Goal: Task Accomplishment & Management: Manage account settings

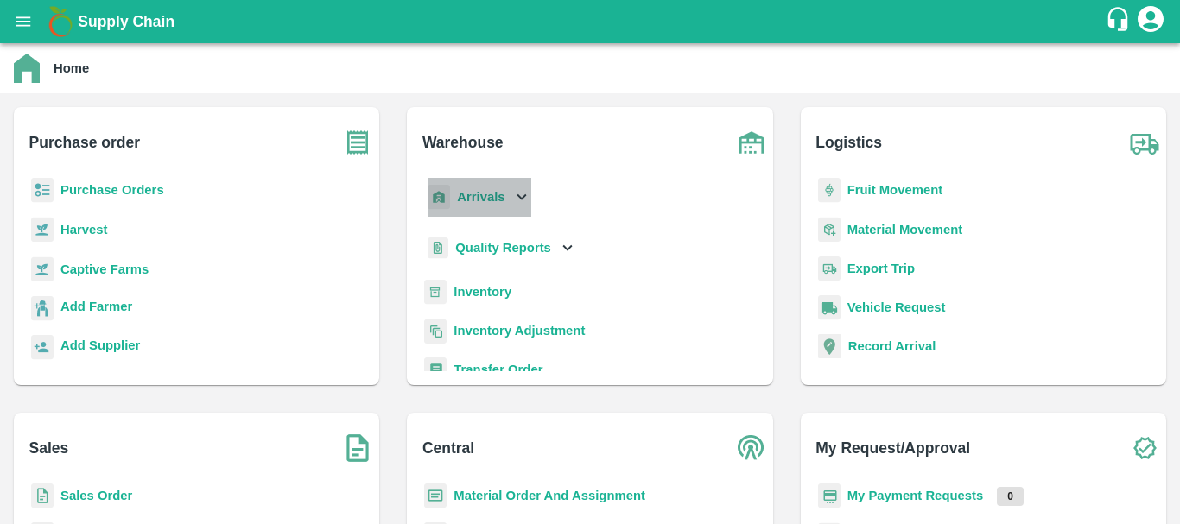
click at [498, 191] on b "Arrivals" at bounding box center [481, 197] width 48 height 14
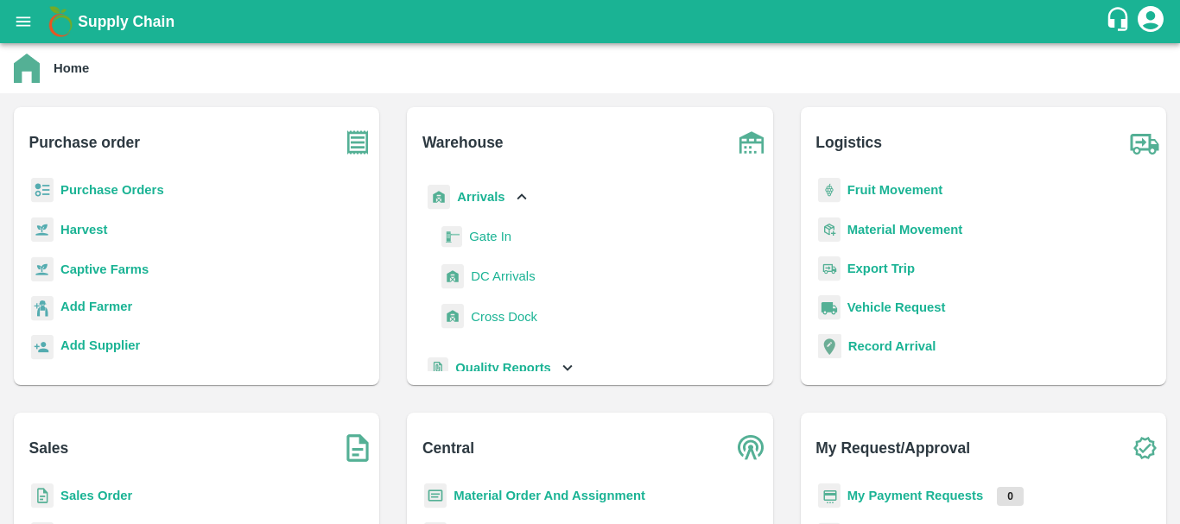
click at [507, 278] on span "DC Arrivals" at bounding box center [503, 276] width 64 height 19
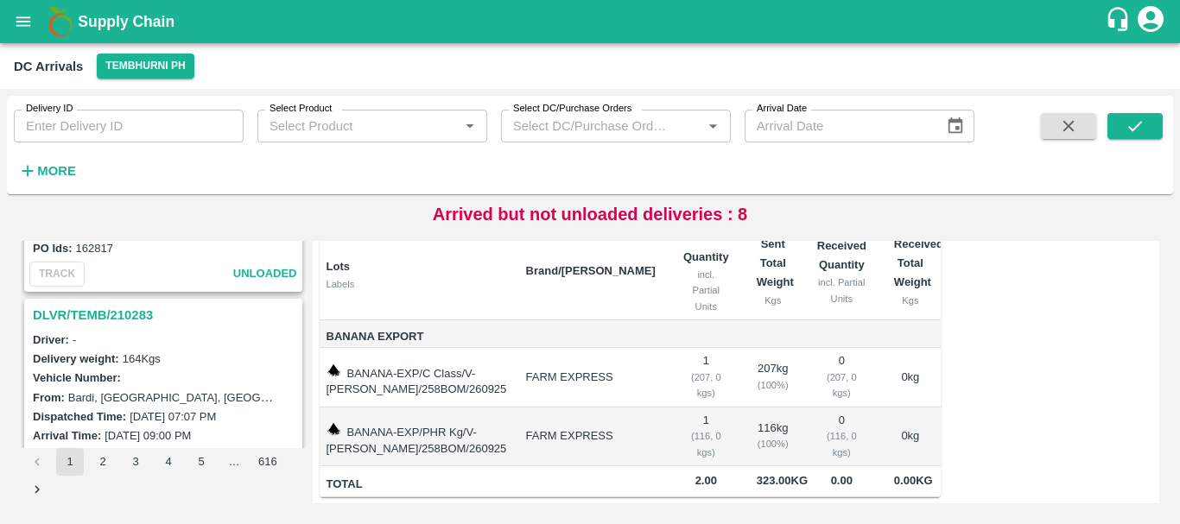
scroll to position [3786, 0]
click at [133, 309] on h3 "DLVR/TEMB/210283" at bounding box center [166, 317] width 266 height 22
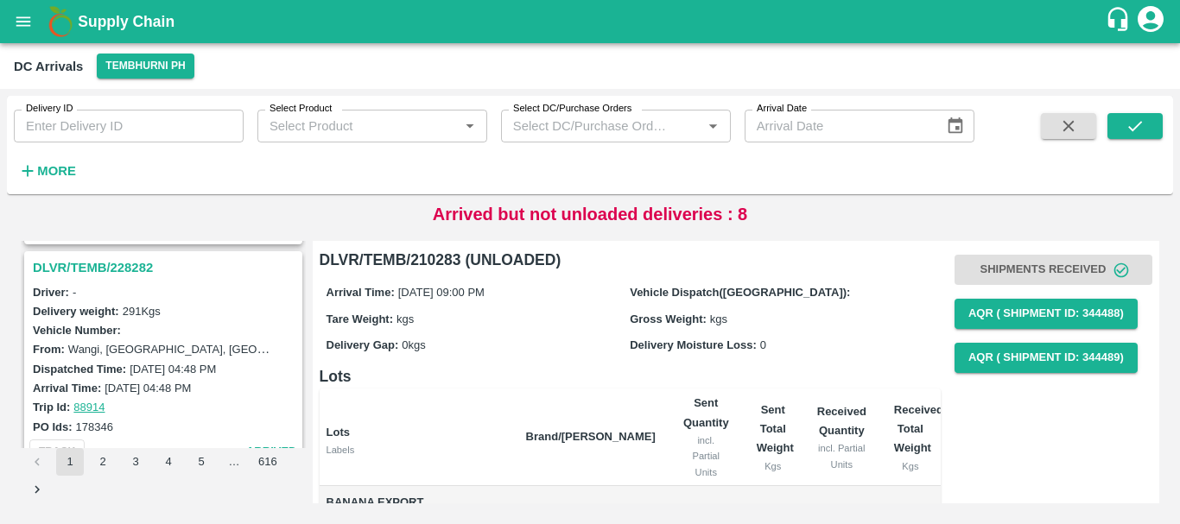
scroll to position [2479, 0]
click at [125, 270] on h3 "DLVR/TEMB/228282" at bounding box center [166, 269] width 266 height 22
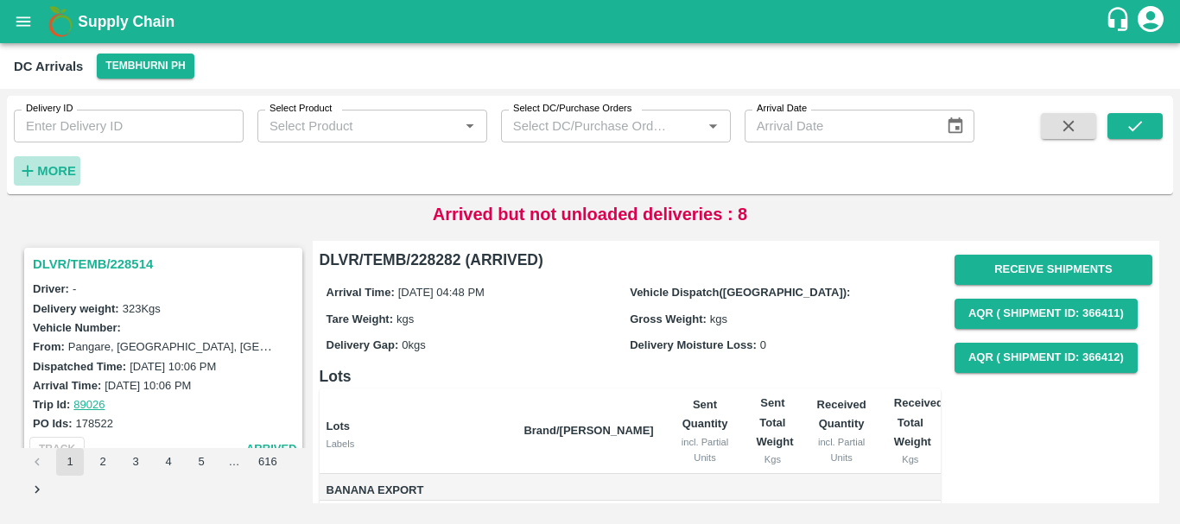
click at [42, 174] on strong "More" at bounding box center [56, 171] width 39 height 14
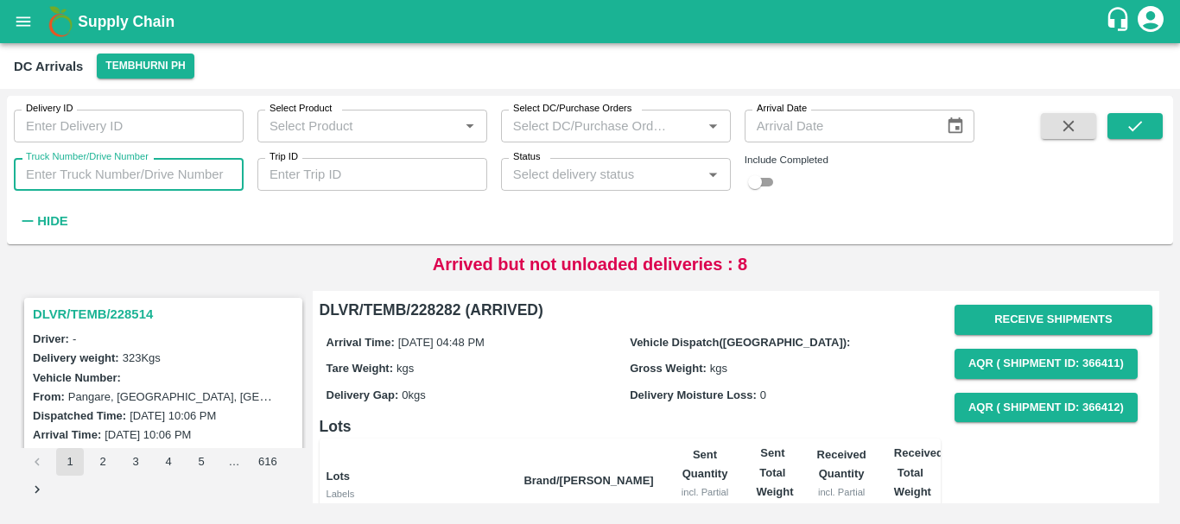
click at [147, 173] on input "Truck Number/Drive Number" at bounding box center [129, 174] width 230 height 33
drag, startPoint x: 506, startPoint y: 243, endPoint x: 276, endPoint y: 213, distance: 231.6
click at [506, 243] on div "Delivery ID Delivery ID Select Product Select Product   * Select DC/Purchase Or…" at bounding box center [590, 170] width 1166 height 149
click at [155, 177] on input "Truck Number/Drive Number" at bounding box center [129, 174] width 230 height 33
type input "3780"
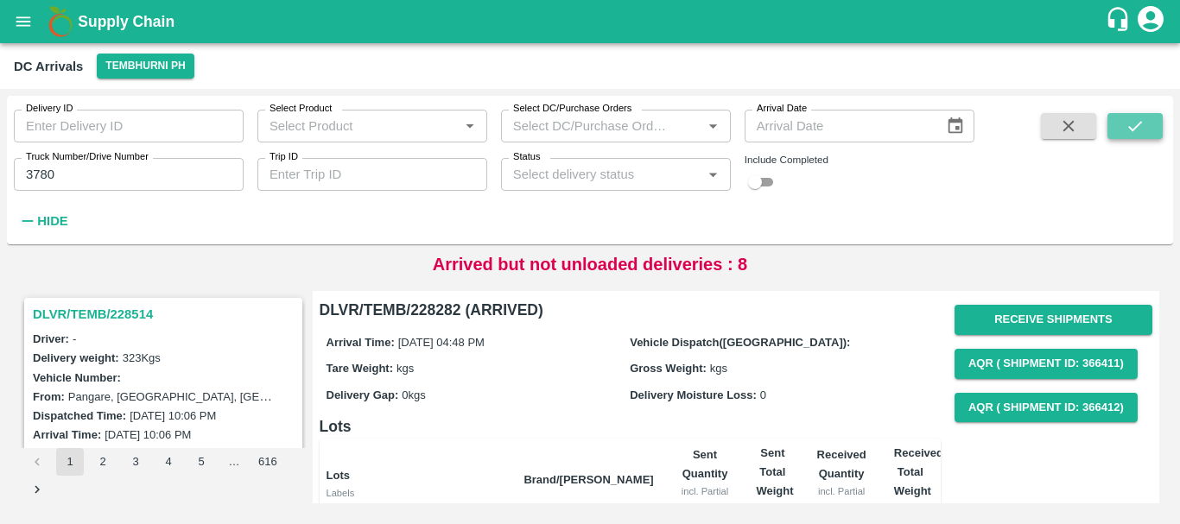
click at [1136, 133] on icon "submit" at bounding box center [1134, 126] width 19 height 19
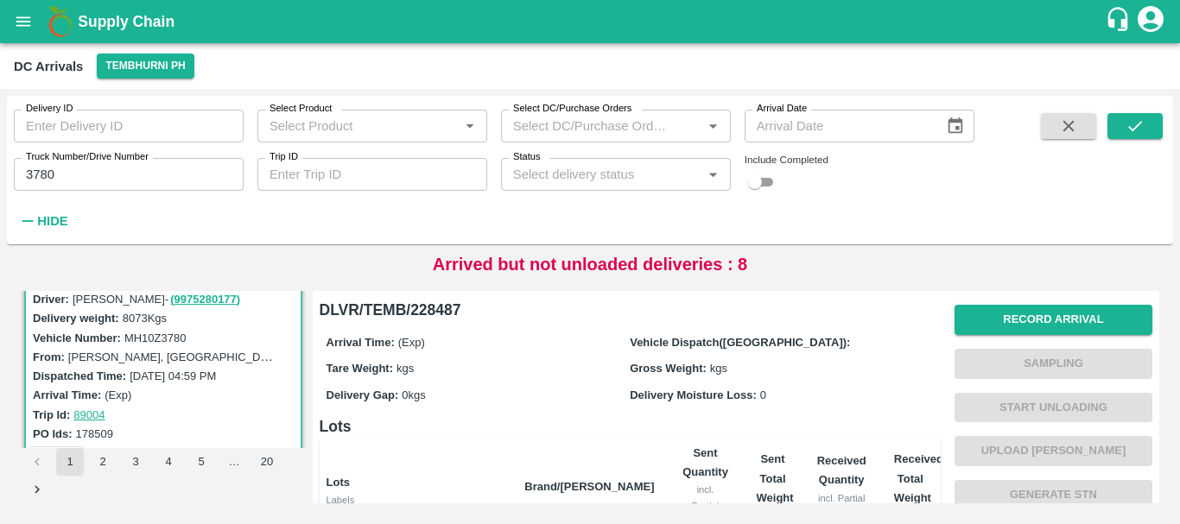
scroll to position [349, 0]
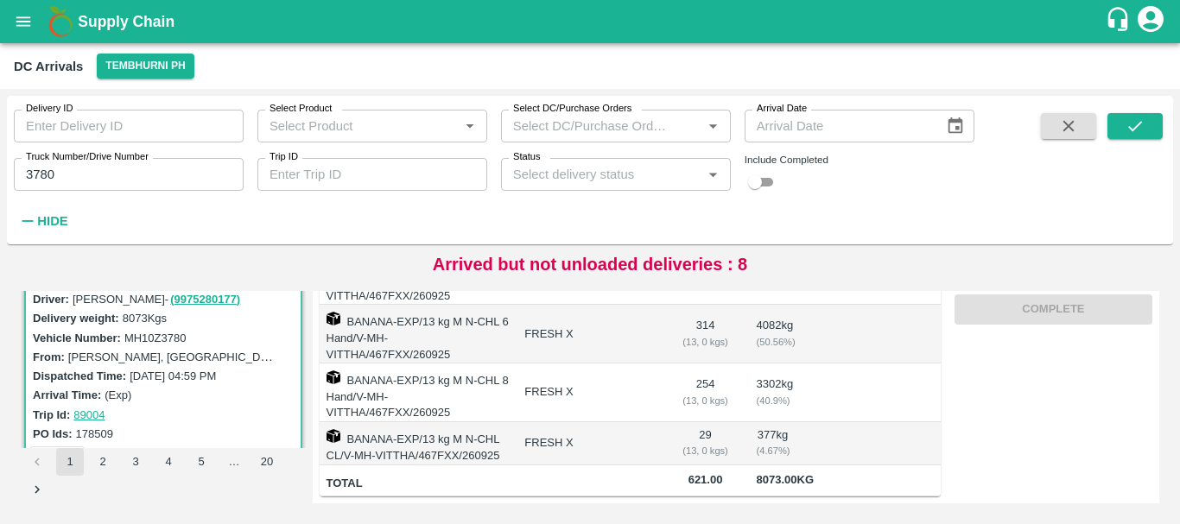
click at [717, 377] on td "254 ( 13, 0 kgs)" at bounding box center [706, 393] width 74 height 59
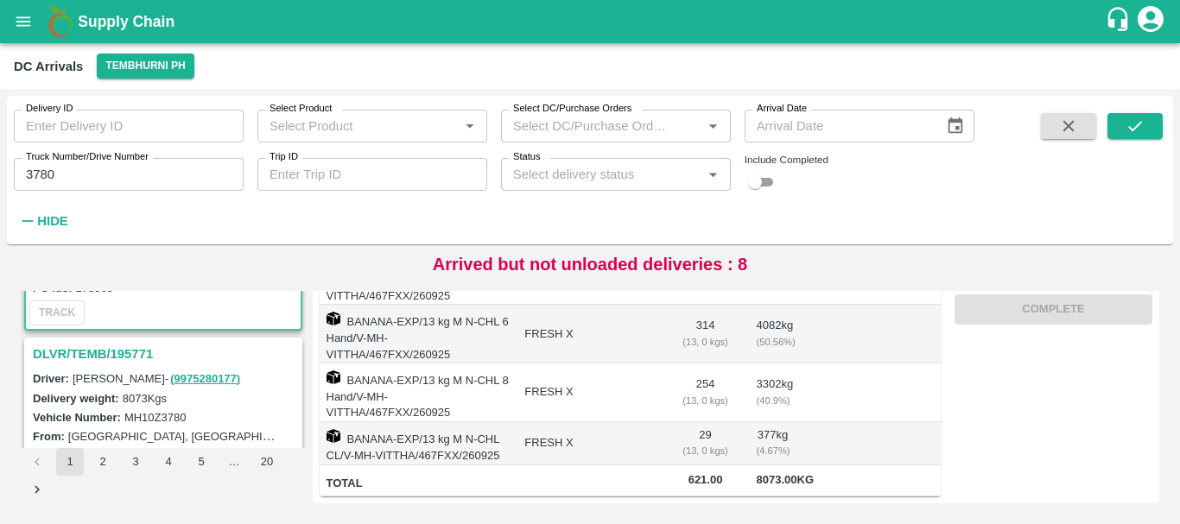
scroll to position [187, 0]
click at [124, 356] on h3 "DLVR/TEMB/195771" at bounding box center [166, 353] width 266 height 22
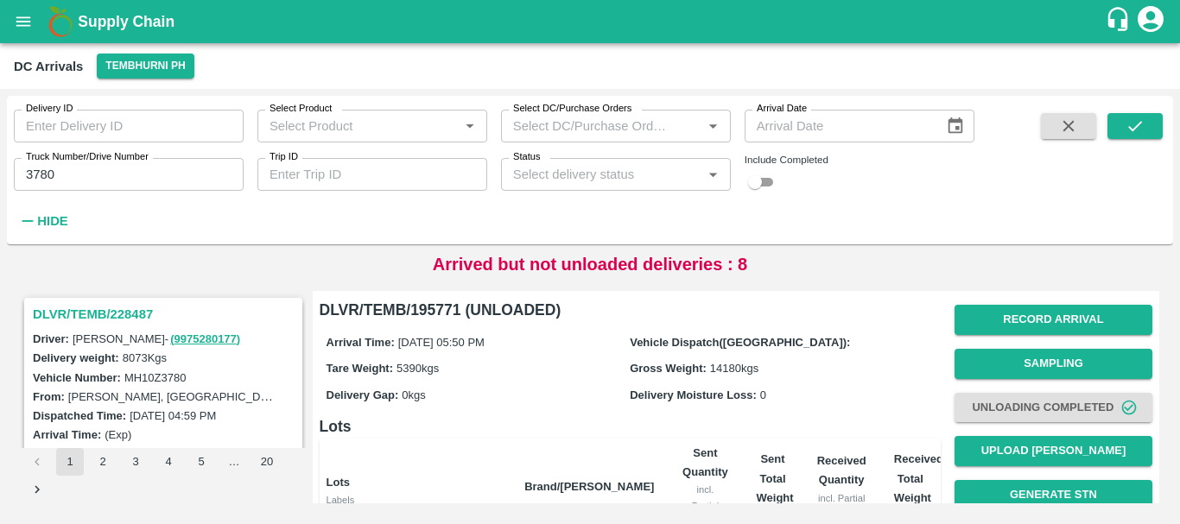
click at [122, 314] on h3 "DLVR/TEMB/228487" at bounding box center [166, 314] width 266 height 22
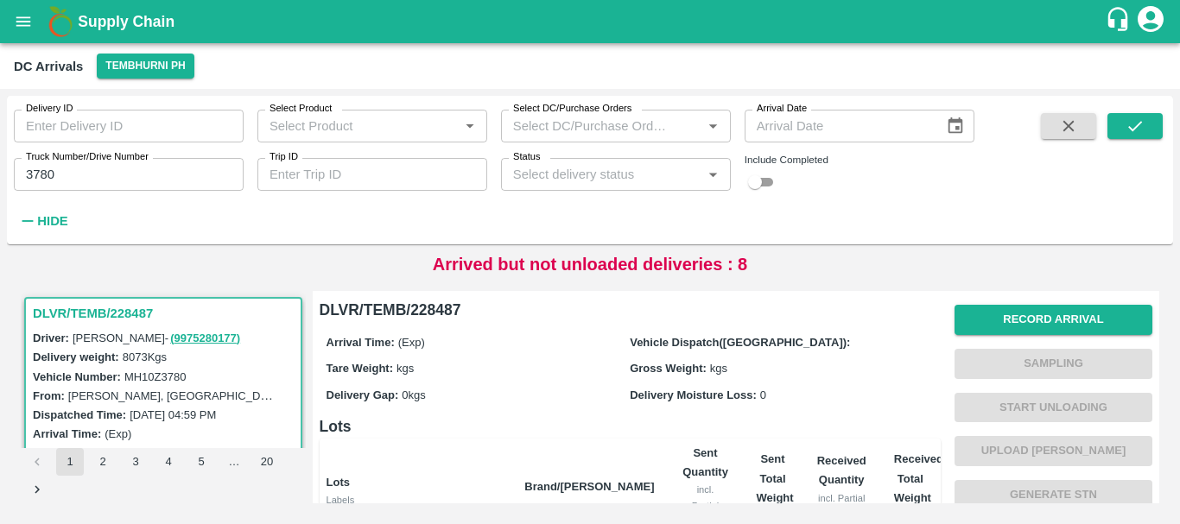
scroll to position [349, 0]
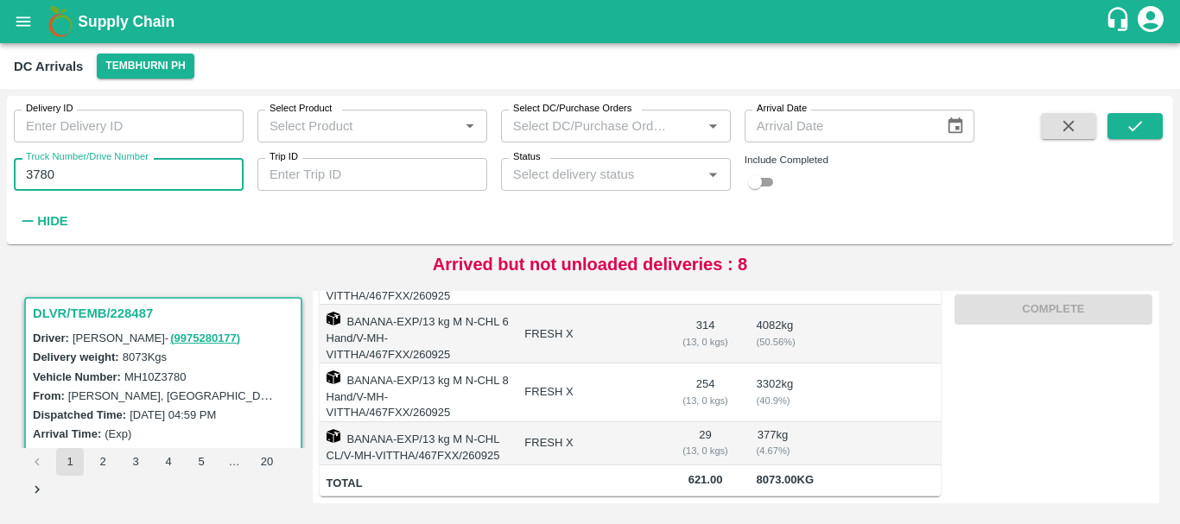
click at [107, 170] on input "3780" at bounding box center [129, 174] width 230 height 33
type input "3"
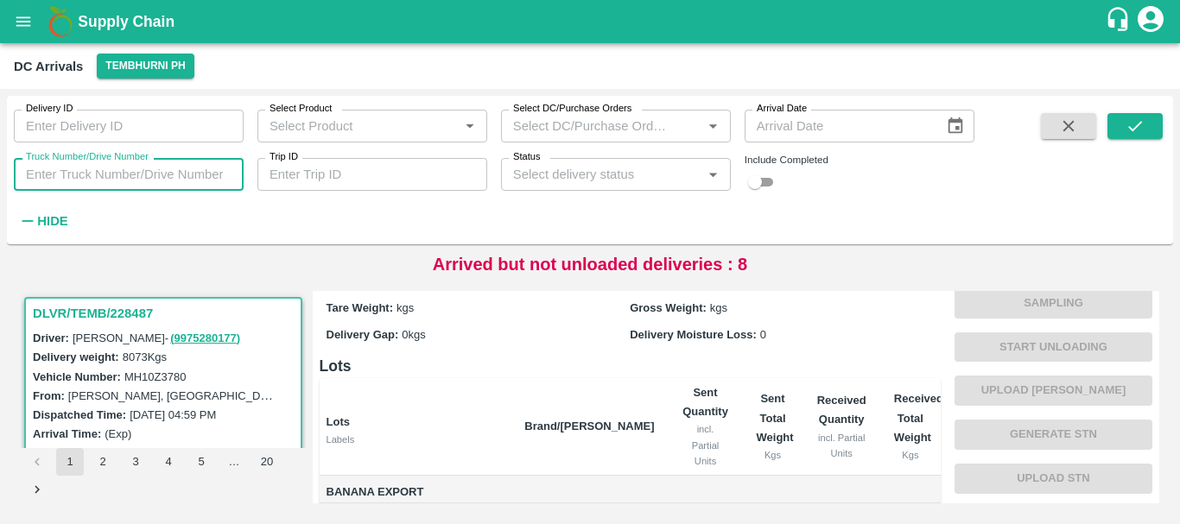
scroll to position [0, 0]
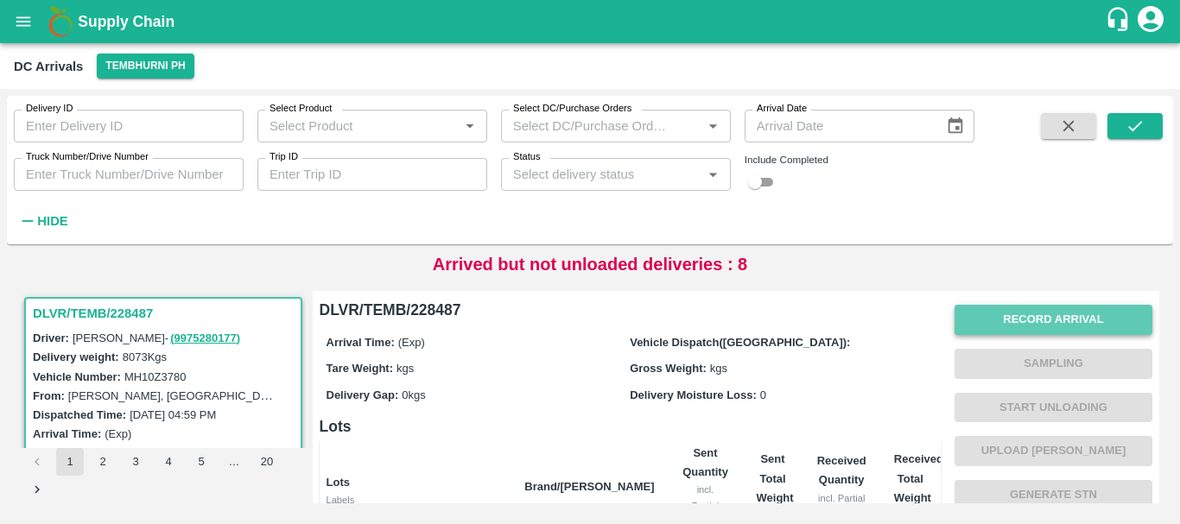
click at [1012, 315] on button "Record Arrival" at bounding box center [1053, 320] width 198 height 30
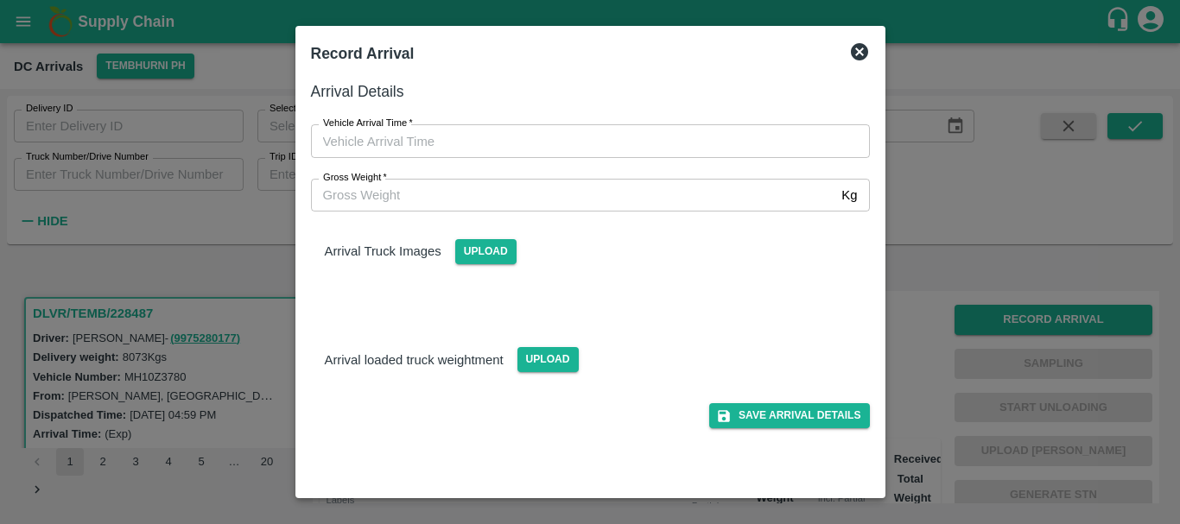
type input "DD/MM/YYYY hh:mm aa"
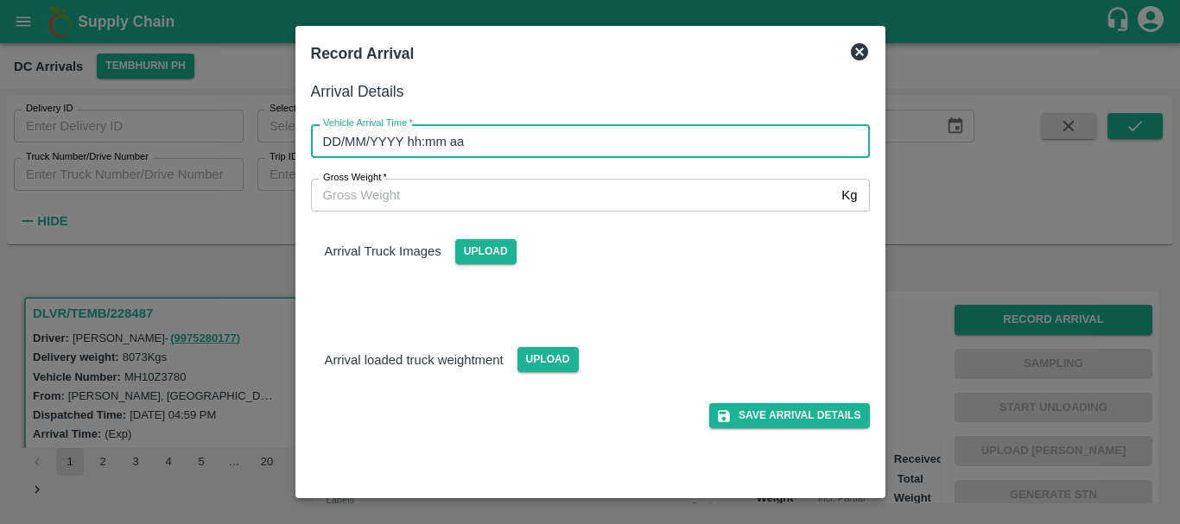
click at [664, 149] on input "DD/MM/YYYY hh:mm aa" at bounding box center [584, 140] width 547 height 33
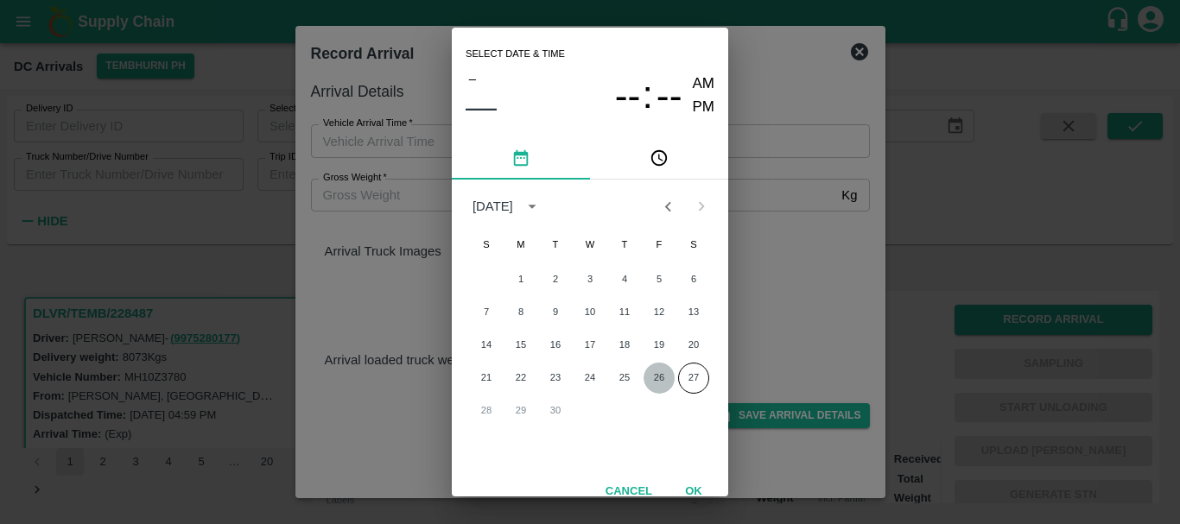
click at [661, 372] on button "26" at bounding box center [659, 378] width 31 height 31
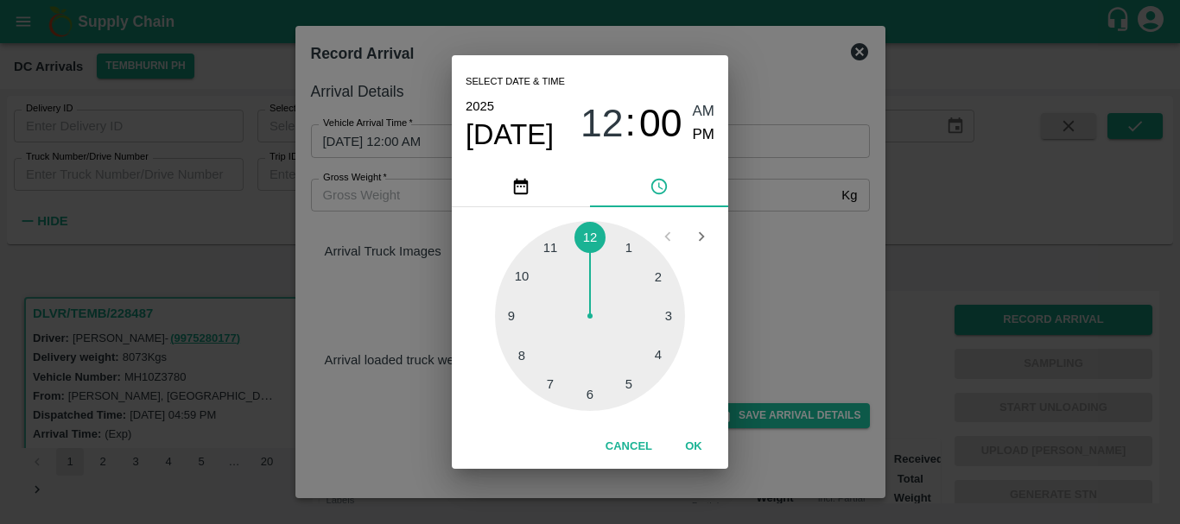
click at [586, 388] on div at bounding box center [590, 316] width 190 height 190
click at [699, 130] on span "PM" at bounding box center [704, 135] width 22 height 23
type input "26/09/2025 06:00 PM"
click at [852, 220] on div "Select date & time 2025 Sep 26 06 : 00 AM PM 05 10 15 20 25 30 35 40 45 50 55 0…" at bounding box center [590, 262] width 1180 height 524
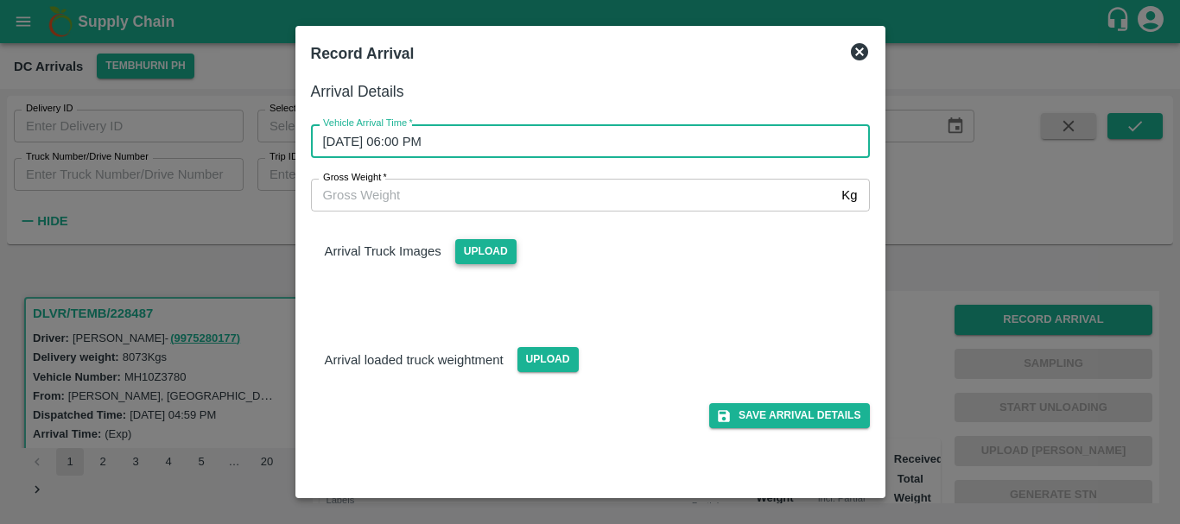
click at [497, 250] on span "Upload" at bounding box center [485, 251] width 61 height 25
click at [0, 0] on input "Upload" at bounding box center [0, 0] width 0 height 0
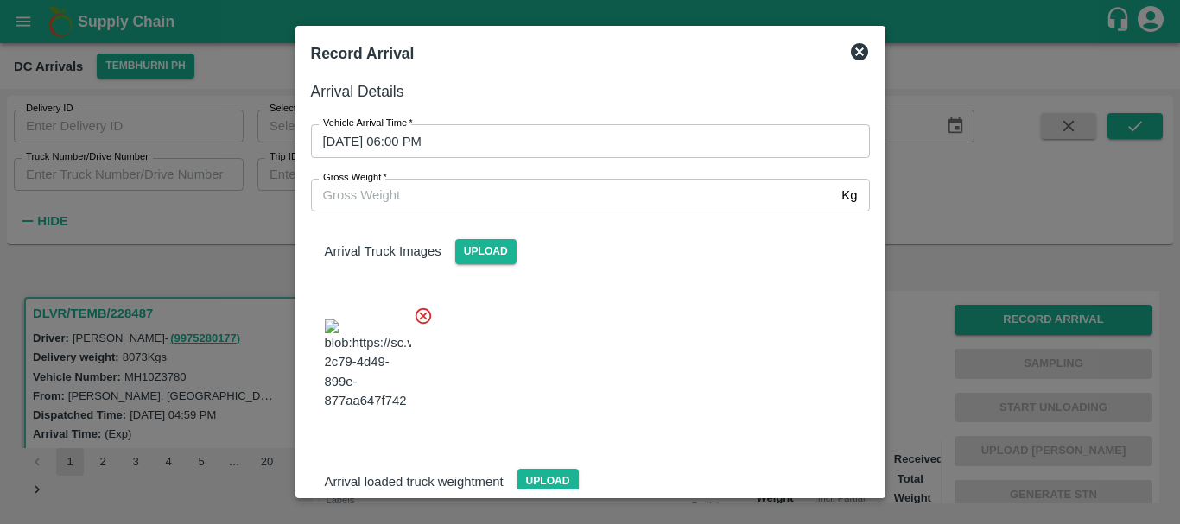
scroll to position [92, 0]
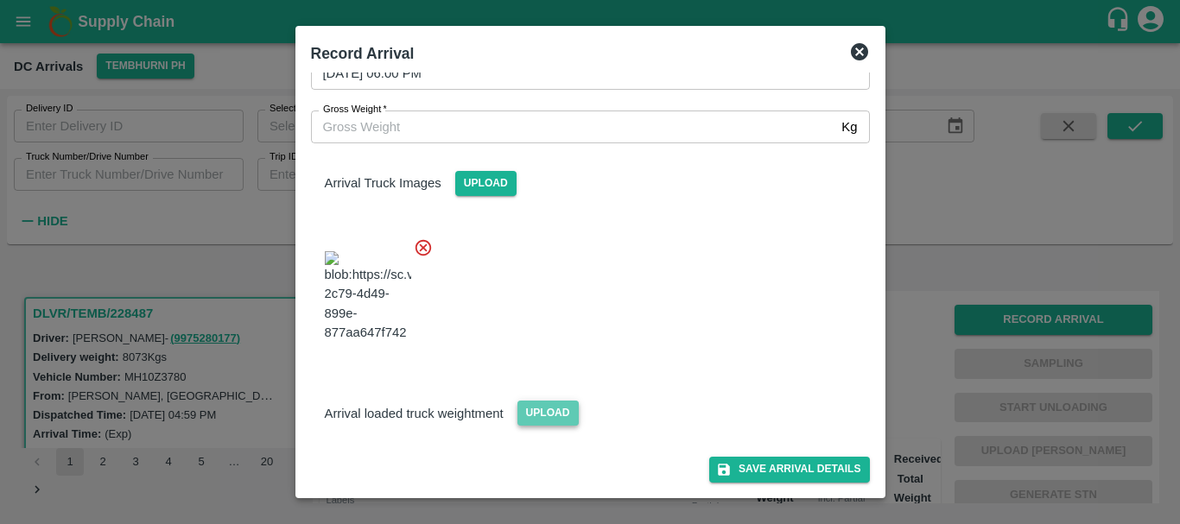
click at [553, 415] on span "Upload" at bounding box center [547, 413] width 61 height 25
click at [0, 0] on input "Upload" at bounding box center [0, 0] width 0 height 0
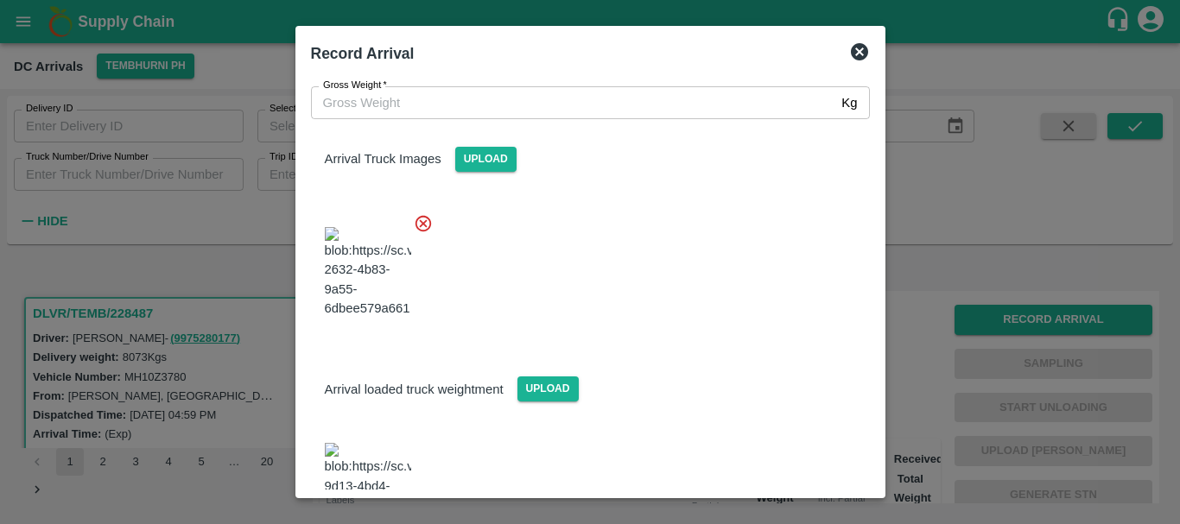
scroll to position [181, 0]
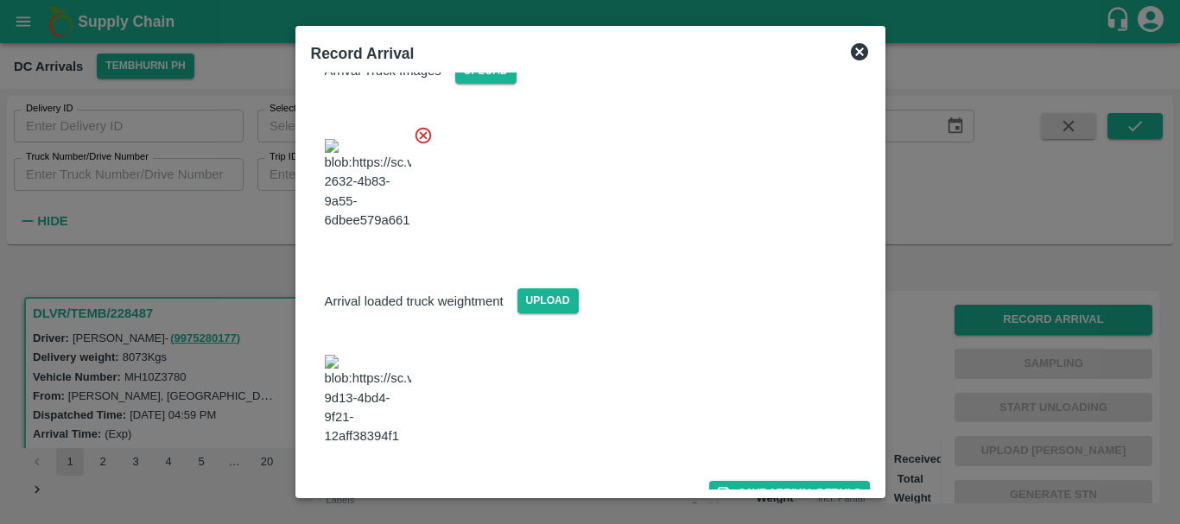
click at [375, 404] on img at bounding box center [368, 400] width 86 height 91
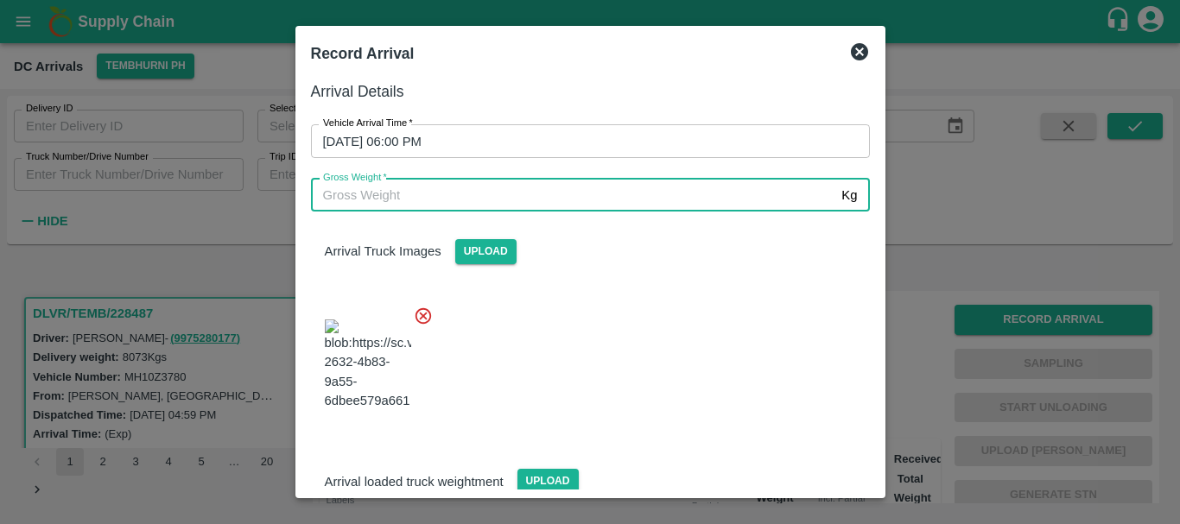
click at [454, 204] on input "Gross Weight   *" at bounding box center [573, 195] width 524 height 33
type input "14230"
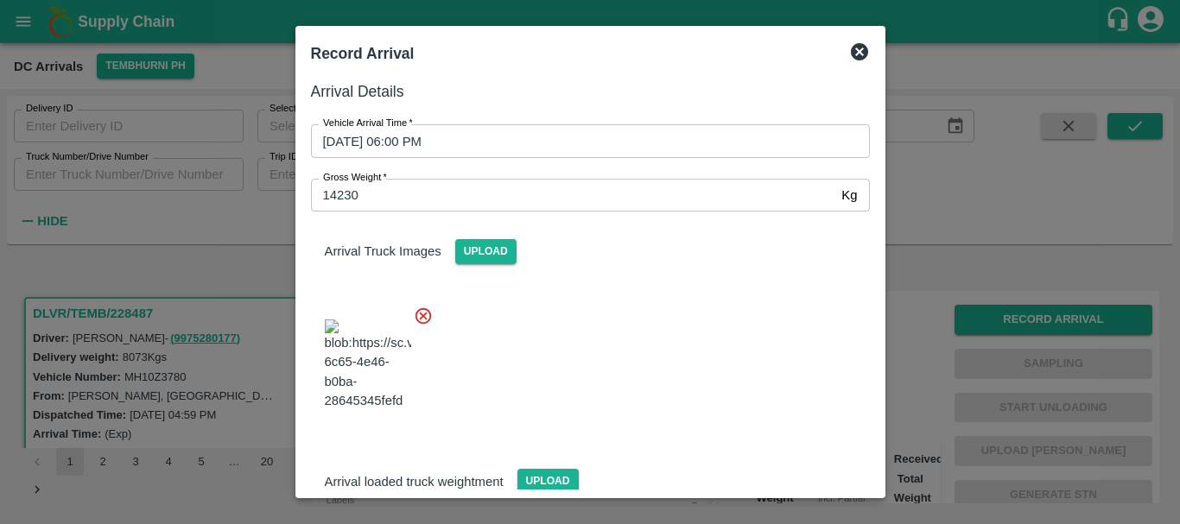
click at [603, 303] on div at bounding box center [583, 360] width 573 height 136
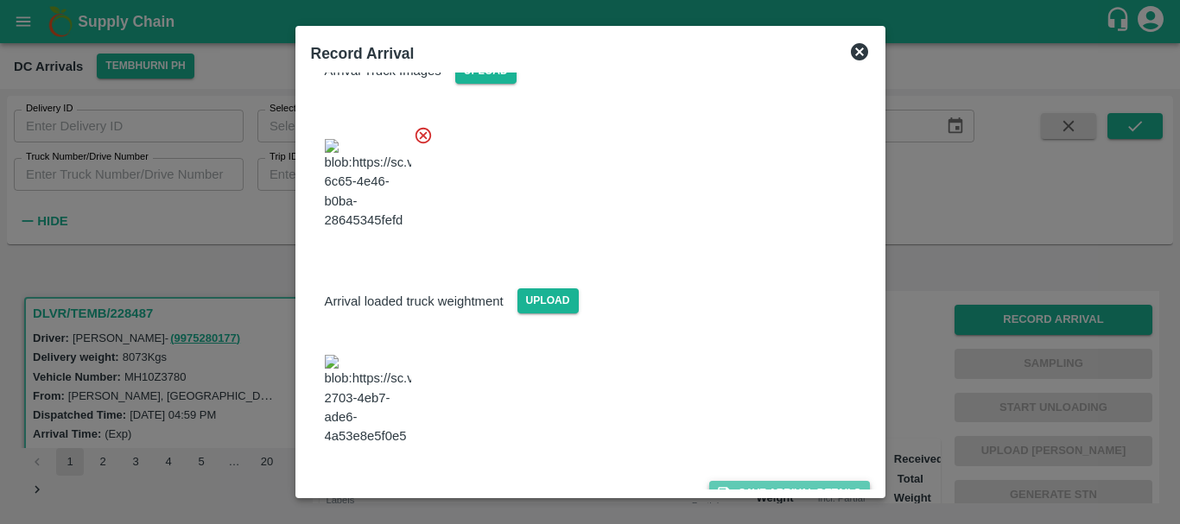
click at [762, 481] on button "Save Arrival Details" at bounding box center [789, 493] width 160 height 25
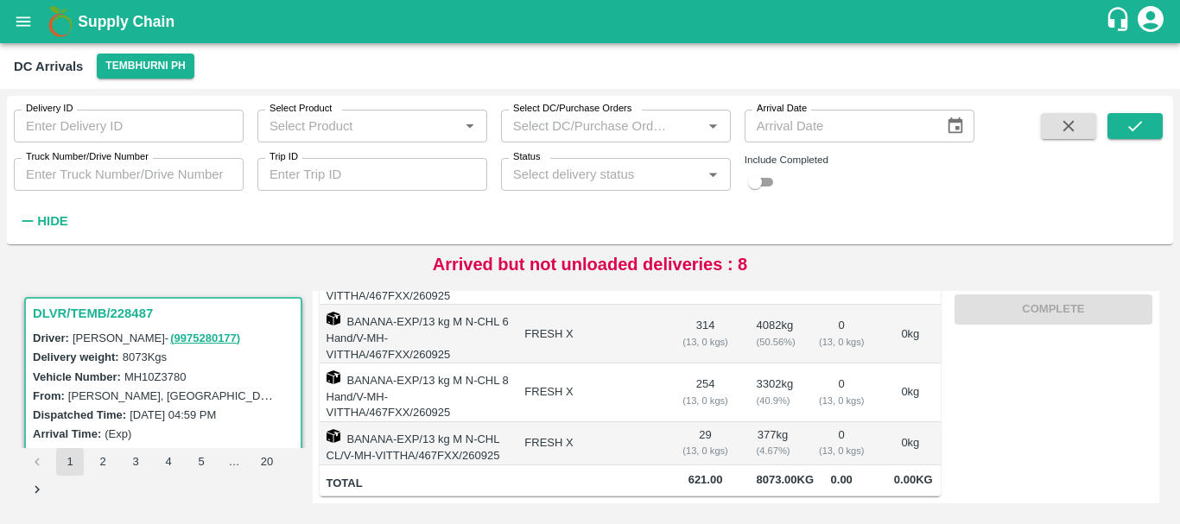
scroll to position [0, 0]
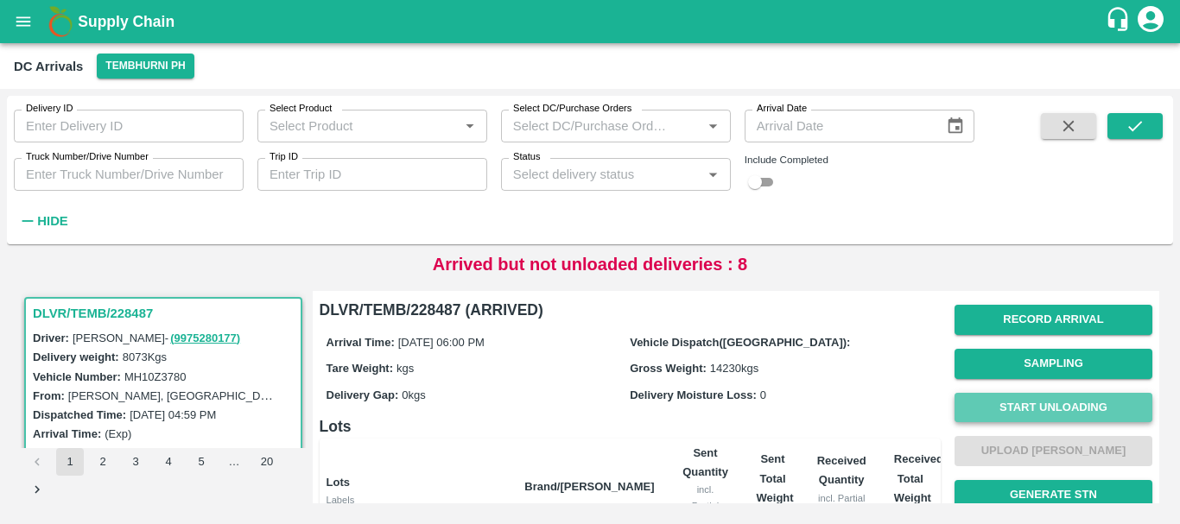
click at [986, 407] on button "Start Unloading" at bounding box center [1053, 408] width 198 height 30
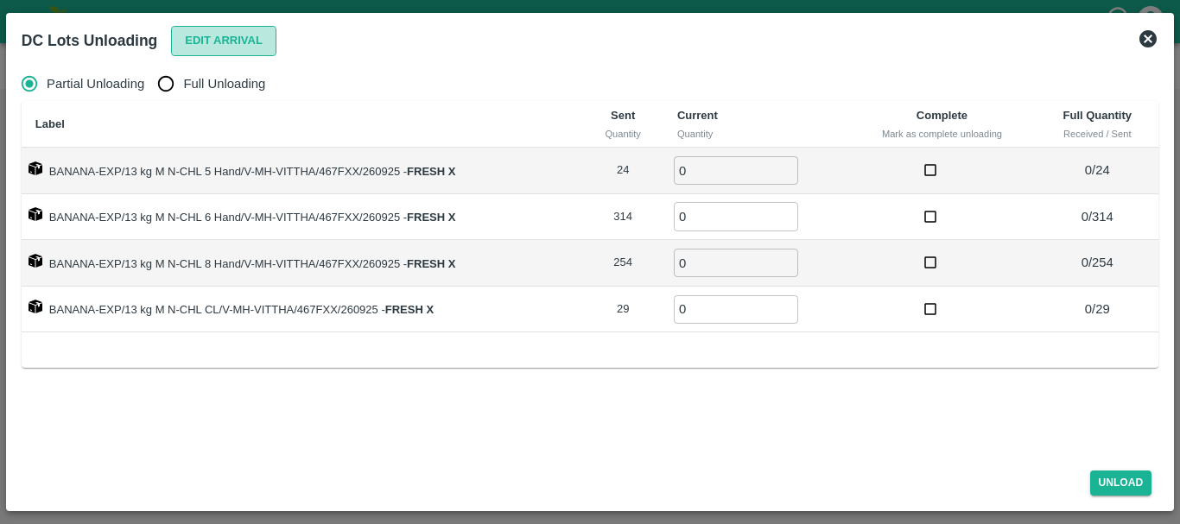
click at [191, 42] on button "Edit Arrival" at bounding box center [223, 41] width 105 height 30
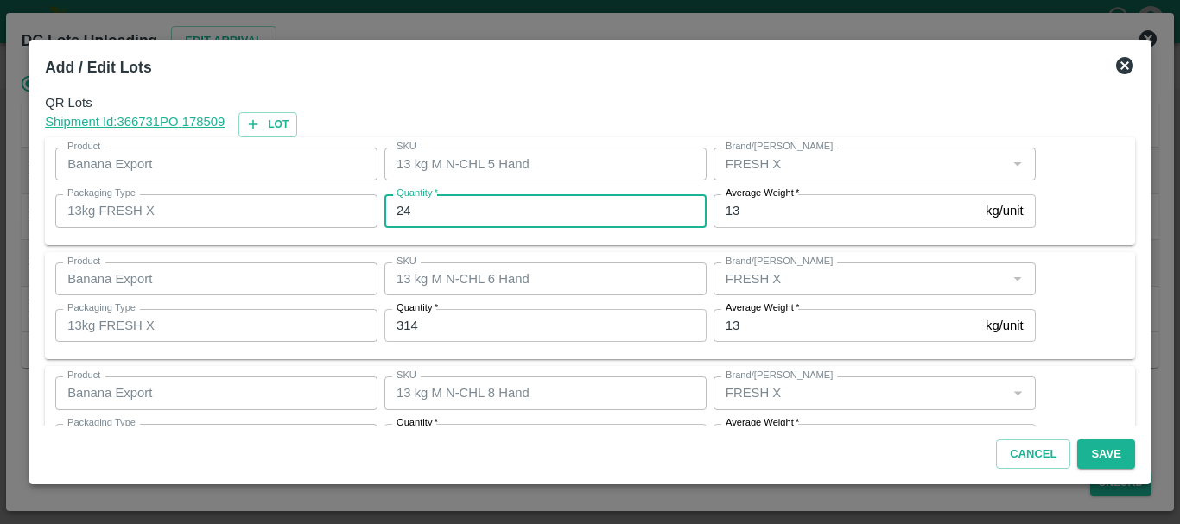
click at [445, 219] on input "24" at bounding box center [545, 210] width 322 height 33
type input "2"
type input "22"
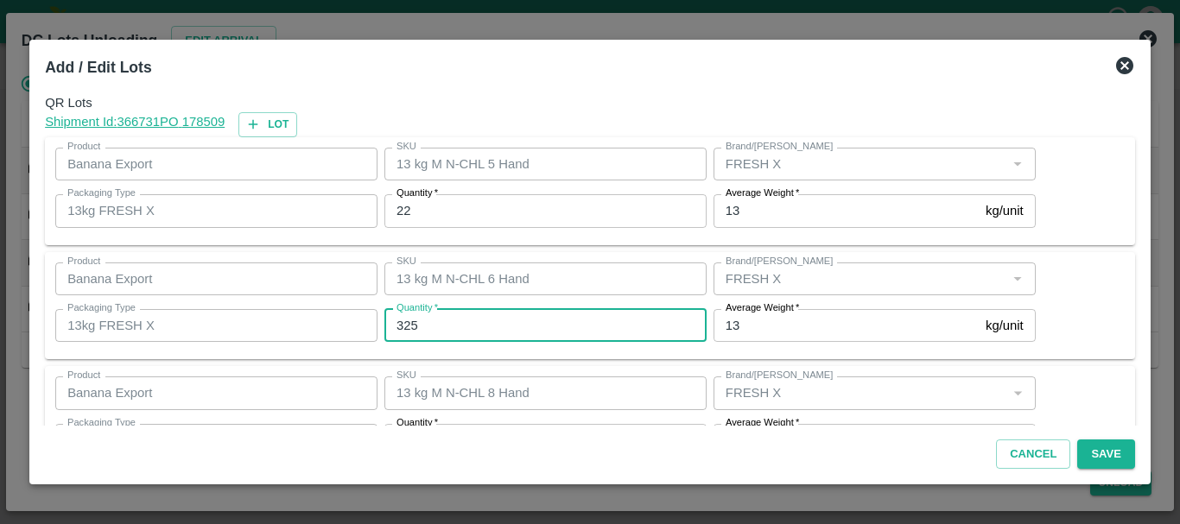
type input "325"
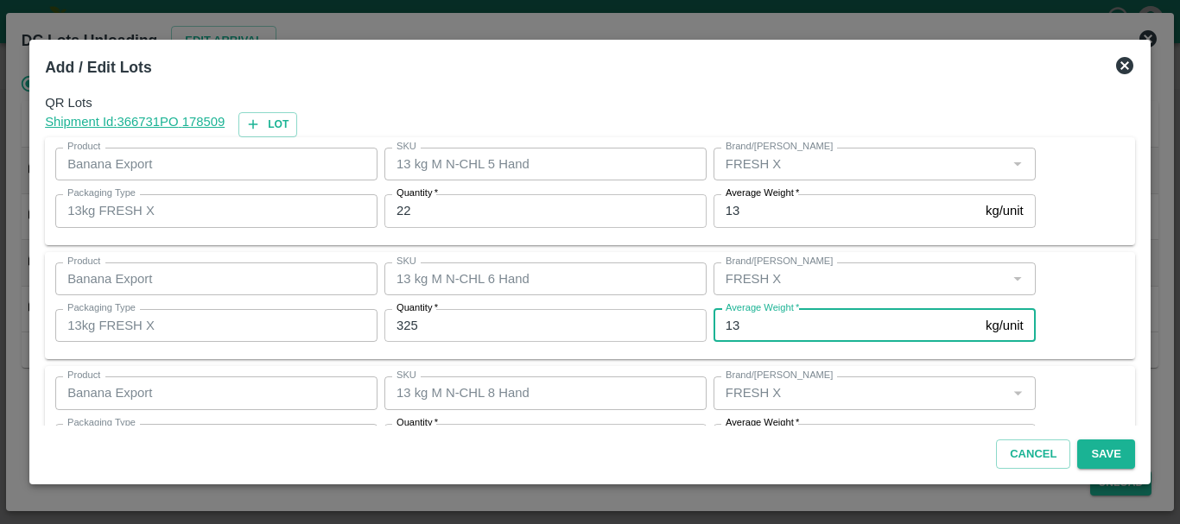
scroll to position [31, 0]
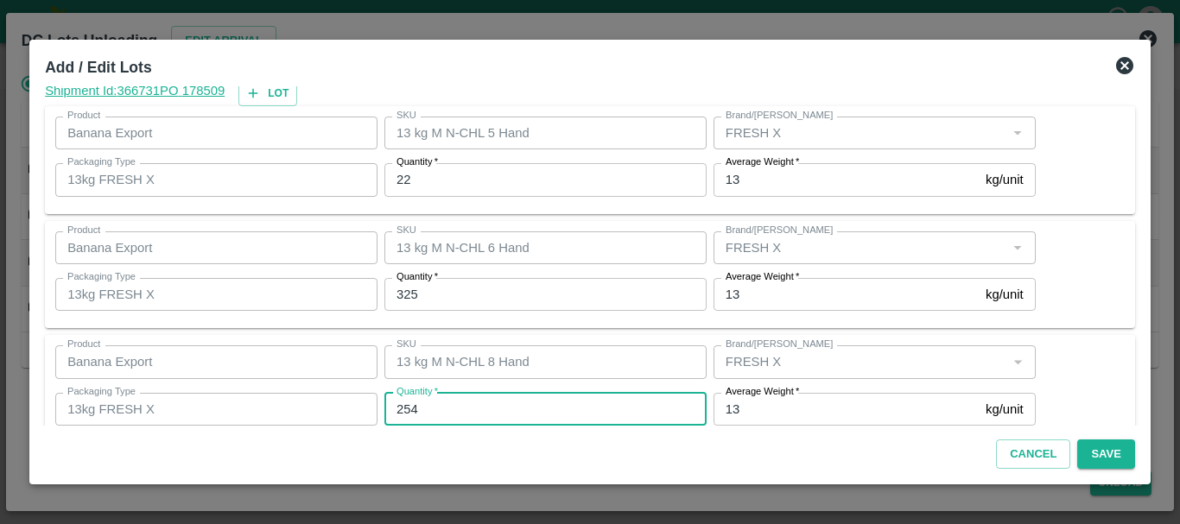
click at [445, 421] on input "254" at bounding box center [545, 409] width 322 height 33
type input "255"
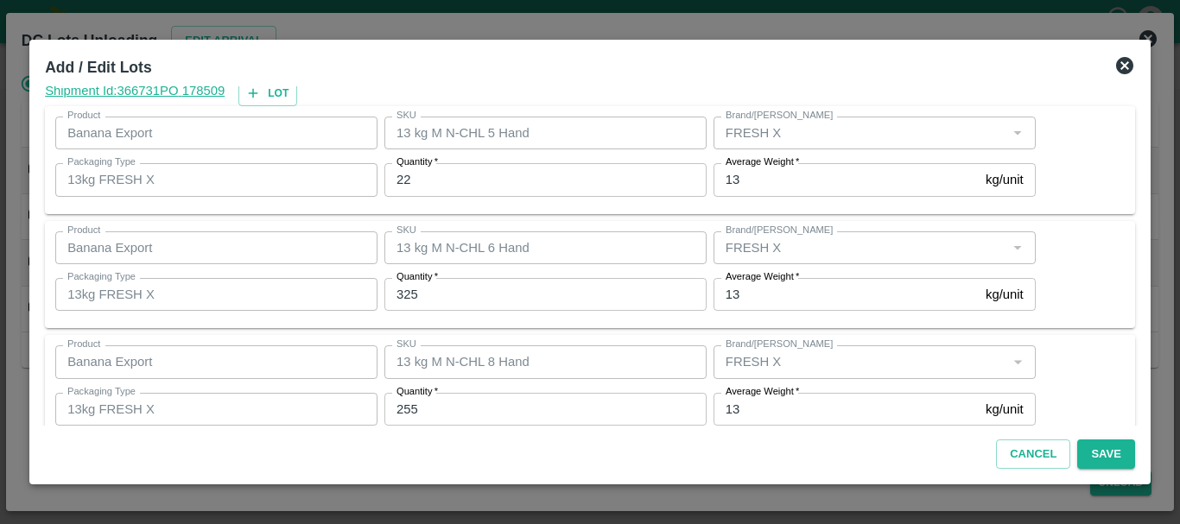
scroll to position [177, 0]
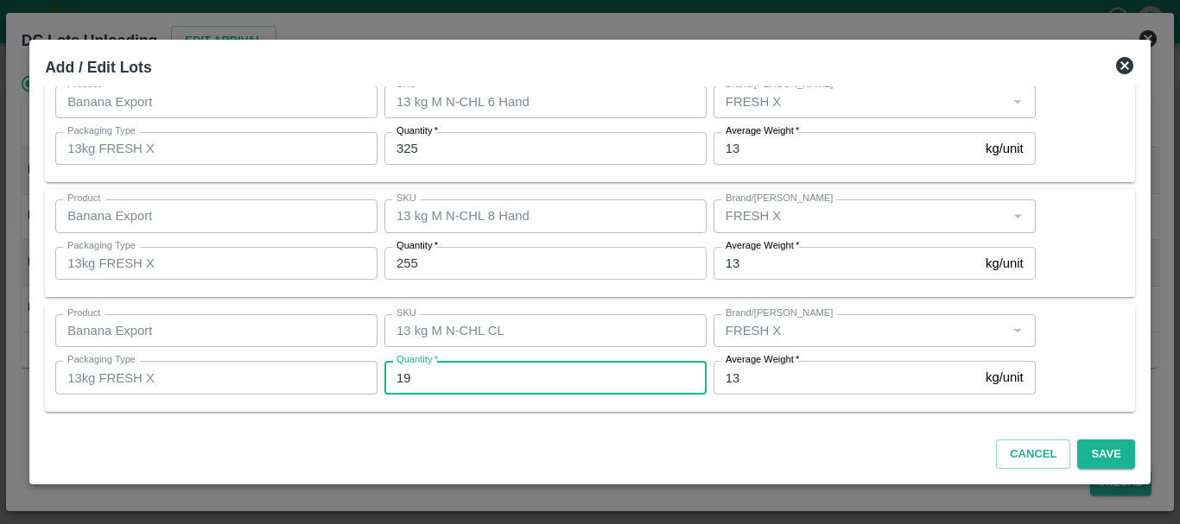
type input "19"
click at [614, 408] on div "Product Banana Export Product SKU 13 kg M N-CHL CL SKU Brand/Marka Brand/Marka …" at bounding box center [590, 358] width 1090 height 108
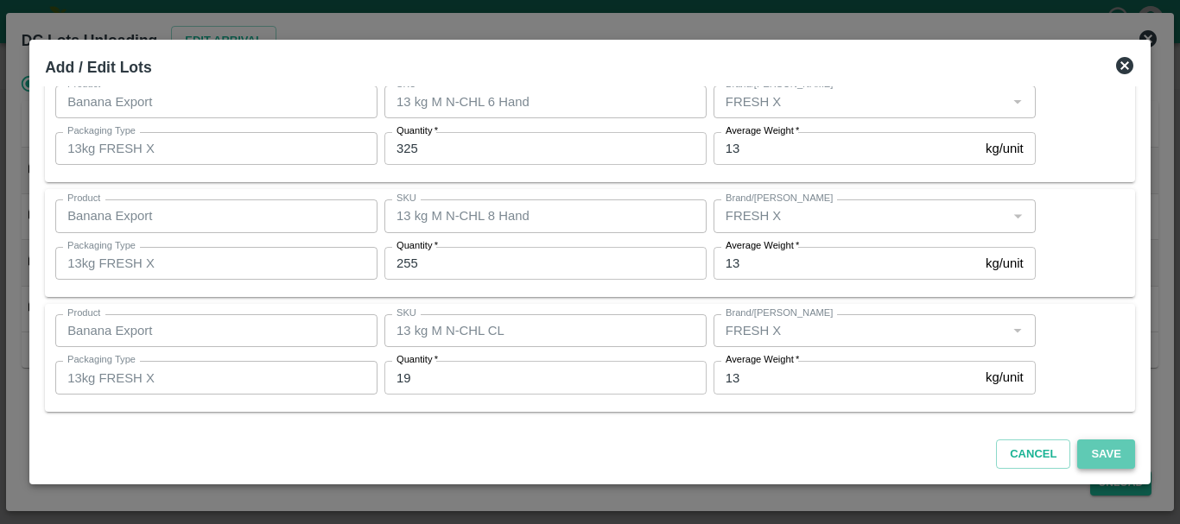
click at [1080, 454] on button "Save" at bounding box center [1105, 455] width 57 height 30
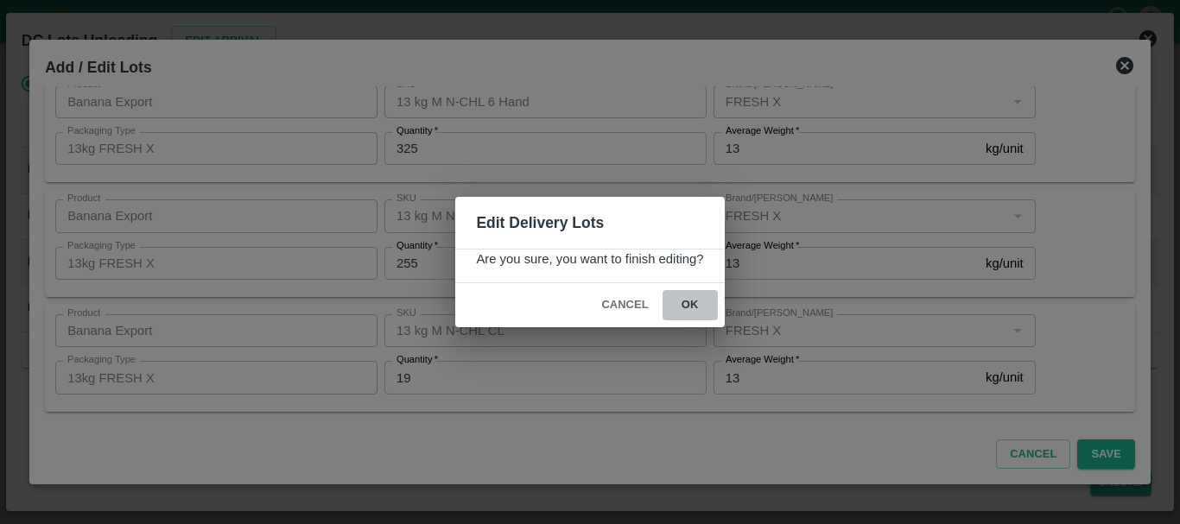
click at [684, 308] on button "ok" at bounding box center [690, 305] width 55 height 30
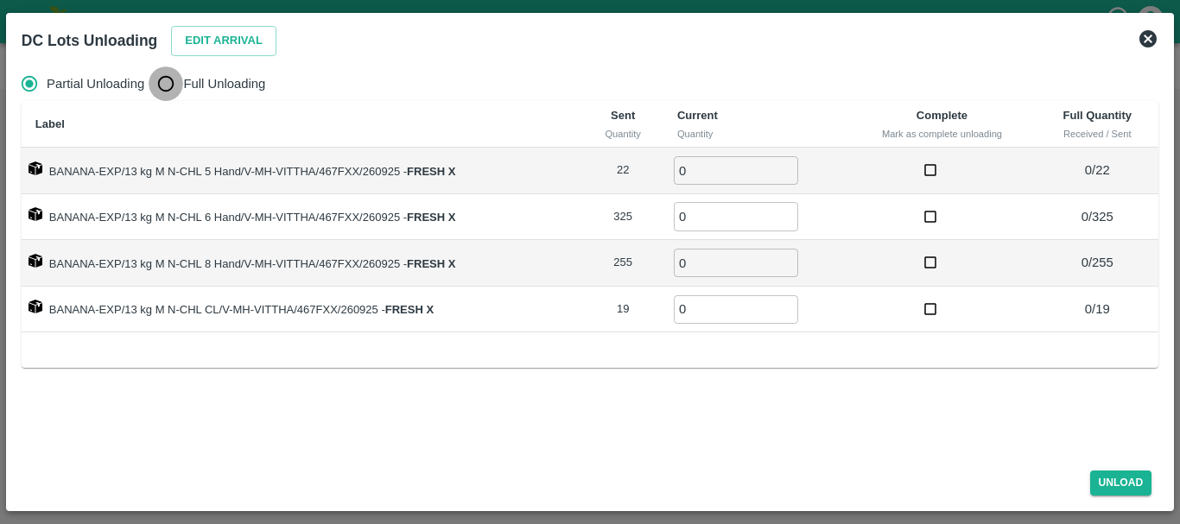
click at [175, 82] on input "Full Unloading" at bounding box center [166, 84] width 35 height 35
radio input "true"
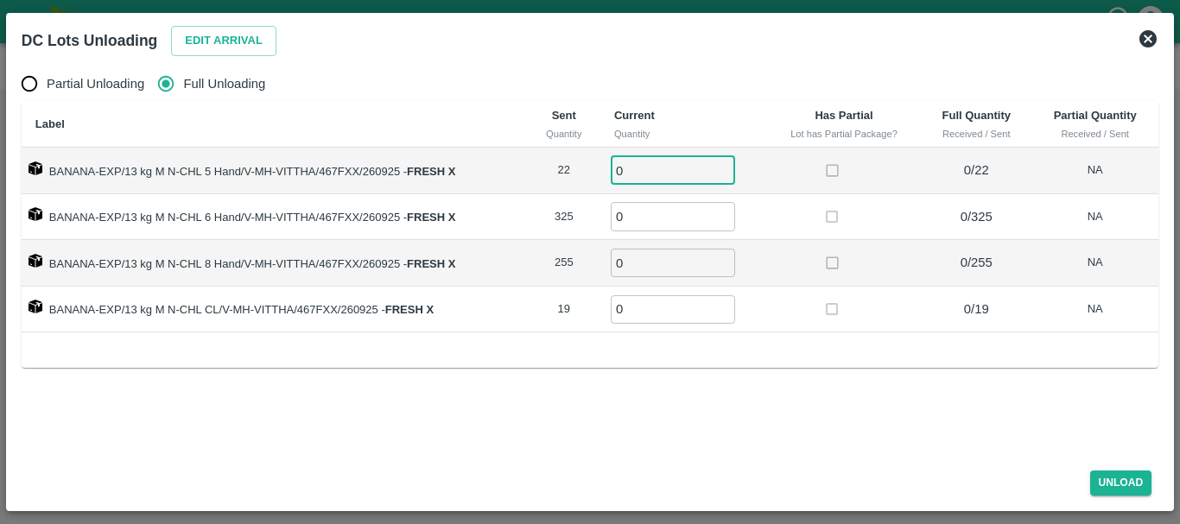
click at [655, 160] on input "0" at bounding box center [673, 170] width 124 height 29
type input "022"
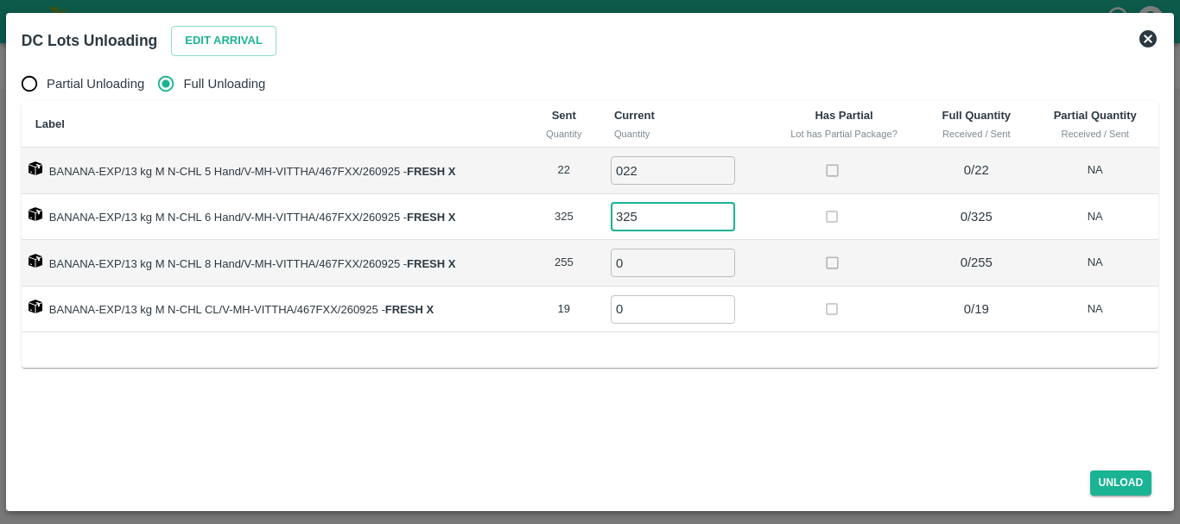
type input "325"
type input "255"
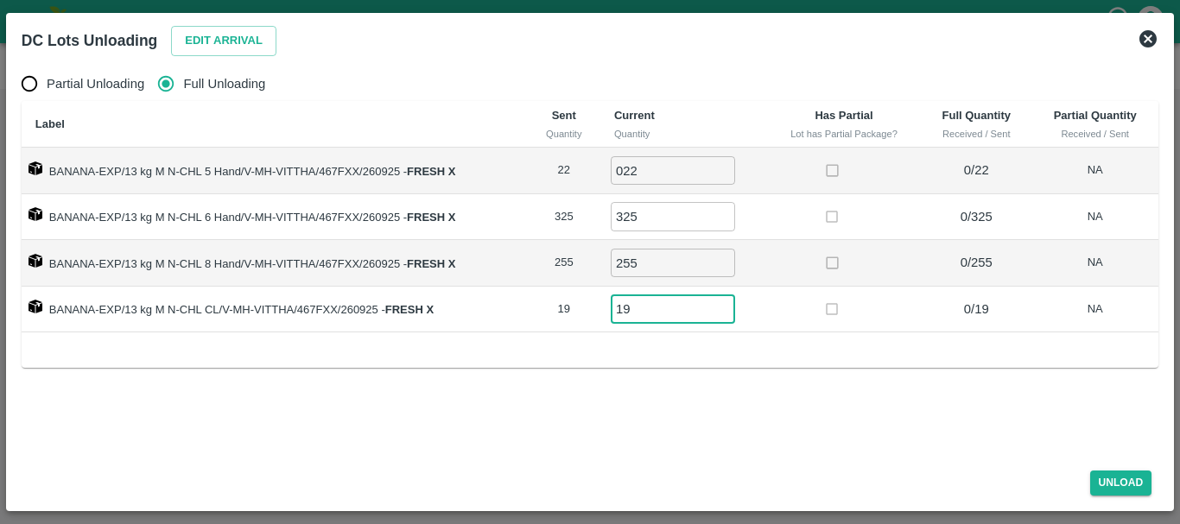
type input "19"
click at [1108, 485] on button "Unload" at bounding box center [1121, 483] width 62 height 25
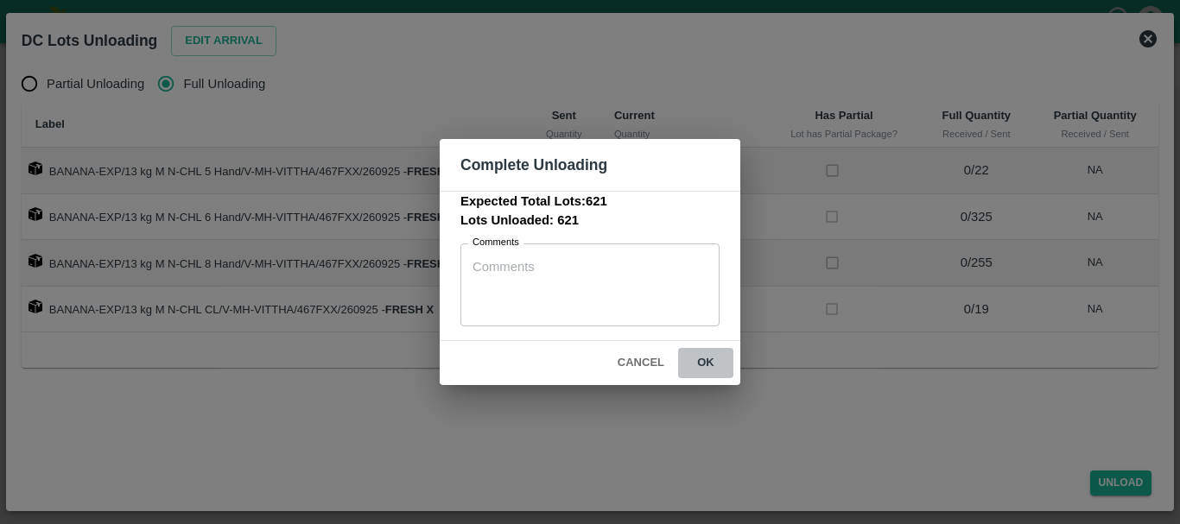
click at [705, 369] on button "ok" at bounding box center [705, 363] width 55 height 30
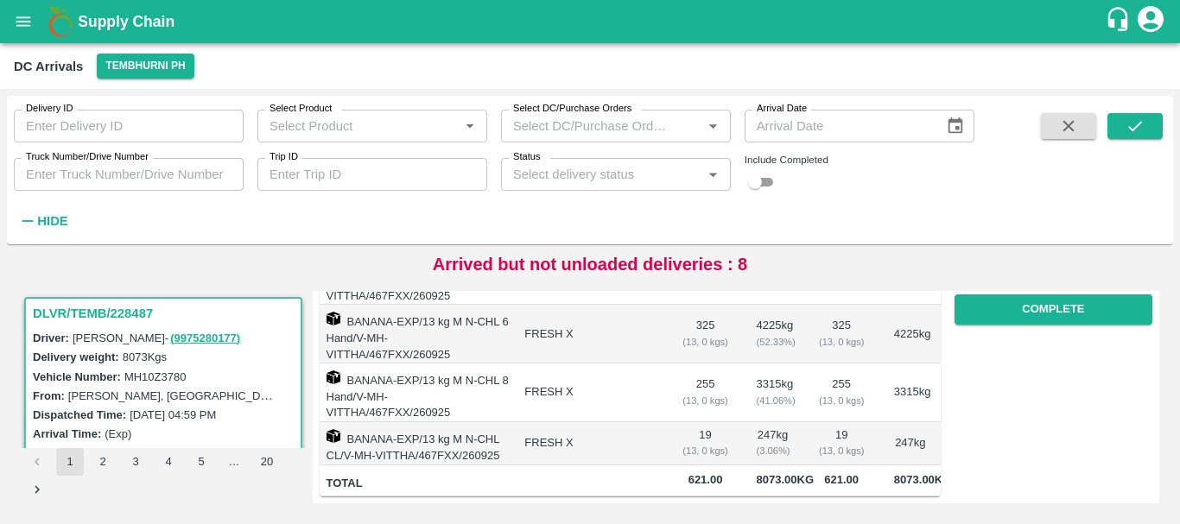
scroll to position [0, 0]
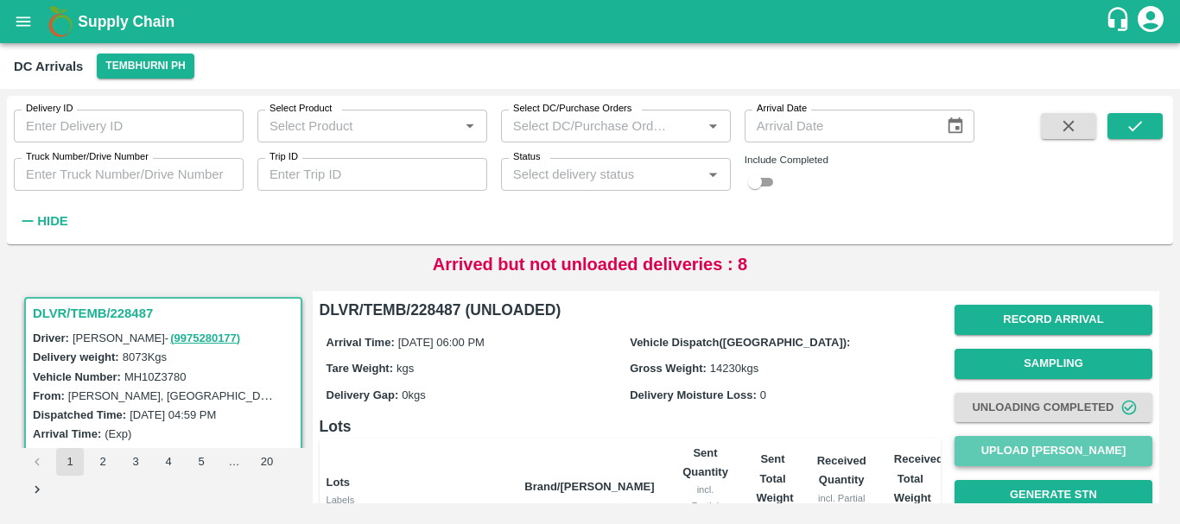
click at [1015, 441] on button "Upload Tare Weight" at bounding box center [1053, 451] width 198 height 30
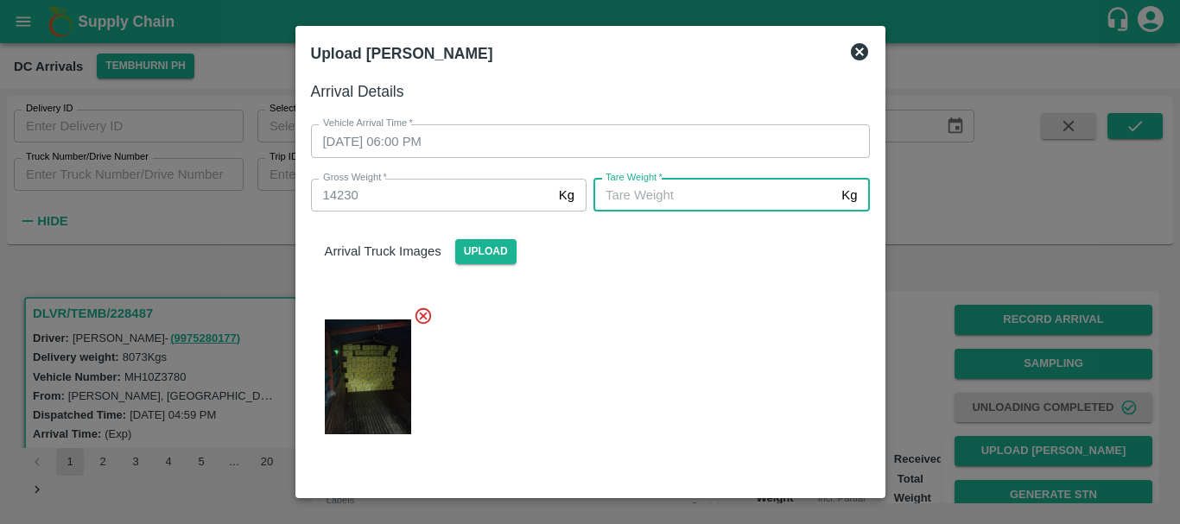
click at [688, 191] on input "Tare Weight   *" at bounding box center [713, 195] width 241 height 33
type input "5400"
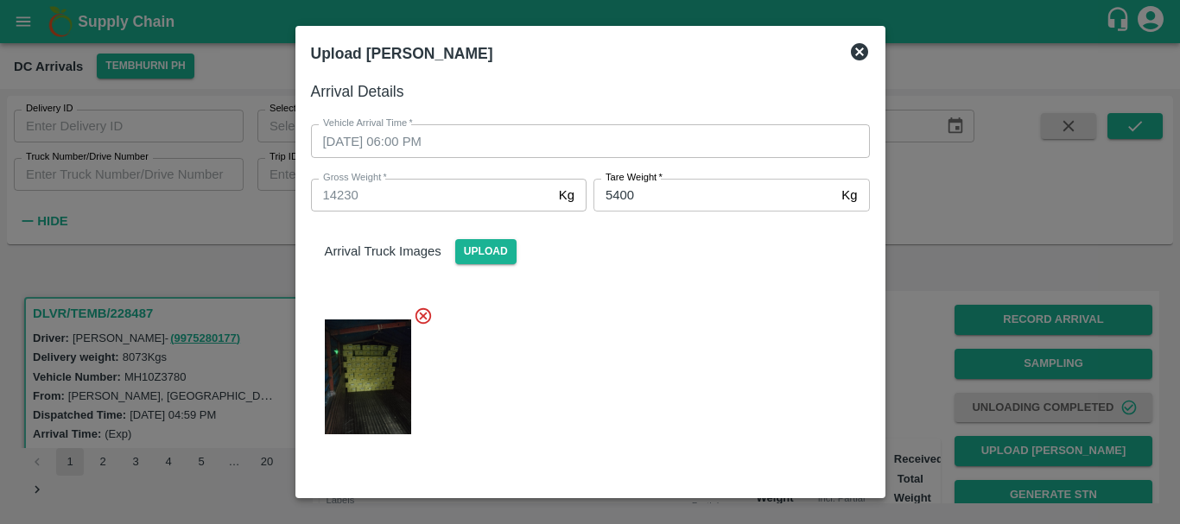
click at [665, 326] on div at bounding box center [583, 372] width 573 height 160
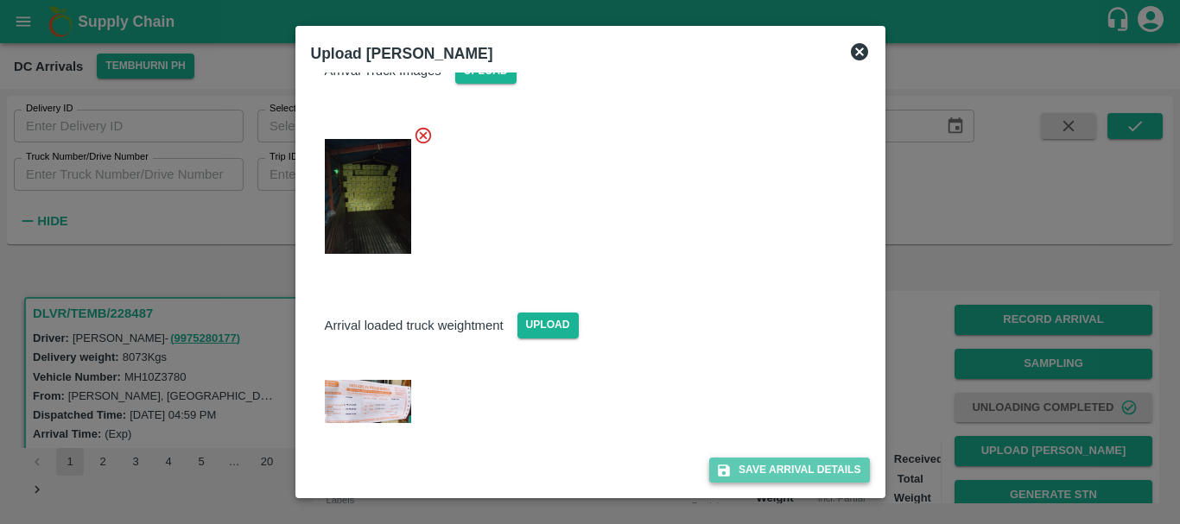
click at [783, 465] on button "Save Arrival Details" at bounding box center [789, 470] width 160 height 25
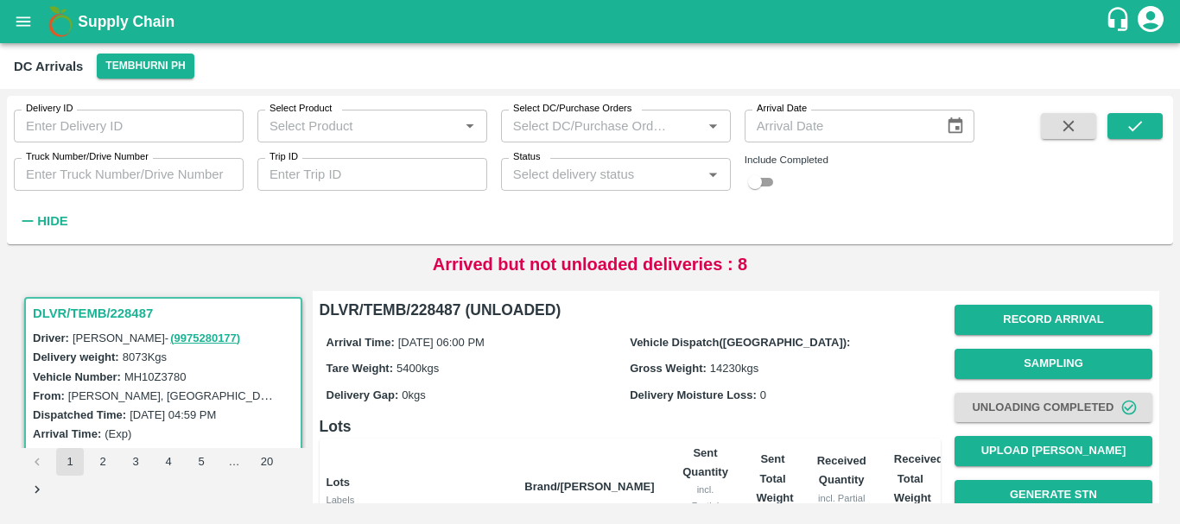
scroll to position [349, 0]
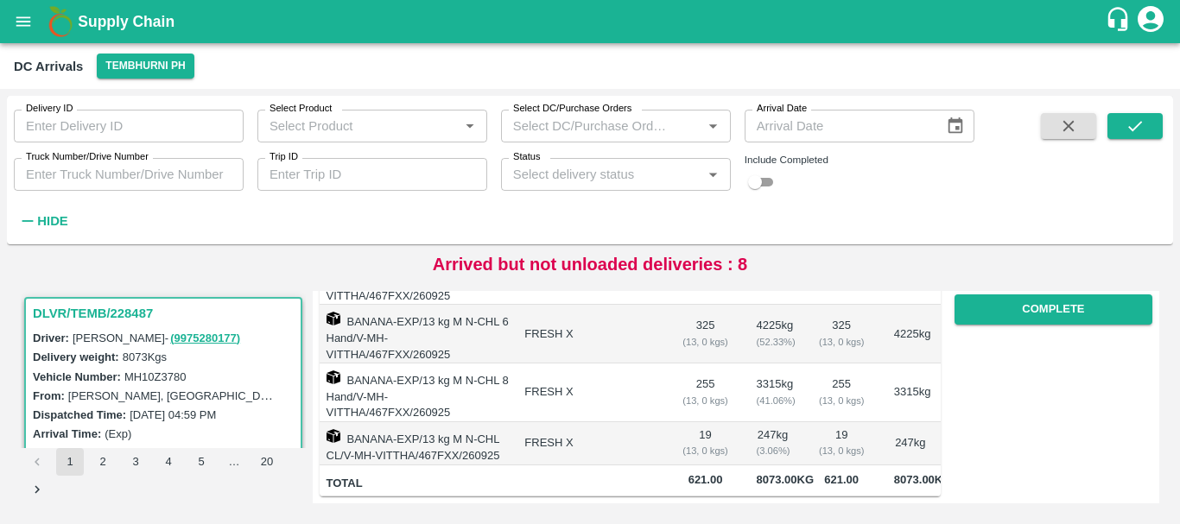
click at [805, 422] on td "19 ( 13, 0 kgs)" at bounding box center [841, 443] width 77 height 43
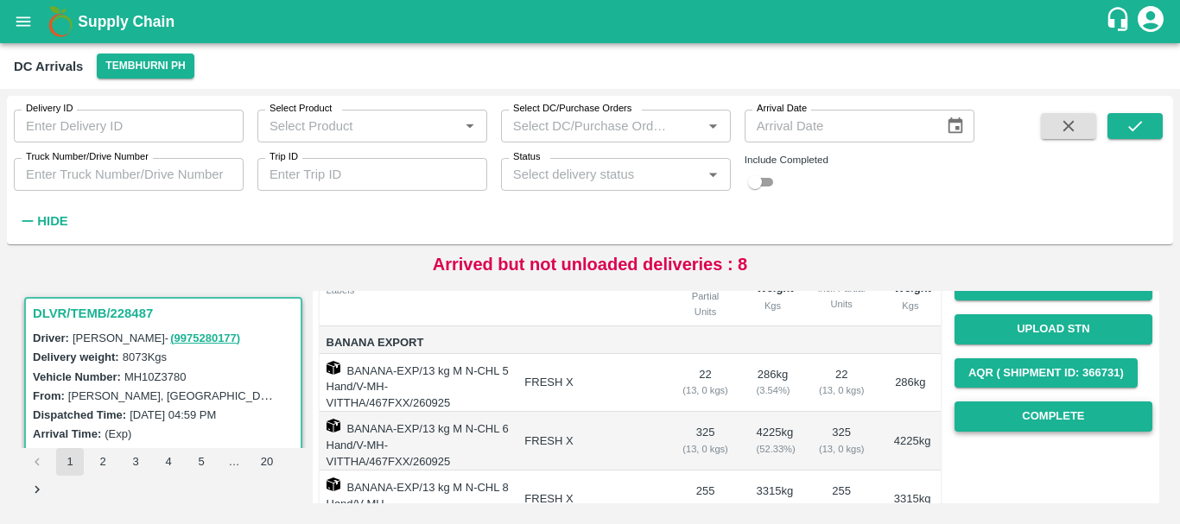
scroll to position [209, 0]
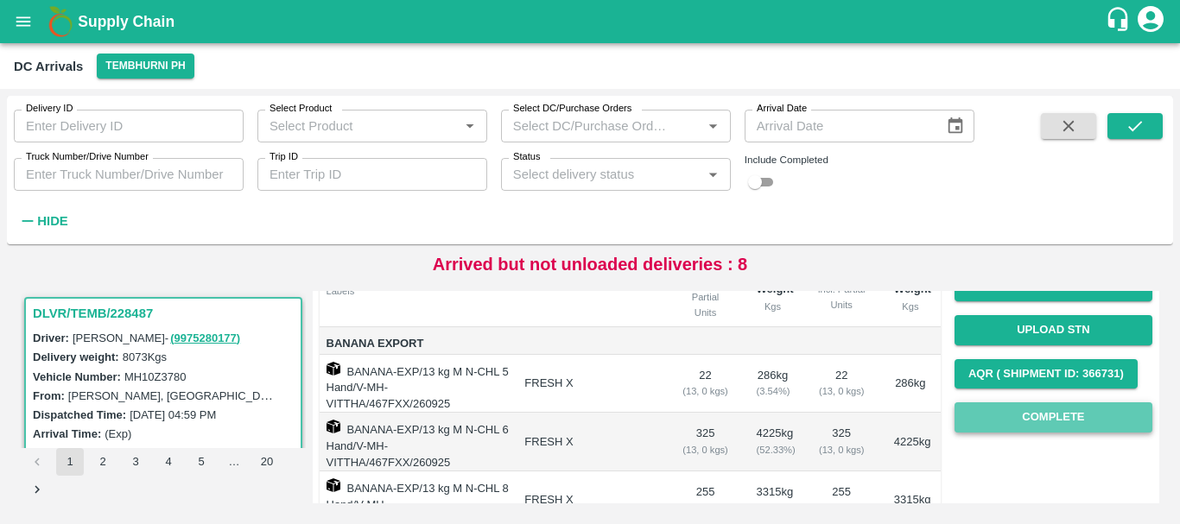
click at [1013, 414] on button "Complete" at bounding box center [1053, 418] width 198 height 30
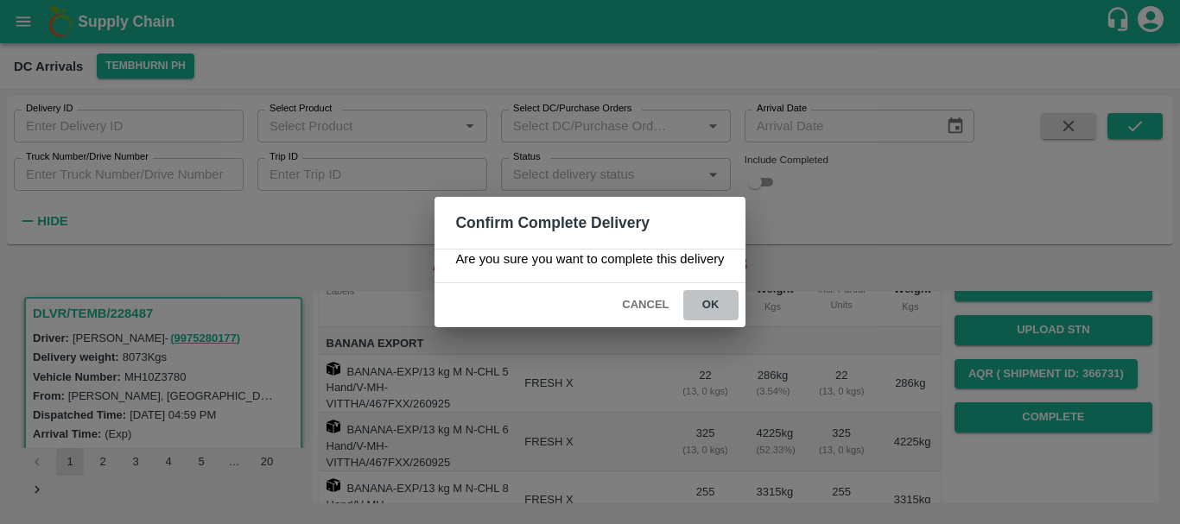
click at [703, 308] on button "ok" at bounding box center [710, 305] width 55 height 30
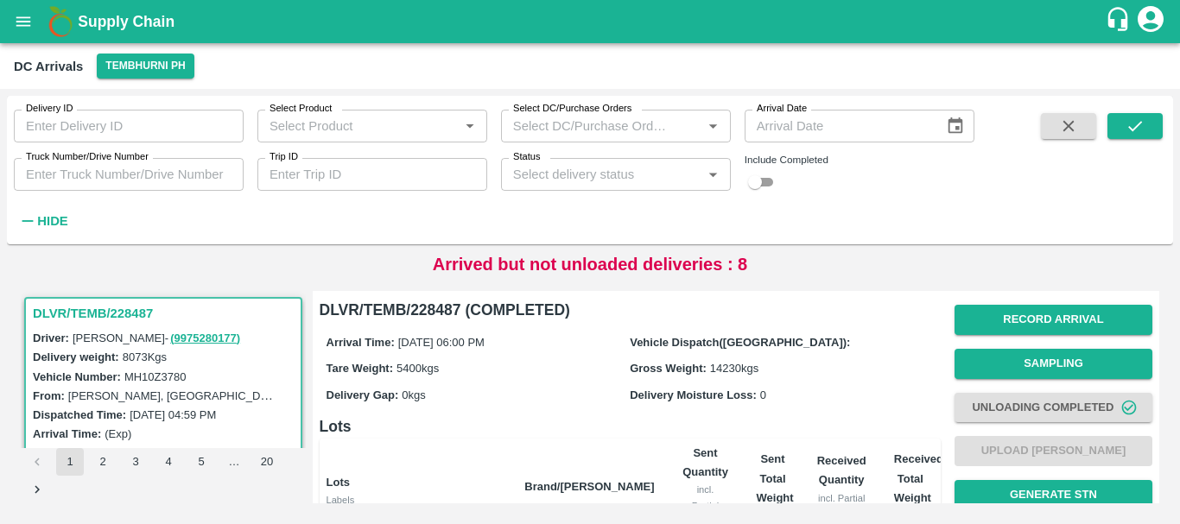
scroll to position [0, 0]
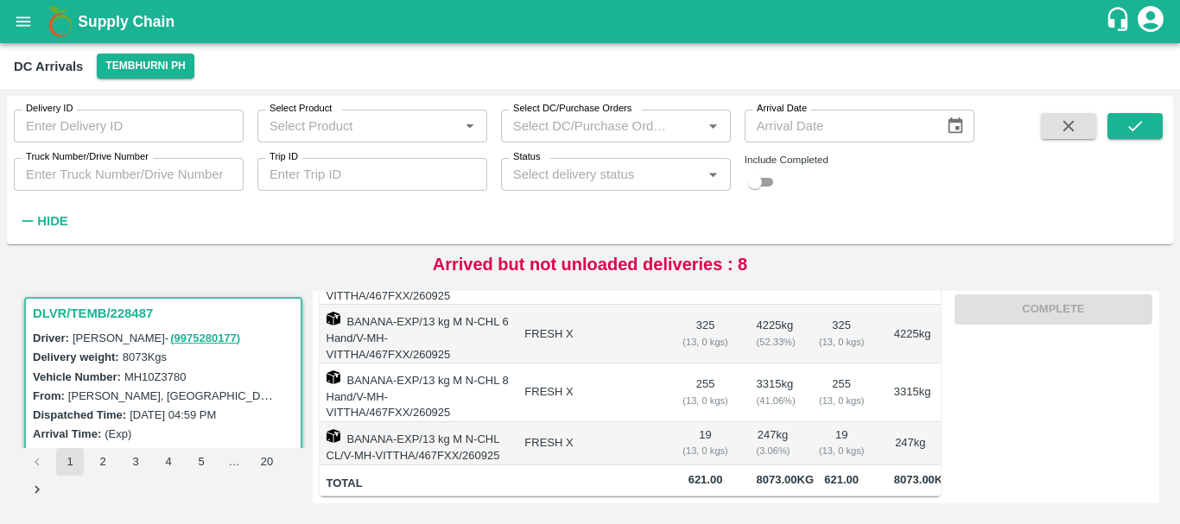
click at [803, 422] on td "19 ( 13, 0 kgs)" at bounding box center [841, 443] width 77 height 43
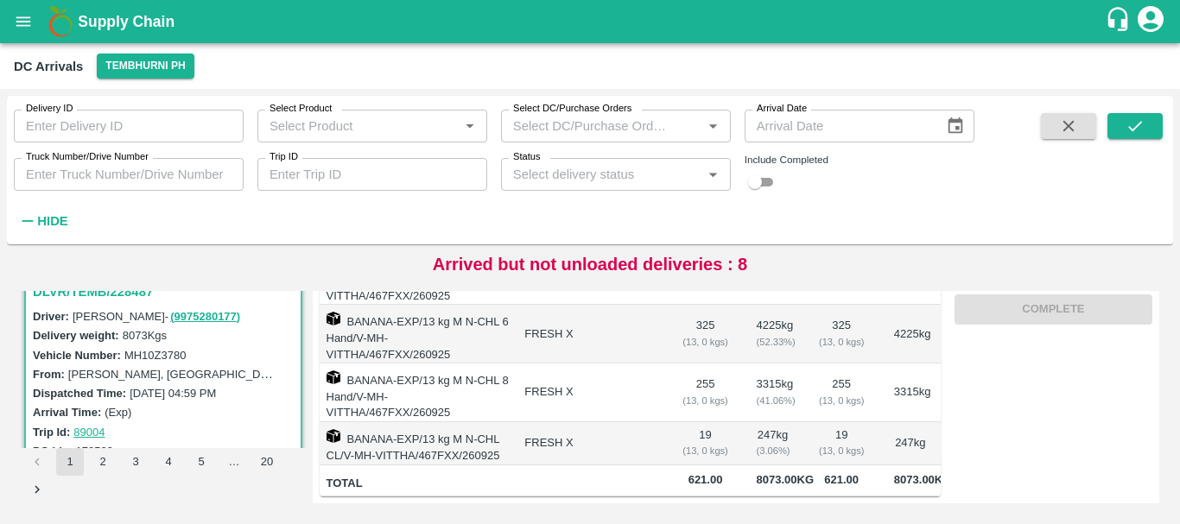
scroll to position [3, 0]
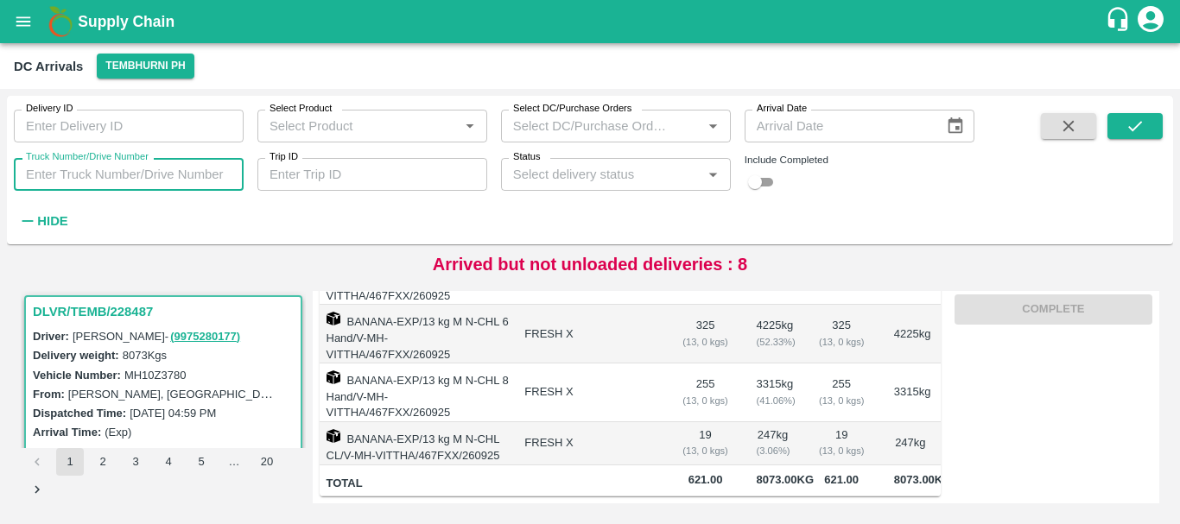
click at [150, 181] on input "Truck Number/Drive Number" at bounding box center [129, 174] width 230 height 33
type input "3780"
click at [1139, 133] on icon "submit" at bounding box center [1134, 126] width 19 height 19
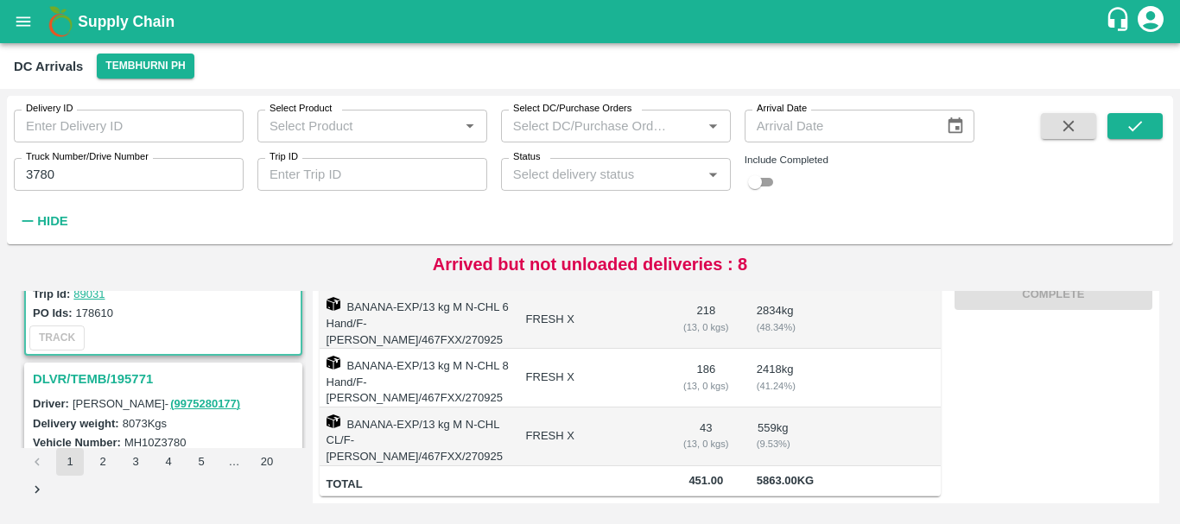
scroll to position [163, 0]
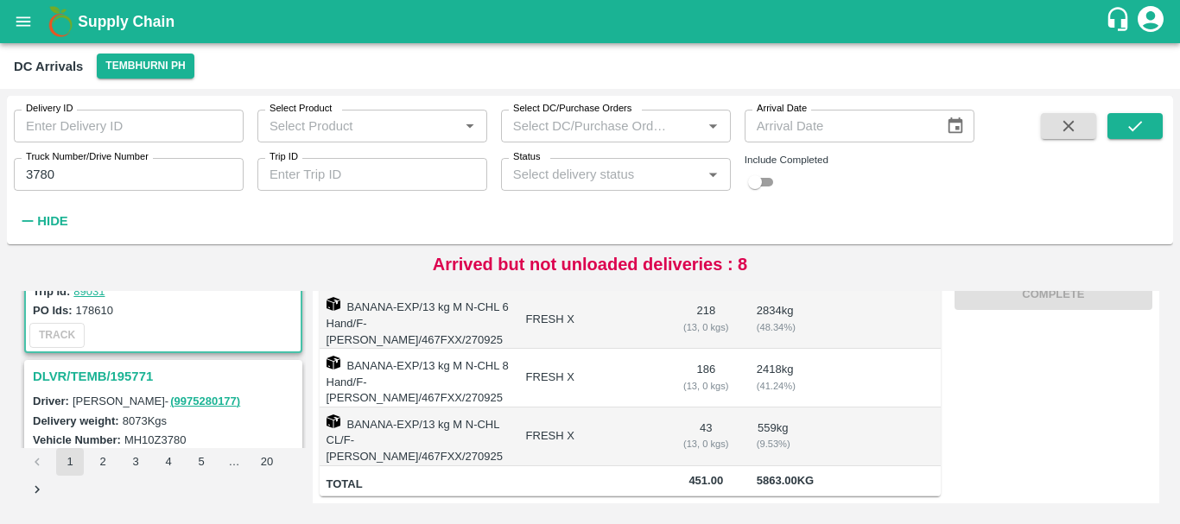
click at [126, 376] on h3 "DLVR/TEMB/195771" at bounding box center [166, 376] width 266 height 22
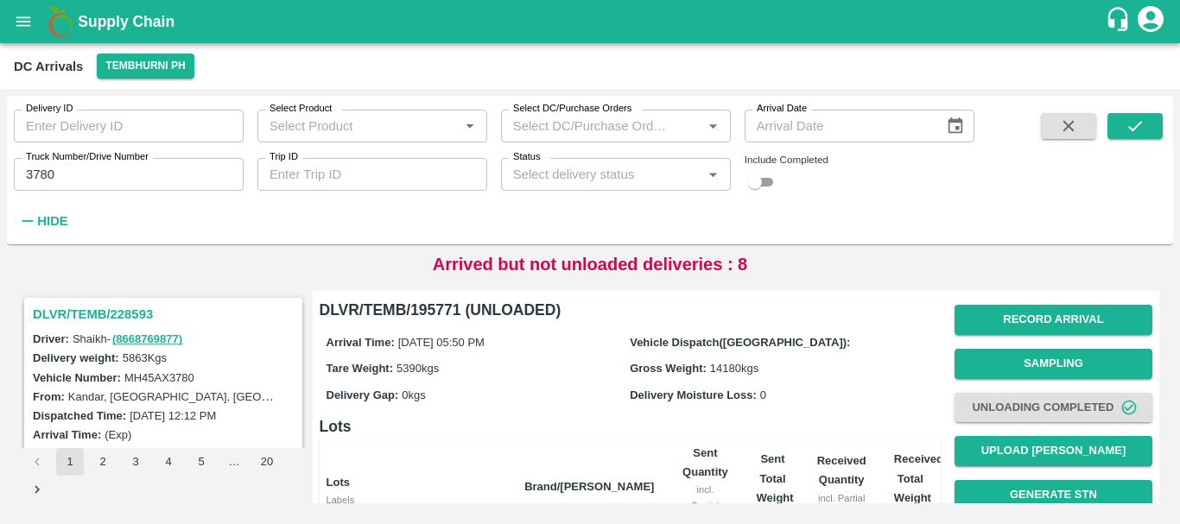
click at [133, 312] on h3 "DLVR/TEMB/228593" at bounding box center [166, 314] width 266 height 22
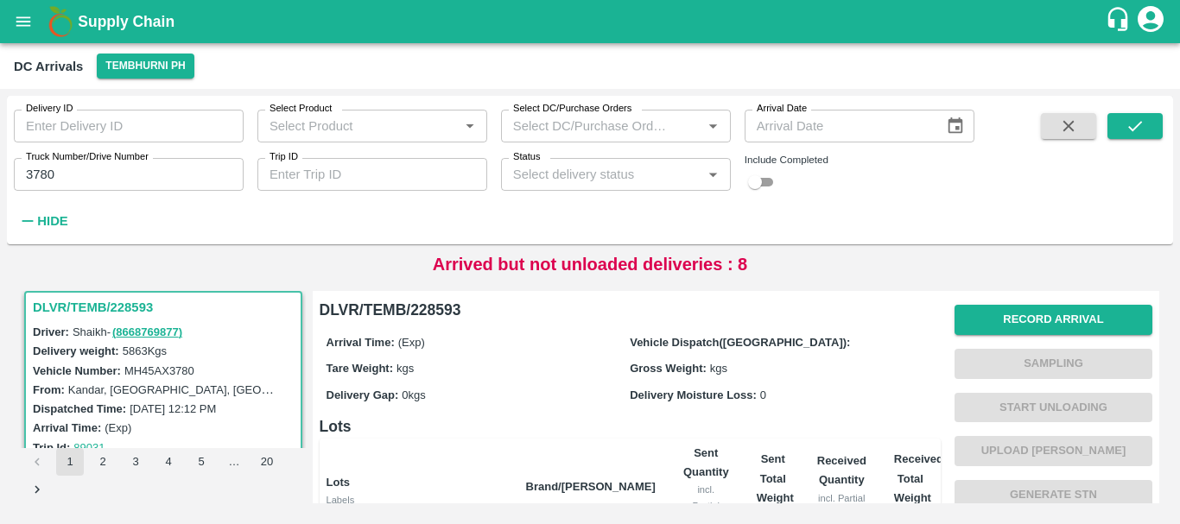
scroll to position [333, 0]
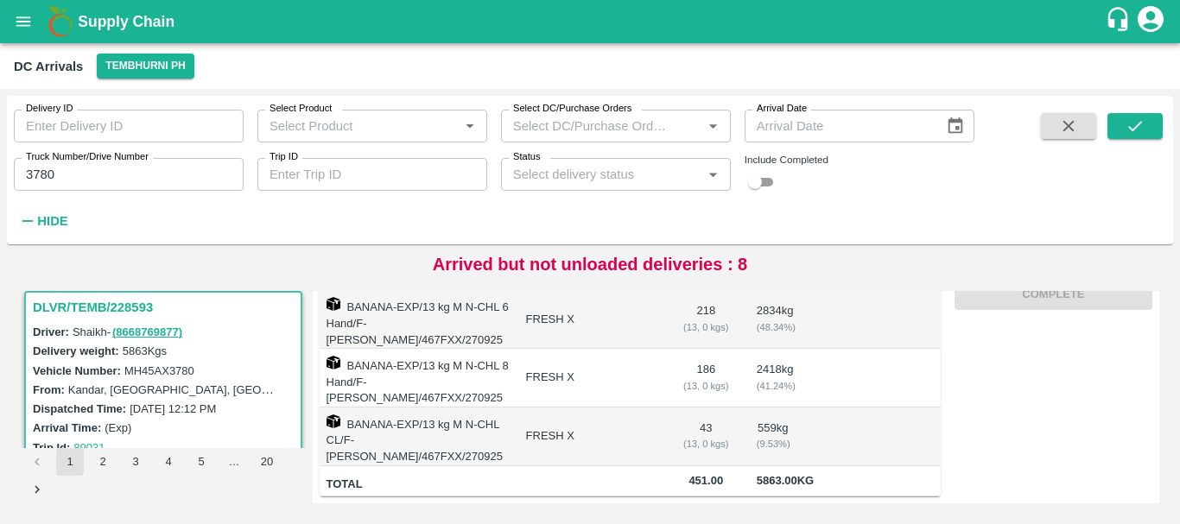
click at [815, 408] on td at bounding box center [841, 437] width 77 height 59
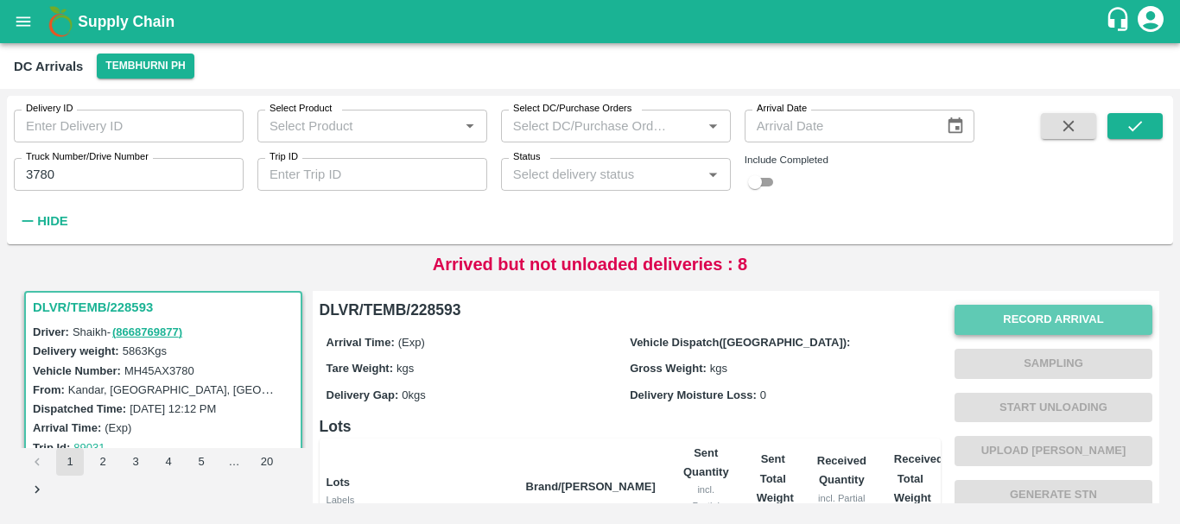
click at [995, 320] on button "Record Arrival" at bounding box center [1053, 320] width 198 height 30
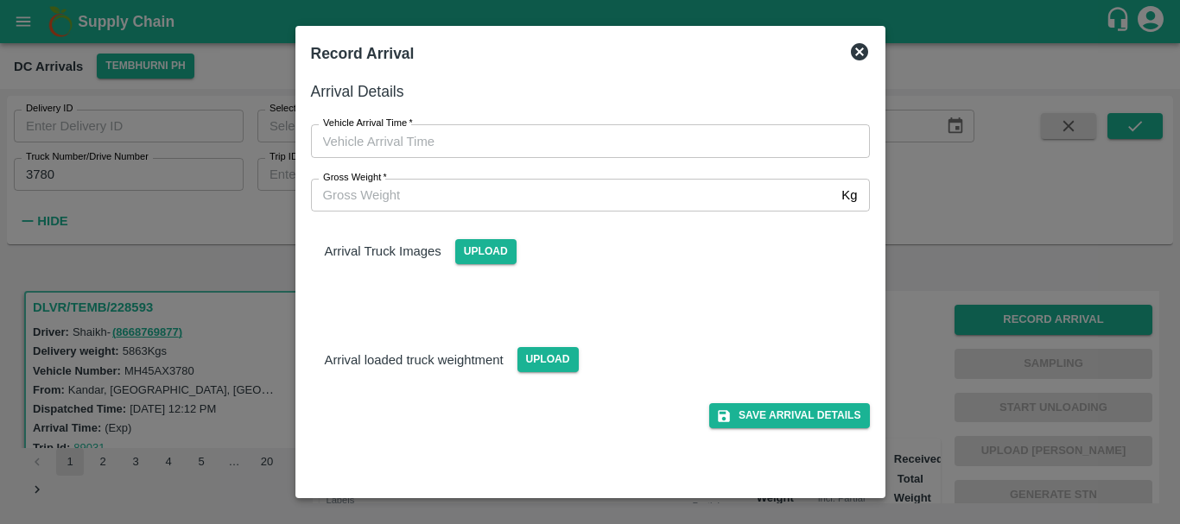
type input "DD/MM/YYYY hh:mm aa"
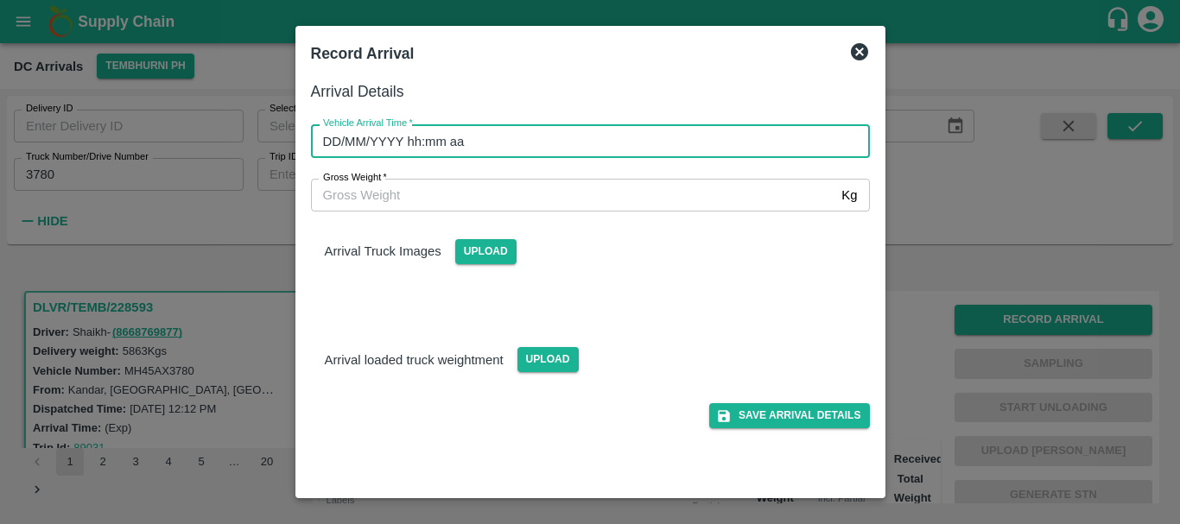
click at [661, 143] on input "DD/MM/YYYY hh:mm aa" at bounding box center [584, 140] width 547 height 33
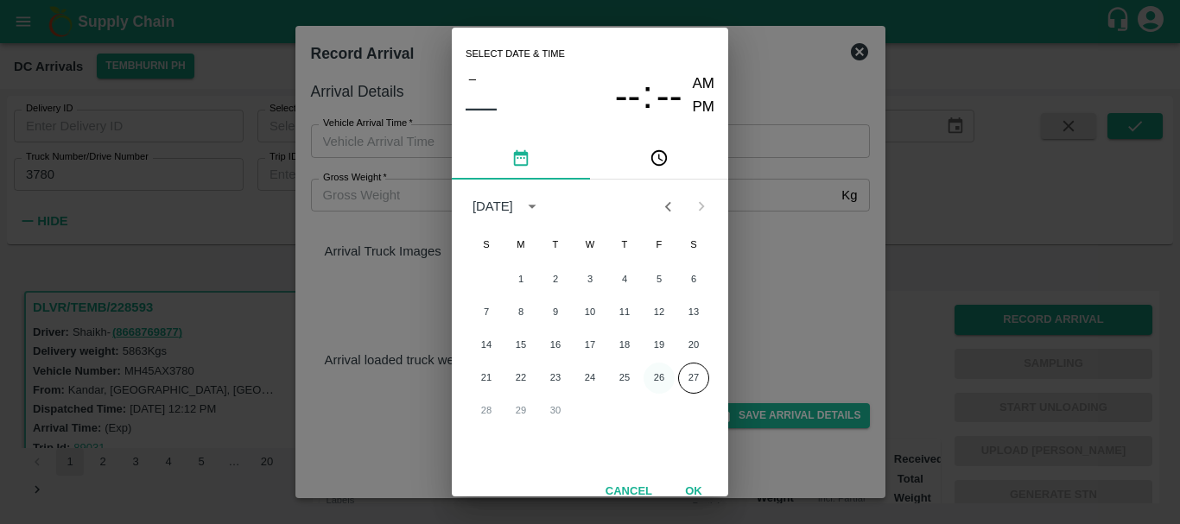
click at [651, 377] on button "26" at bounding box center [659, 378] width 31 height 31
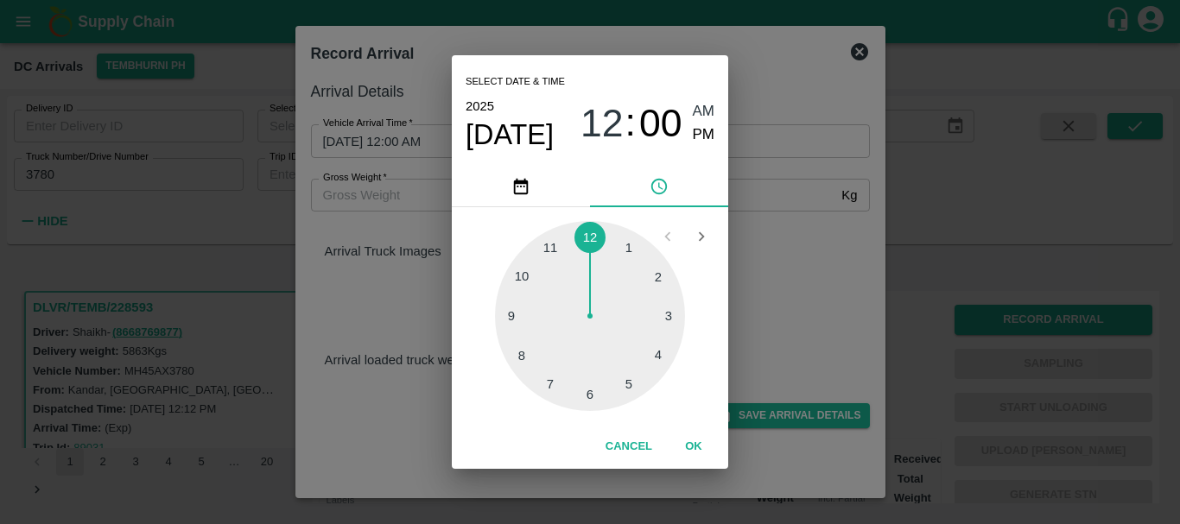
click at [652, 352] on div at bounding box center [590, 316] width 190 height 190
click at [650, 283] on div at bounding box center [590, 316] width 190 height 190
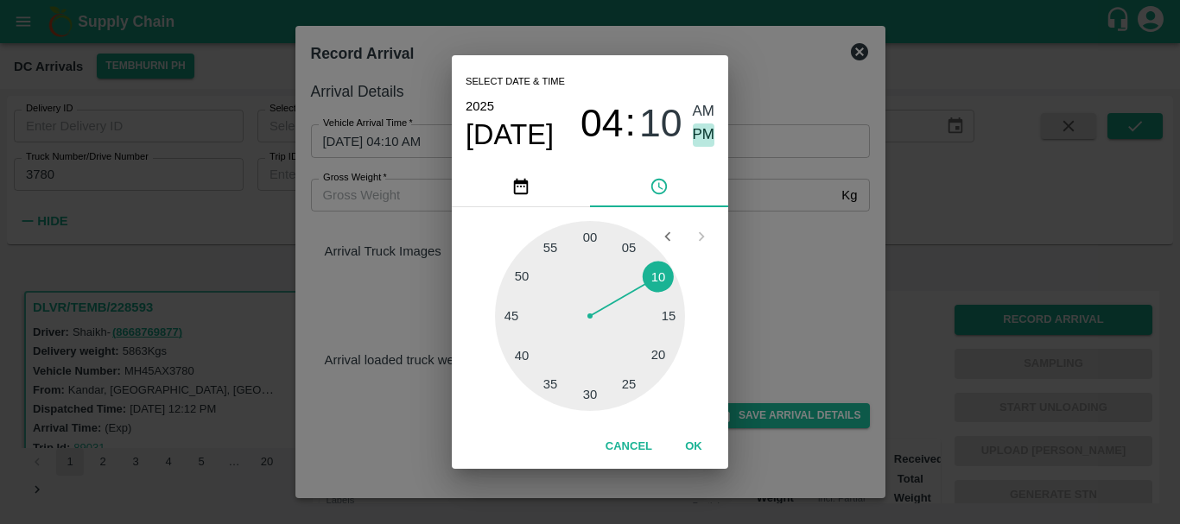
click at [704, 141] on span "PM" at bounding box center [704, 135] width 22 height 23
type input "26/09/2025 04:10 PM"
click at [746, 188] on div "Select date & time 2025 Sep 26 04 : 10 AM PM 05 10 15 20 25 30 35 40 45 50 55 0…" at bounding box center [590, 262] width 1180 height 524
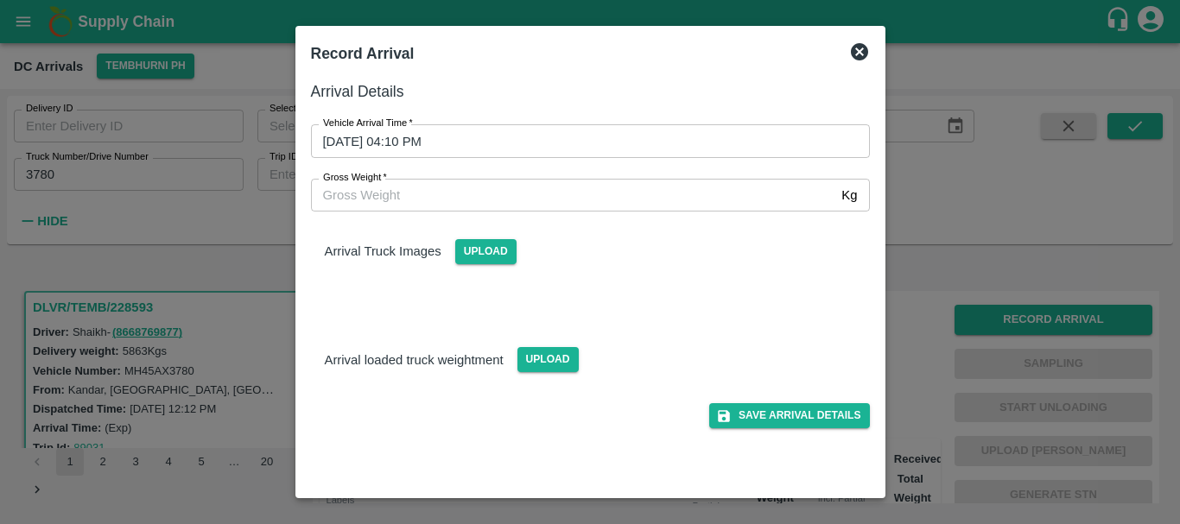
click at [491, 238] on div "Upload" at bounding box center [478, 244] width 75 height 39
click at [491, 241] on span "Upload" at bounding box center [485, 251] width 61 height 25
click at [0, 0] on input "Upload" at bounding box center [0, 0] width 0 height 0
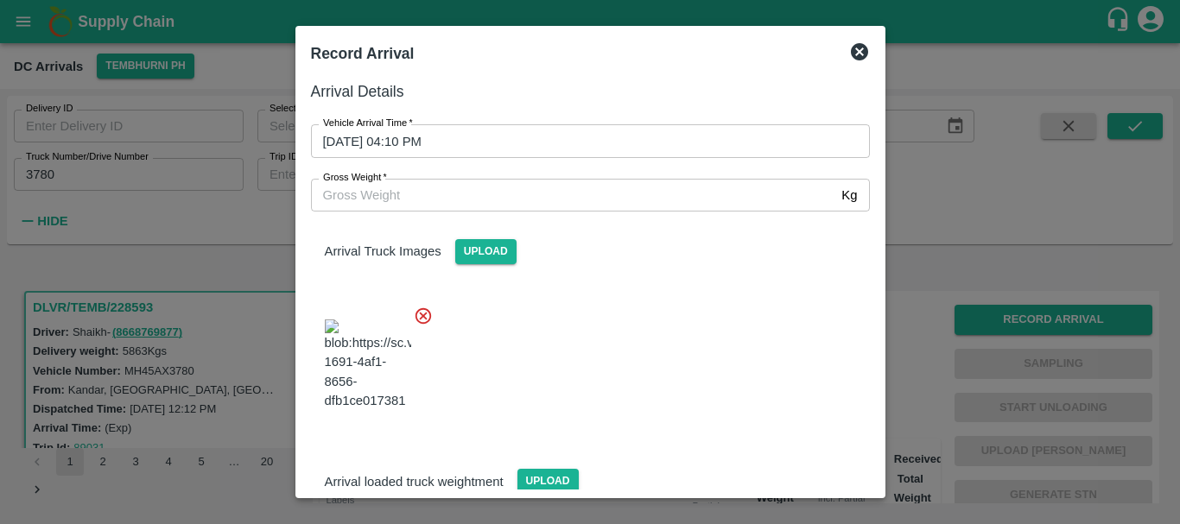
scroll to position [41, 0]
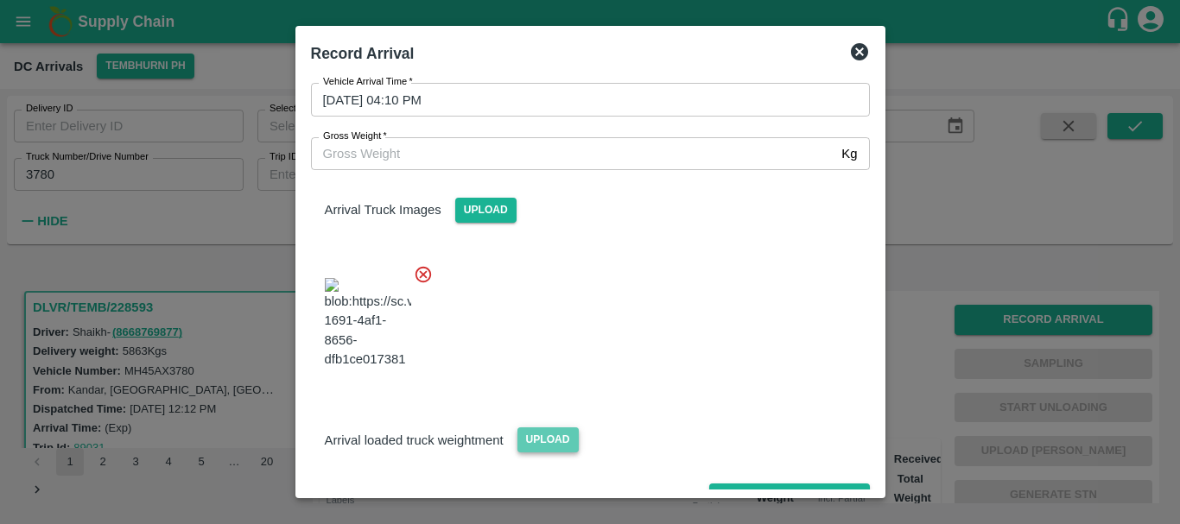
click at [564, 428] on span "Upload" at bounding box center [547, 440] width 61 height 25
click at [0, 0] on input "Upload" at bounding box center [0, 0] width 0 height 0
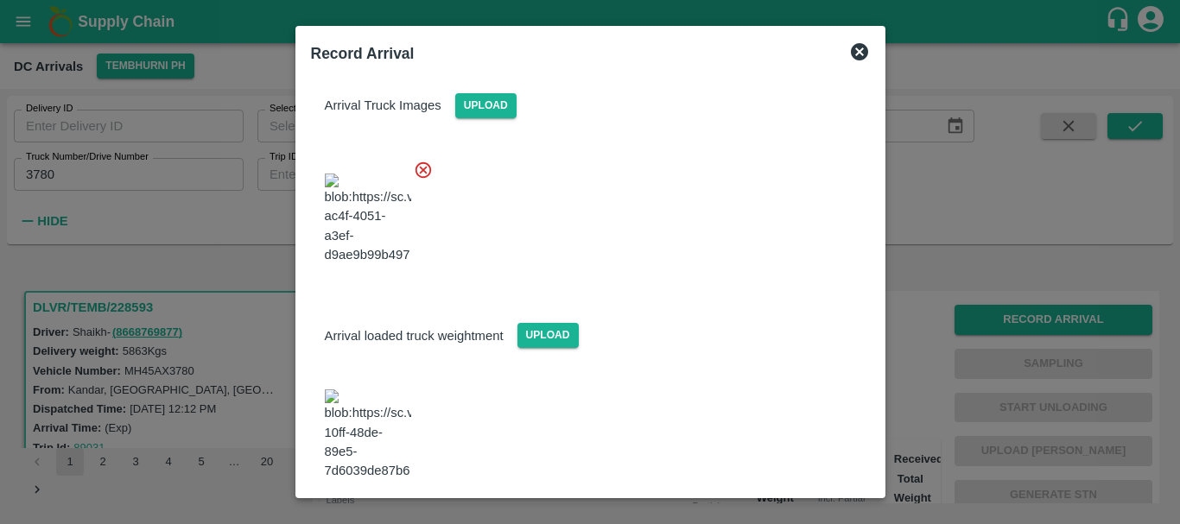
click at [373, 400] on img at bounding box center [368, 435] width 86 height 91
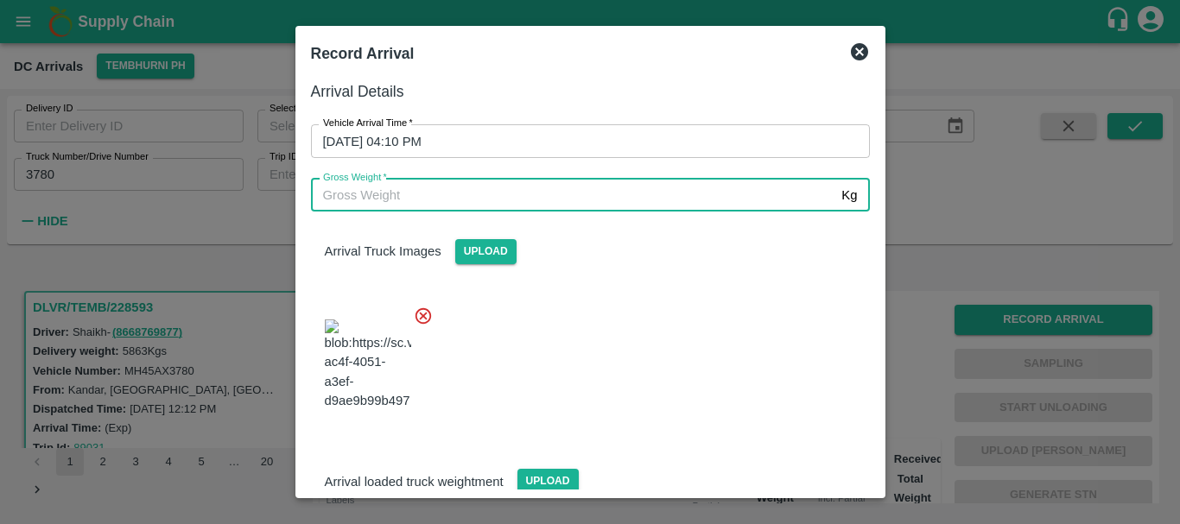
click at [459, 180] on input "Gross Weight   *" at bounding box center [573, 195] width 524 height 33
type input "12030"
click at [628, 308] on div at bounding box center [583, 360] width 573 height 136
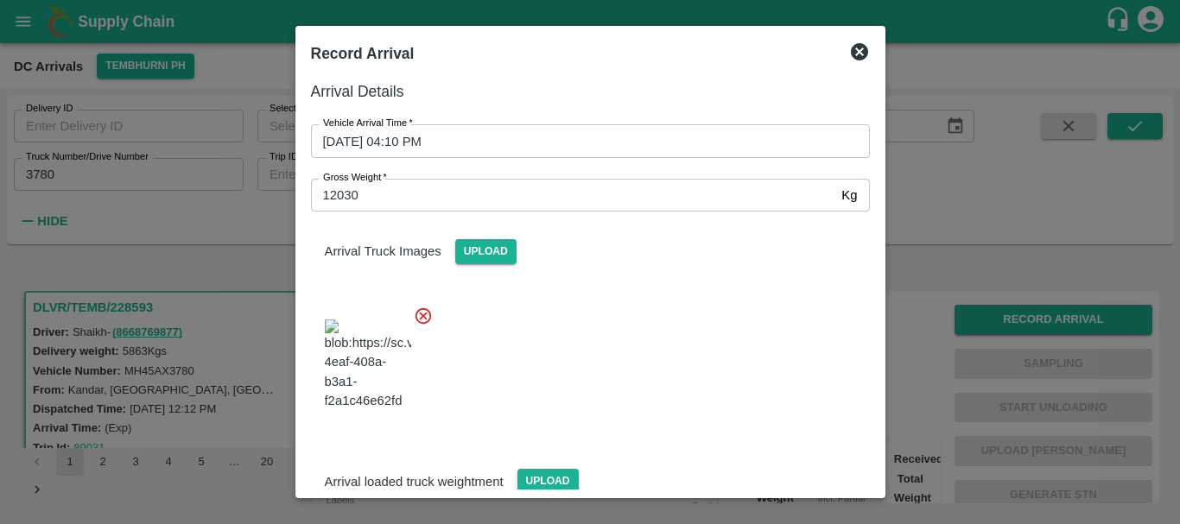
scroll to position [146, 0]
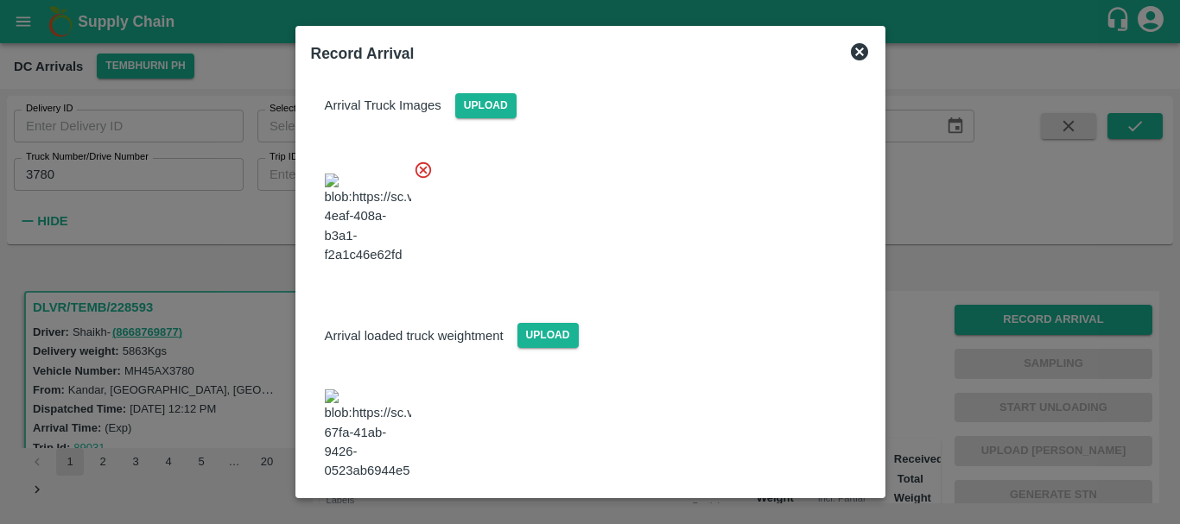
click at [782, 516] on button "Save Arrival Details" at bounding box center [789, 528] width 160 height 25
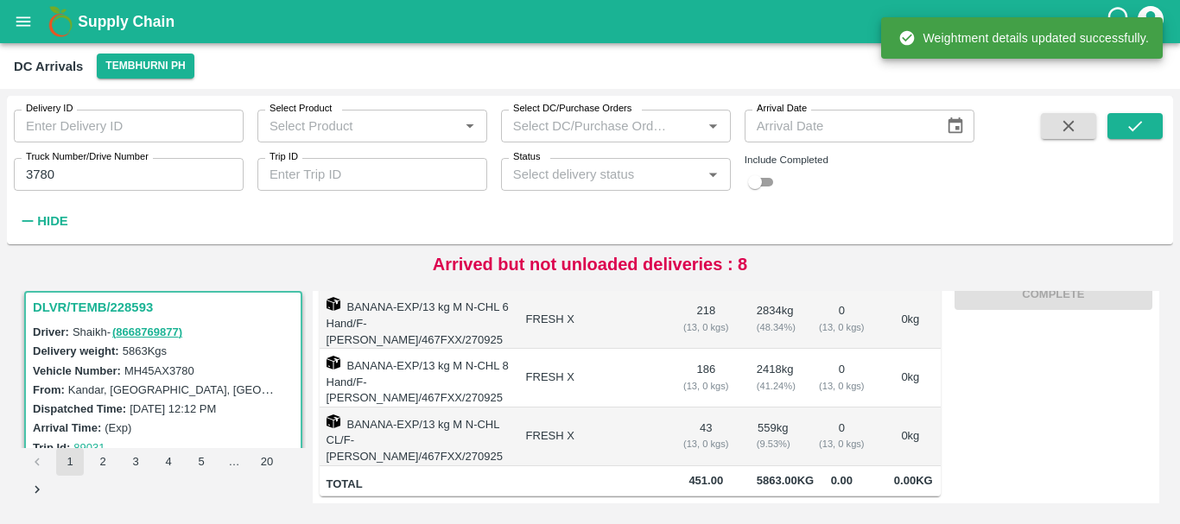
scroll to position [0, 0]
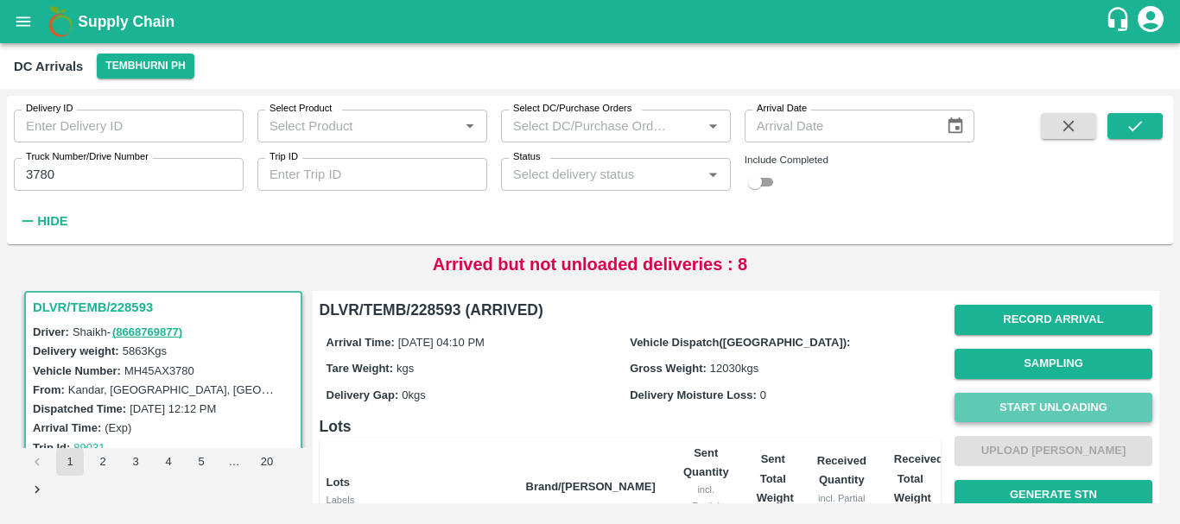
click at [987, 409] on button "Start Unloading" at bounding box center [1053, 408] width 198 height 30
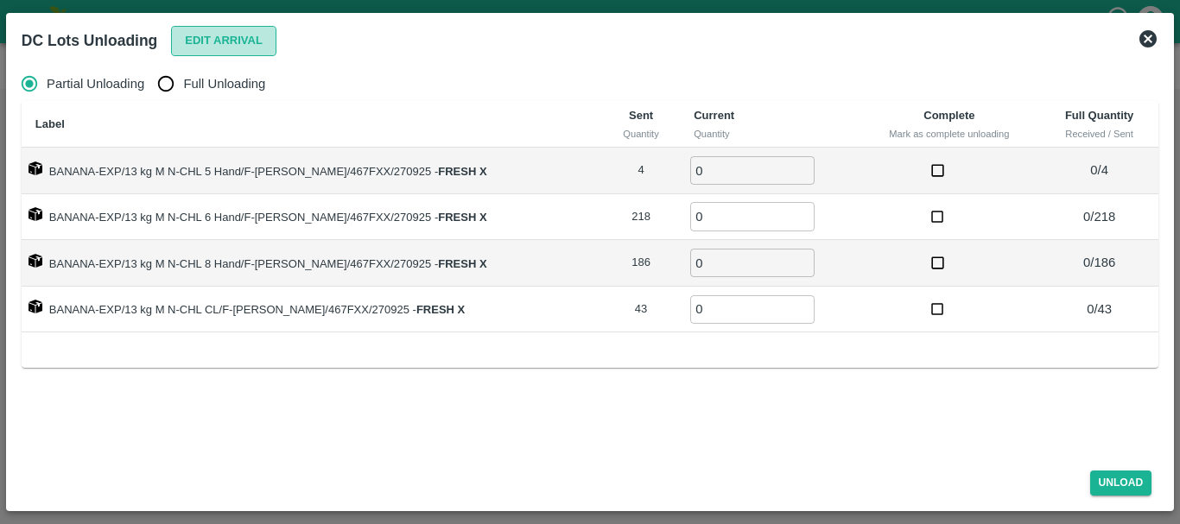
click at [193, 50] on button "Edit Arrival" at bounding box center [223, 41] width 105 height 30
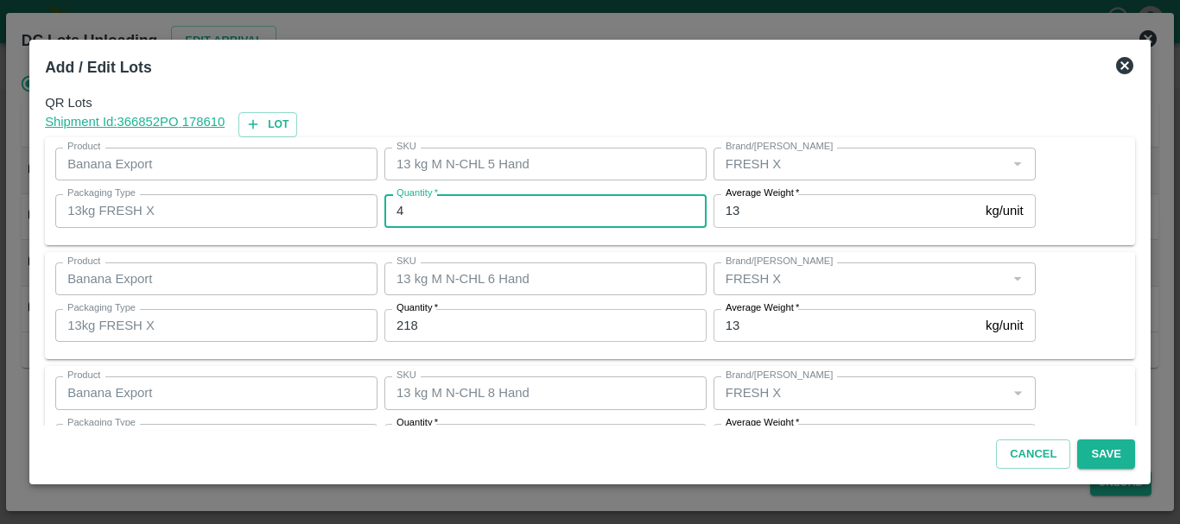
click at [463, 207] on input "4" at bounding box center [545, 210] width 322 height 33
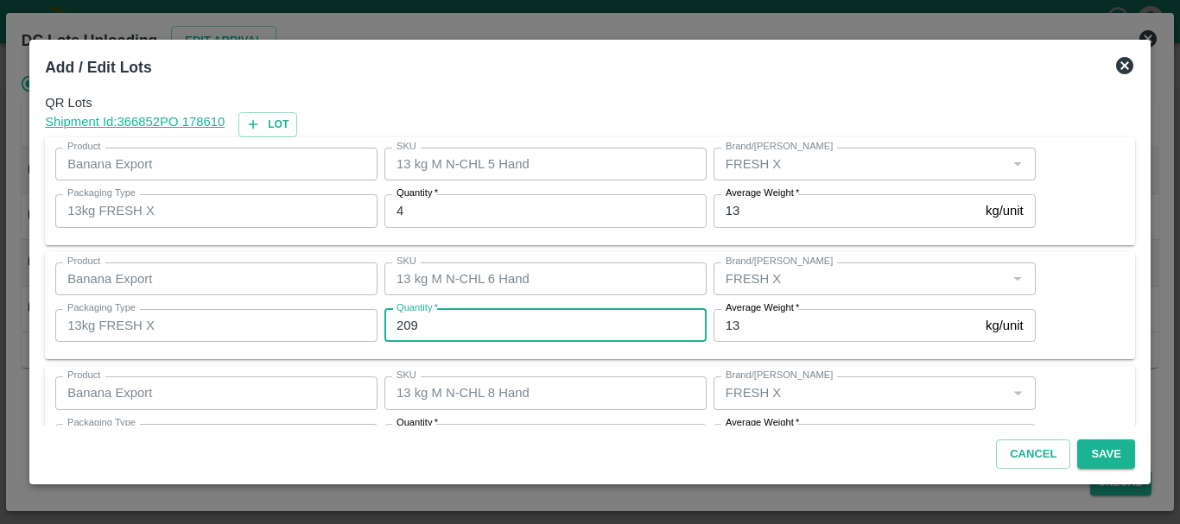
type input "209"
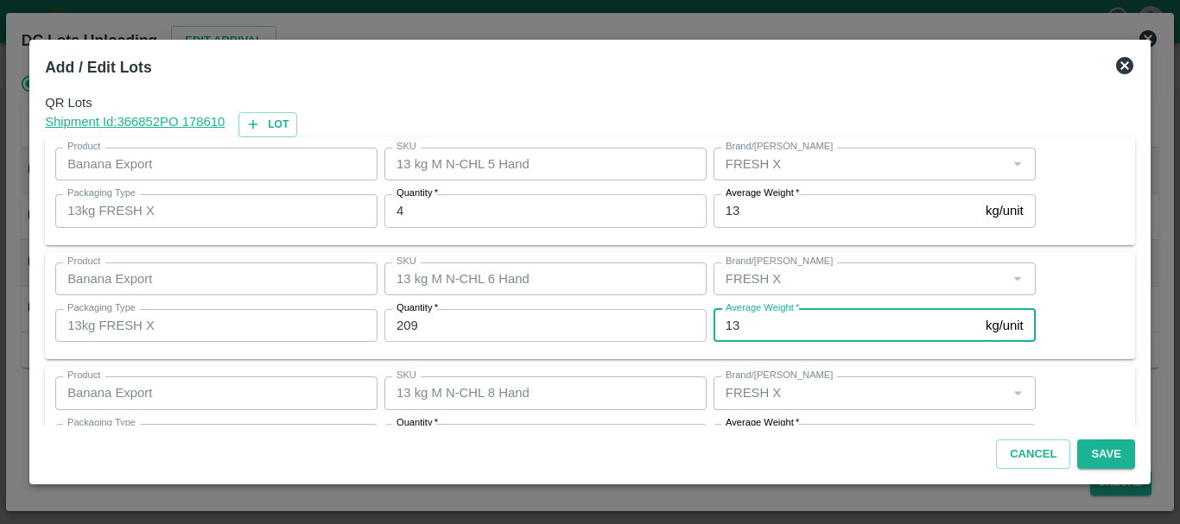
scroll to position [31, 0]
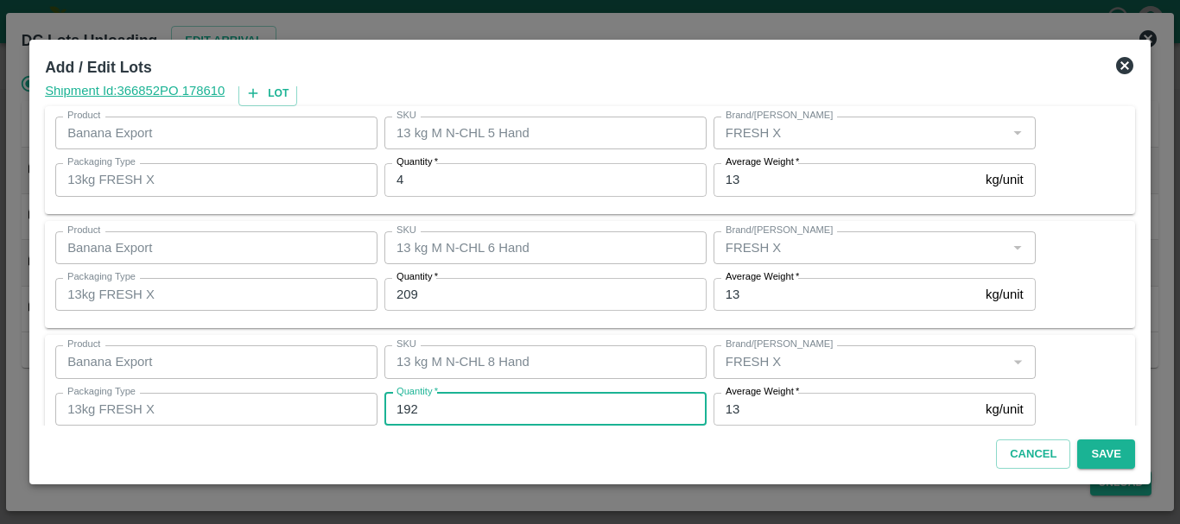
type input "192"
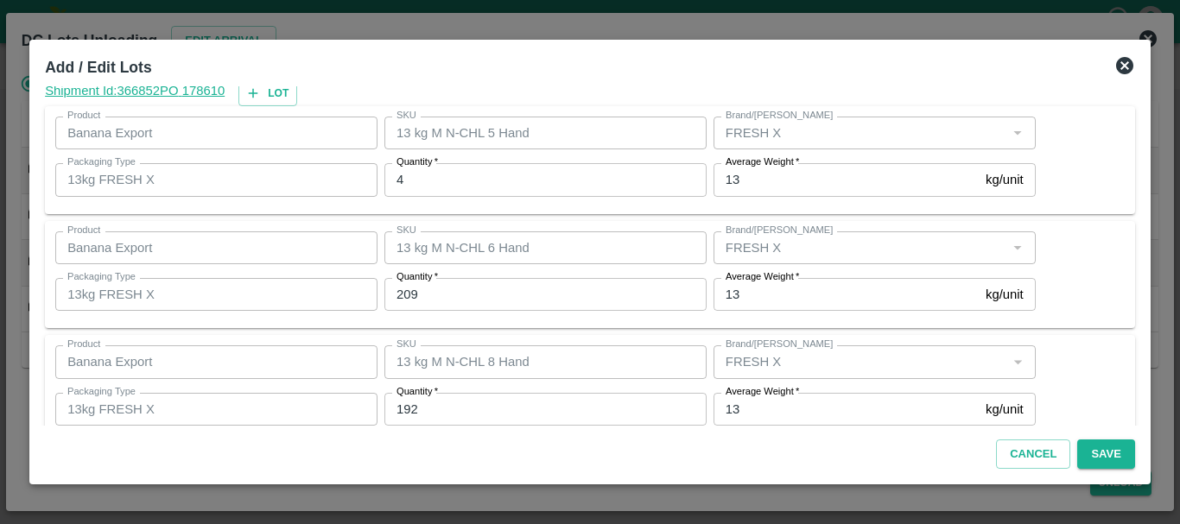
scroll to position [177, 0]
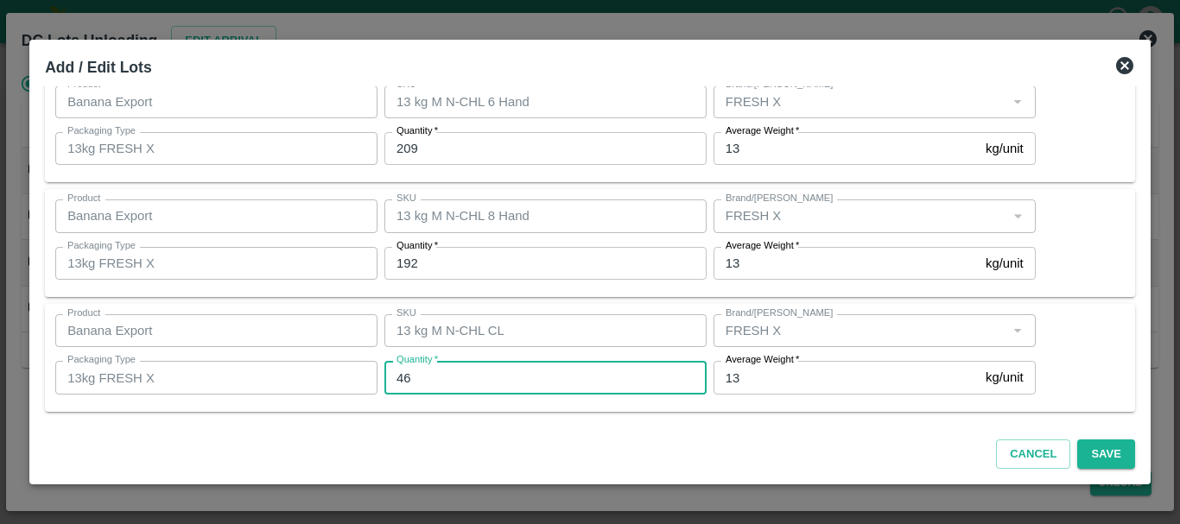
type input "46"
click at [430, 384] on input "46" at bounding box center [545, 377] width 322 height 33
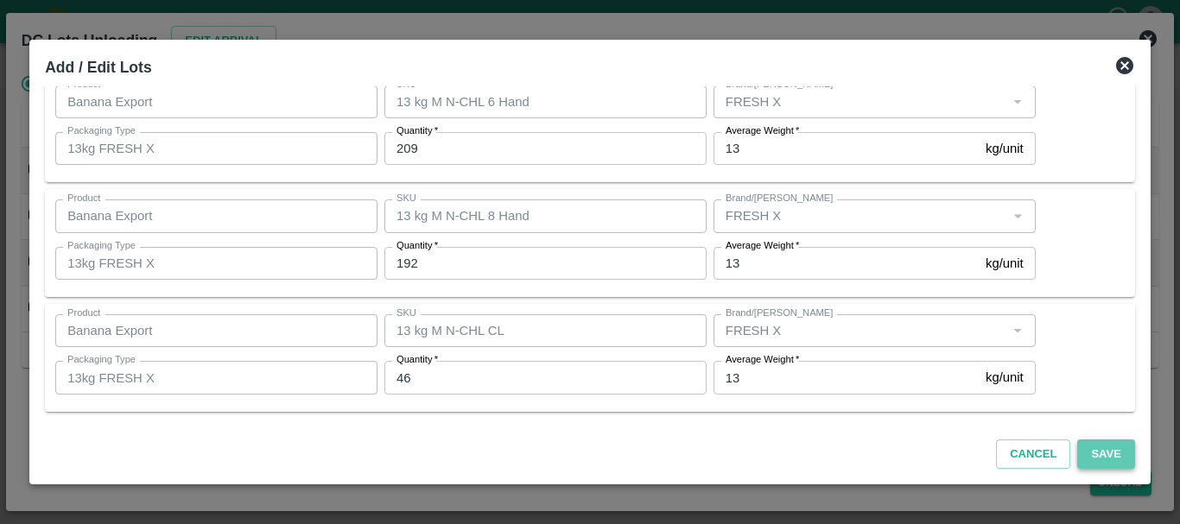
click at [1113, 452] on button "Save" at bounding box center [1105, 455] width 57 height 30
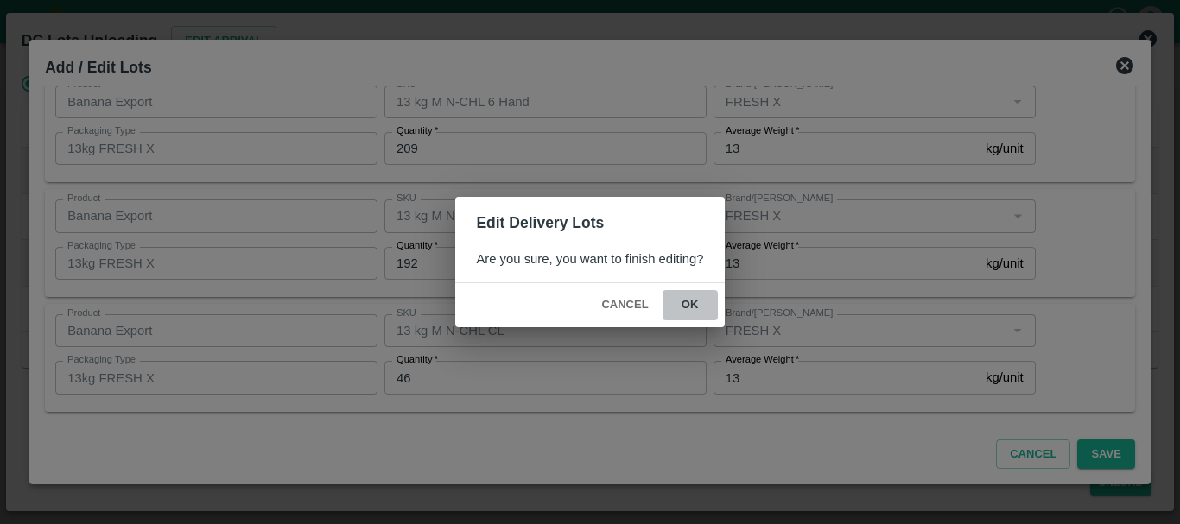
click at [699, 299] on button "ok" at bounding box center [690, 305] width 55 height 30
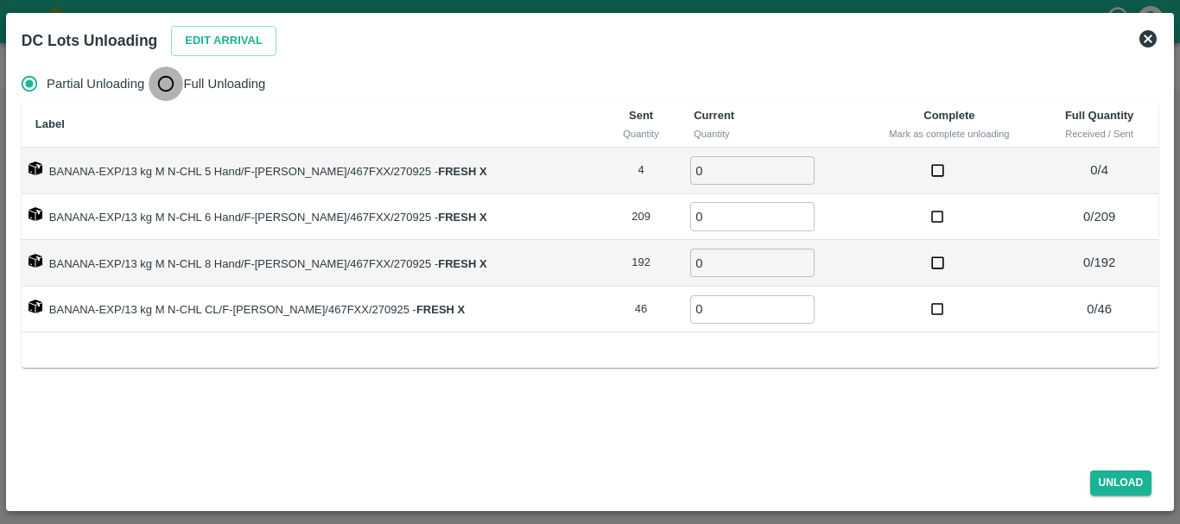
click at [180, 77] on input "Full Unloading" at bounding box center [166, 84] width 35 height 35
radio input "true"
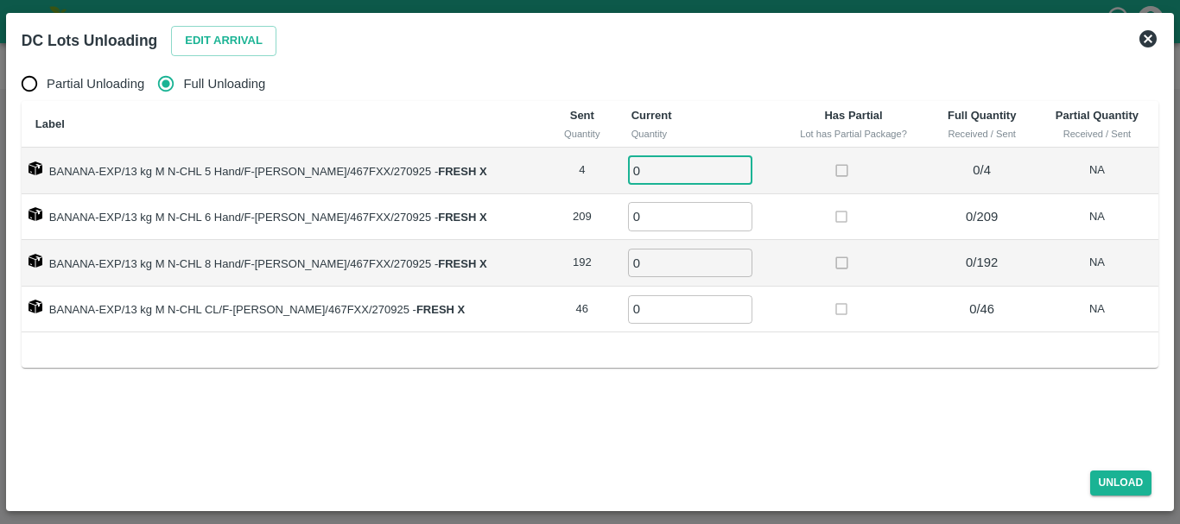
click at [672, 180] on input "0" at bounding box center [690, 170] width 124 height 29
type input "04"
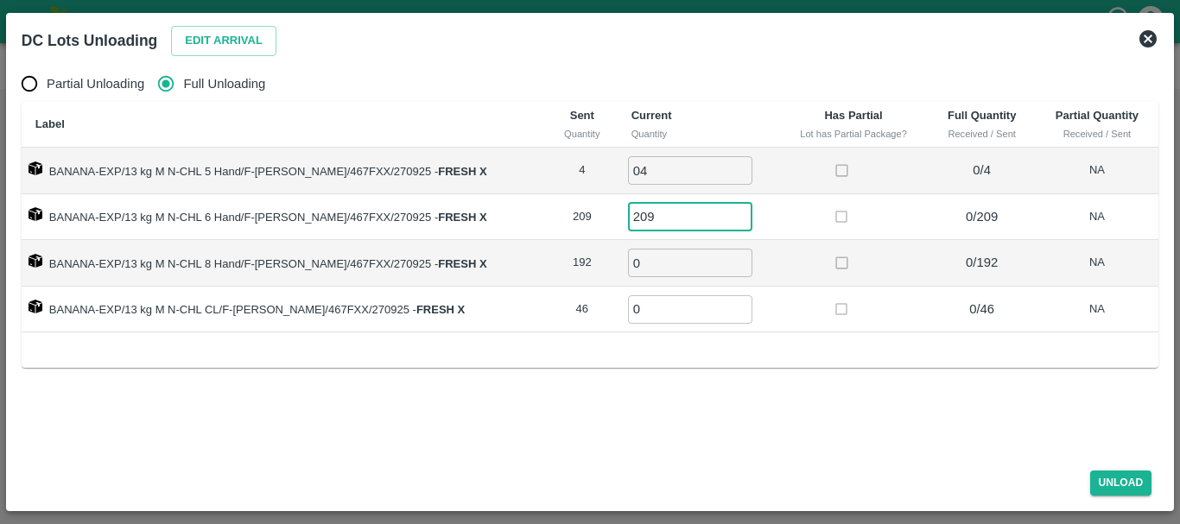
type input "209"
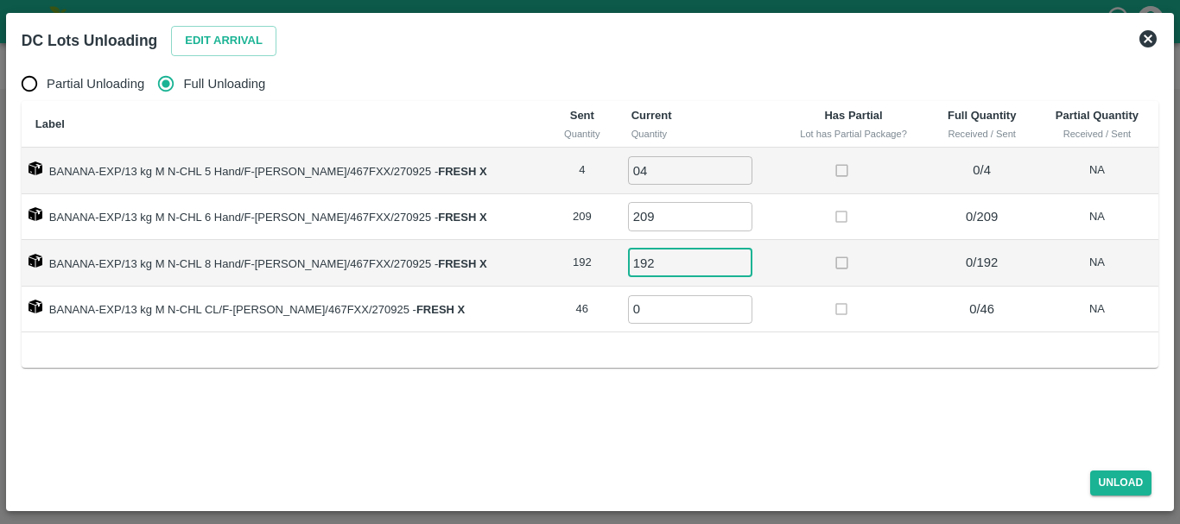
type input "192"
type input "46"
click at [779, 300] on td at bounding box center [853, 310] width 149 height 47
click at [1119, 487] on button "Unload" at bounding box center [1121, 483] width 62 height 25
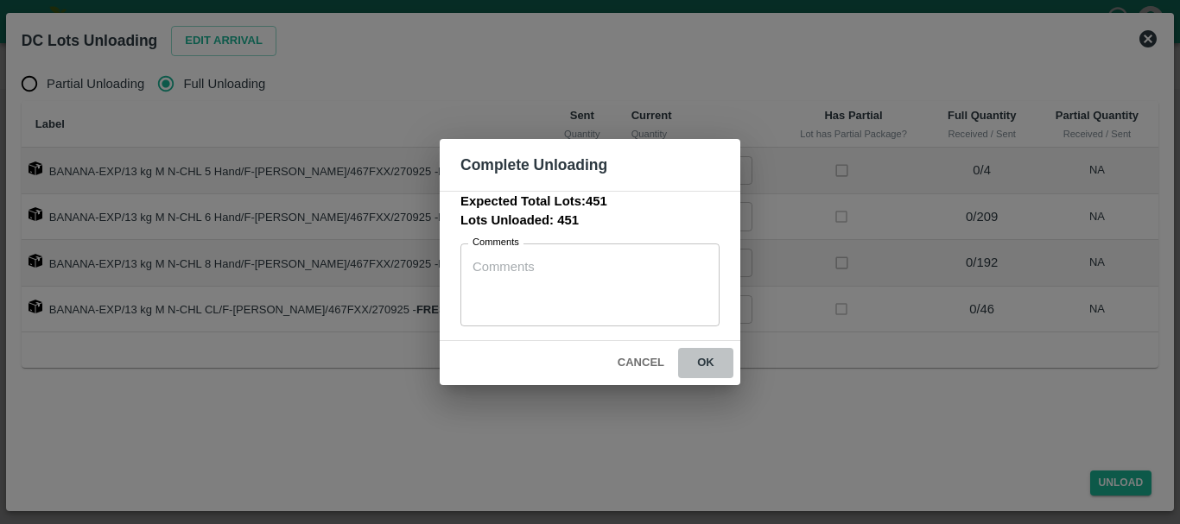
click at [723, 365] on button "ok" at bounding box center [705, 363] width 55 height 30
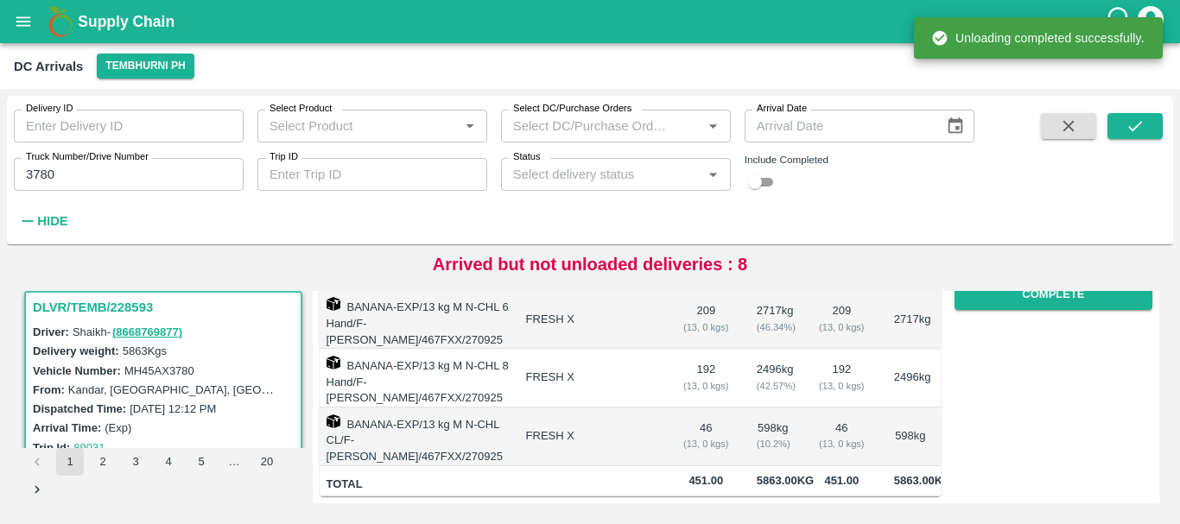
scroll to position [0, 0]
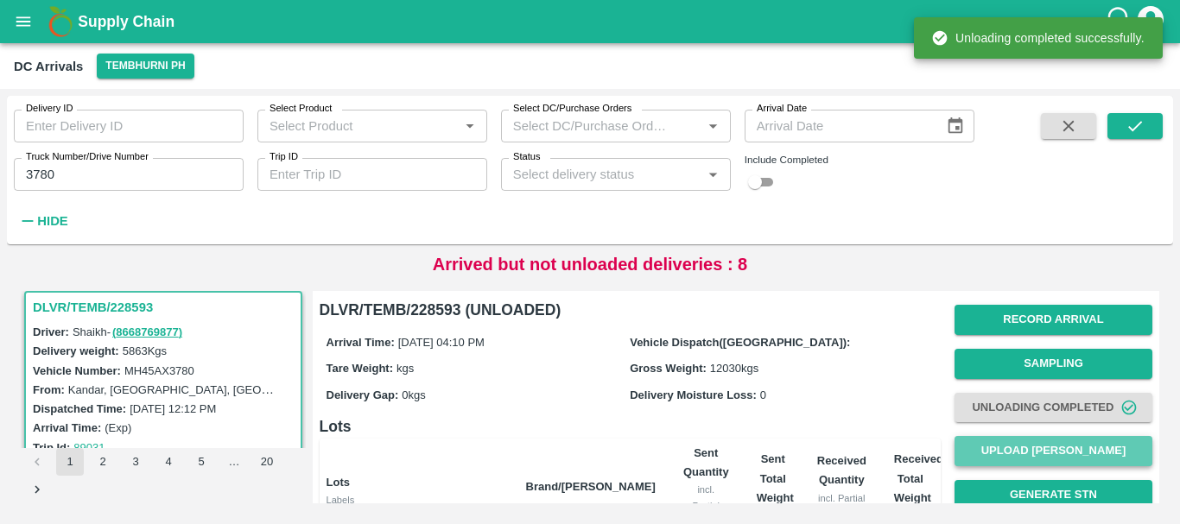
click at [1021, 445] on button "Upload Tare Weight" at bounding box center [1053, 451] width 198 height 30
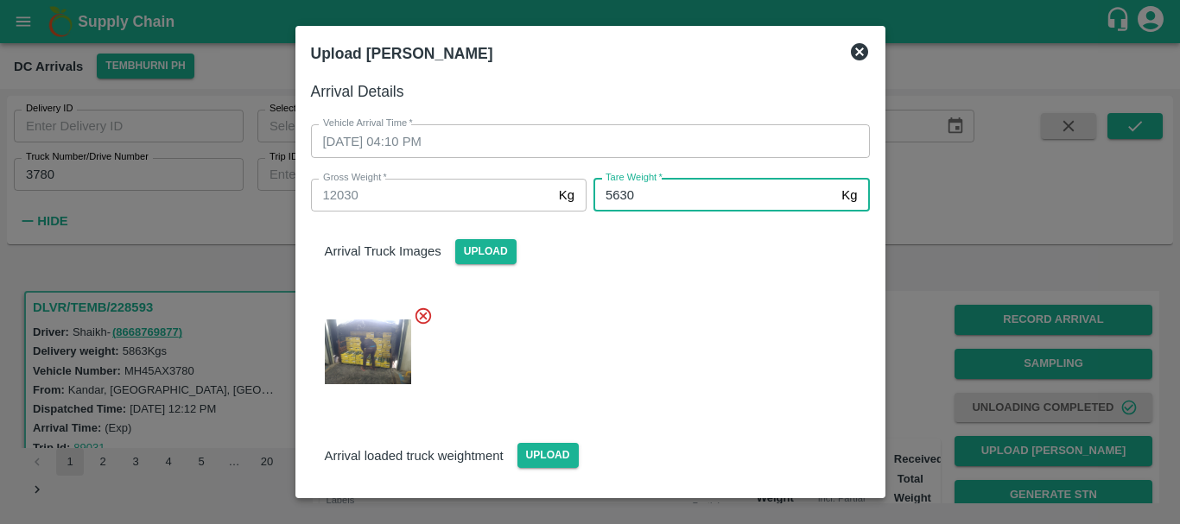
type input "5630"
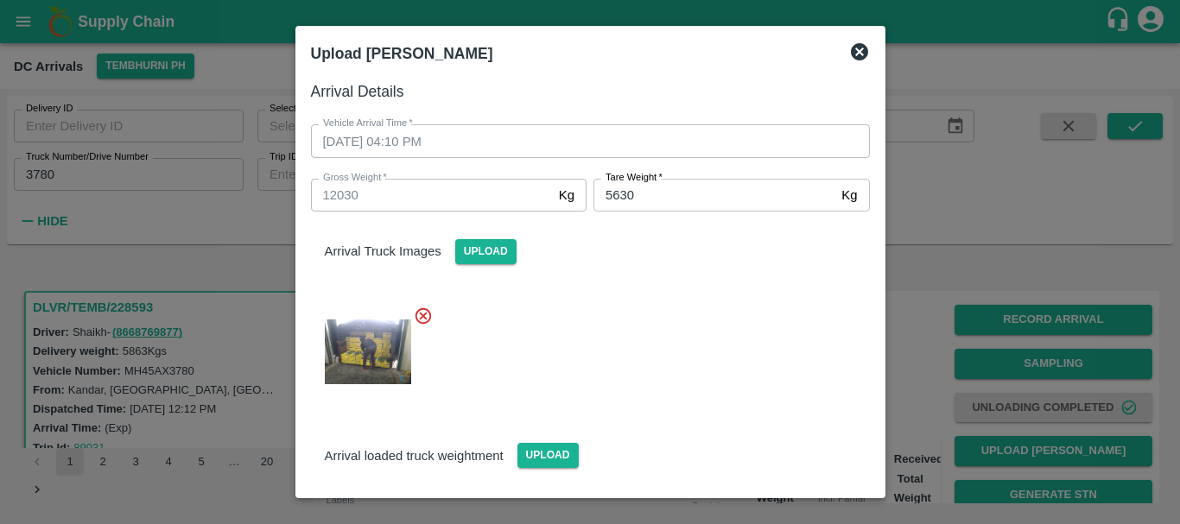
click at [699, 249] on div "Arrival Truck Images Upload" at bounding box center [590, 238] width 586 height 53
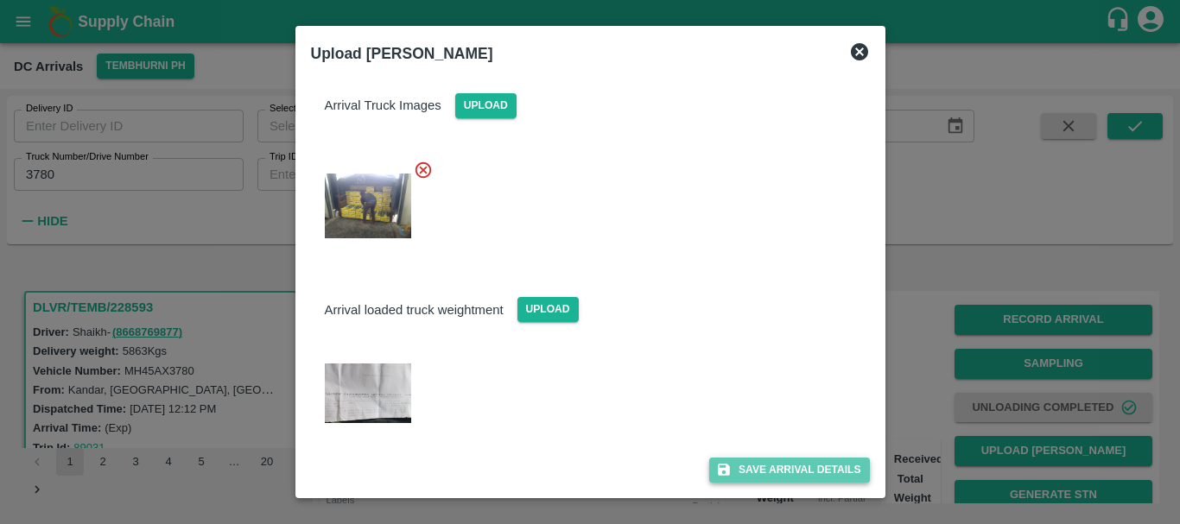
click at [760, 469] on button "Save Arrival Details" at bounding box center [789, 470] width 160 height 25
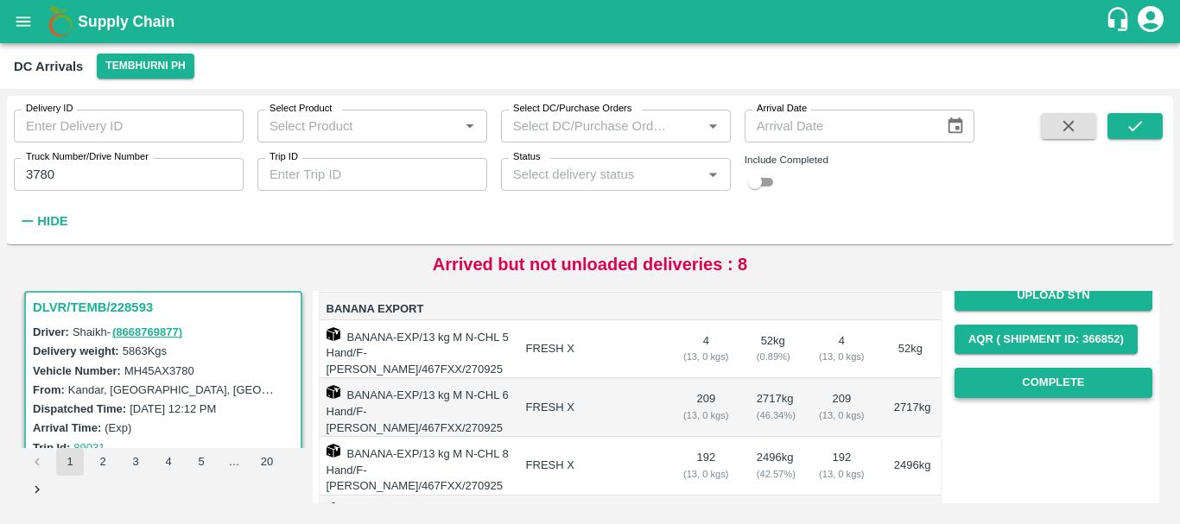
scroll to position [243, 0]
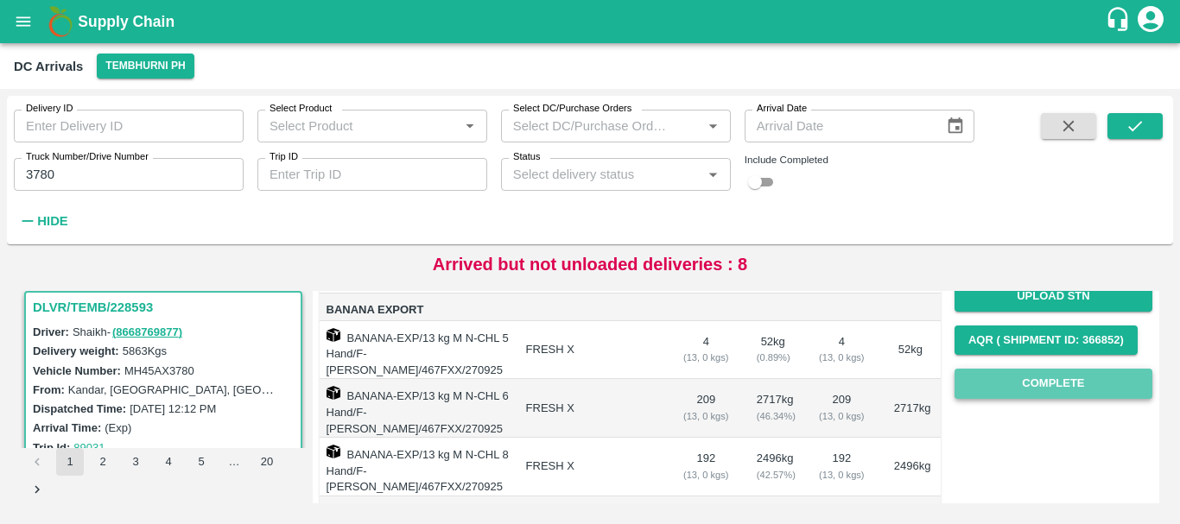
click at [1030, 394] on button "Complete" at bounding box center [1053, 384] width 198 height 30
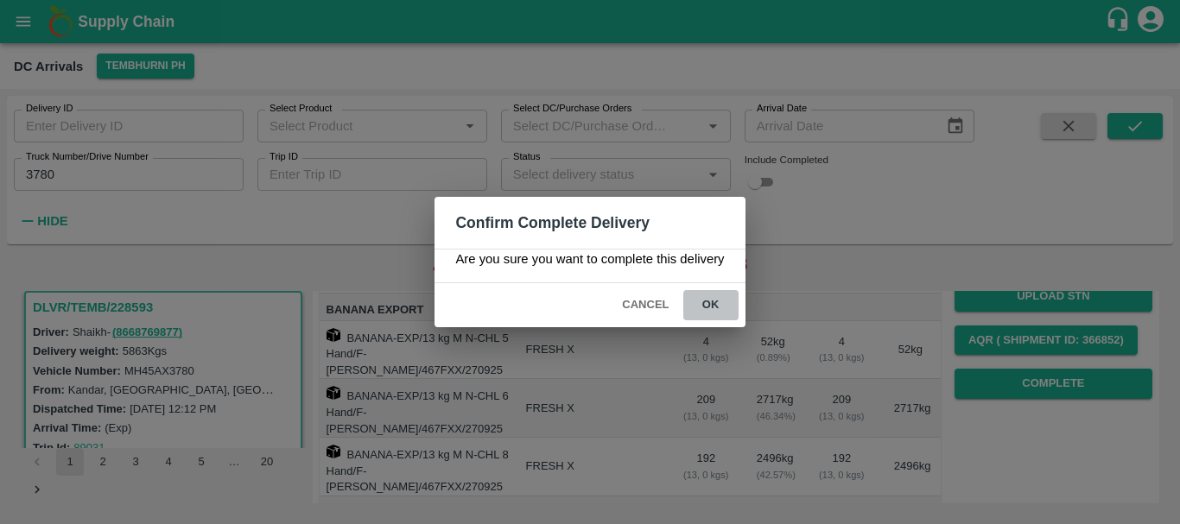
click at [714, 303] on button "ok" at bounding box center [710, 305] width 55 height 30
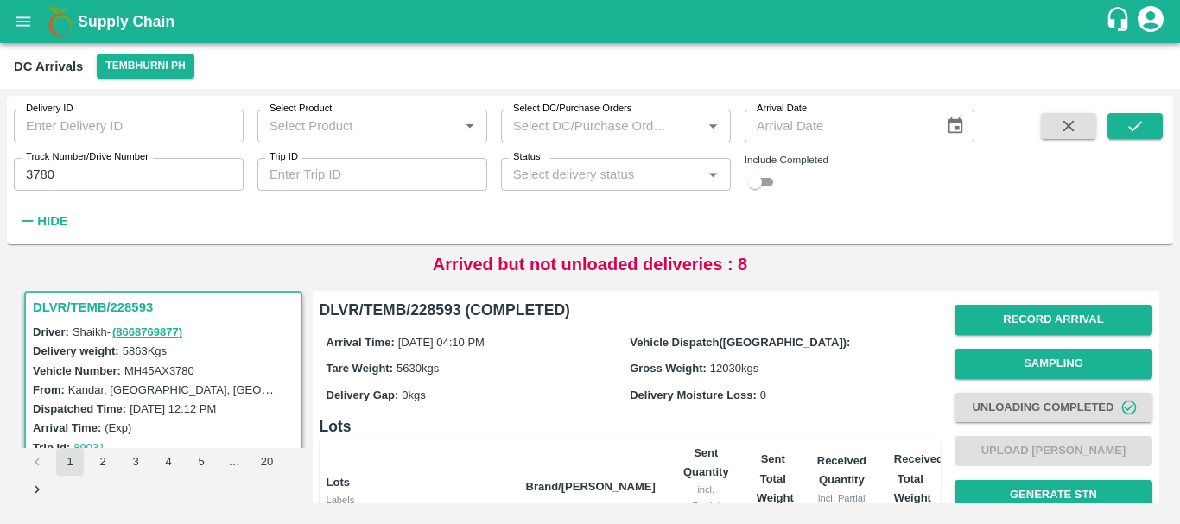
scroll to position [333, 0]
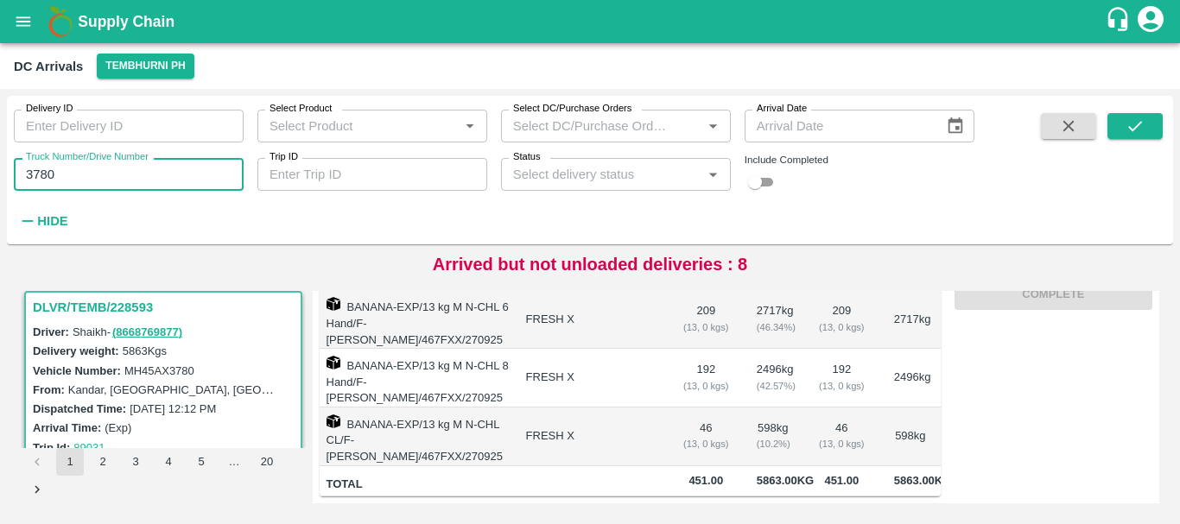
click at [97, 170] on input "3780" at bounding box center [129, 174] width 230 height 33
type input "3"
type input "1614"
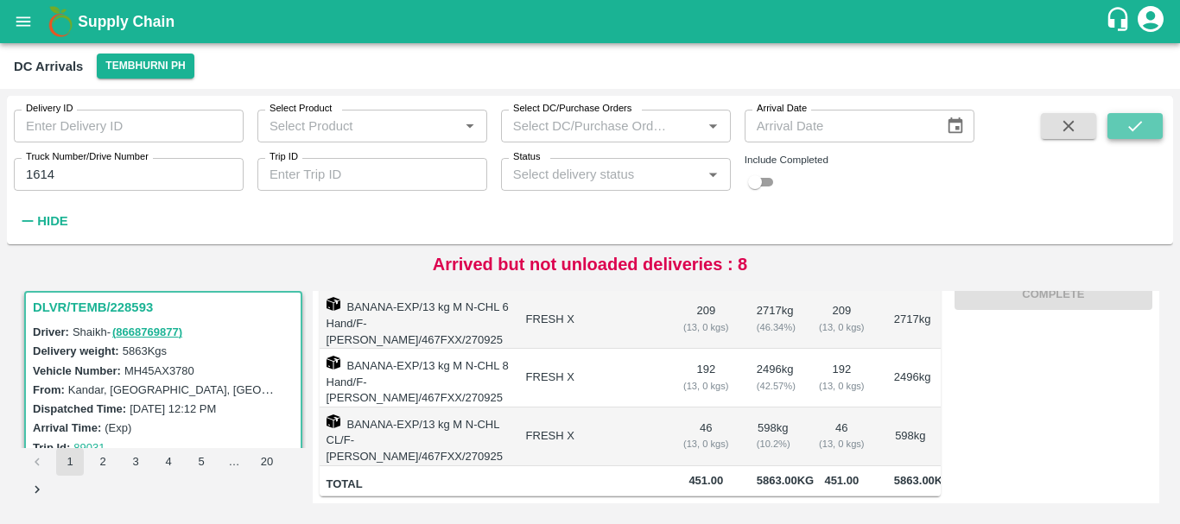
click at [1155, 127] on button "submit" at bounding box center [1134, 126] width 55 height 26
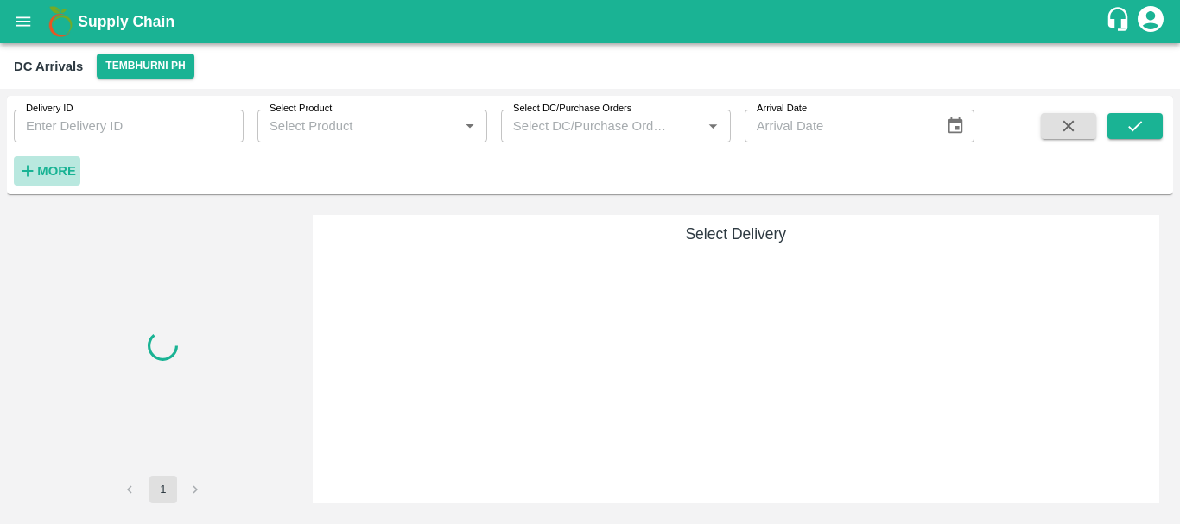
click at [65, 173] on strong "More" at bounding box center [56, 171] width 39 height 14
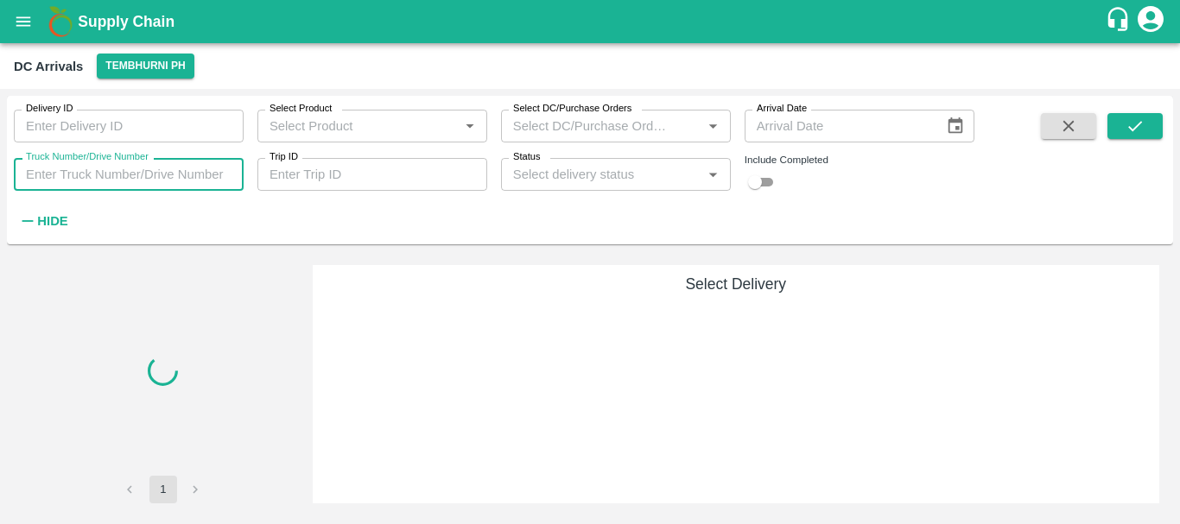
click at [132, 165] on input "Truck Number/Drive Number" at bounding box center [129, 174] width 230 height 33
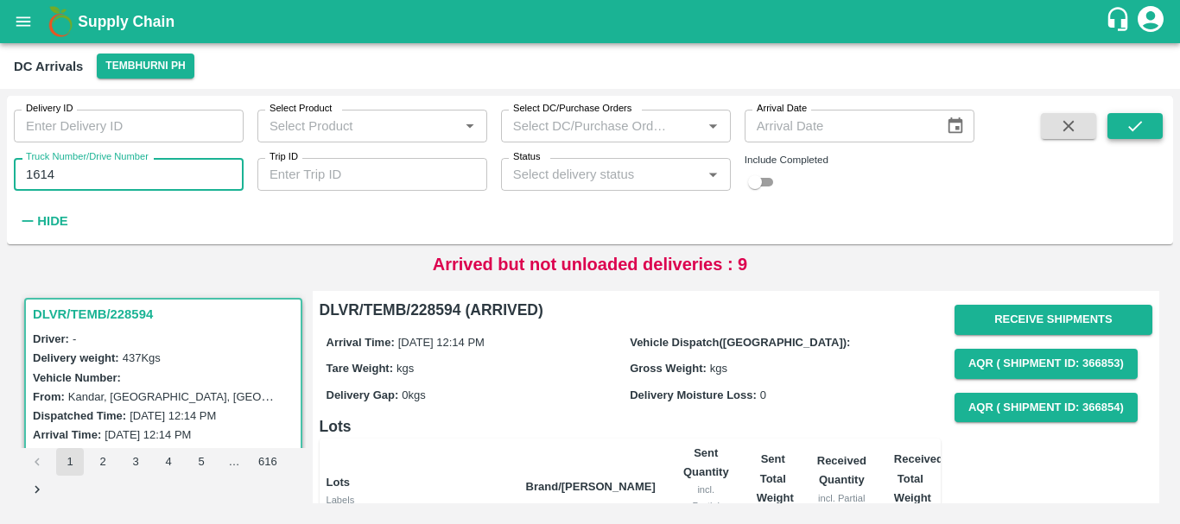
type input "1614"
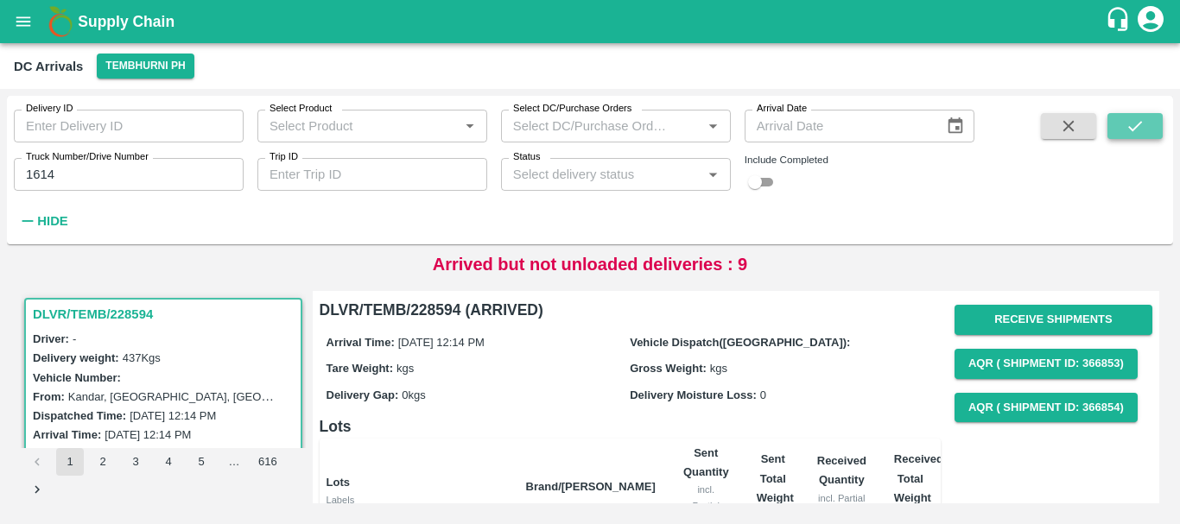
click at [1136, 121] on icon "submit" at bounding box center [1134, 126] width 19 height 19
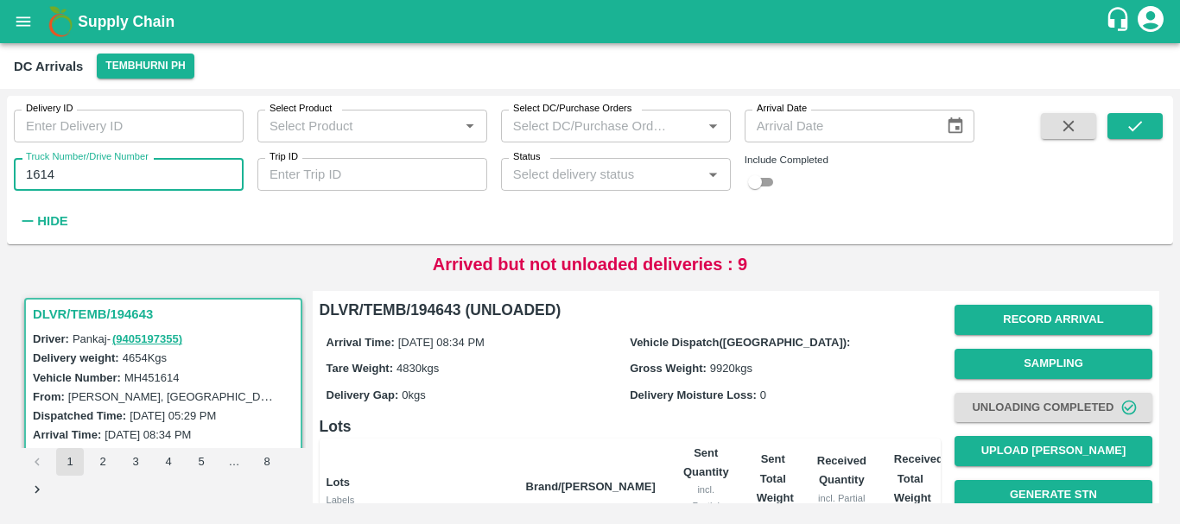
click at [77, 182] on input "1614" at bounding box center [129, 174] width 230 height 33
type input "1"
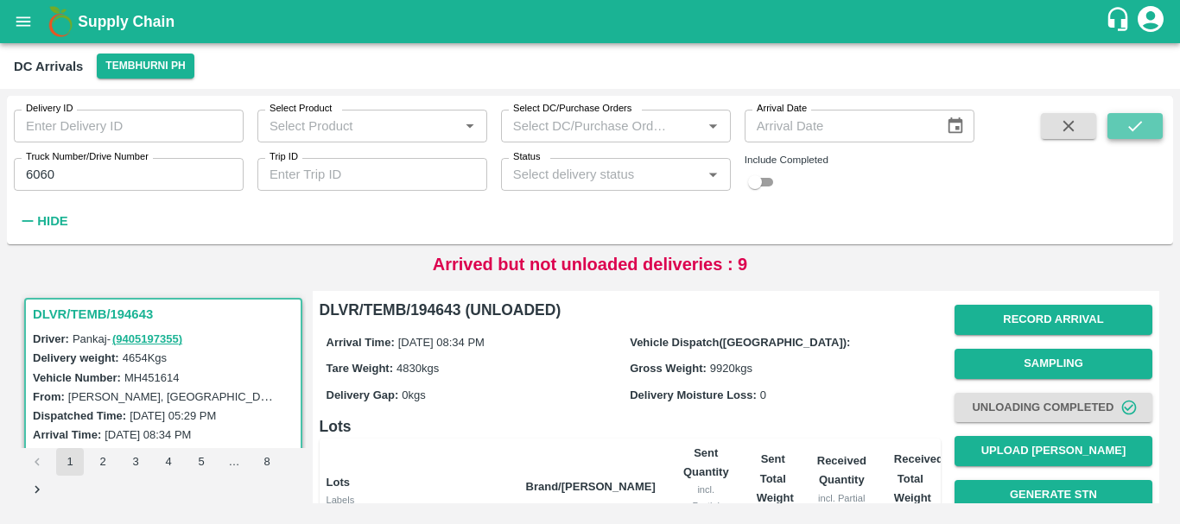
click at [1140, 130] on icon "submit" at bounding box center [1134, 126] width 19 height 19
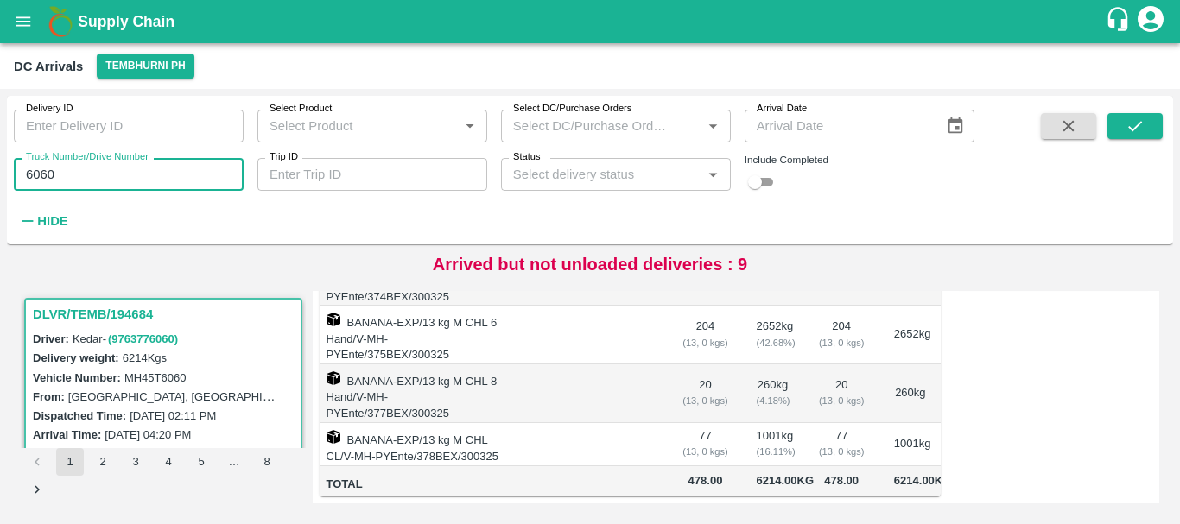
click at [95, 178] on input "6060" at bounding box center [129, 174] width 230 height 33
type input "6"
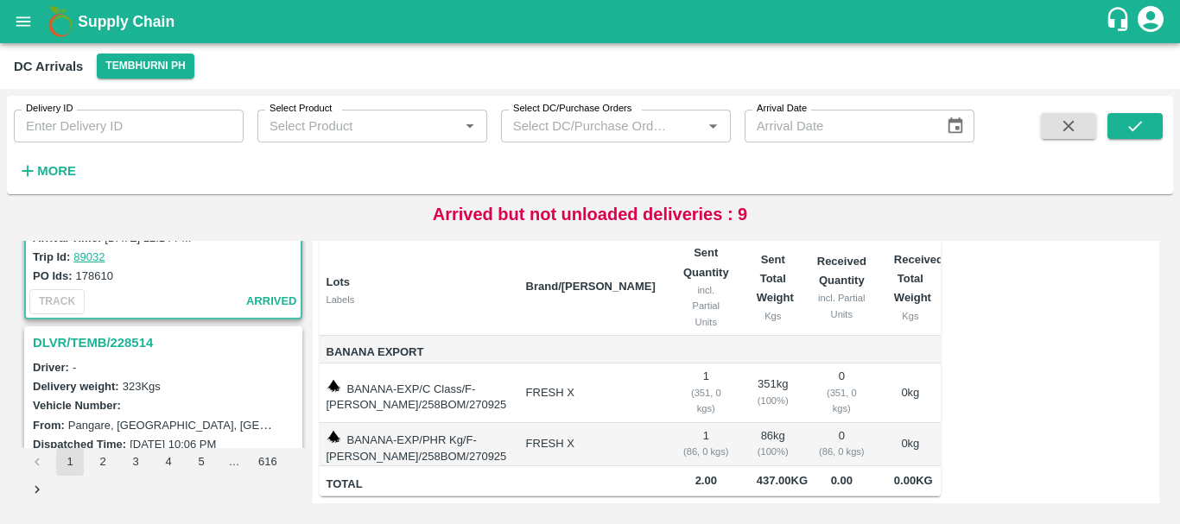
scroll to position [150, 0]
click at [118, 342] on h3 "DLVR/TEMB/228514" at bounding box center [166, 340] width 266 height 22
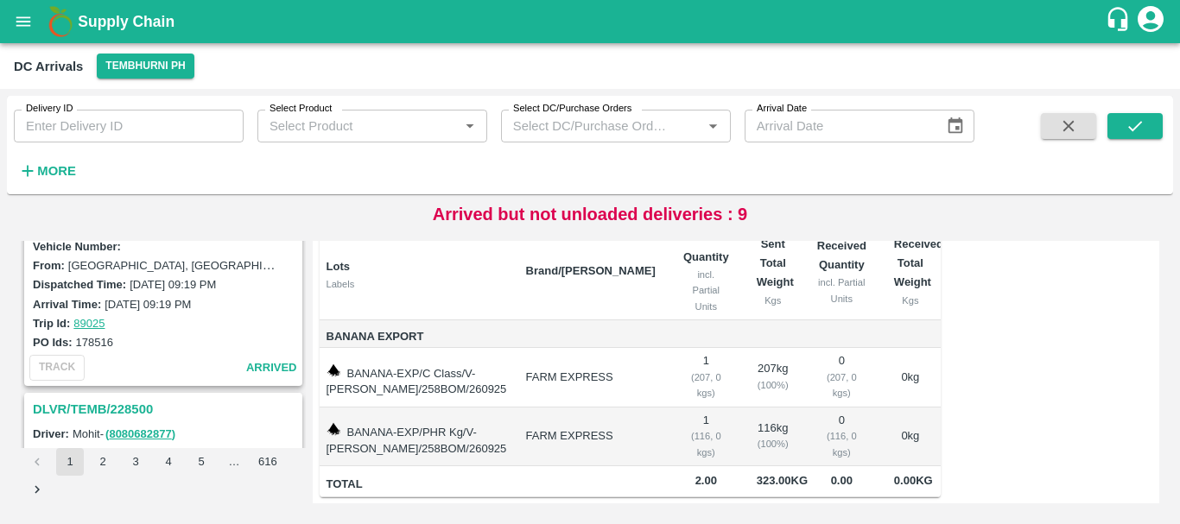
scroll to position [655, 0]
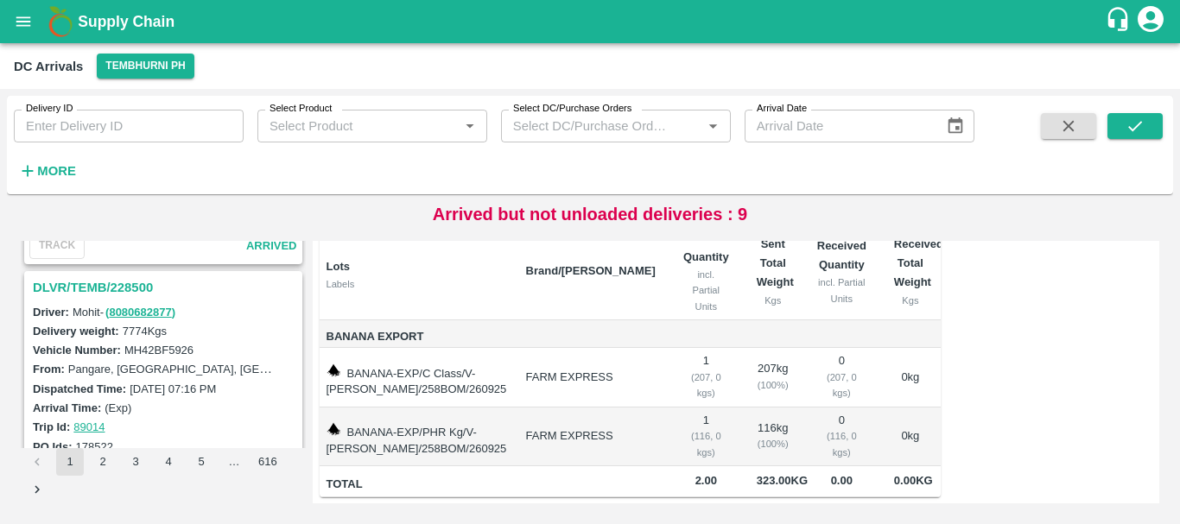
click at [119, 290] on h3 "DLVR/TEMB/228500" at bounding box center [166, 287] width 266 height 22
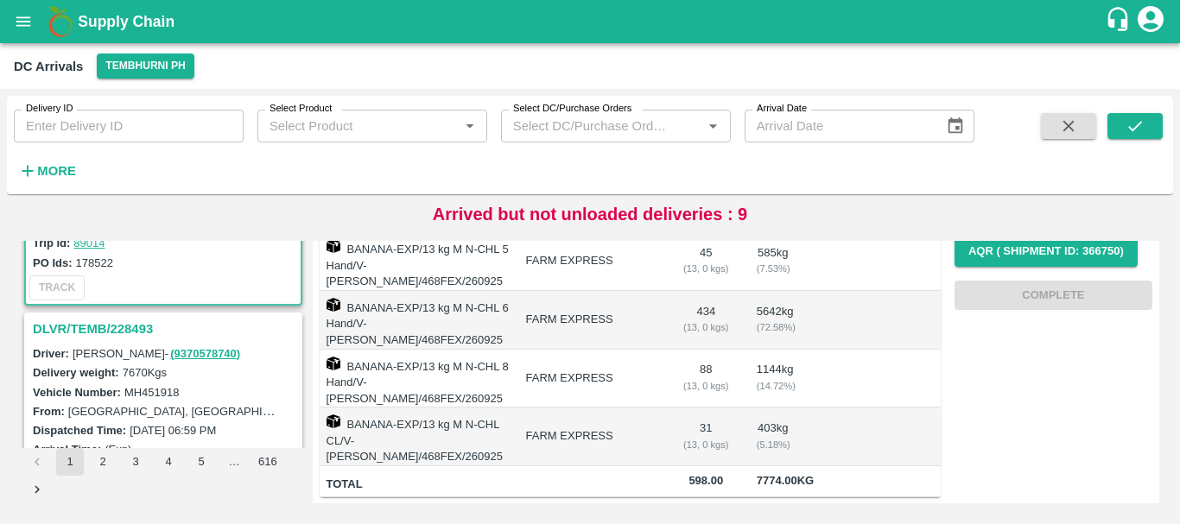
scroll to position [842, 0]
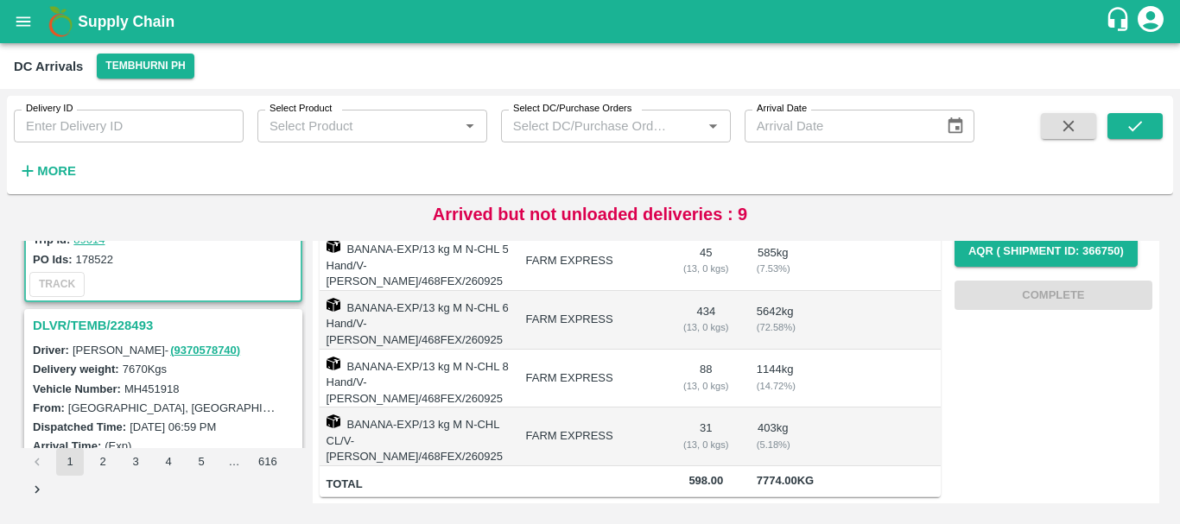
click at [133, 325] on h3 "DLVR/TEMB/228493" at bounding box center [166, 325] width 266 height 22
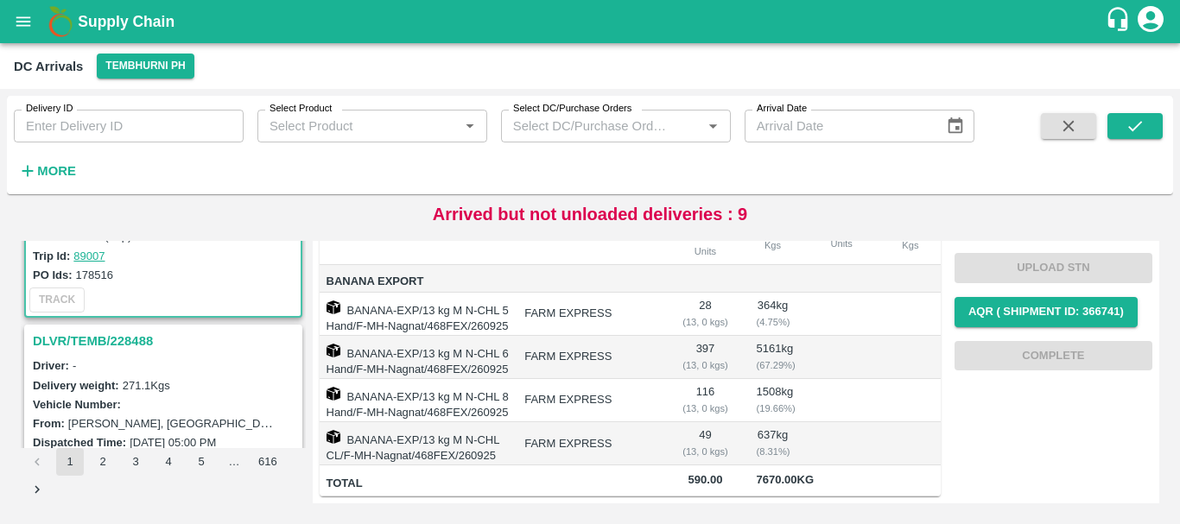
scroll to position [1062, 0]
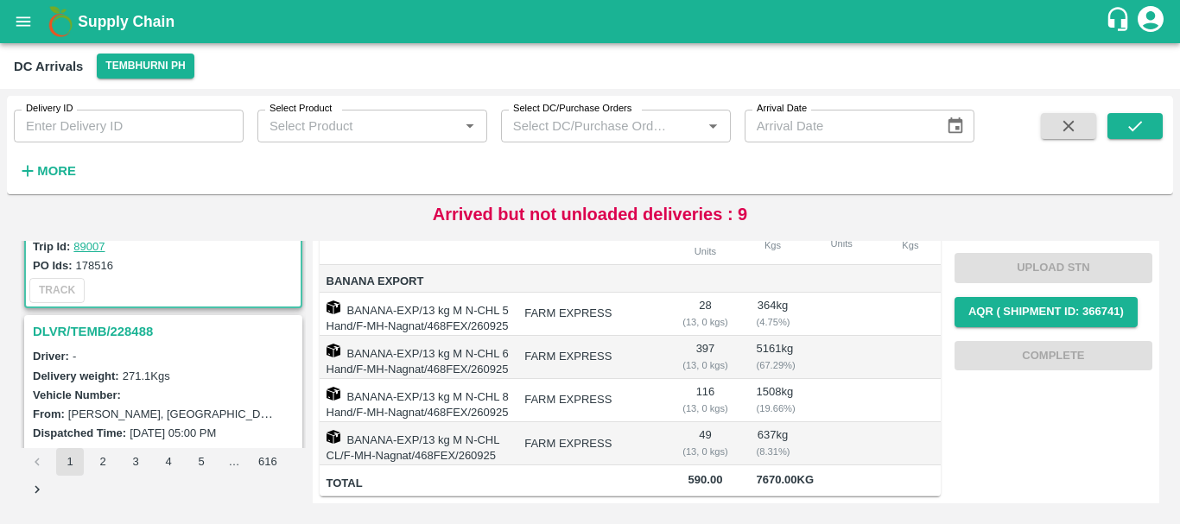
click at [122, 333] on h3 "DLVR/TEMB/228488" at bounding box center [166, 331] width 266 height 22
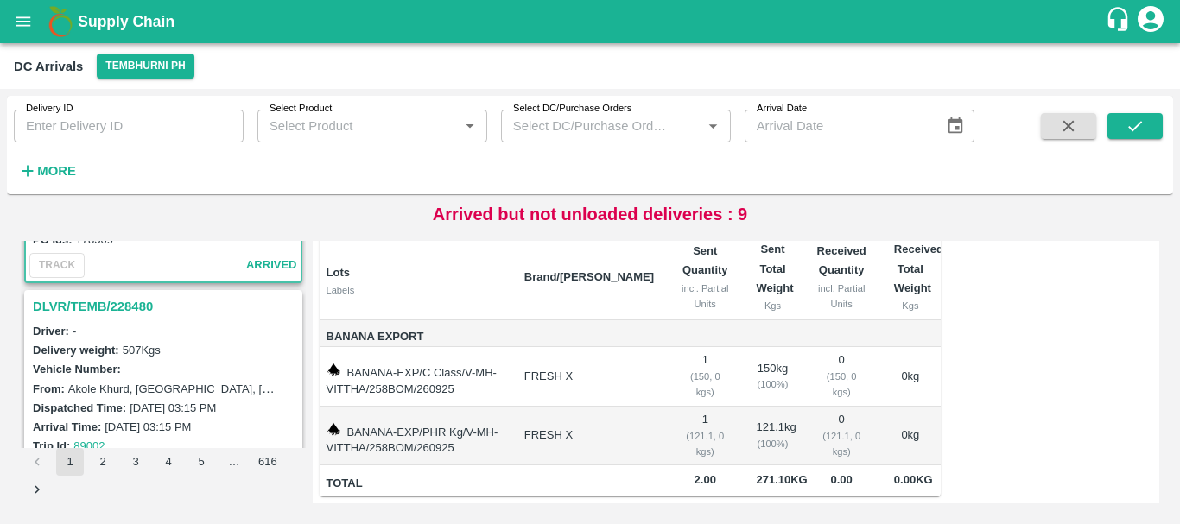
scroll to position [1316, 0]
click at [110, 305] on h3 "DLVR/TEMB/228480" at bounding box center [166, 304] width 266 height 22
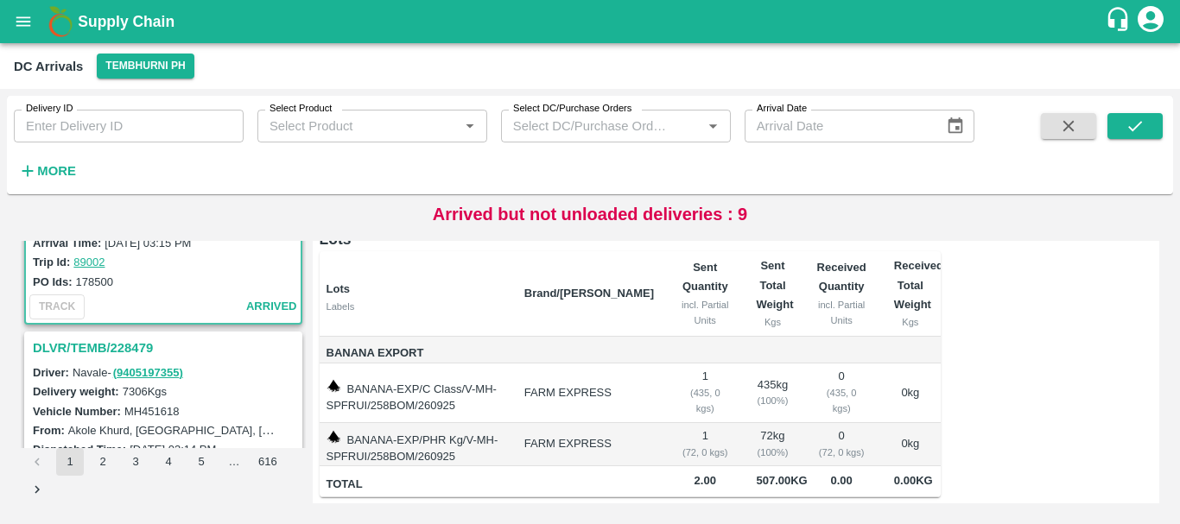
scroll to position [1499, 0]
click at [131, 341] on h3 "DLVR/TEMB/228479" at bounding box center [166, 346] width 266 height 22
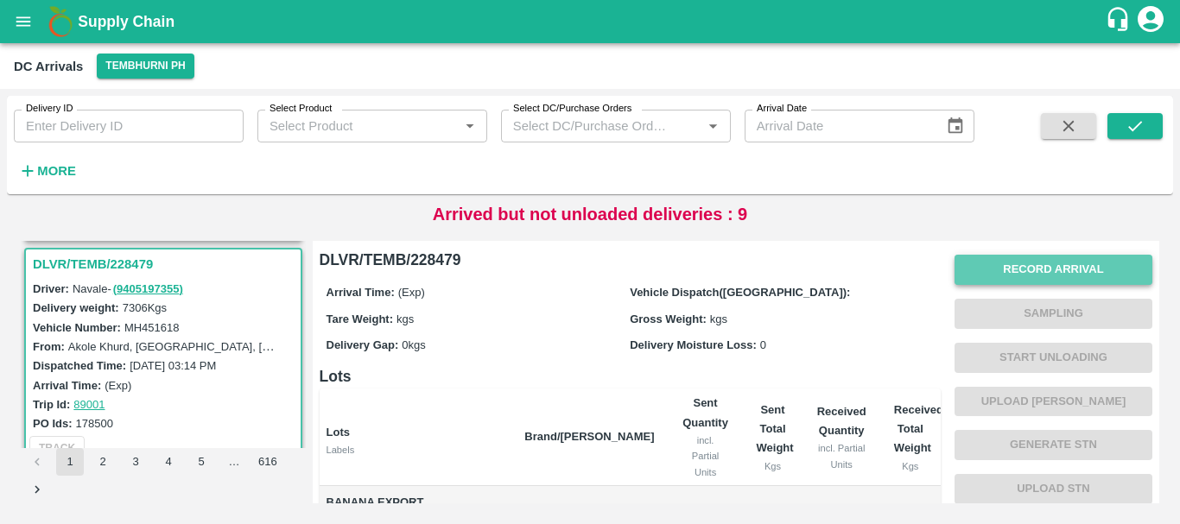
click at [990, 273] on button "Record Arrival" at bounding box center [1053, 270] width 198 height 30
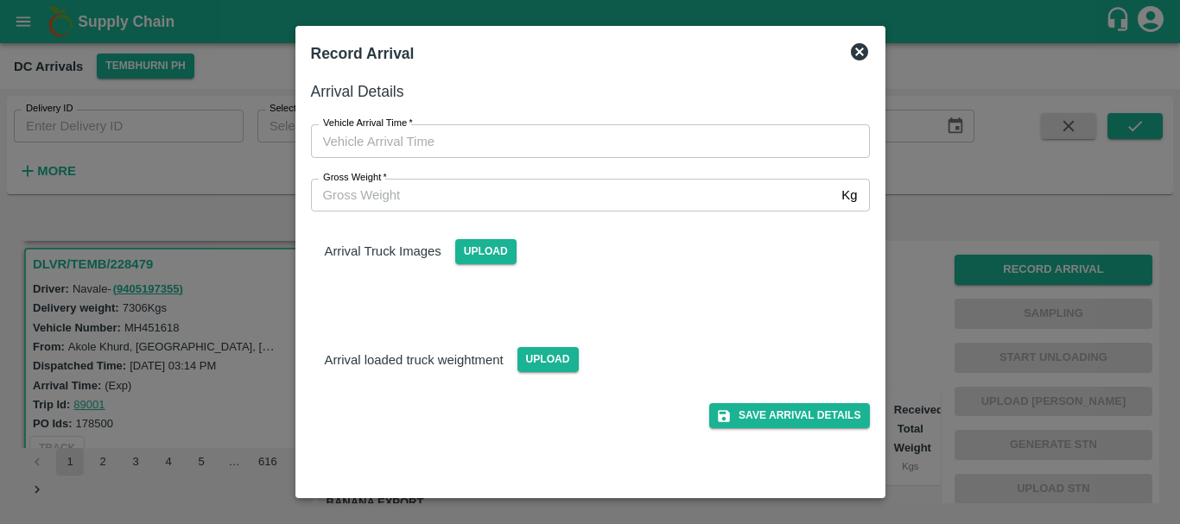
type input "DD/MM/YYYY hh:mm aa"
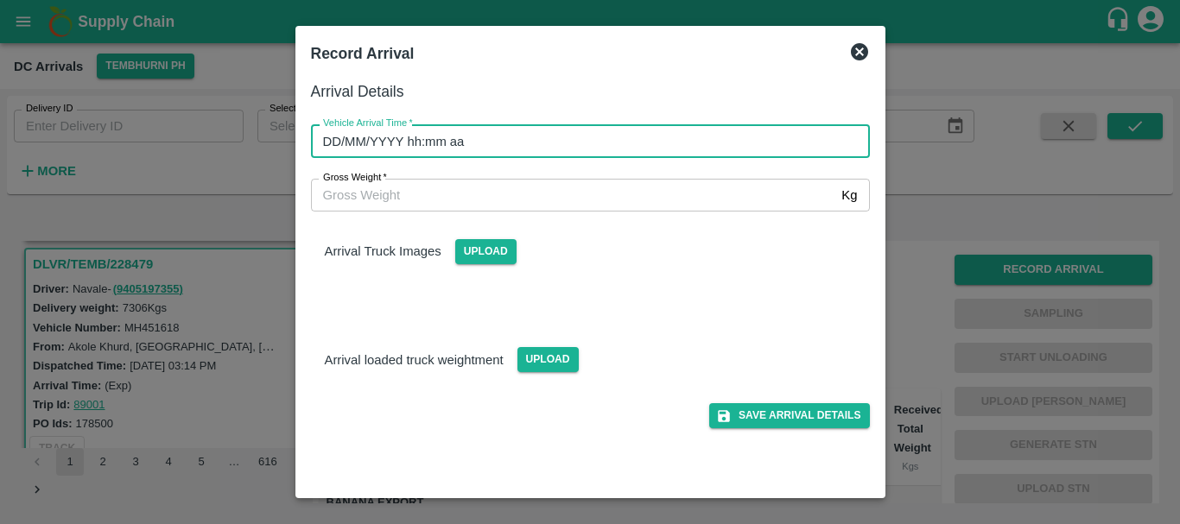
click at [690, 146] on input "DD/MM/YYYY hh:mm aa" at bounding box center [584, 140] width 547 height 33
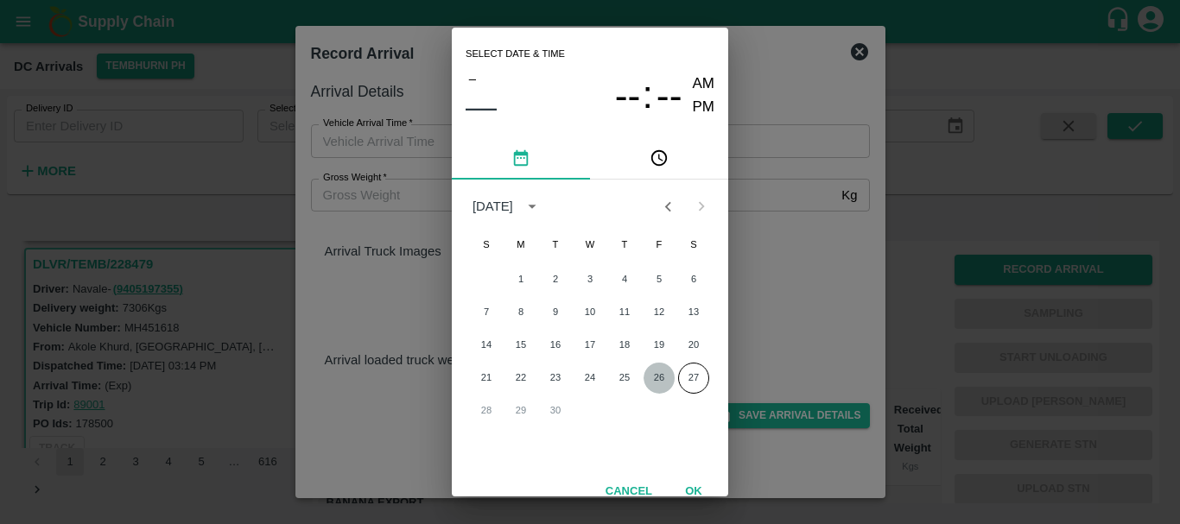
click at [662, 377] on button "26" at bounding box center [659, 378] width 31 height 31
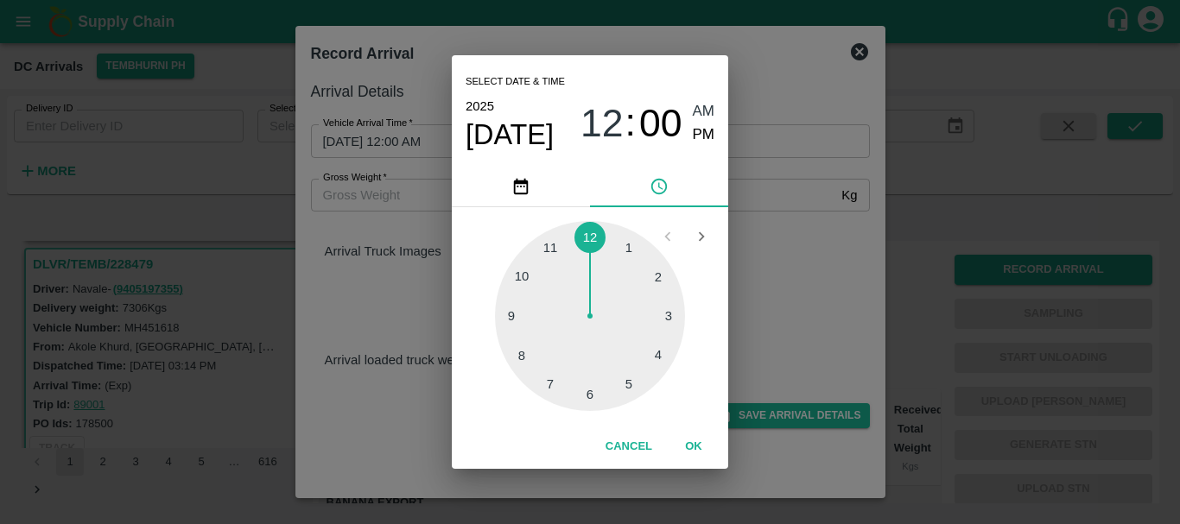
click at [631, 377] on div at bounding box center [590, 316] width 190 height 190
click at [700, 139] on span "PM" at bounding box center [704, 135] width 22 height 23
type input "26/09/2025 05:00 PM"
click at [736, 181] on div "Select date & time 2025 Sep 26 05 : 00 AM PM 05 10 15 20 25 30 35 40 45 50 55 0…" at bounding box center [590, 262] width 1180 height 524
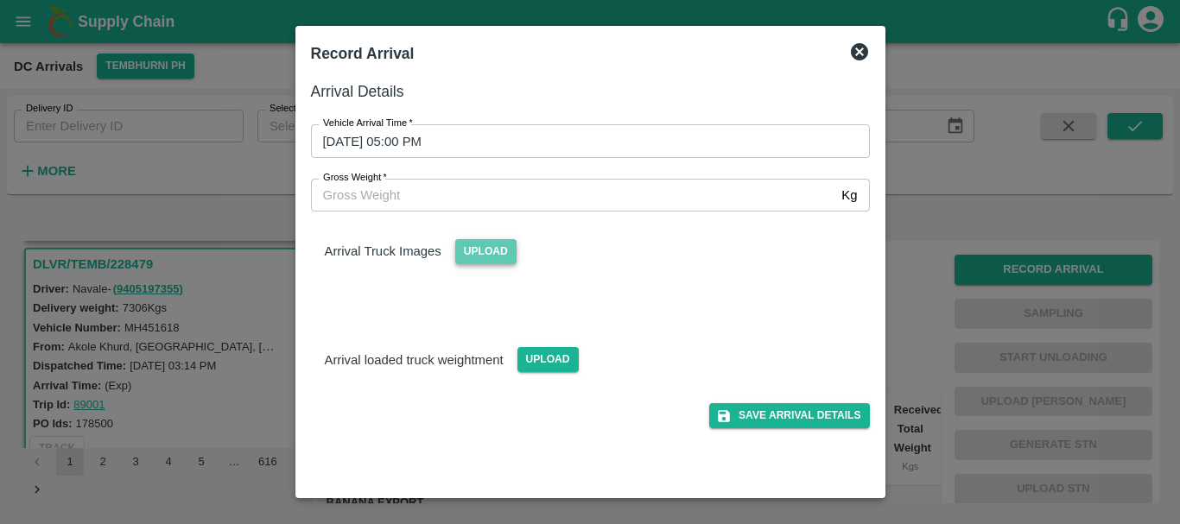
click at [492, 244] on span "Upload" at bounding box center [485, 251] width 61 height 25
click at [0, 0] on input "Upload" at bounding box center [0, 0] width 0 height 0
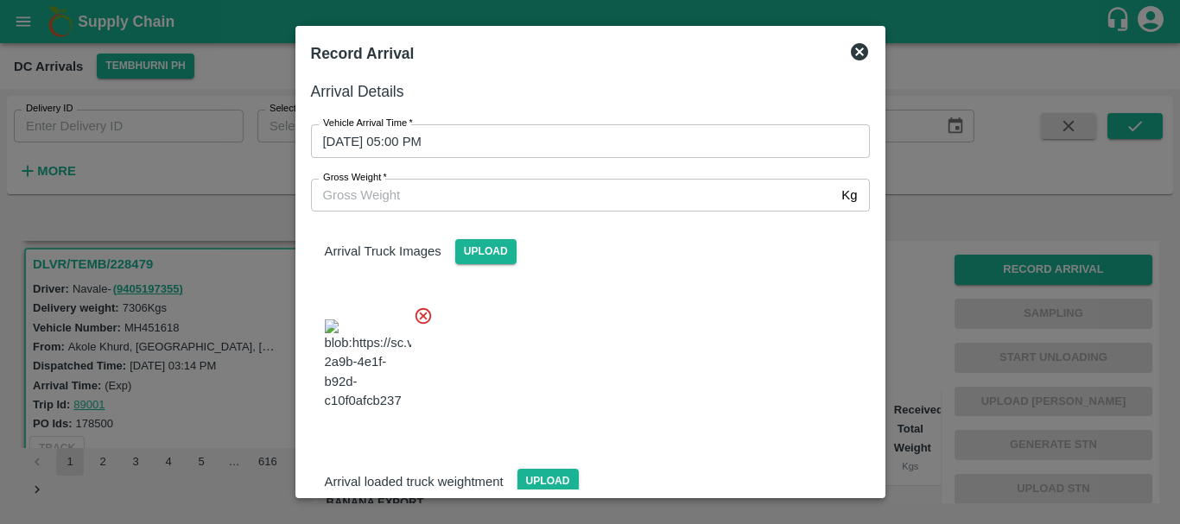
scroll to position [92, 0]
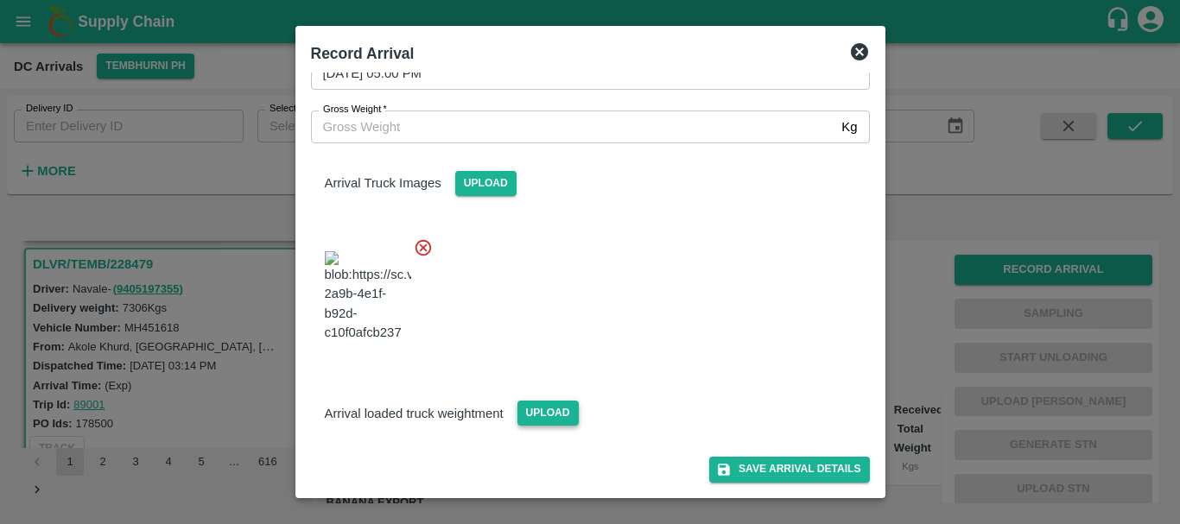
click at [549, 409] on span "Upload" at bounding box center [547, 413] width 61 height 25
click at [0, 0] on input "Upload" at bounding box center [0, 0] width 0 height 0
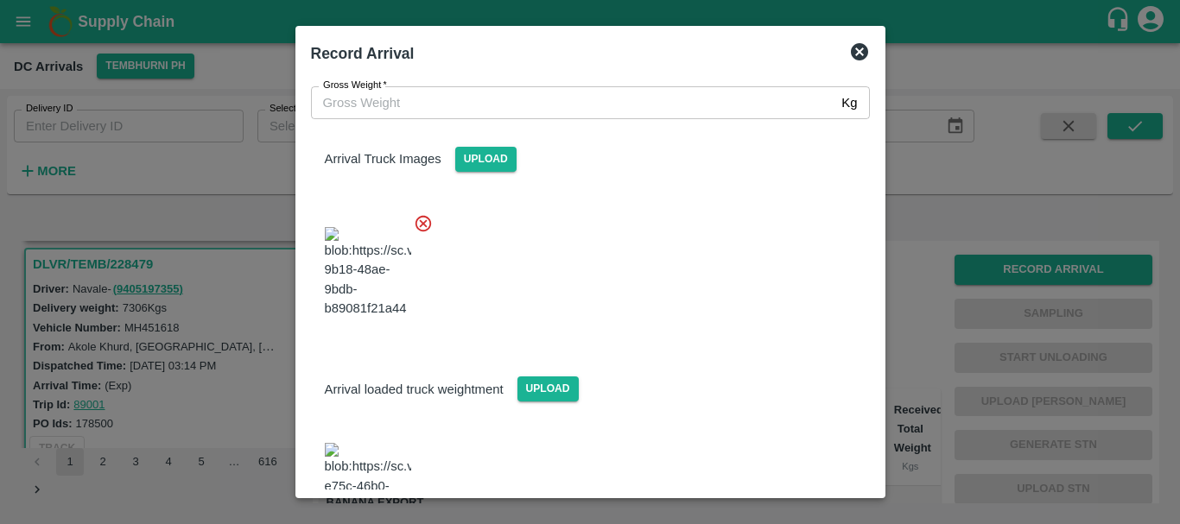
scroll to position [180, 0]
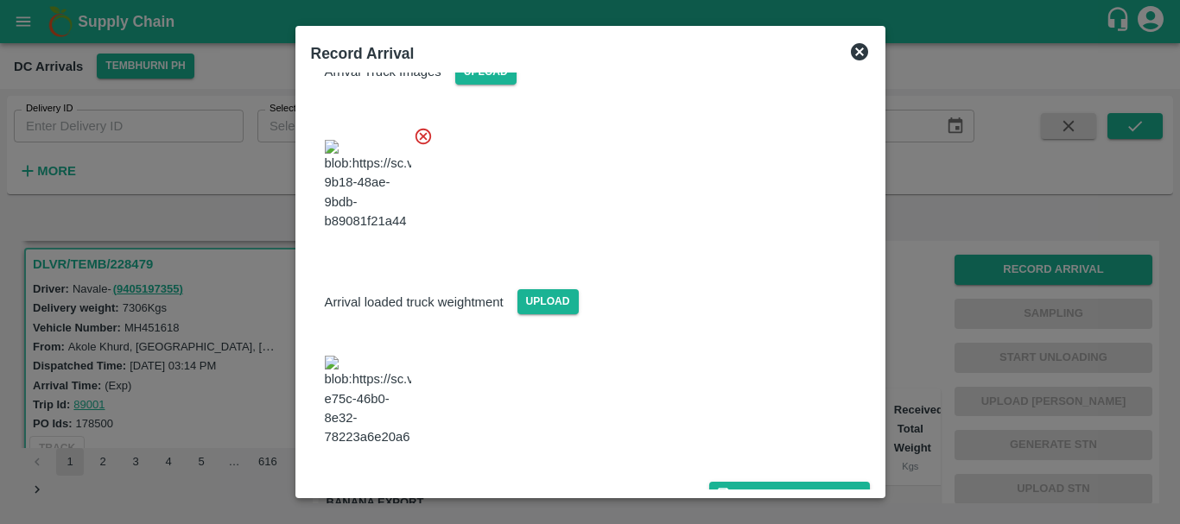
click at [392, 403] on img at bounding box center [368, 401] width 86 height 91
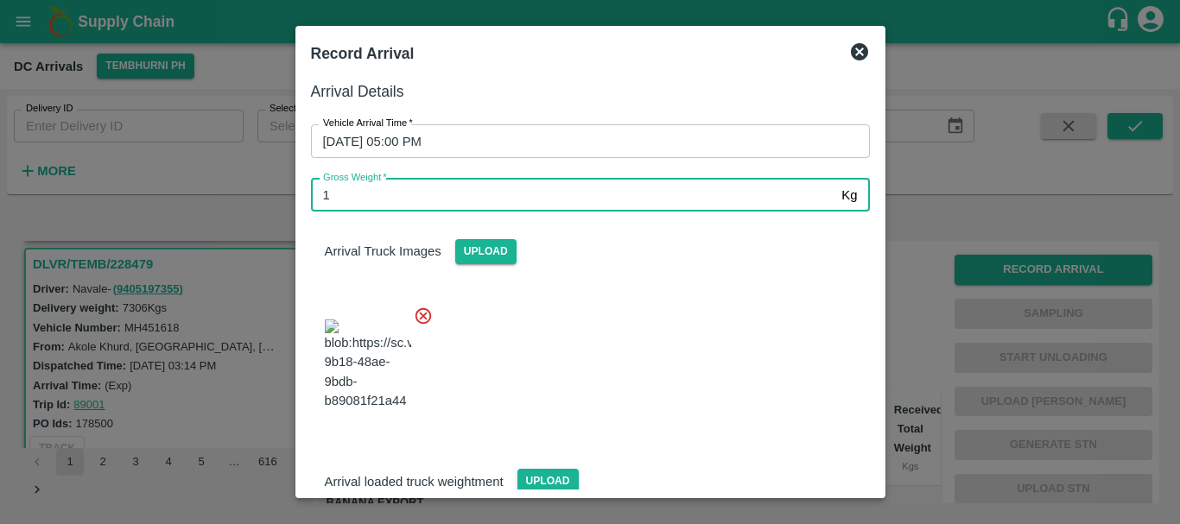
click at [448, 193] on input "1" at bounding box center [573, 195] width 524 height 33
type input "12800"
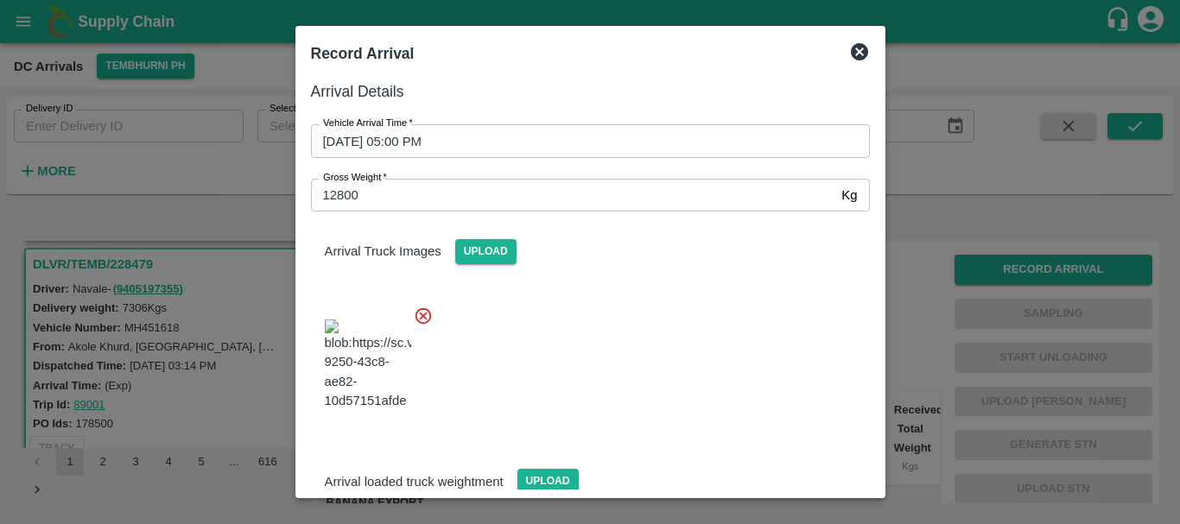
click at [638, 341] on div at bounding box center [583, 360] width 573 height 136
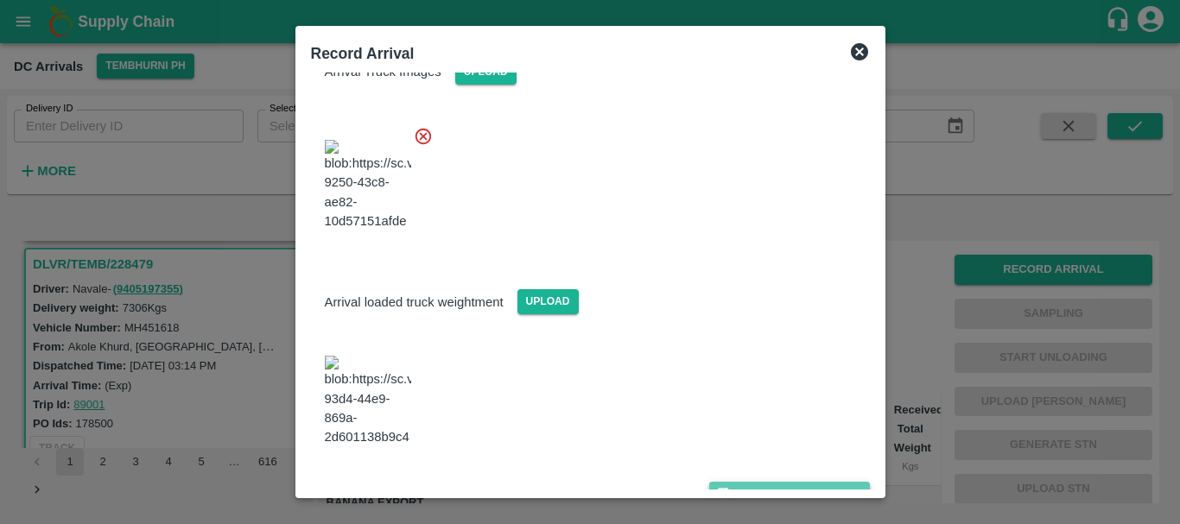
click at [764, 482] on button "Save Arrival Details" at bounding box center [789, 494] width 160 height 25
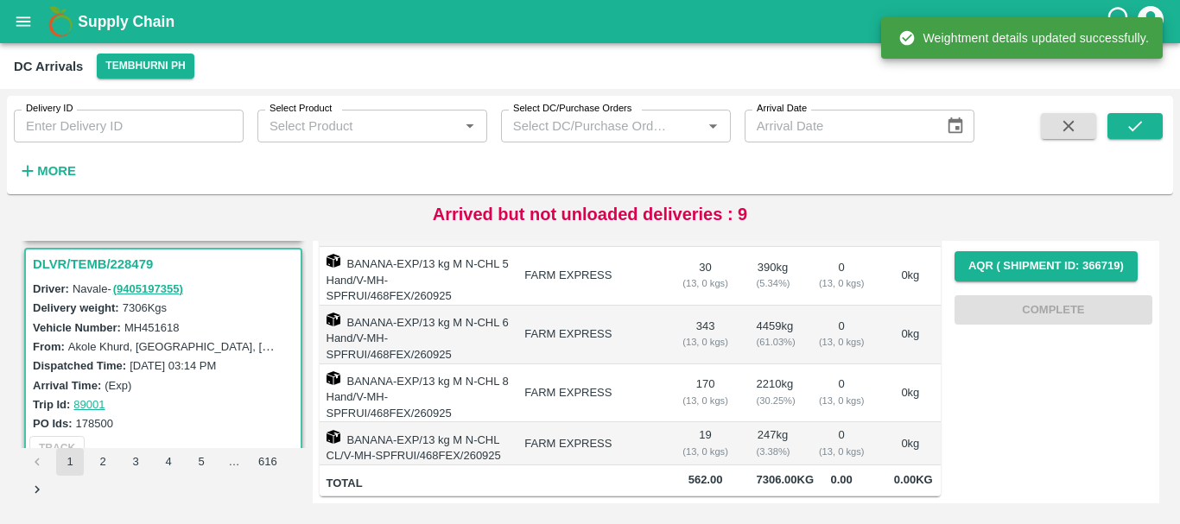
scroll to position [0, 0]
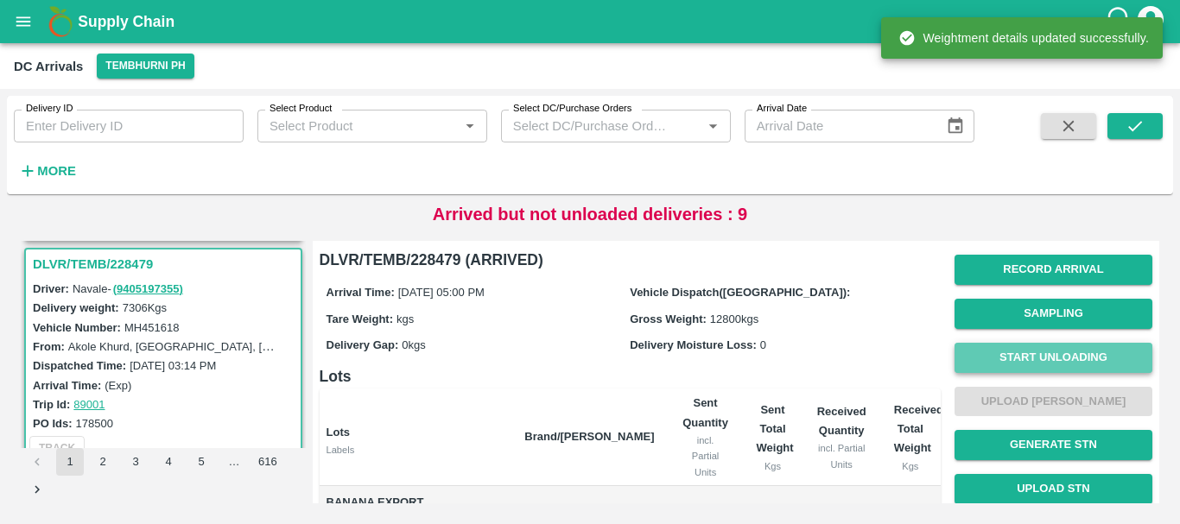
click at [1011, 346] on button "Start Unloading" at bounding box center [1053, 358] width 198 height 30
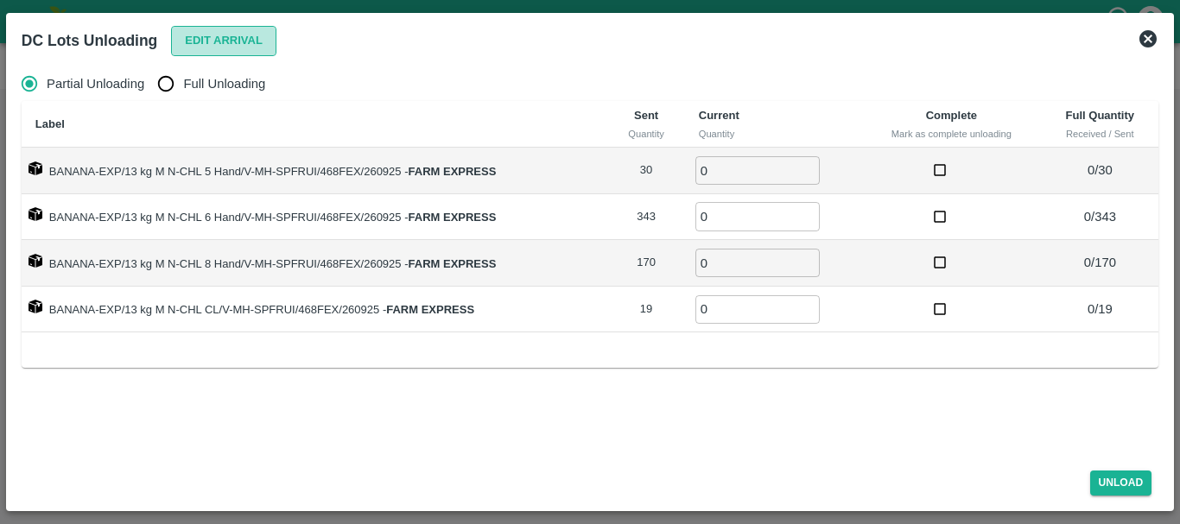
click at [218, 54] on button "Edit Arrival" at bounding box center [223, 41] width 105 height 30
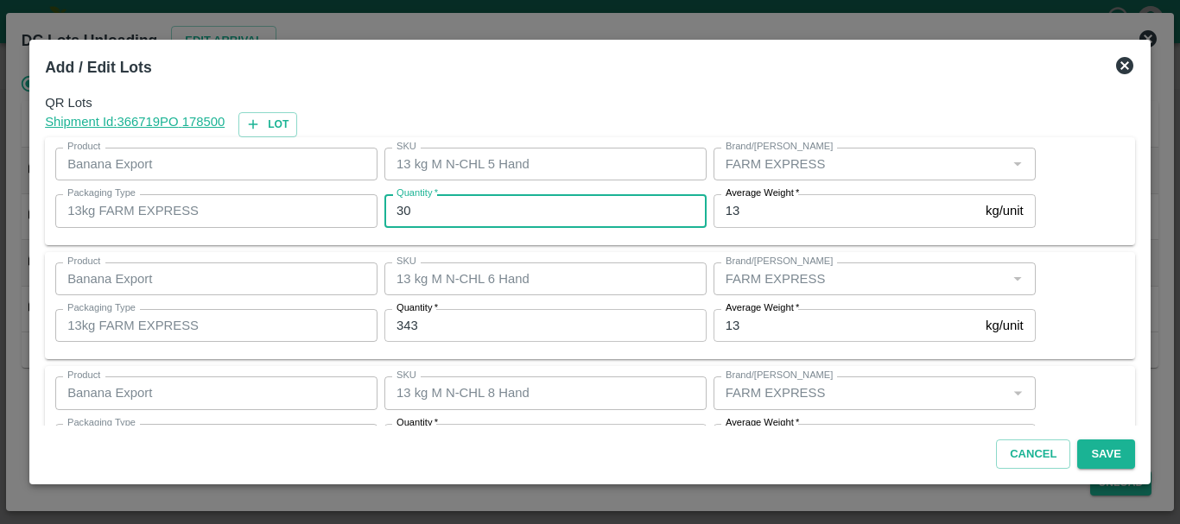
click at [419, 205] on input "30" at bounding box center [545, 210] width 322 height 33
type input "3"
type input "37"
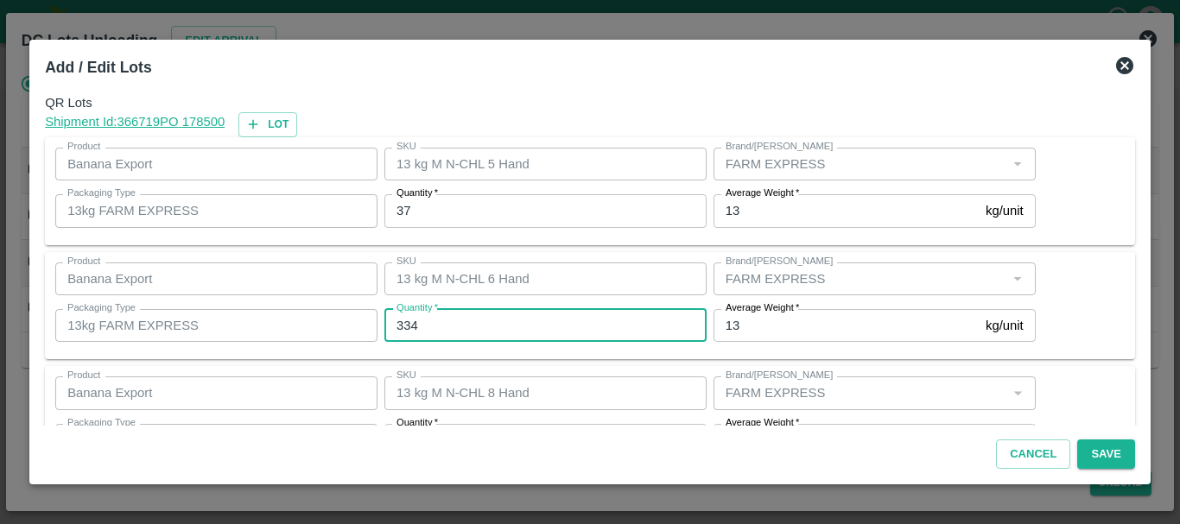
type input "334"
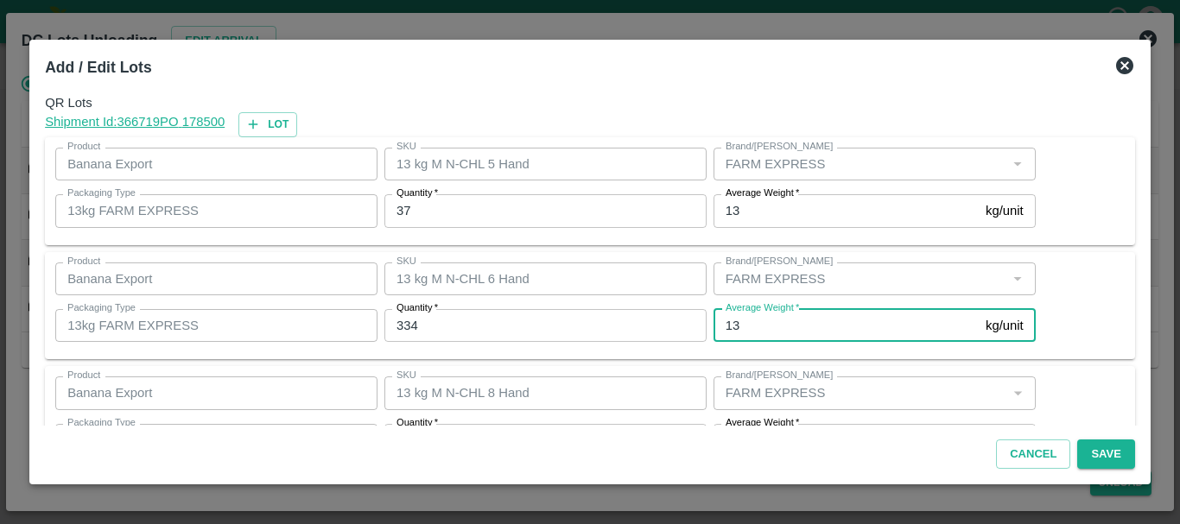
scroll to position [31, 0]
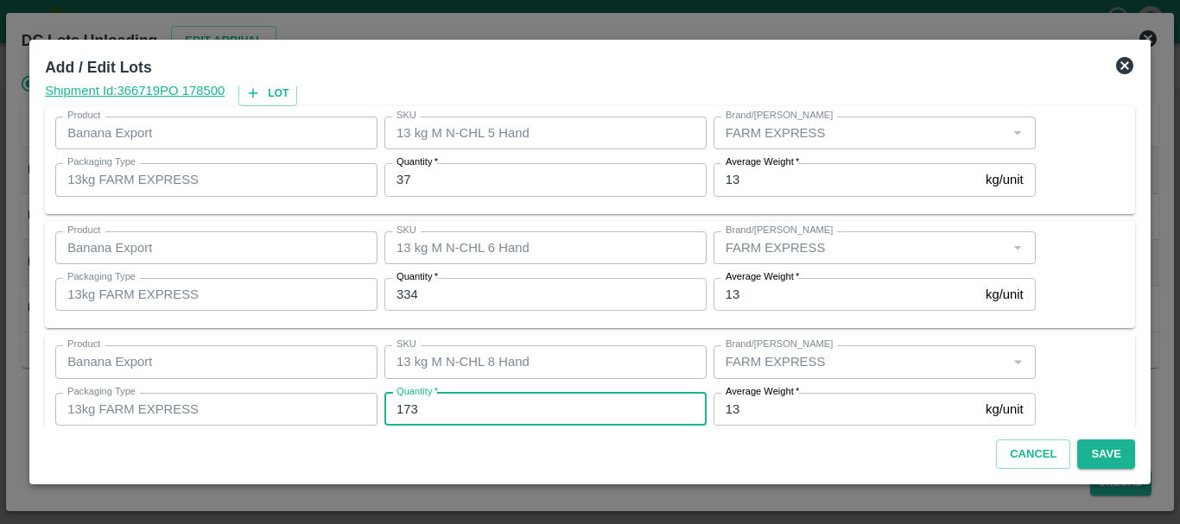
type input "173"
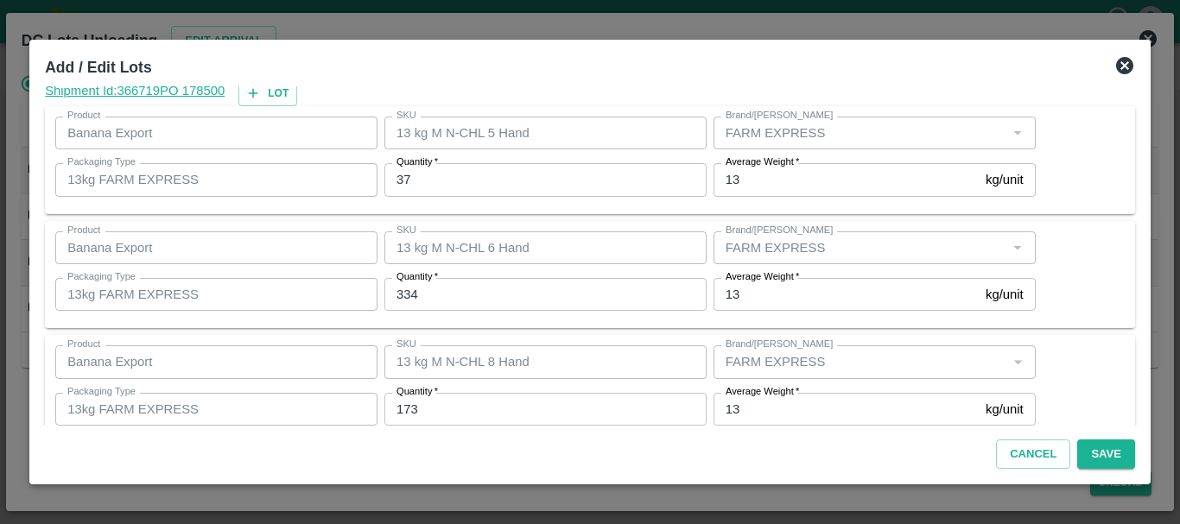
scroll to position [177, 0]
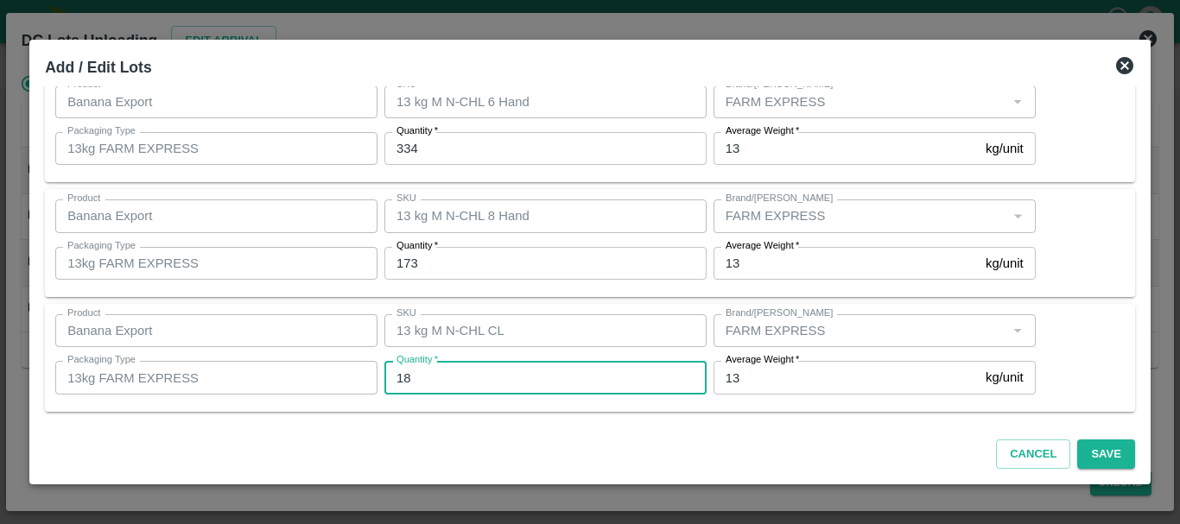
type input "18"
click at [1087, 449] on button "Save" at bounding box center [1105, 455] width 57 height 30
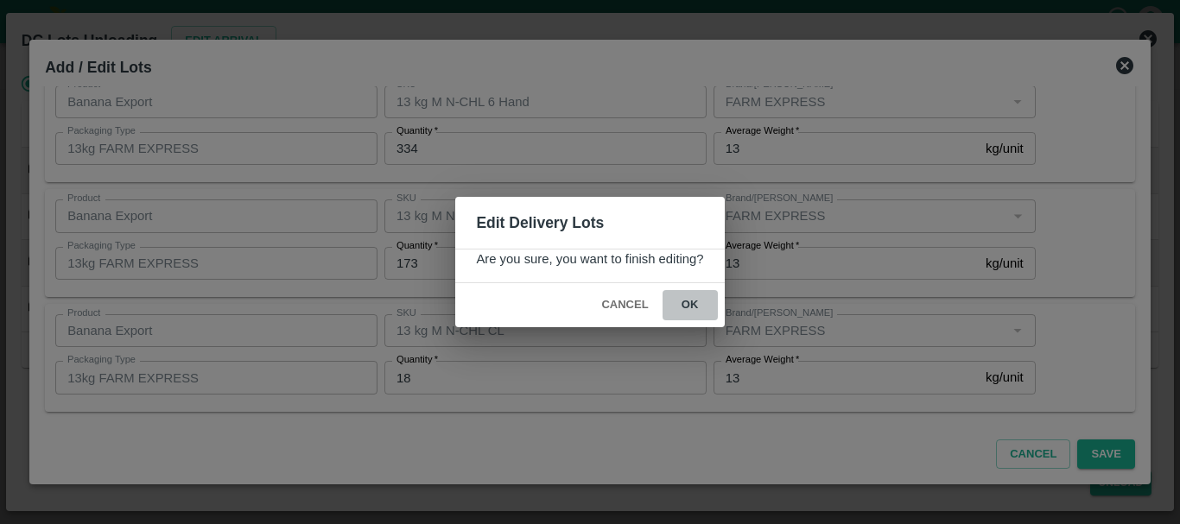
click at [705, 308] on button "ok" at bounding box center [690, 305] width 55 height 30
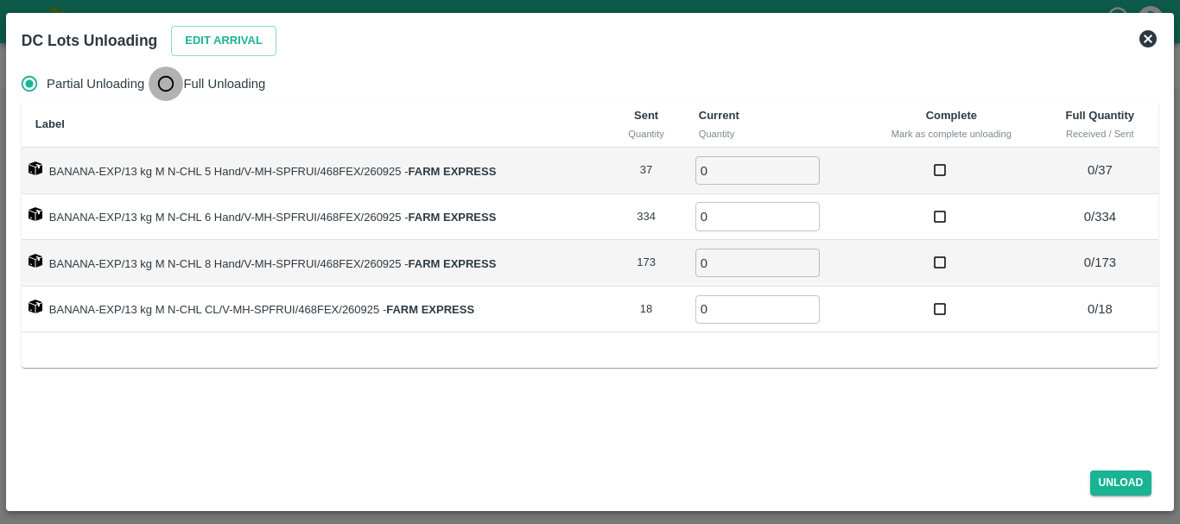
click at [174, 82] on input "Full Unloading" at bounding box center [166, 84] width 35 height 35
radio input "true"
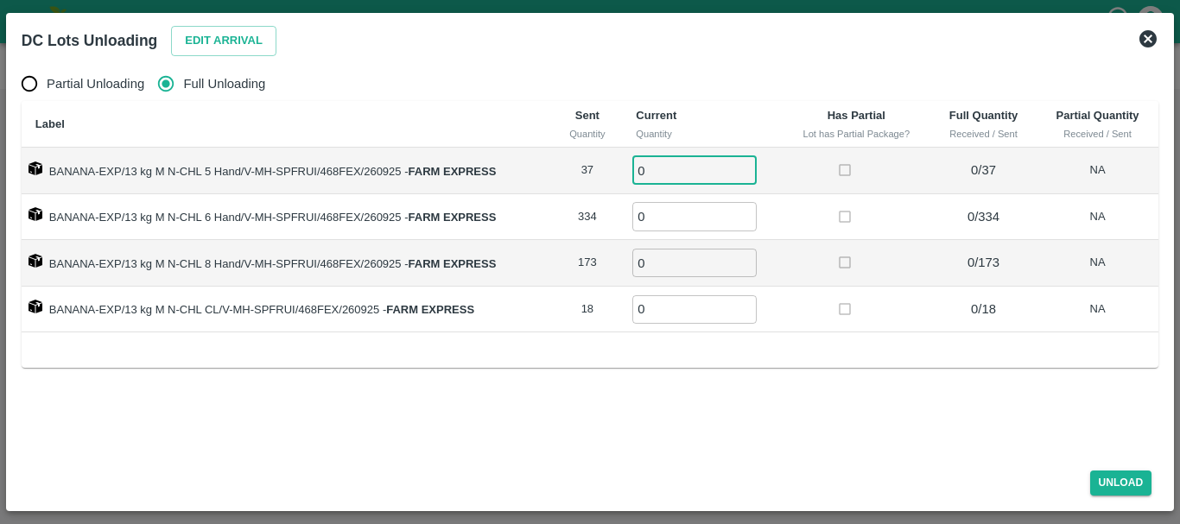
click at [669, 168] on input "0" at bounding box center [694, 170] width 124 height 29
type input "037"
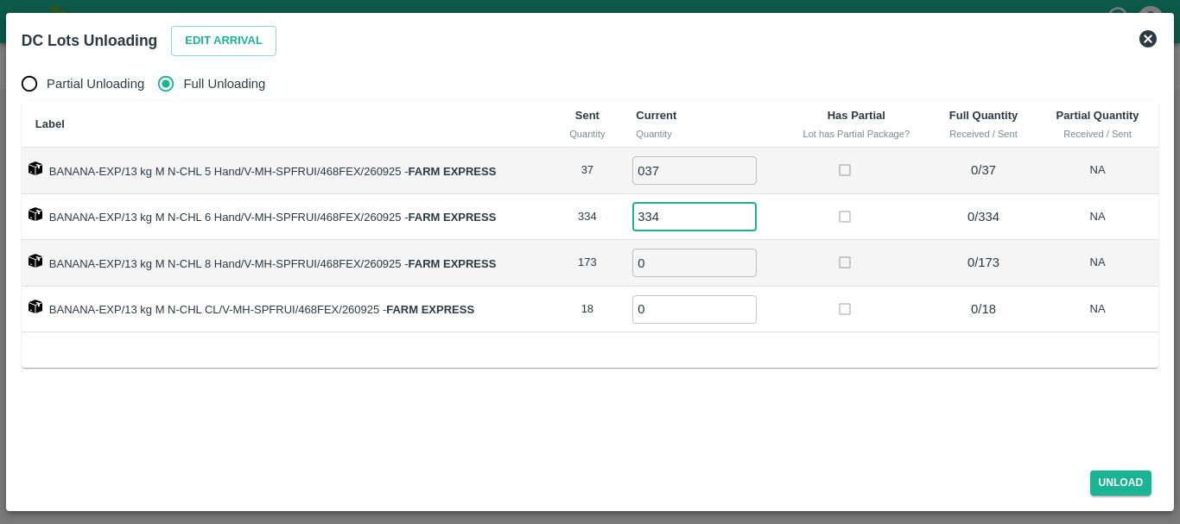
type input "334"
type input "173"
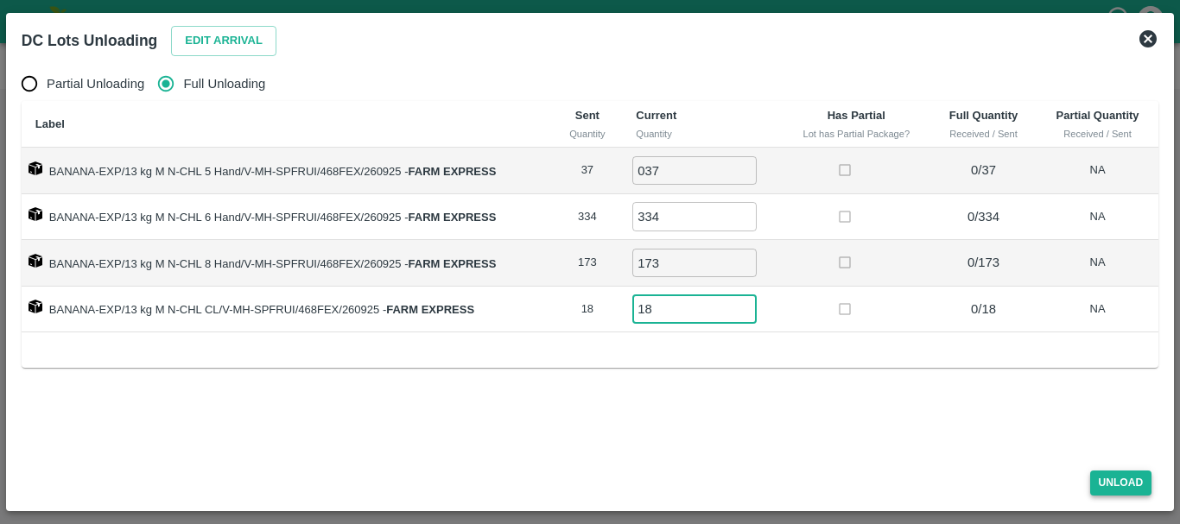
type input "18"
click at [1104, 479] on button "Unload" at bounding box center [1121, 483] width 62 height 25
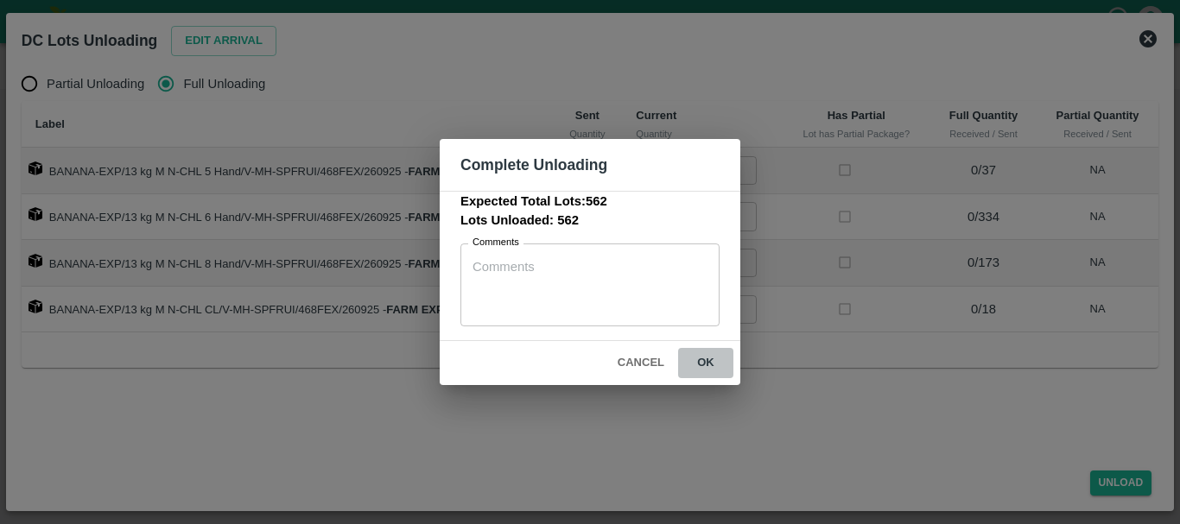
click at [702, 358] on button "ok" at bounding box center [705, 363] width 55 height 30
click at [710, 362] on button "ok" at bounding box center [705, 363] width 55 height 30
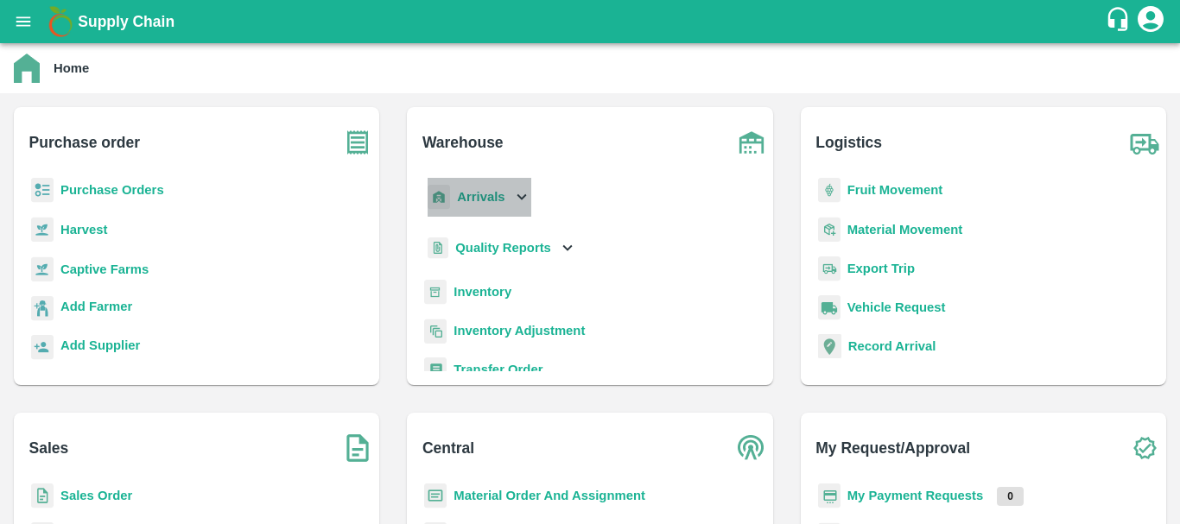
click at [479, 198] on b "Arrivals" at bounding box center [481, 197] width 48 height 14
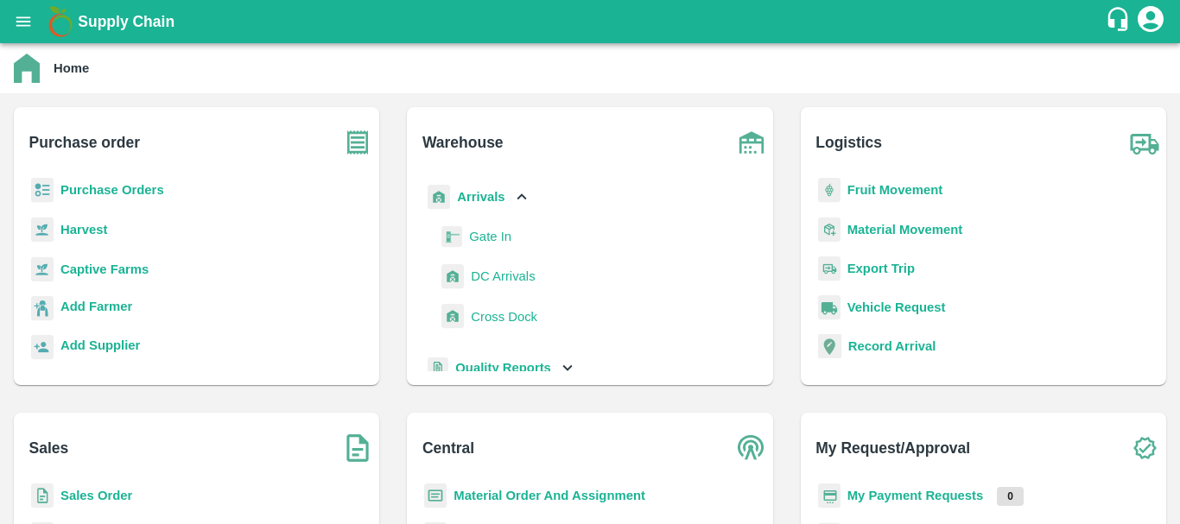
click at [501, 274] on span "DC Arrivals" at bounding box center [503, 276] width 64 height 19
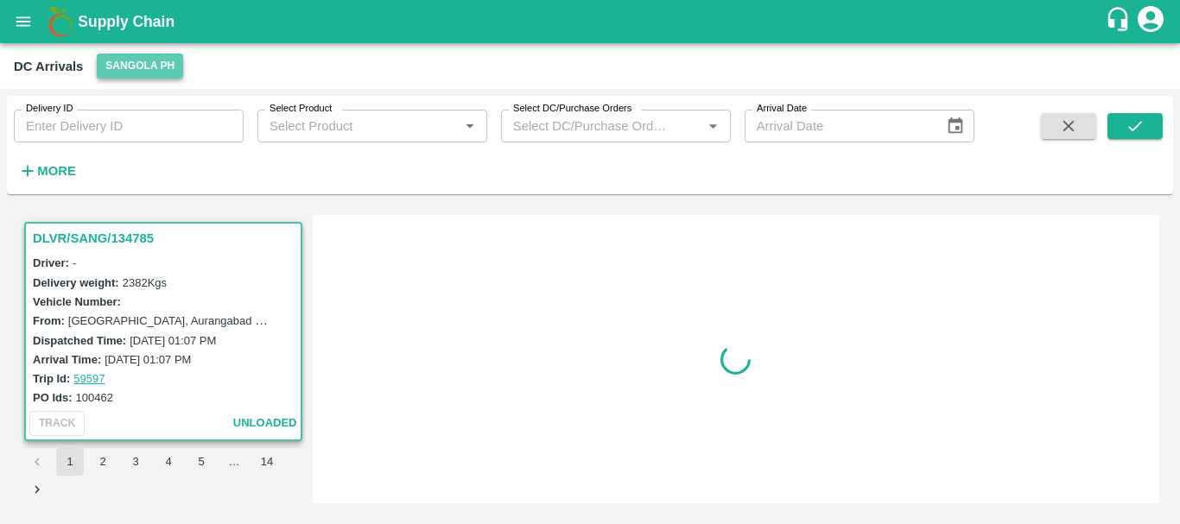
click at [107, 60] on button "Sangola PH" at bounding box center [140, 66] width 86 height 25
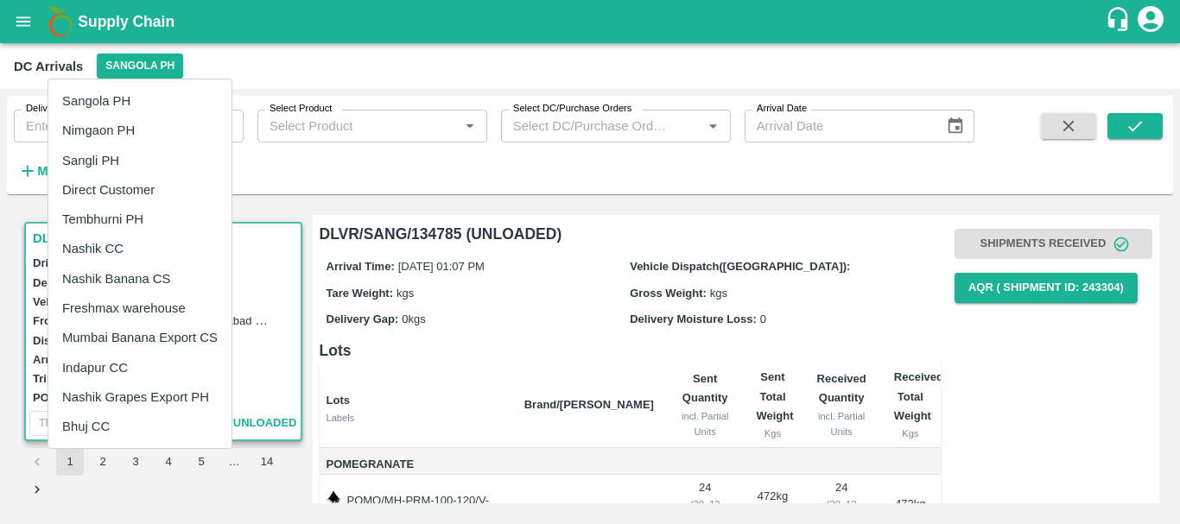
click at [106, 222] on li "Tembhurni PH" at bounding box center [139, 219] width 183 height 29
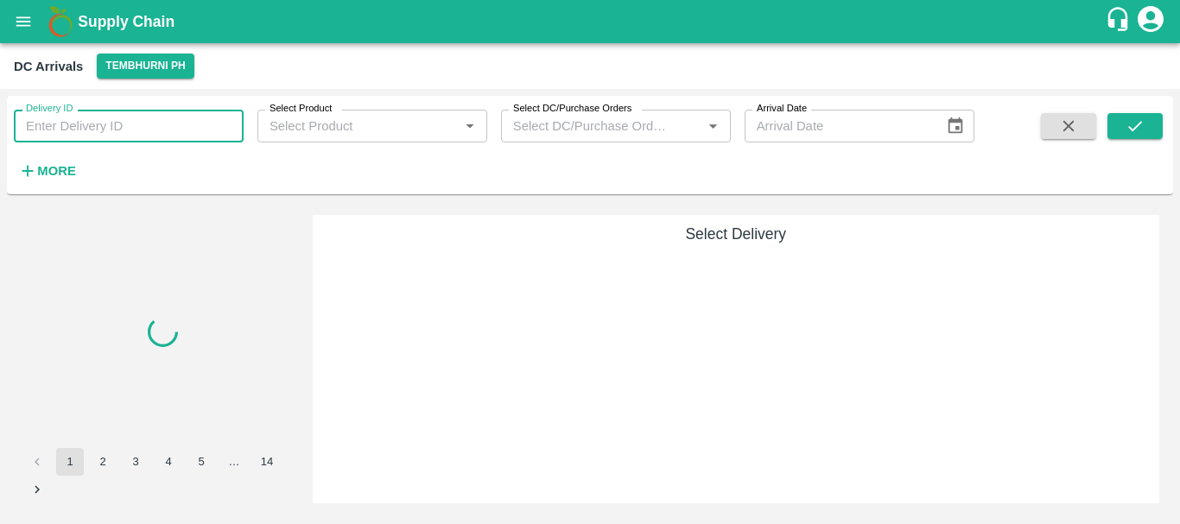
click at [136, 134] on input "Delivery ID" at bounding box center [129, 126] width 230 height 33
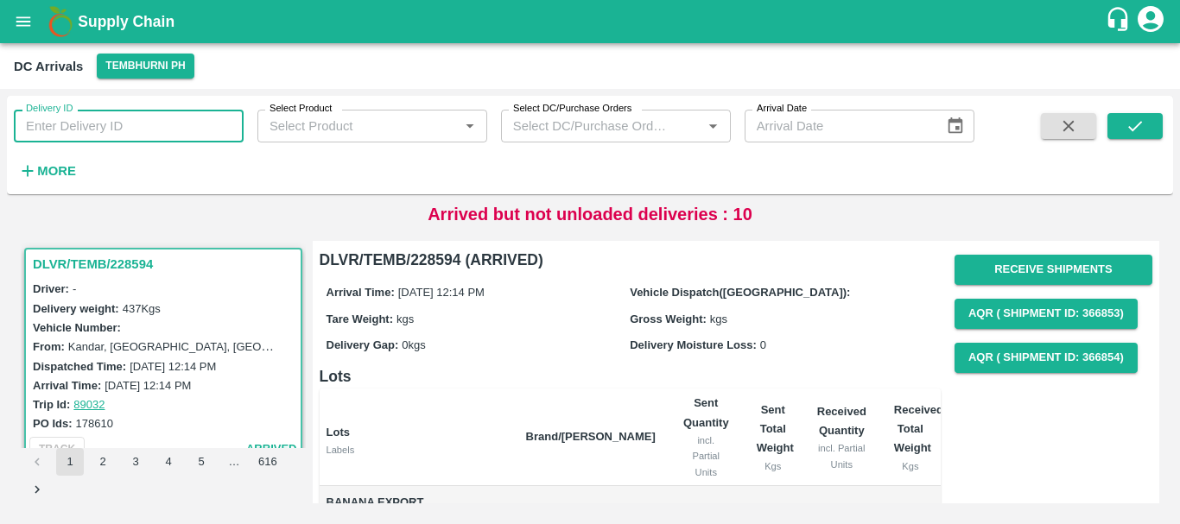
click at [380, 218] on div "Arrived but not unloaded deliveries : 10" at bounding box center [590, 214] width 1166 height 26
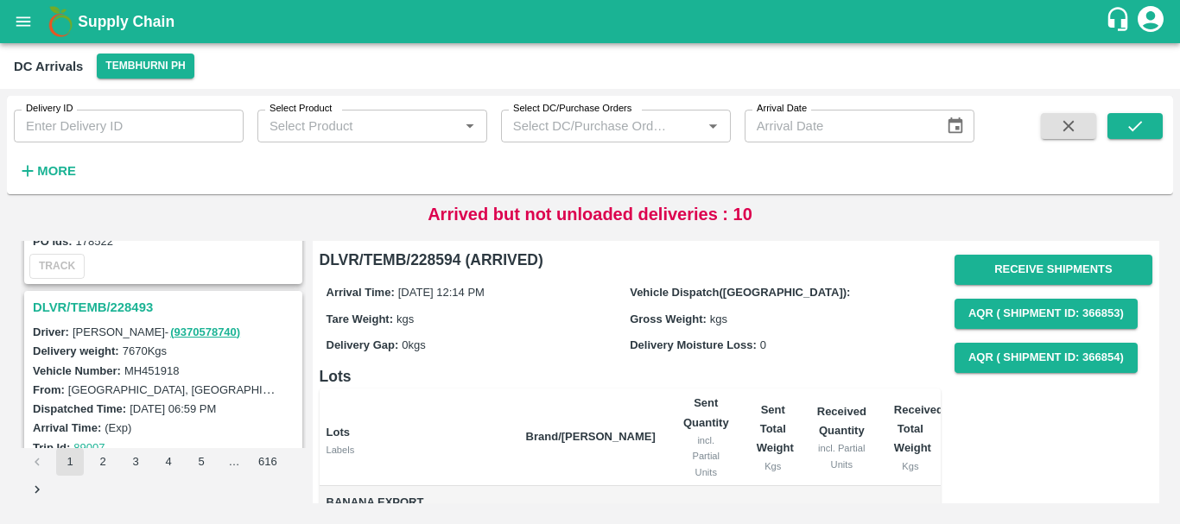
scroll to position [840, 0]
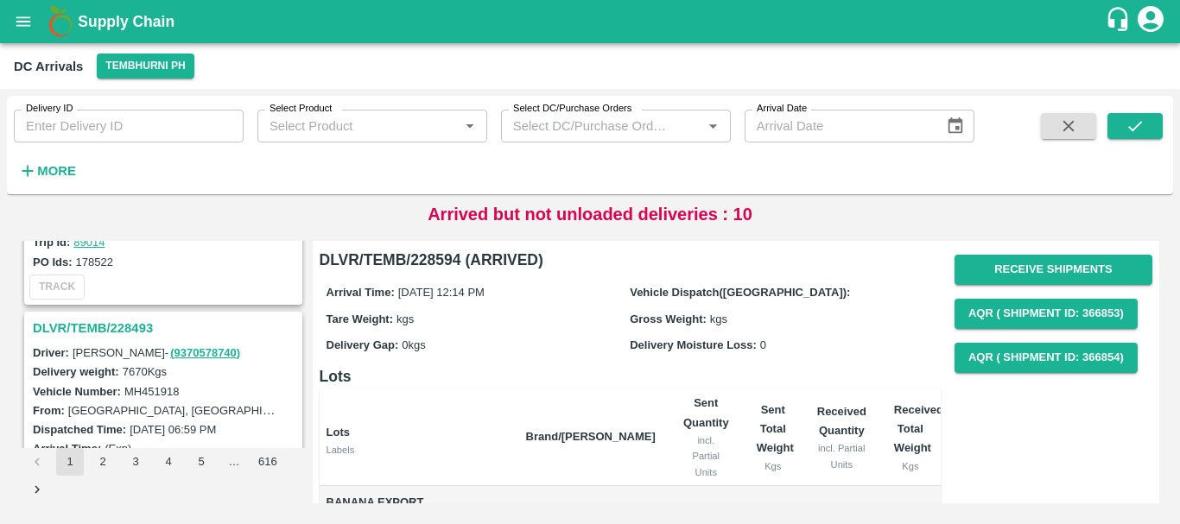
click at [121, 328] on h3 "DLVR/TEMB/228493" at bounding box center [166, 328] width 266 height 22
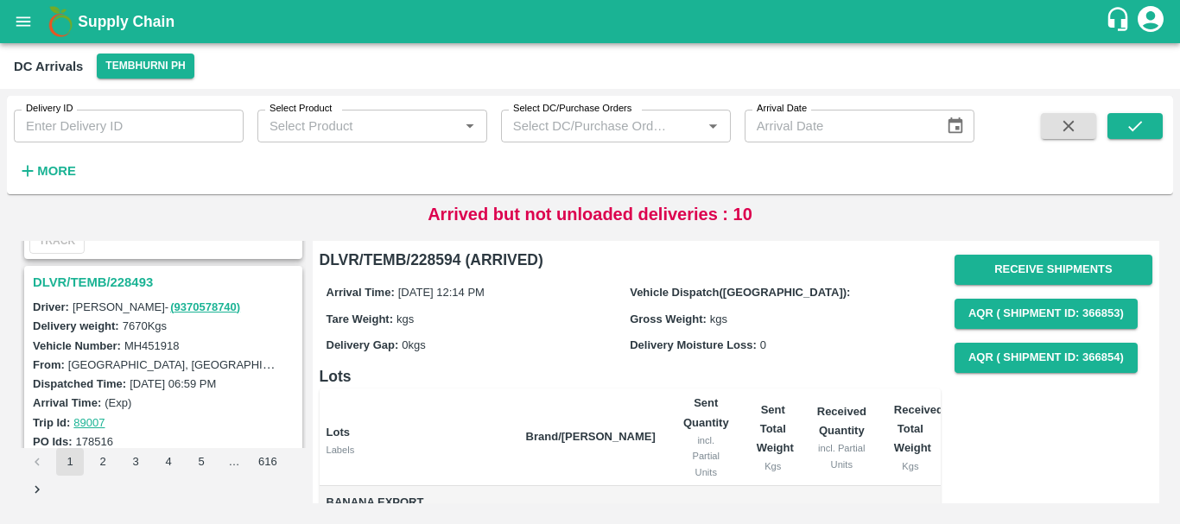
scroll to position [887, 0]
click at [134, 281] on h3 "DLVR/TEMB/228493" at bounding box center [166, 280] width 266 height 22
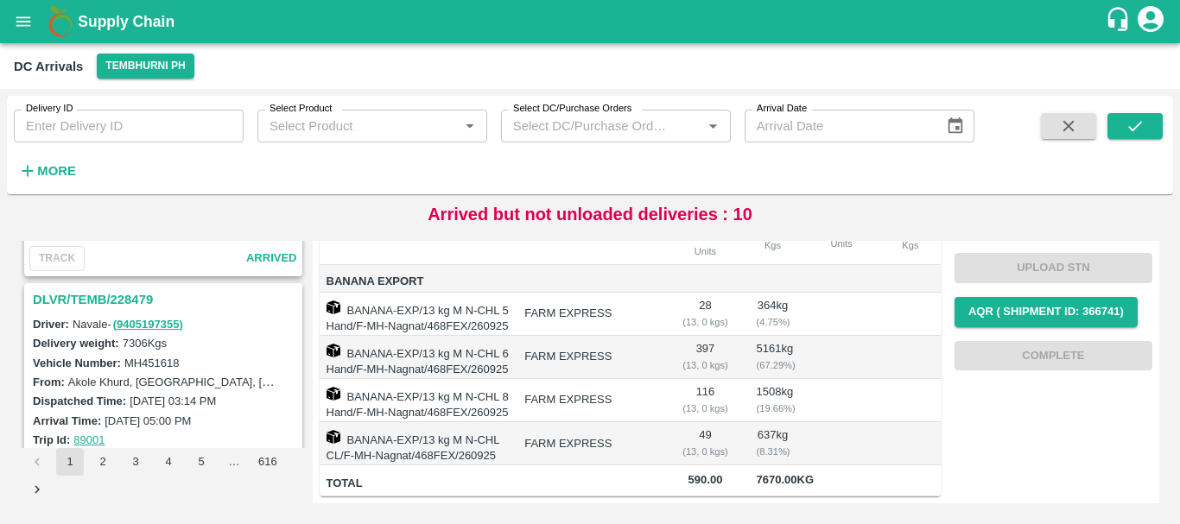
scroll to position [1544, 0]
click at [140, 295] on h3 "DLVR/TEMB/228479" at bounding box center [166, 300] width 266 height 22
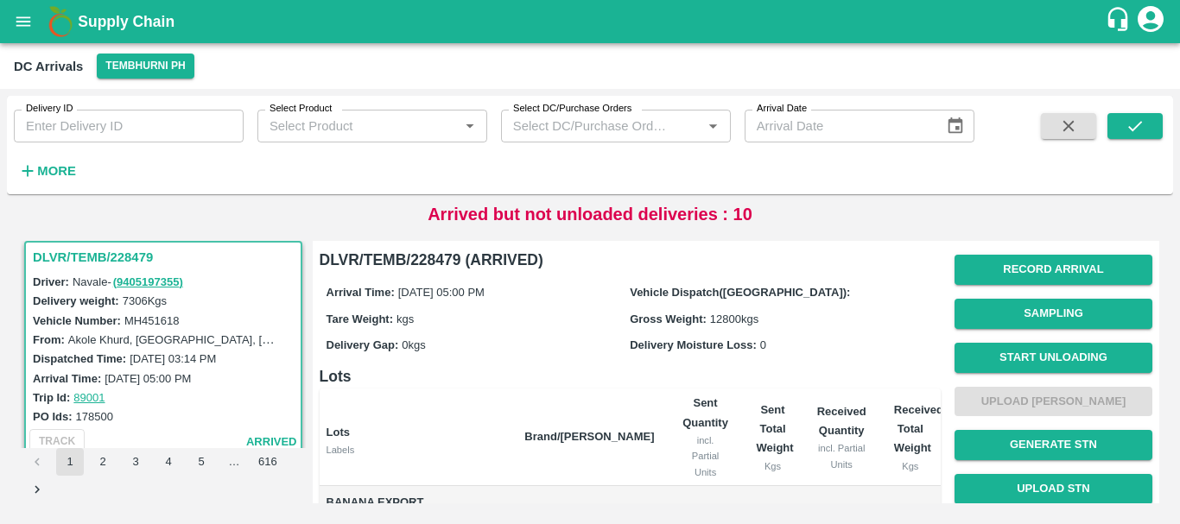
click at [982, 390] on div "Record Arrival Sampling Start Unloading Upload Tare Weight Generate STN Upload …" at bounding box center [1053, 423] width 198 height 351
click at [999, 345] on button "Start Unloading" at bounding box center [1053, 358] width 198 height 30
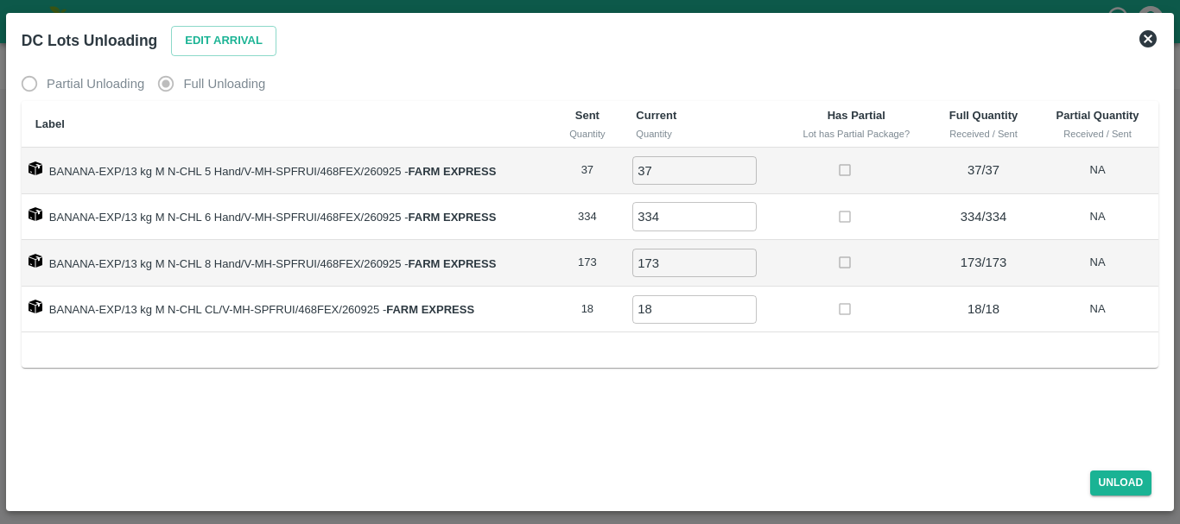
click at [1149, 41] on icon at bounding box center [1147, 38] width 17 height 17
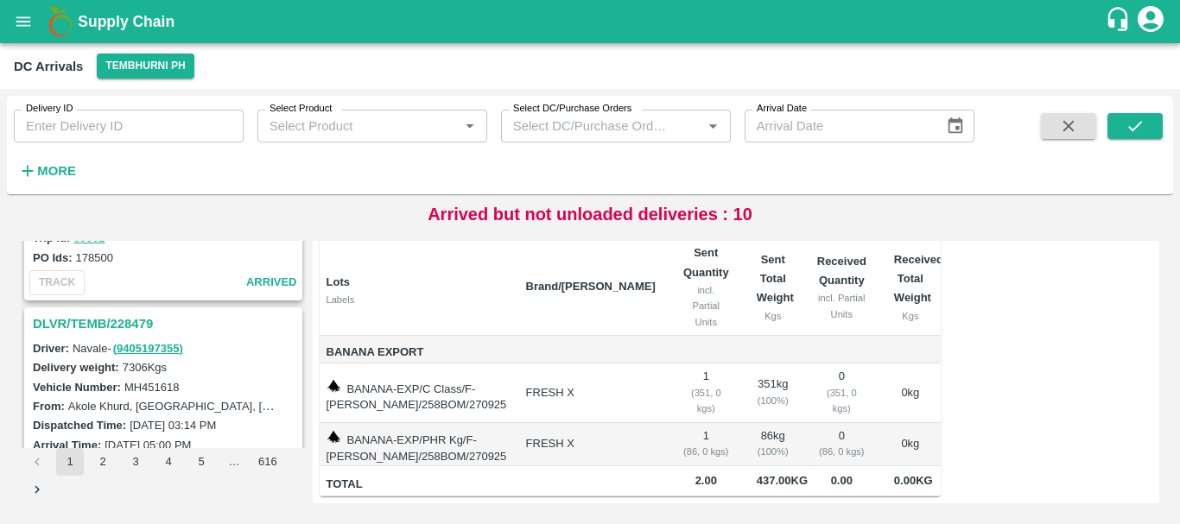
scroll to position [1520, 0]
click at [131, 320] on h3 "DLVR/TEMB/228479" at bounding box center [166, 325] width 266 height 22
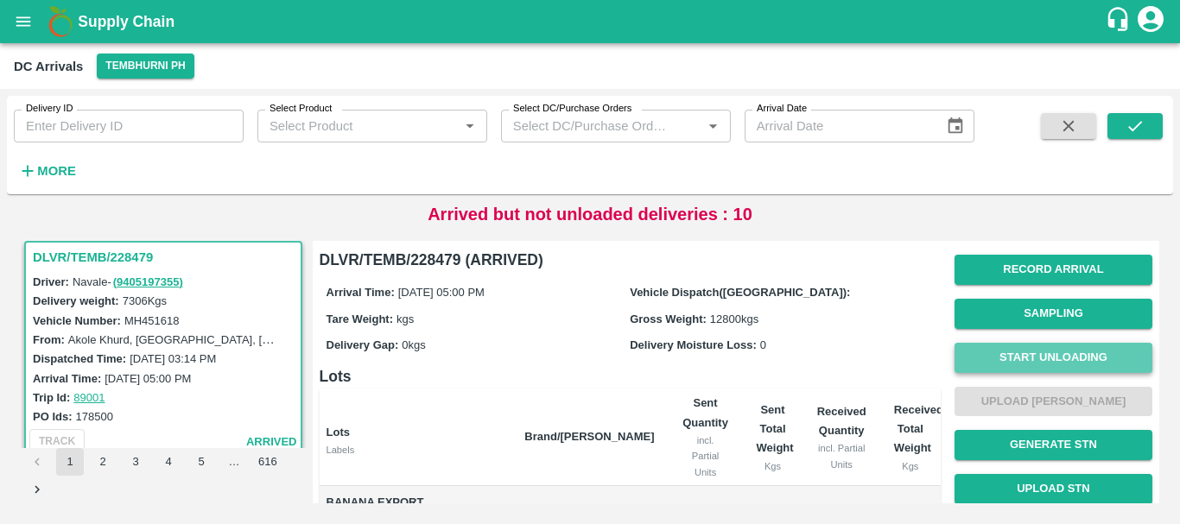
click at [1017, 350] on button "Start Unloading" at bounding box center [1053, 358] width 198 height 30
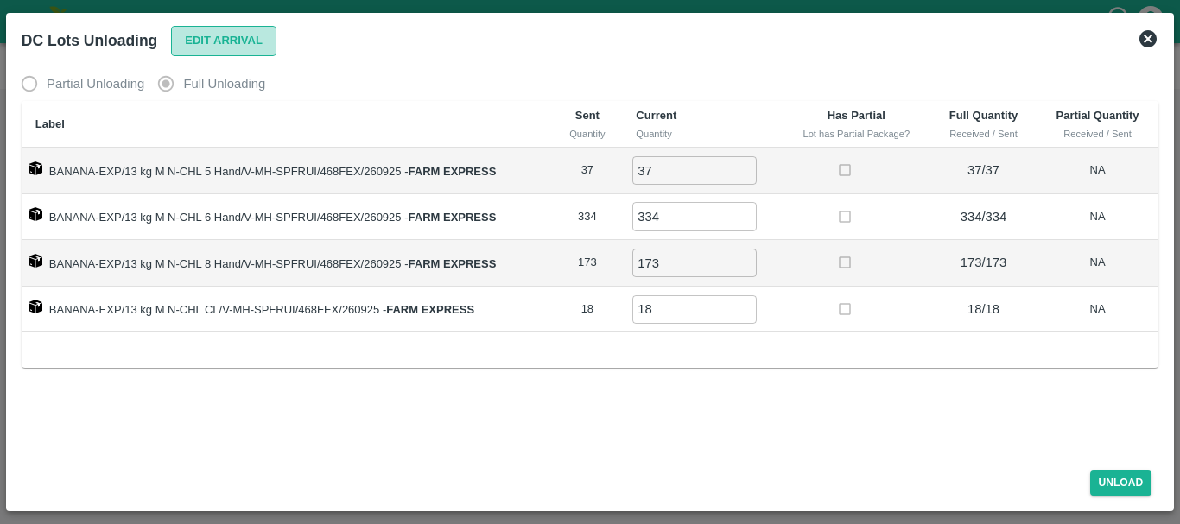
click at [216, 46] on button "Edit Arrival" at bounding box center [223, 41] width 105 height 30
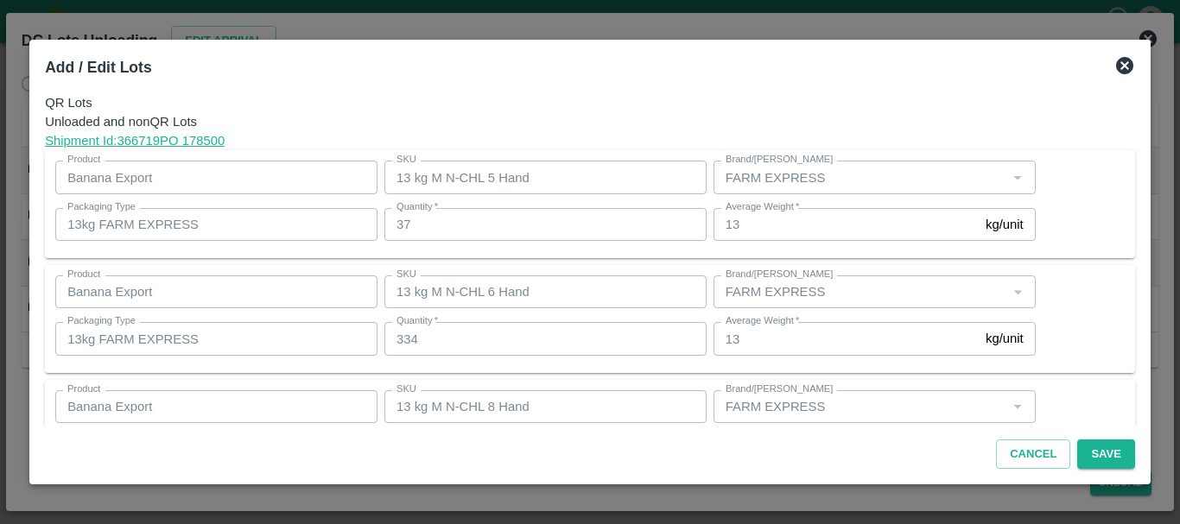
click at [1122, 66] on icon at bounding box center [1124, 65] width 21 height 21
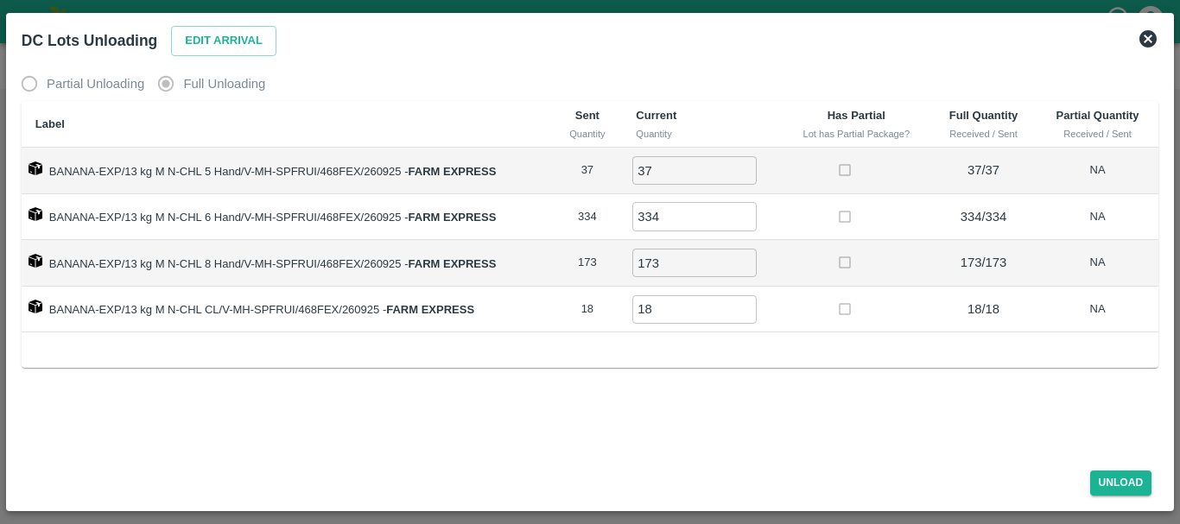
click at [1144, 41] on icon at bounding box center [1147, 38] width 17 height 17
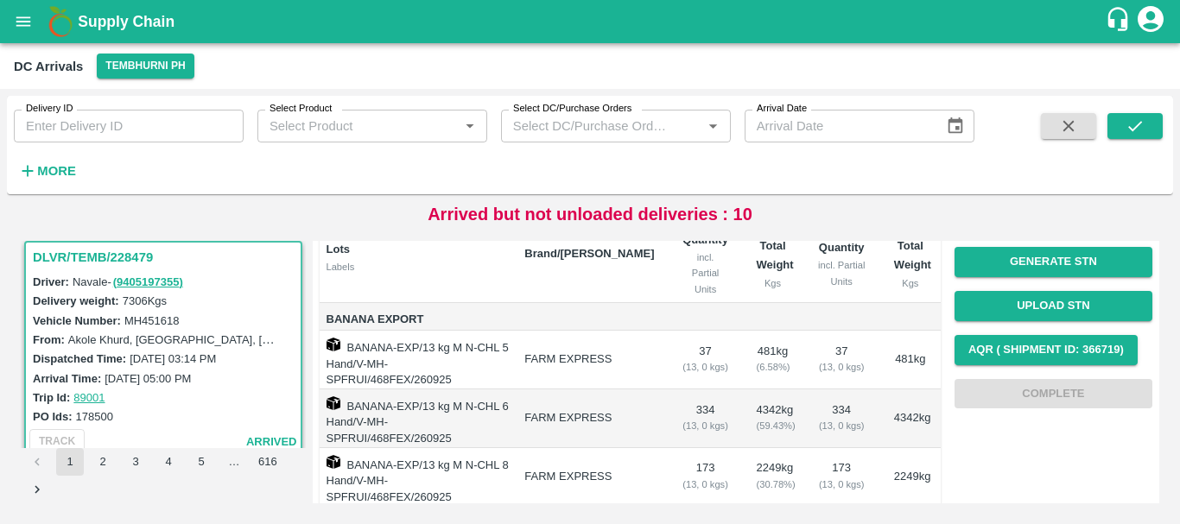
scroll to position [184, 0]
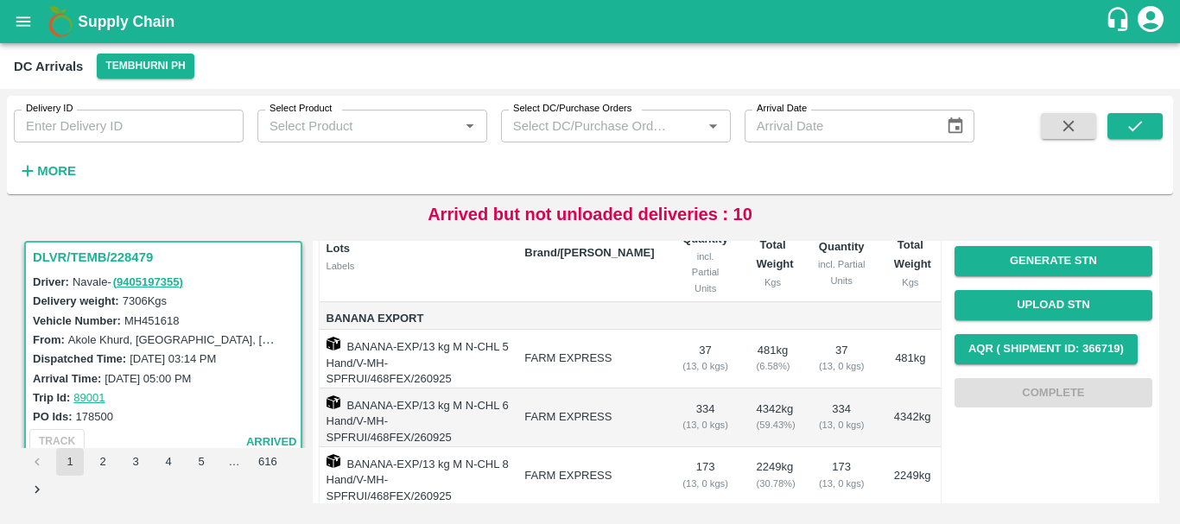
click at [1032, 385] on div "Record Arrival Sampling Start Unloading Upload Tare Weight Generate STN Upload …" at bounding box center [1053, 239] width 198 height 351
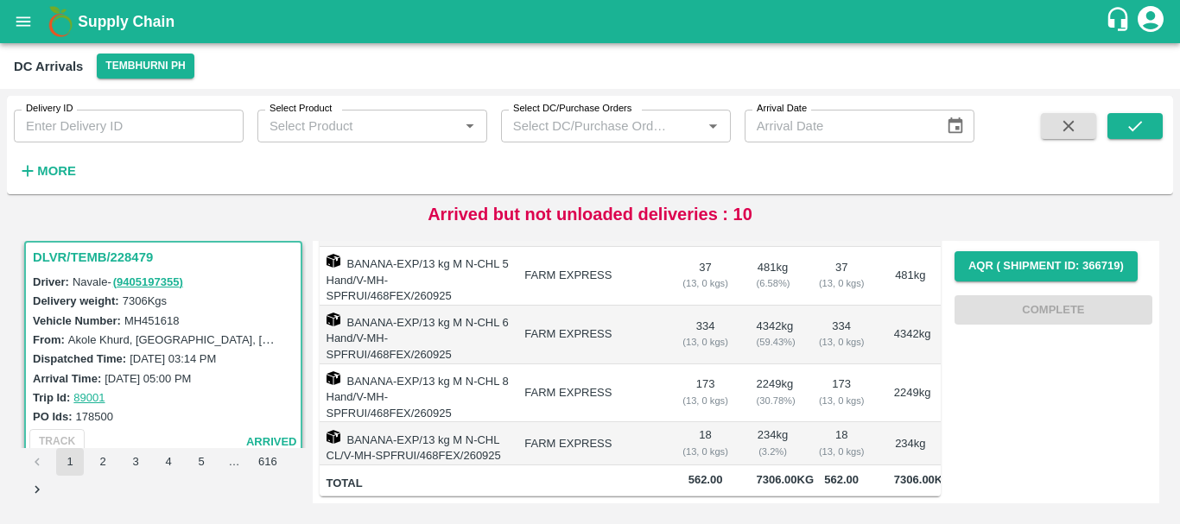
scroll to position [0, 0]
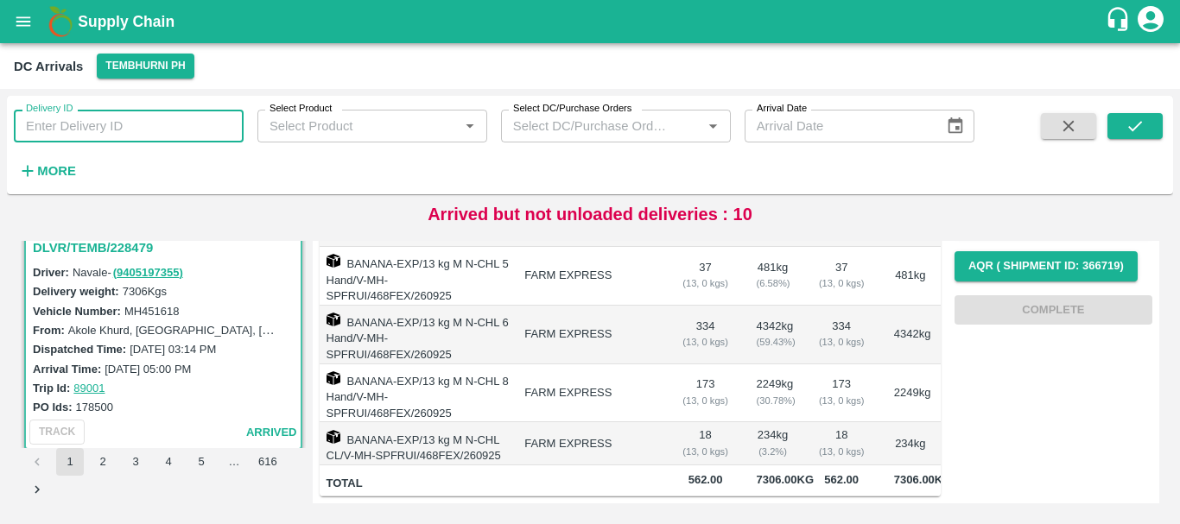
click at [169, 128] on input "Delivery ID" at bounding box center [129, 126] width 230 height 33
click at [475, 365] on td "BANANA-EXP/13 kg M N-CHL 8 Hand/V-MH-SPFRUI/468FEX/260925" at bounding box center [416, 394] width 192 height 59
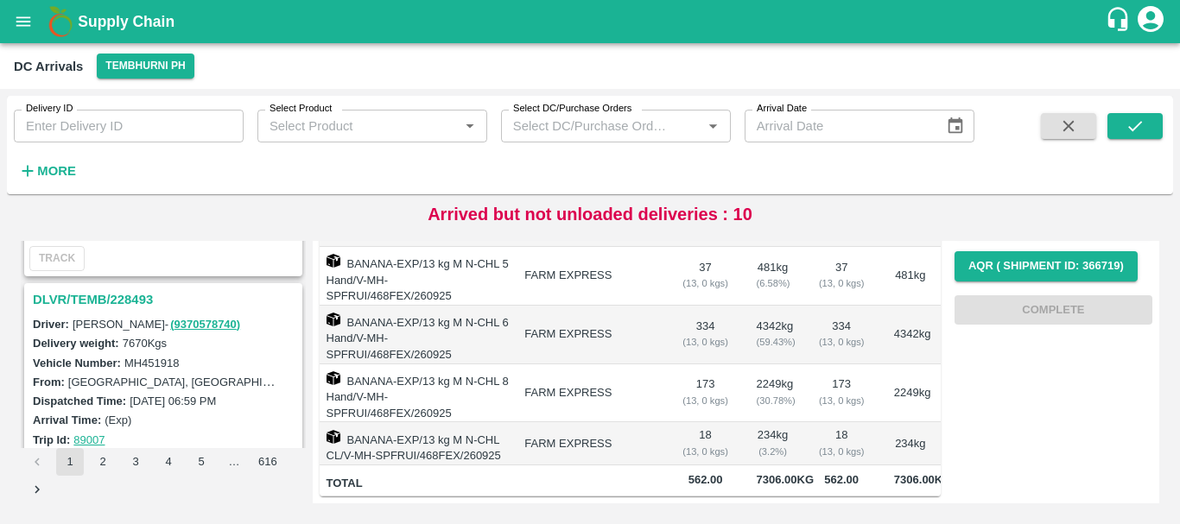
scroll to position [865, 0]
click at [124, 300] on h3 "DLVR/TEMB/228493" at bounding box center [166, 302] width 266 height 22
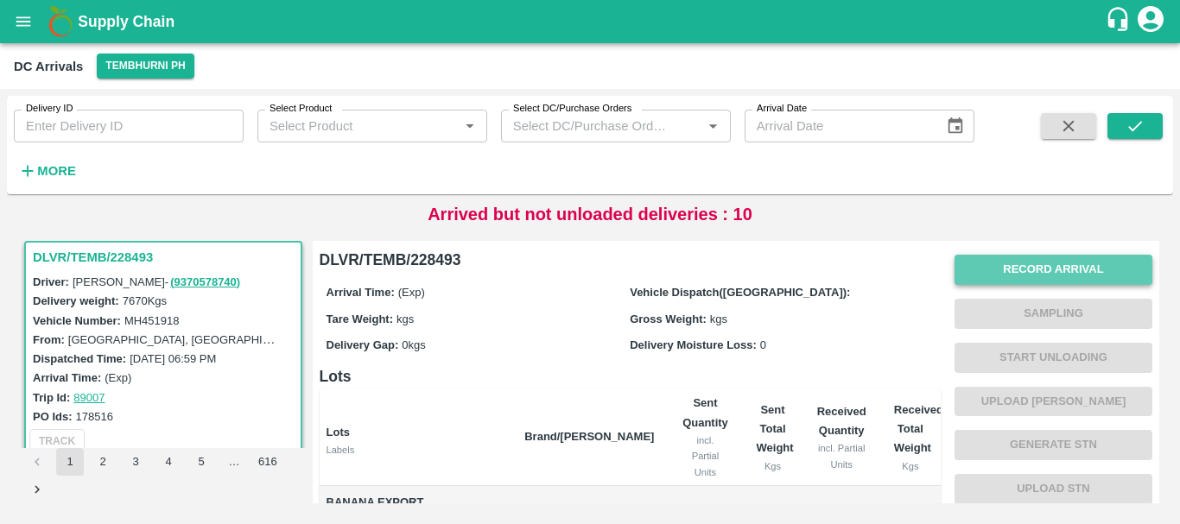
click at [1018, 263] on button "Record Arrival" at bounding box center [1053, 270] width 198 height 30
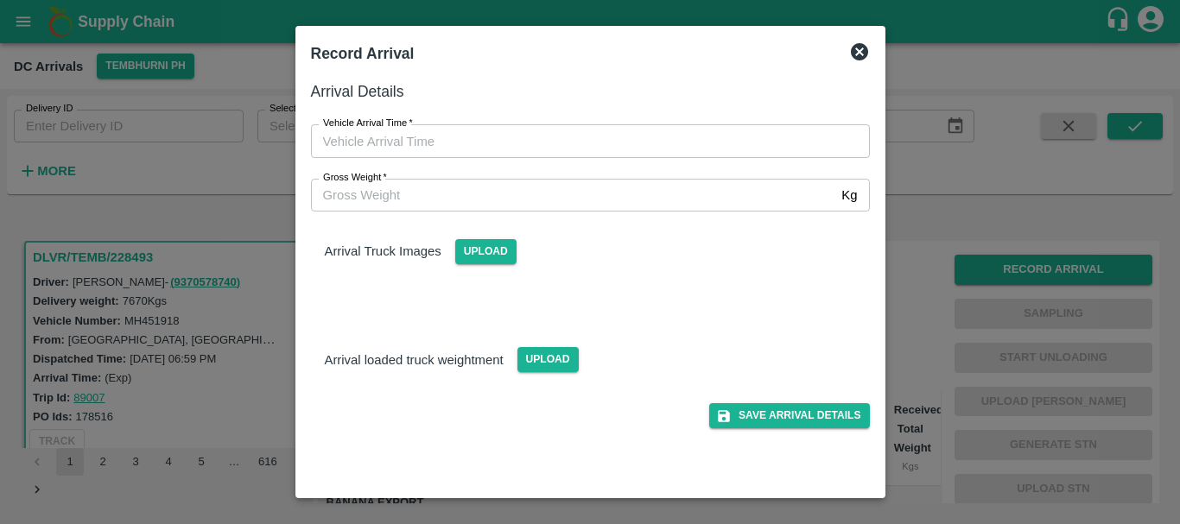
type input "DD/MM/YYYY hh:mm aa"
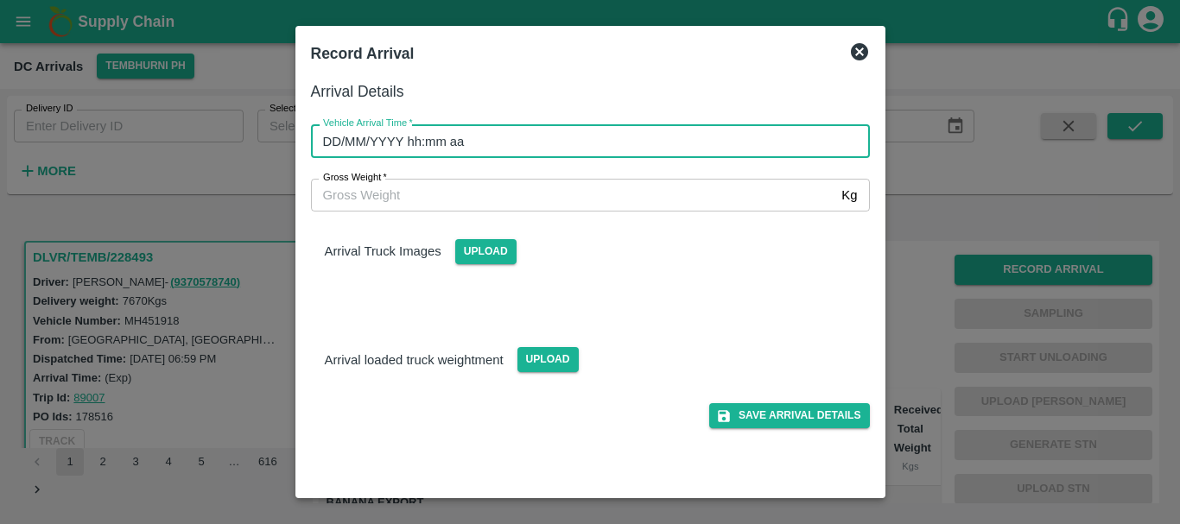
click at [645, 131] on input "DD/MM/YYYY hh:mm aa" at bounding box center [584, 140] width 547 height 33
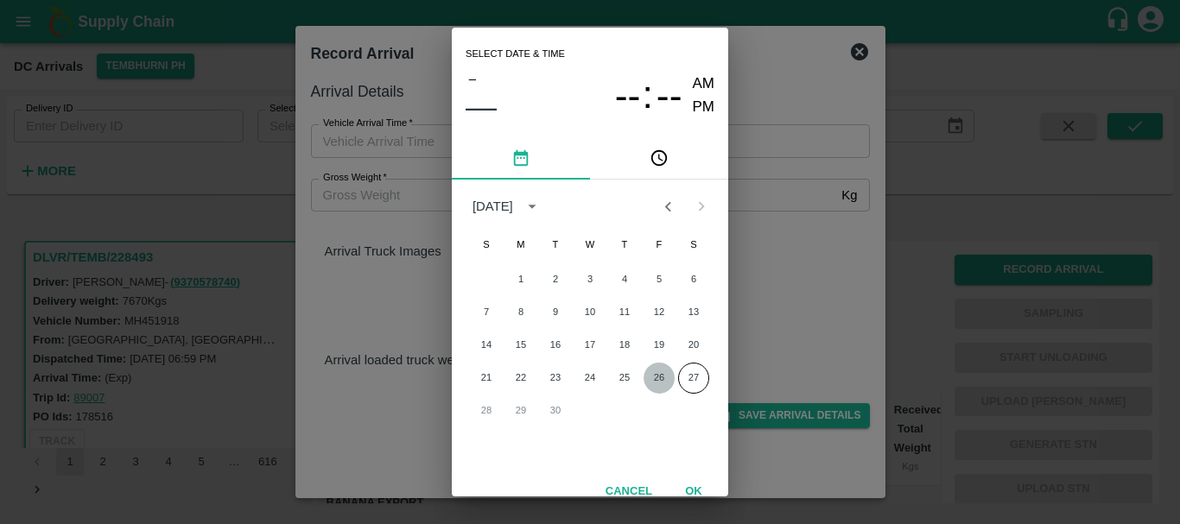
click at [650, 380] on button "26" at bounding box center [659, 378] width 31 height 31
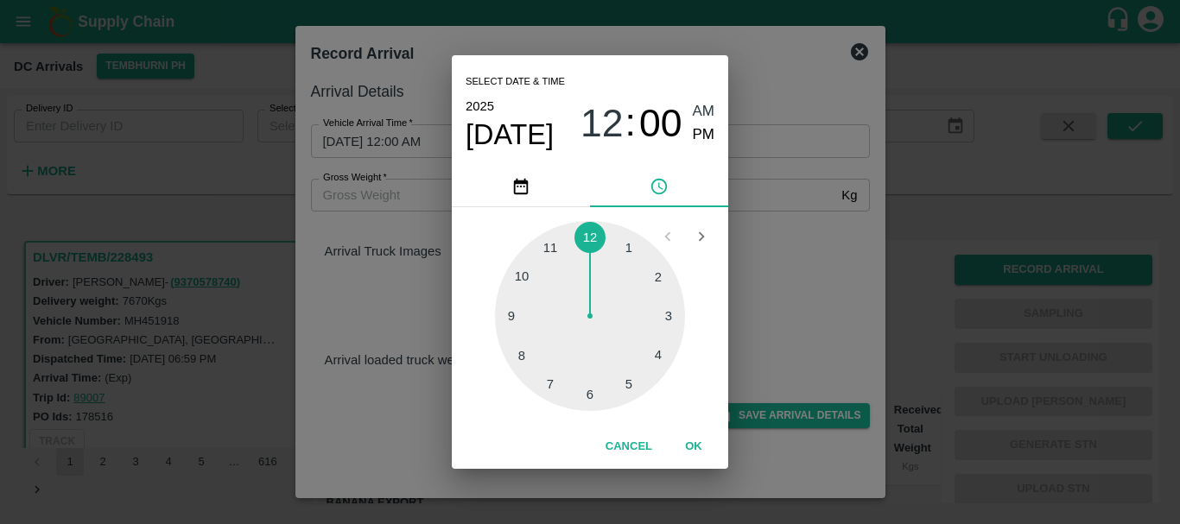
click at [524, 276] on div at bounding box center [590, 316] width 190 height 190
click at [707, 136] on span "PM" at bounding box center [704, 135] width 22 height 23
type input "[DATE] 10:00 PM"
click at [801, 216] on div "Select date & time [DATE] 10 : 00 AM PM 05 10 15 20 25 30 35 40 45 50 55 00 Can…" at bounding box center [590, 262] width 1180 height 524
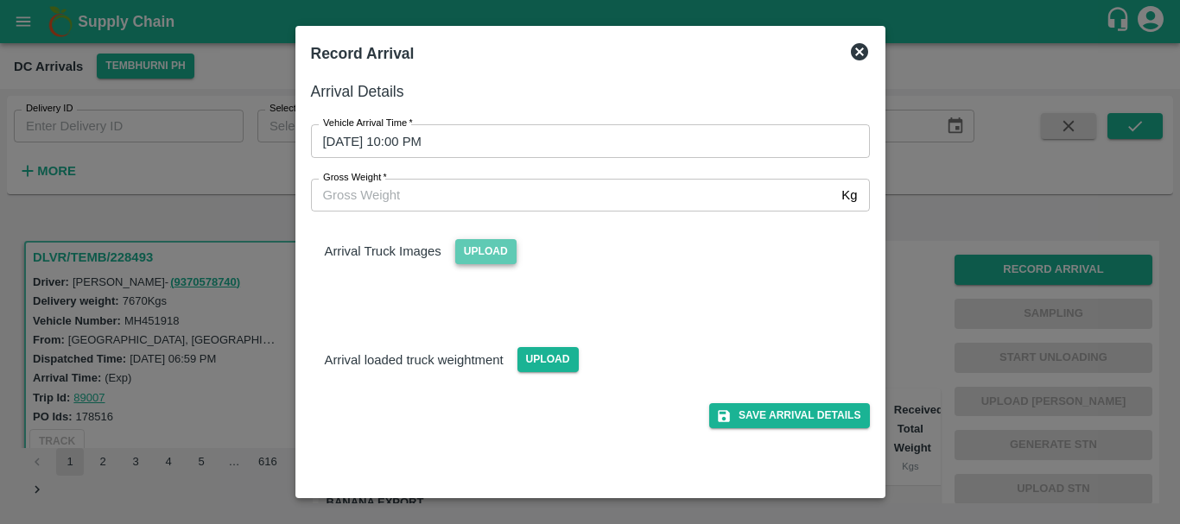
click at [495, 247] on span "Upload" at bounding box center [485, 251] width 61 height 25
click at [0, 0] on input "Upload" at bounding box center [0, 0] width 0 height 0
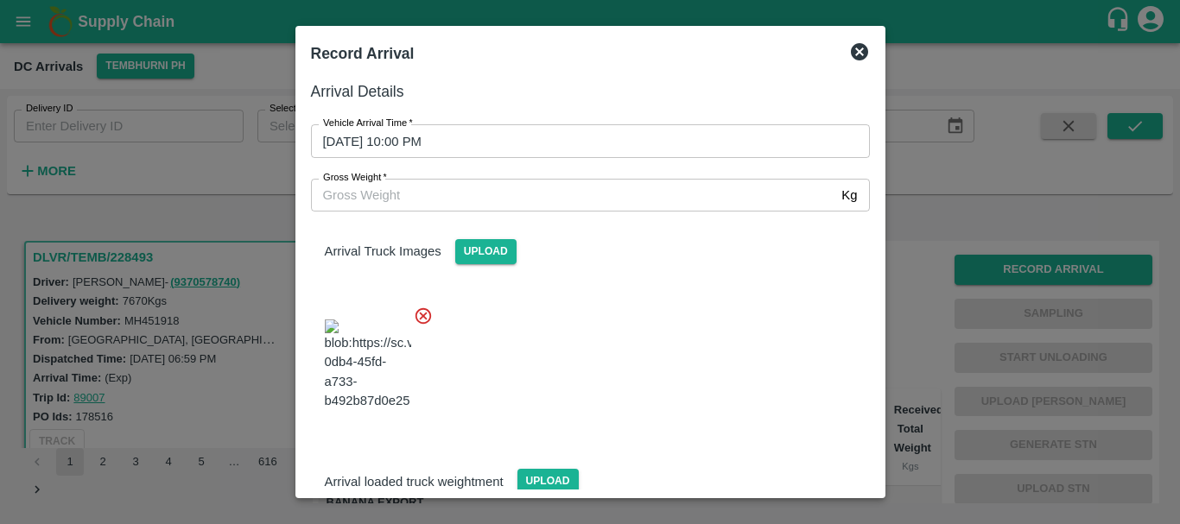
scroll to position [130, 0]
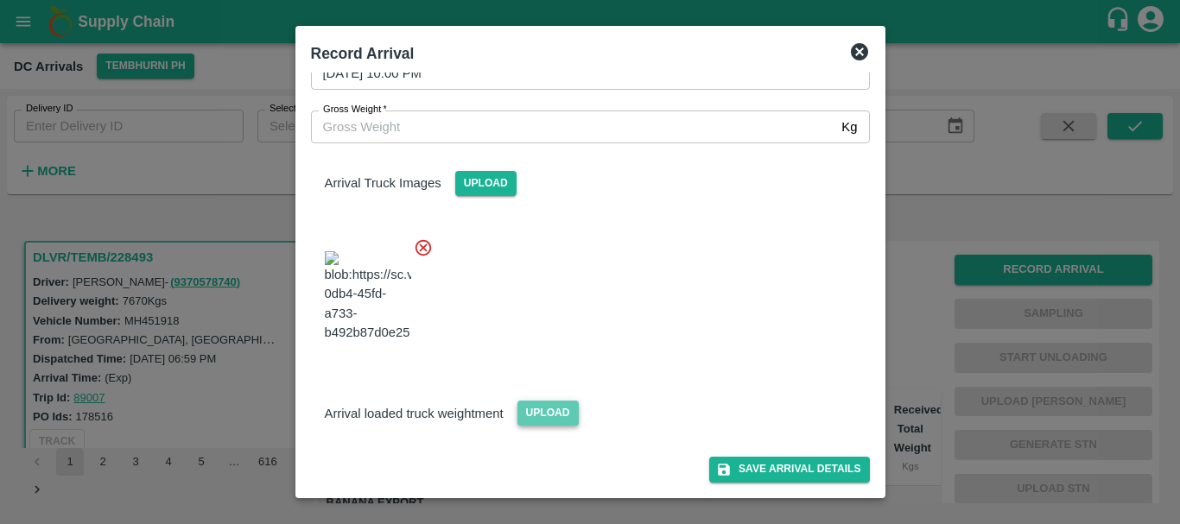
click at [562, 413] on span "Upload" at bounding box center [547, 413] width 61 height 25
click at [0, 0] on input "Upload" at bounding box center [0, 0] width 0 height 0
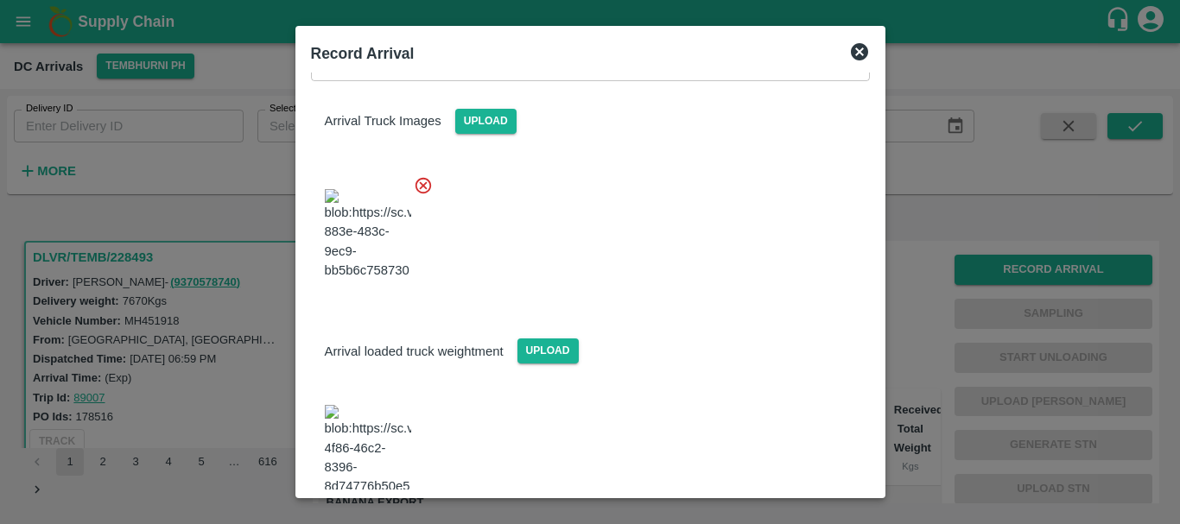
scroll to position [219, 0]
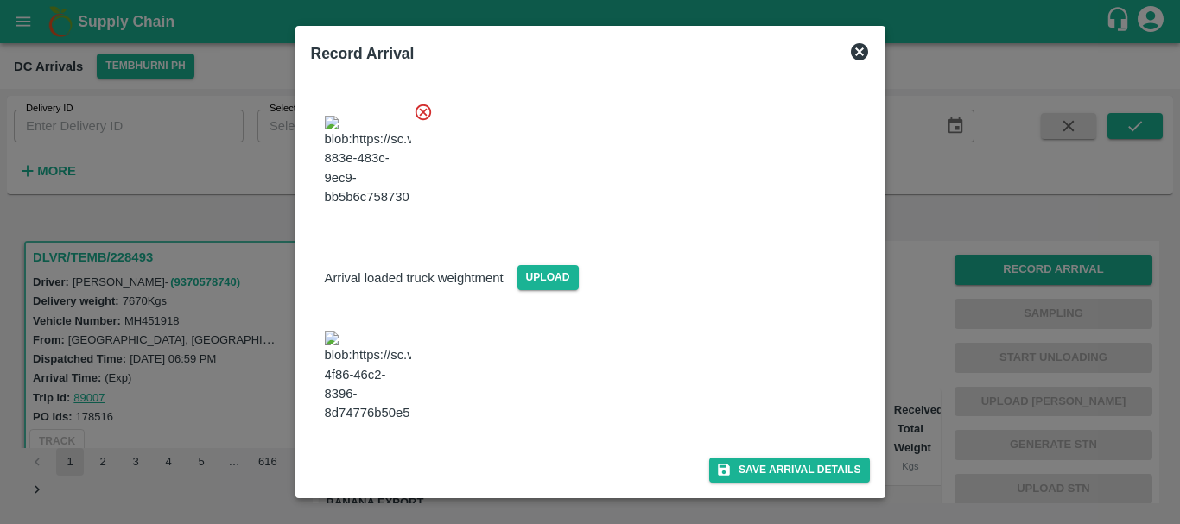
click at [367, 409] on img at bounding box center [368, 377] width 86 height 91
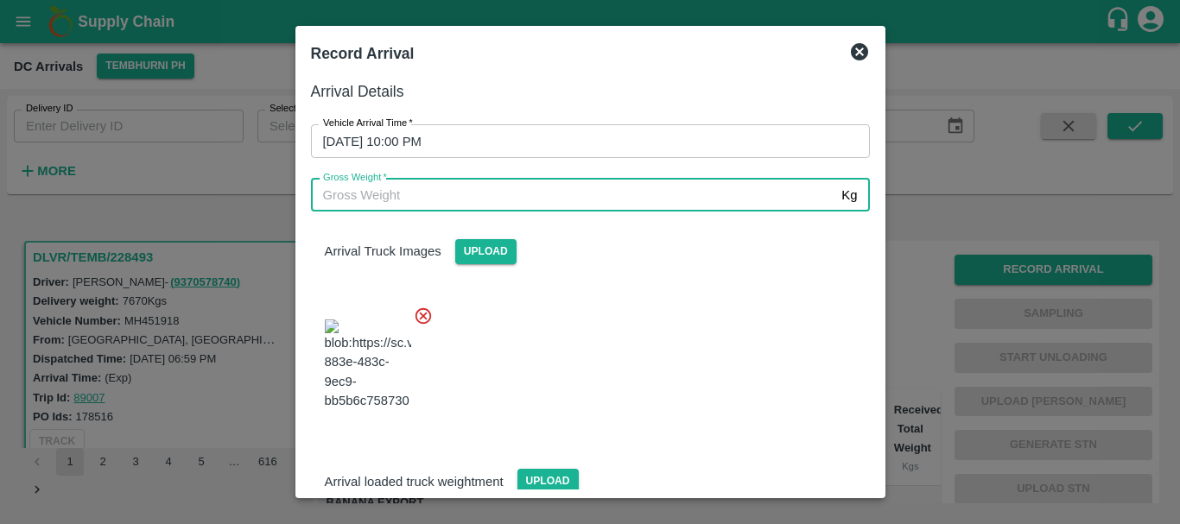
click at [436, 196] on input "Gross Weight   *" at bounding box center [573, 195] width 524 height 33
type input "13720"
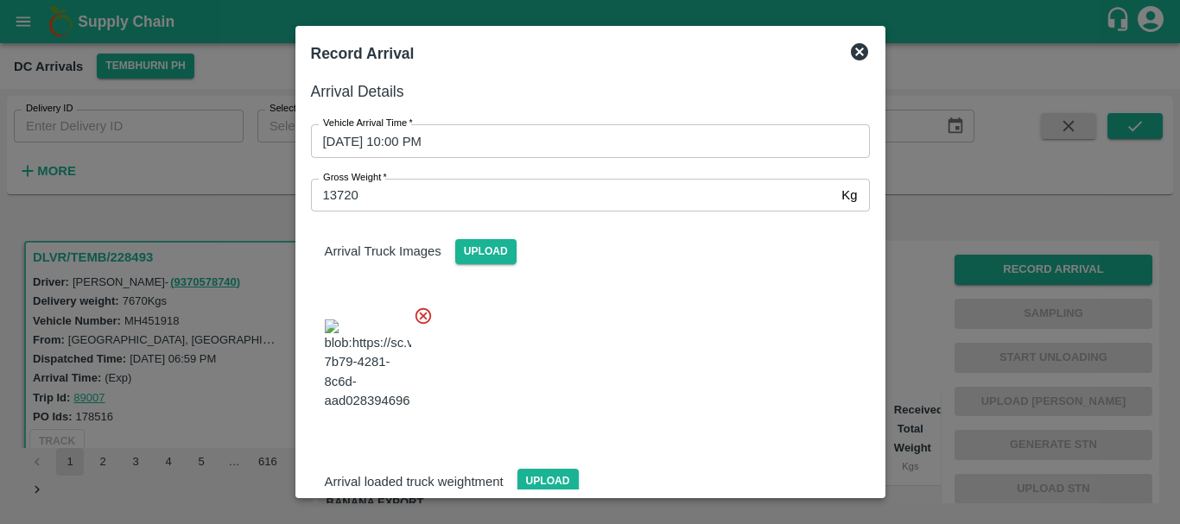
click at [675, 332] on div at bounding box center [583, 360] width 573 height 136
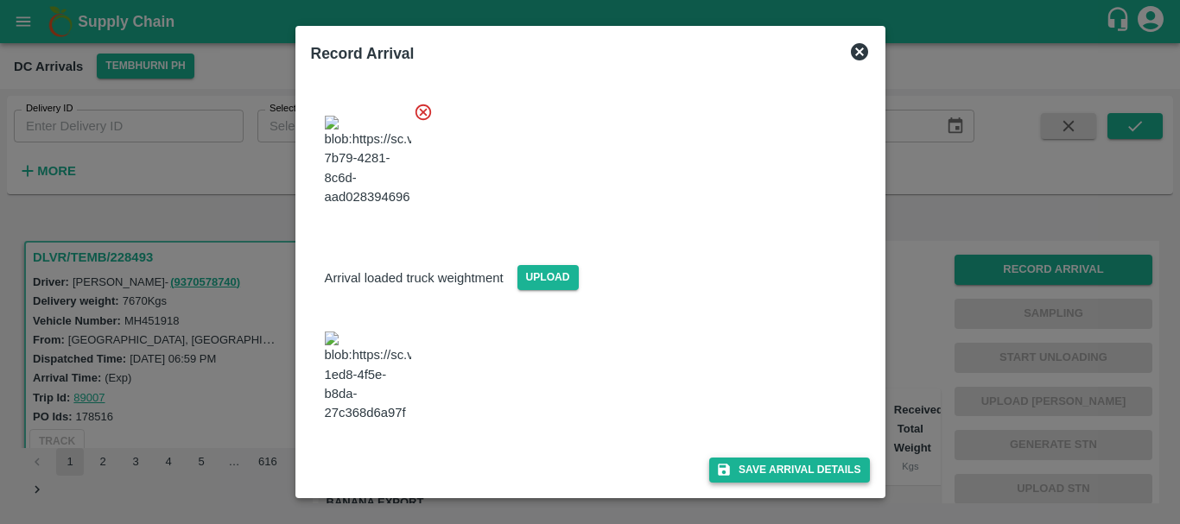
click at [726, 472] on icon "submit" at bounding box center [724, 470] width 16 height 16
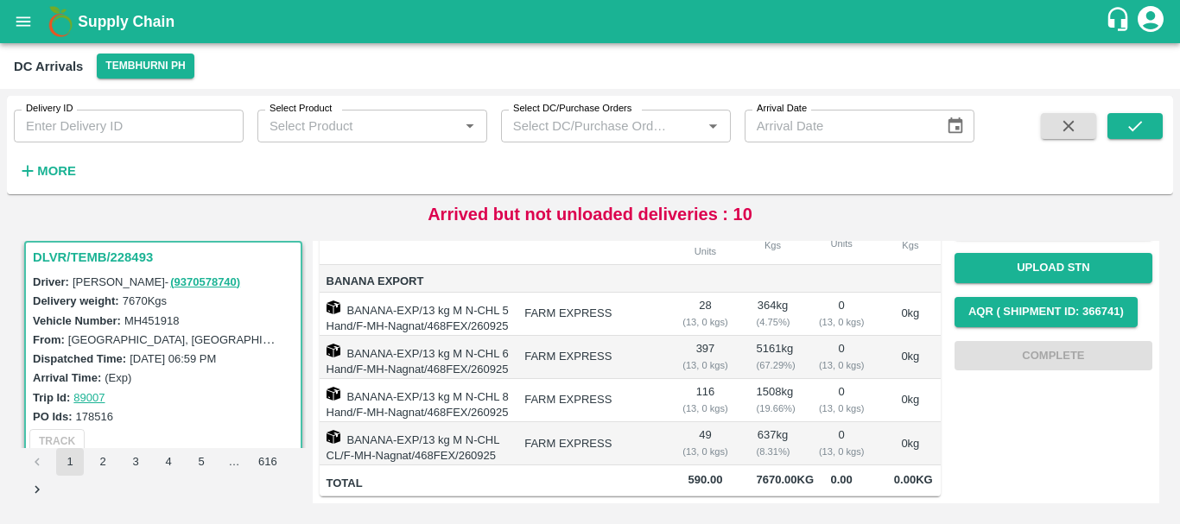
scroll to position [0, 0]
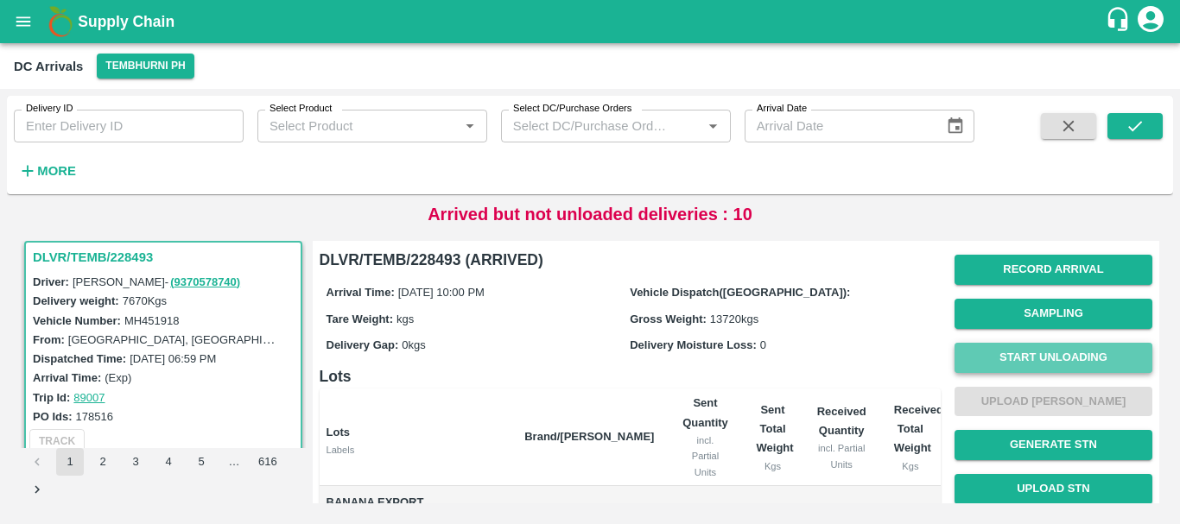
click at [1005, 364] on button "Start Unloading" at bounding box center [1053, 358] width 198 height 30
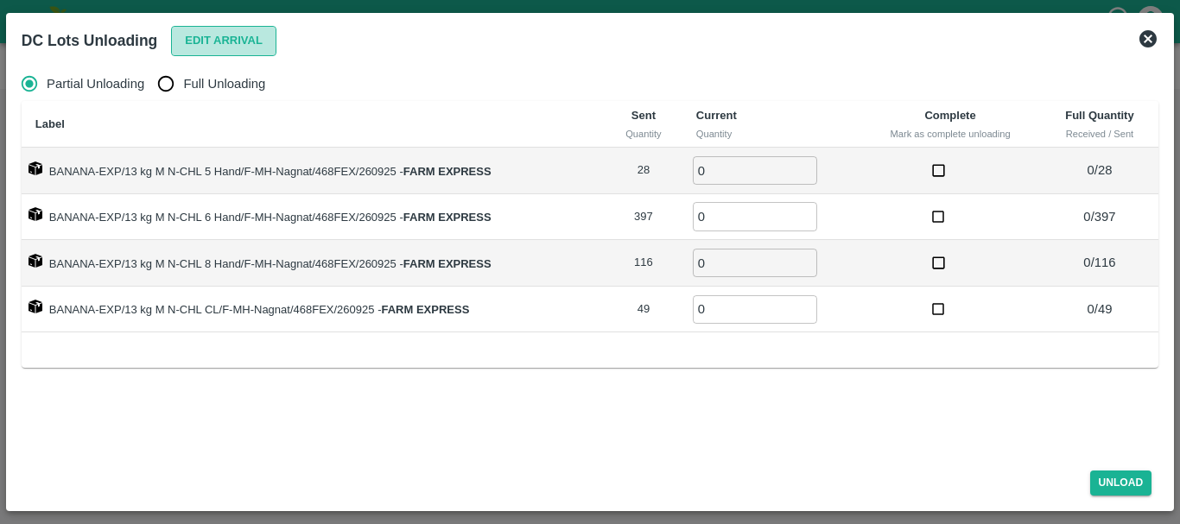
click at [195, 38] on button "Edit Arrival" at bounding box center [223, 41] width 105 height 30
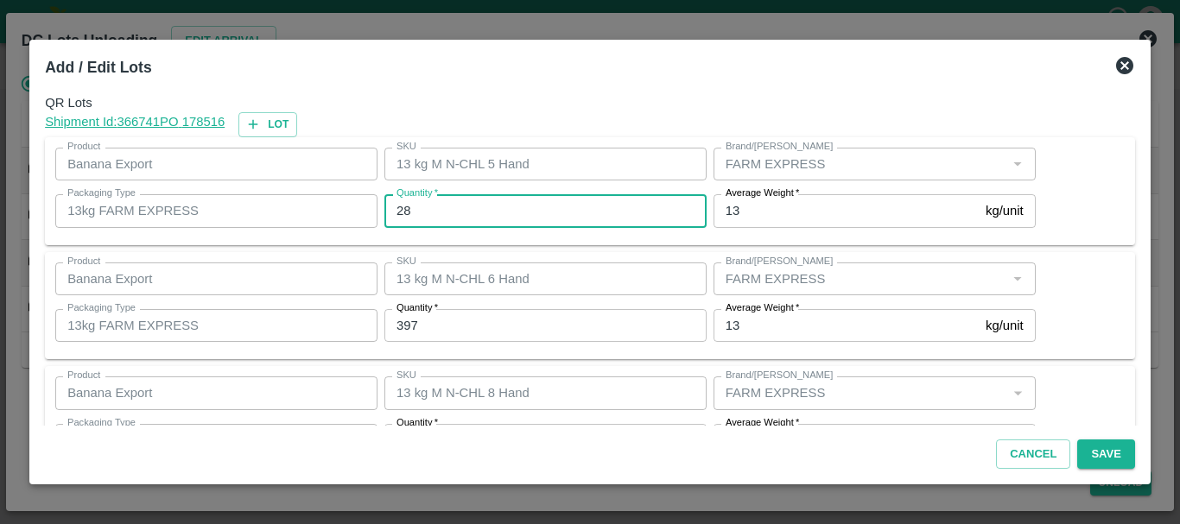
click at [460, 208] on input "28" at bounding box center [545, 210] width 322 height 33
type input "2"
type input "23"
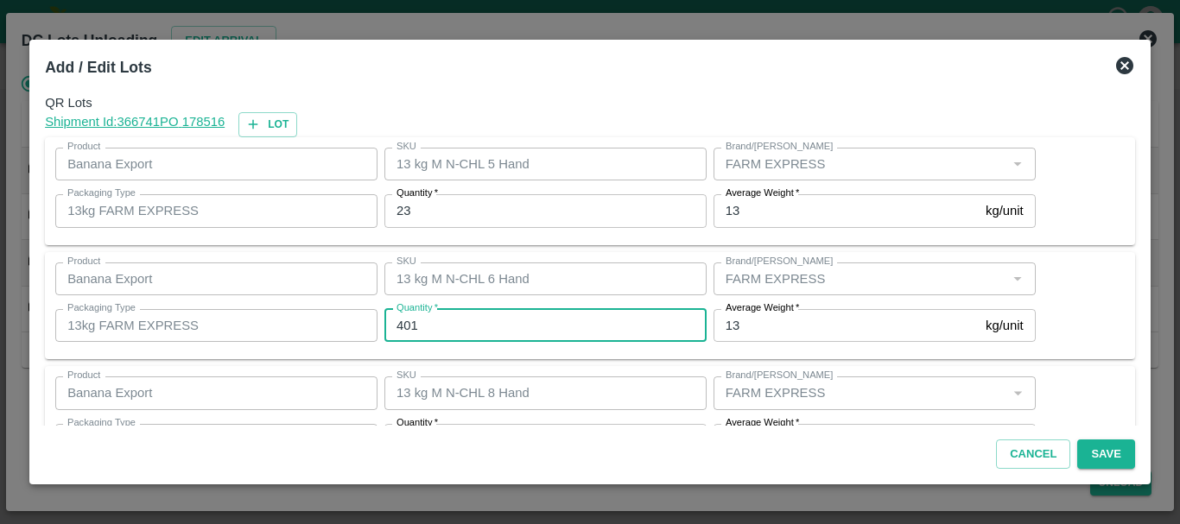
type input "401"
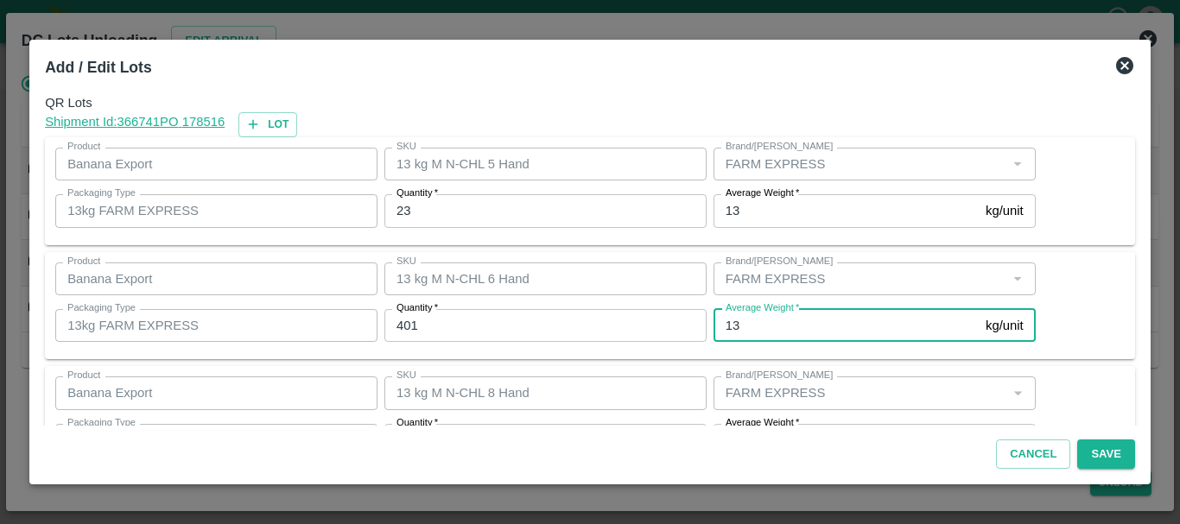
scroll to position [31, 0]
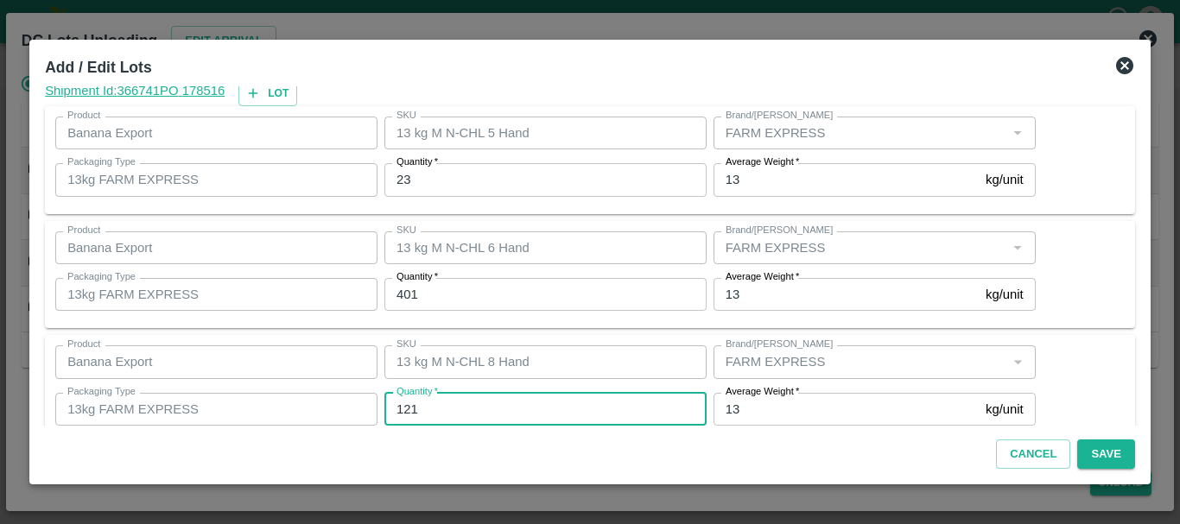
type input "121"
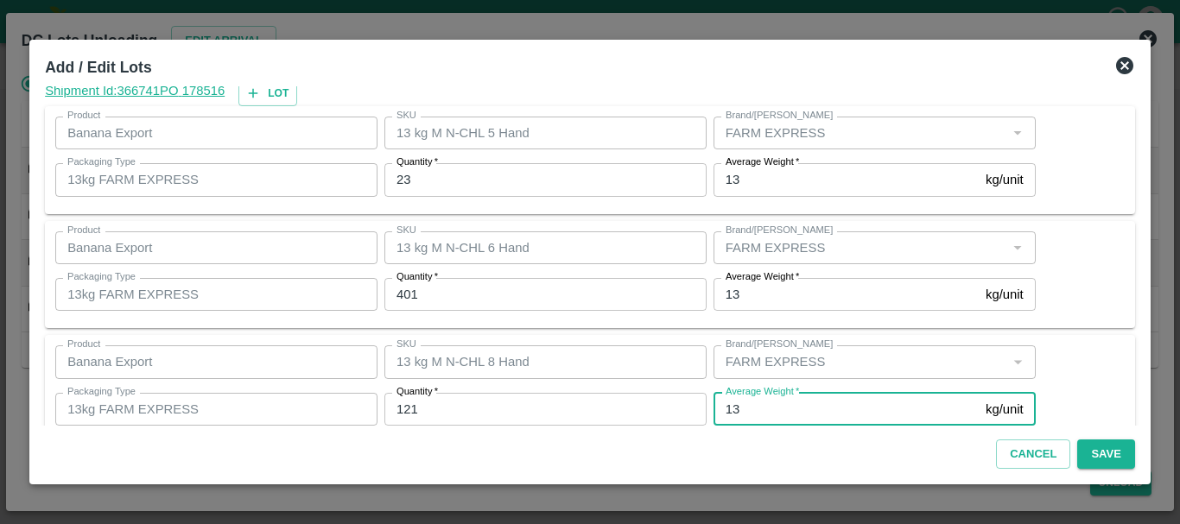
scroll to position [177, 0]
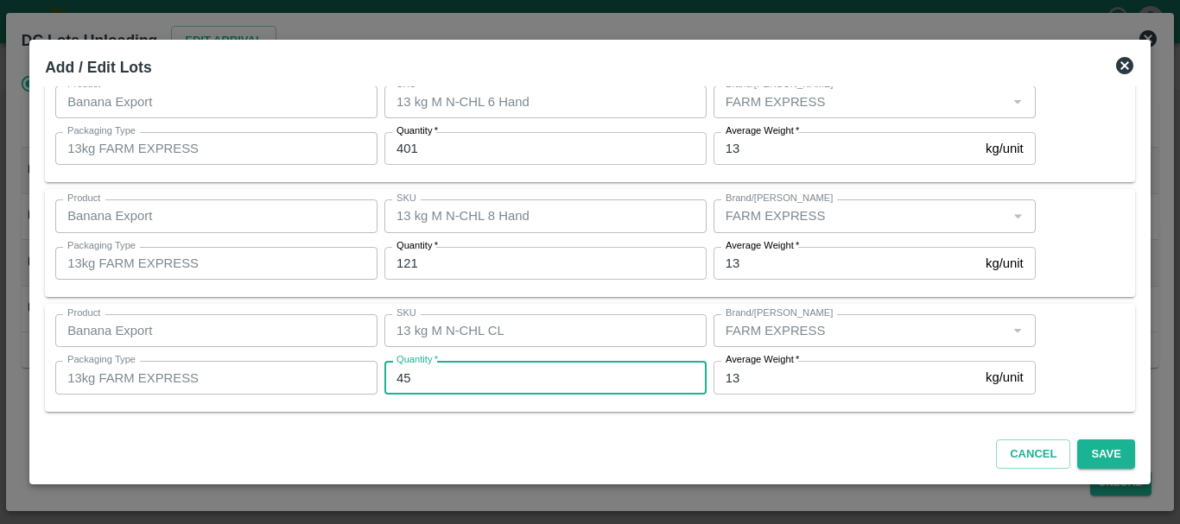
type input "45"
click at [1099, 453] on button "Save" at bounding box center [1105, 455] width 57 height 30
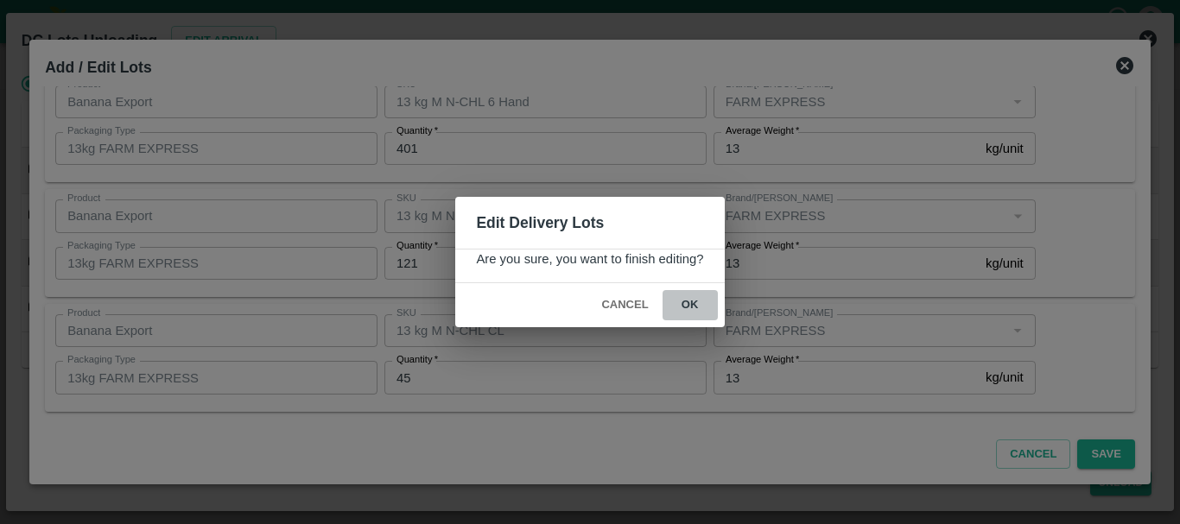
click at [698, 296] on button "ok" at bounding box center [690, 305] width 55 height 30
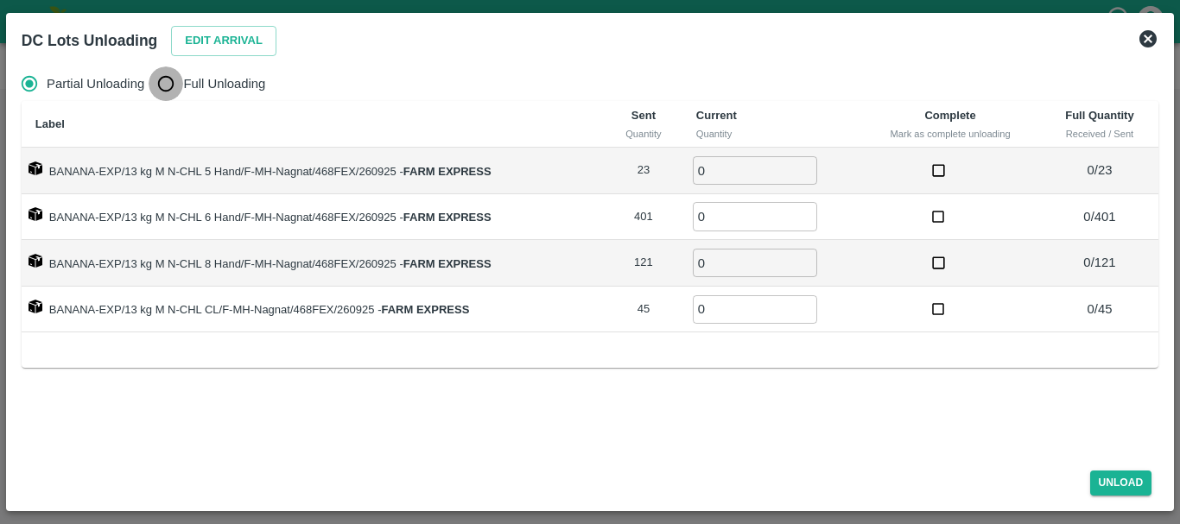
click at [177, 76] on input "Full Unloading" at bounding box center [166, 84] width 35 height 35
radio input "true"
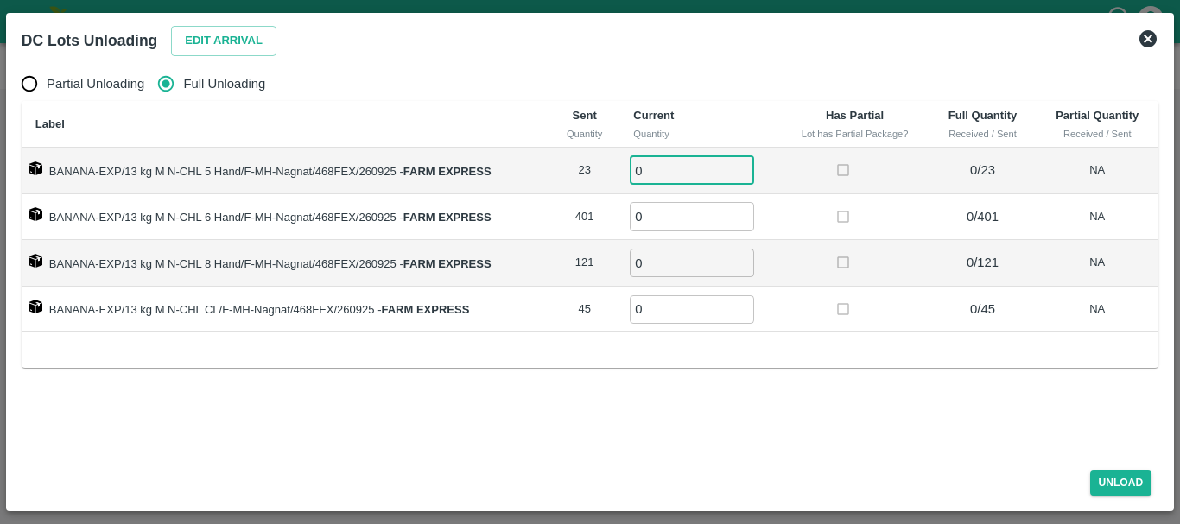
click at [655, 168] on input "0" at bounding box center [692, 170] width 124 height 29
type input "023"
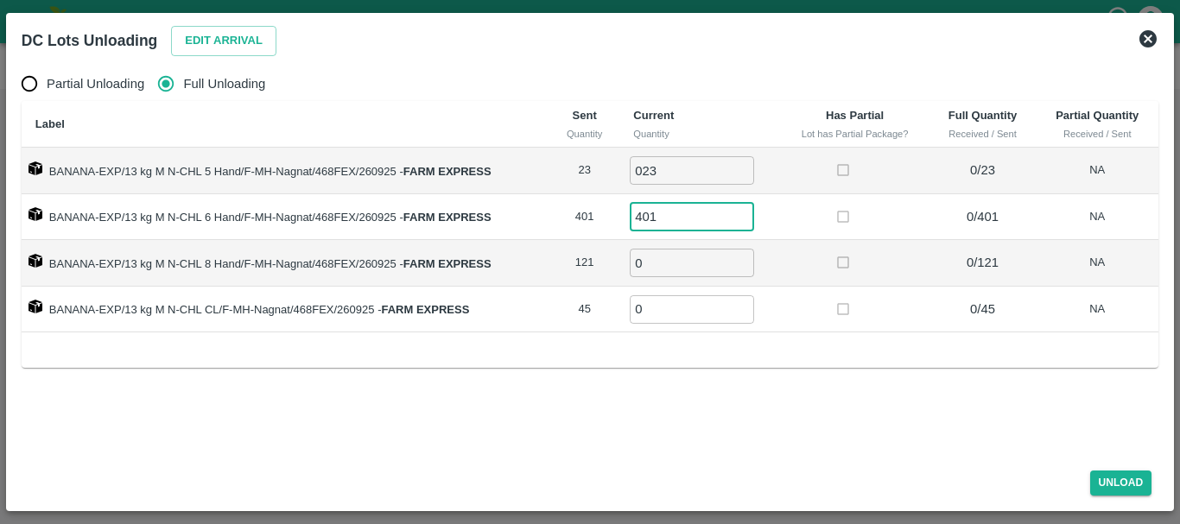
type input "401"
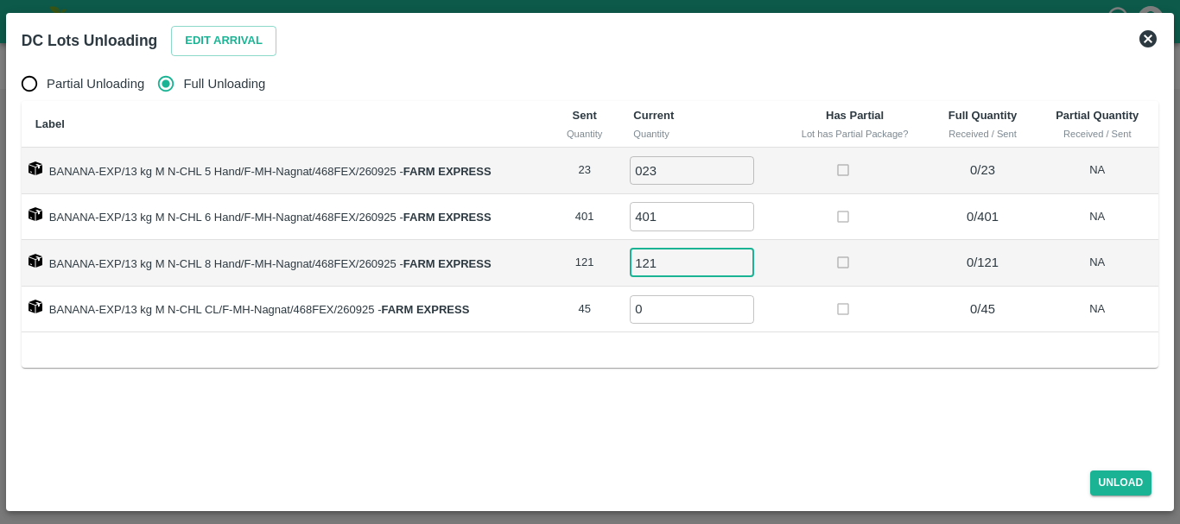
type input "121"
type input "45"
click at [829, 306] on label at bounding box center [843, 310] width 32 height 32
click at [1103, 477] on button "Unload" at bounding box center [1121, 483] width 62 height 25
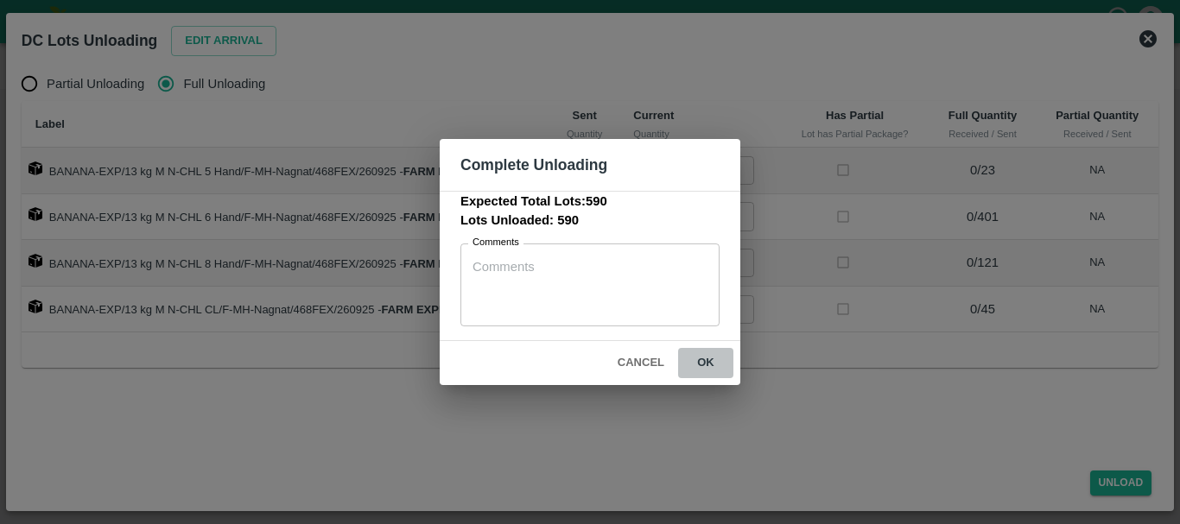
click at [711, 360] on button "ok" at bounding box center [705, 363] width 55 height 30
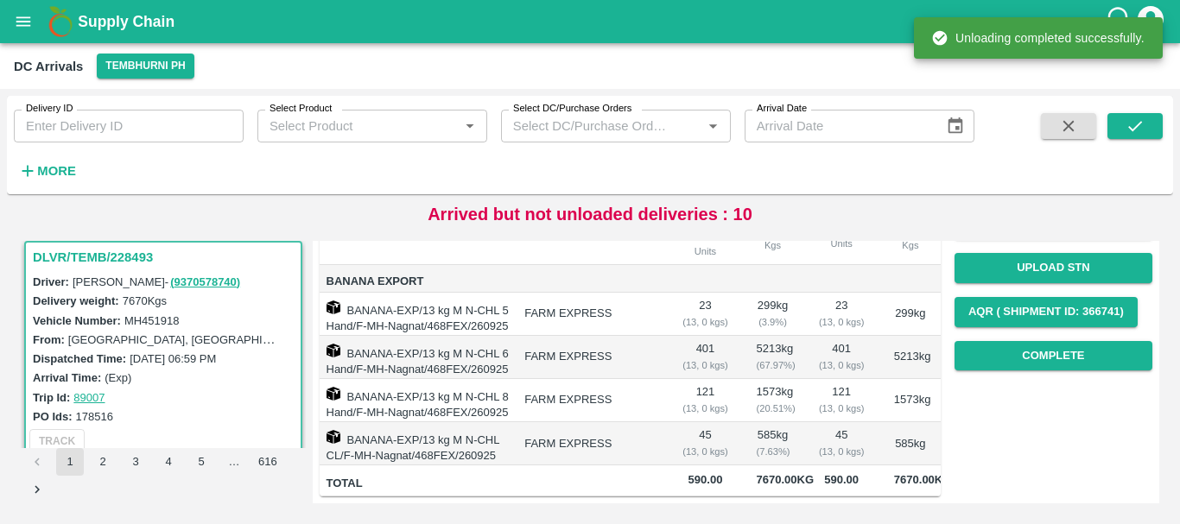
scroll to position [0, 0]
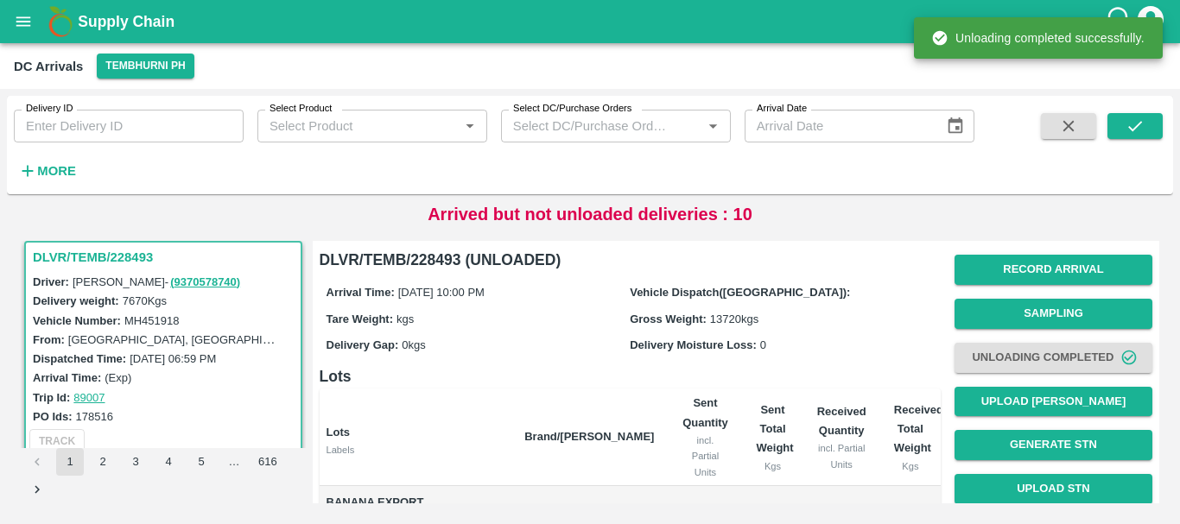
click at [823, 358] on div "Arrival Time: 26 Sep 2025, 10:00 PM Vehicle Dispatch(DC): Tare Weight: kgs Gros…" at bounding box center [630, 318] width 621 height 92
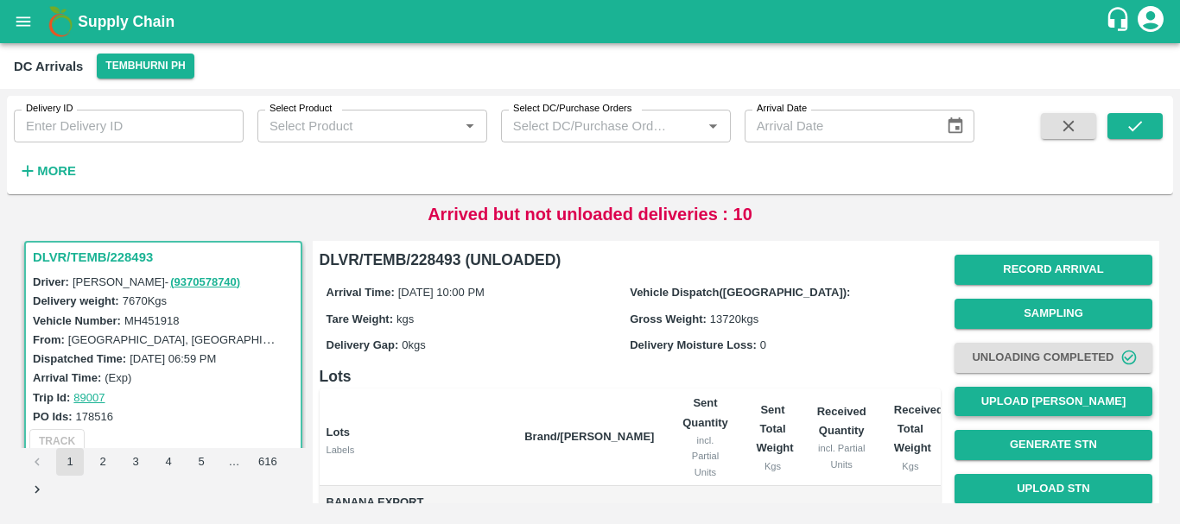
scroll to position [1, 0]
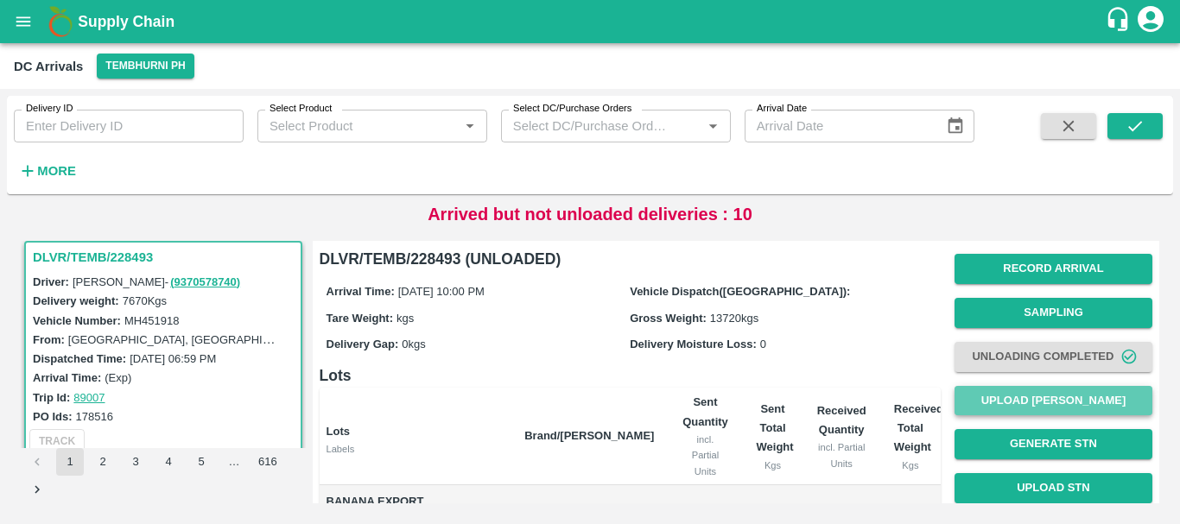
click at [1012, 400] on button "Upload [PERSON_NAME]" at bounding box center [1053, 401] width 198 height 30
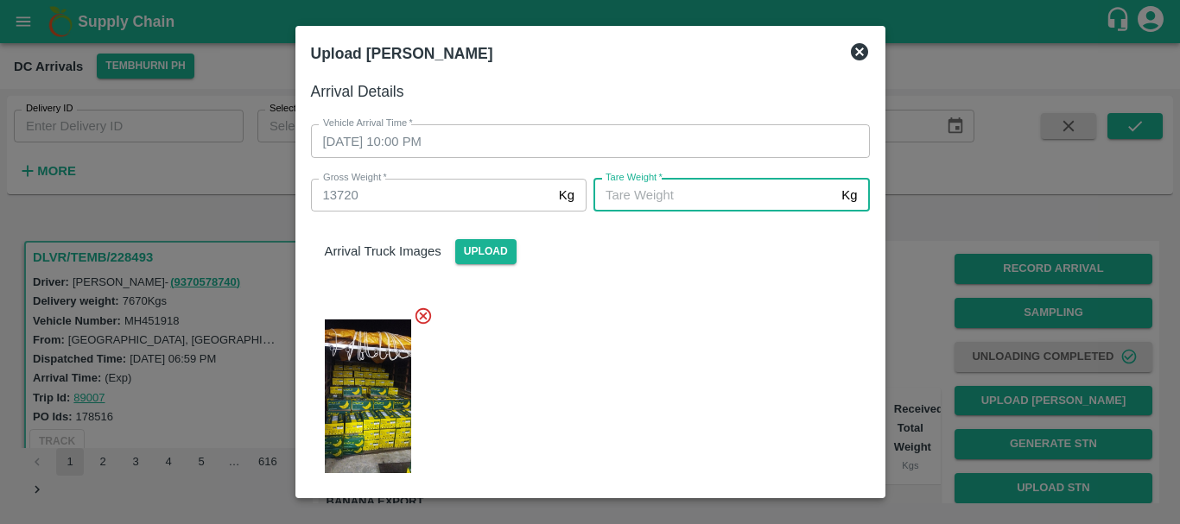
click at [679, 192] on input "Tare Weight   *" at bounding box center [713, 195] width 241 height 33
type input "5300"
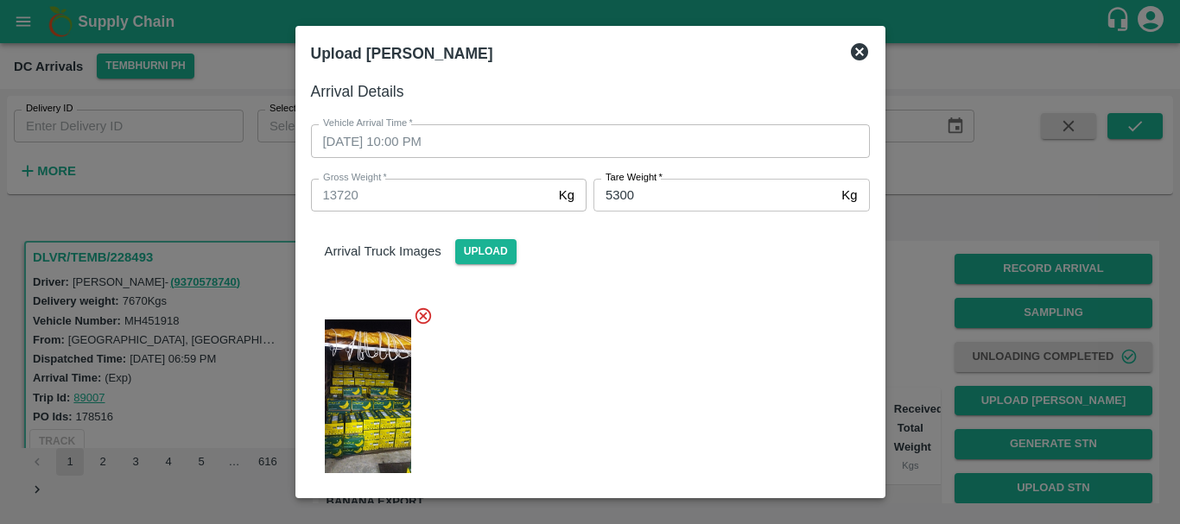
click at [676, 291] on div "Arrival Truck Images Upload" at bounding box center [583, 351] width 573 height 307
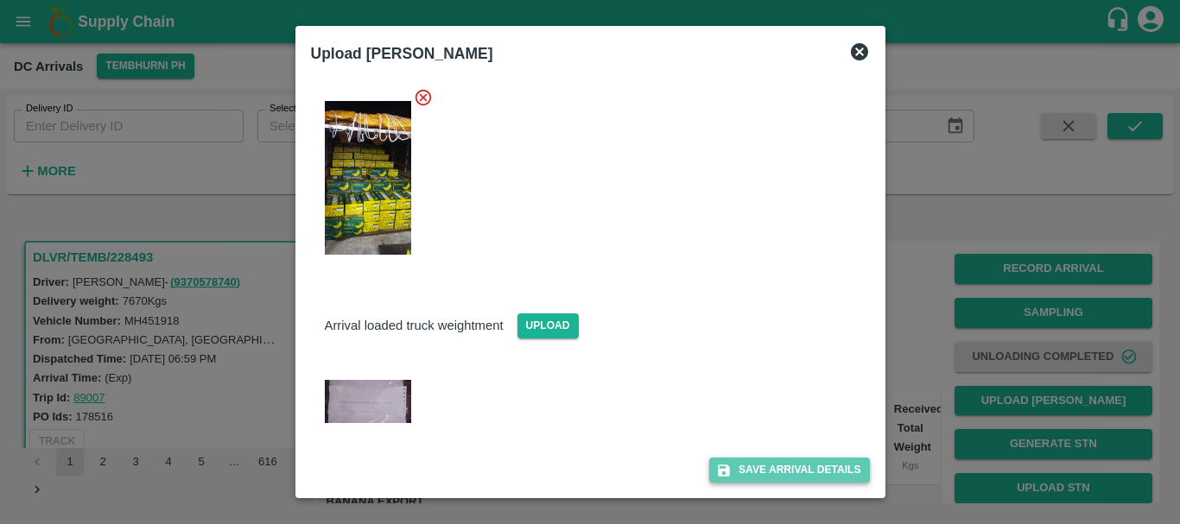
click at [751, 465] on button "Save Arrival Details" at bounding box center [789, 470] width 160 height 25
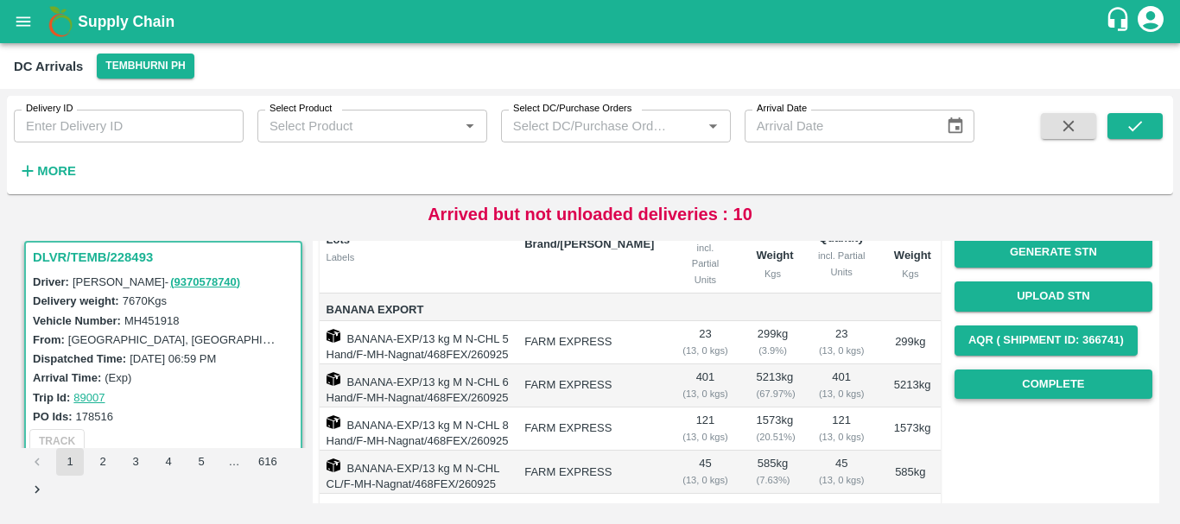
scroll to position [191, 0]
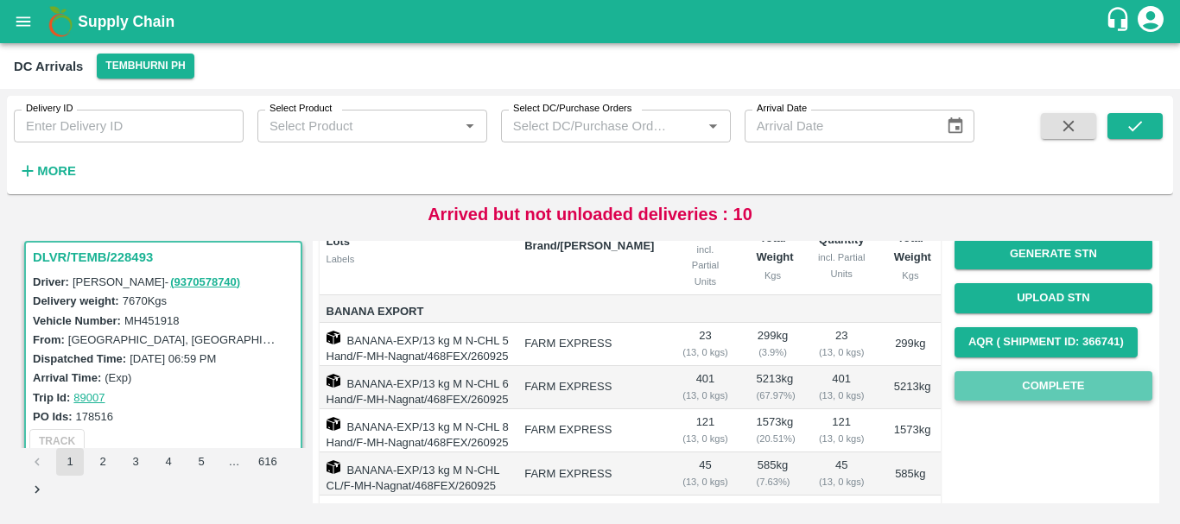
click at [1022, 383] on button "Complete" at bounding box center [1053, 386] width 198 height 30
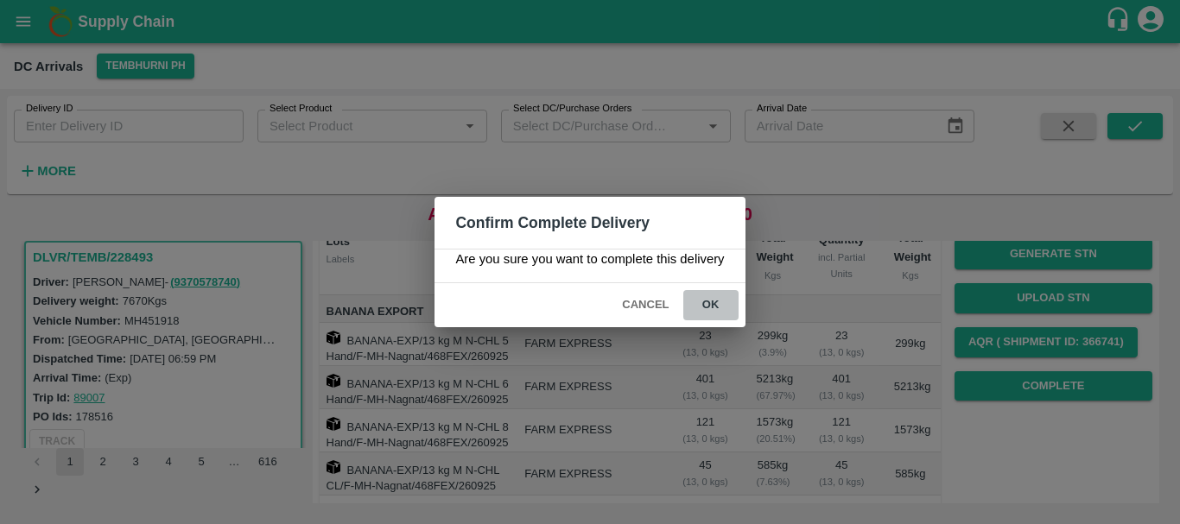
click at [721, 306] on button "ok" at bounding box center [710, 305] width 55 height 30
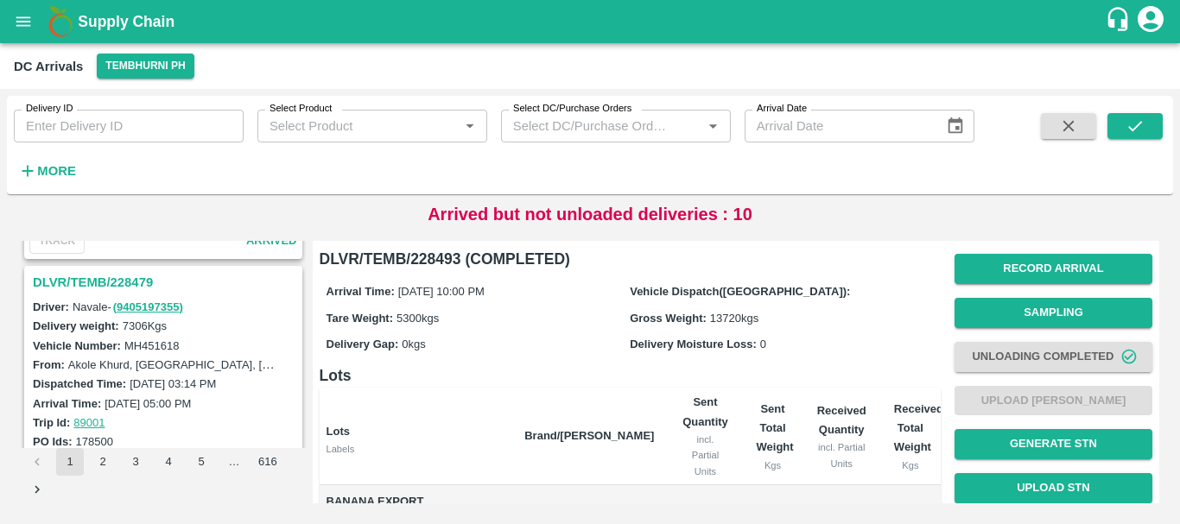
scroll to position [1562, 0]
click at [137, 277] on h3 "DLVR/TEMB/228479" at bounding box center [166, 283] width 266 height 22
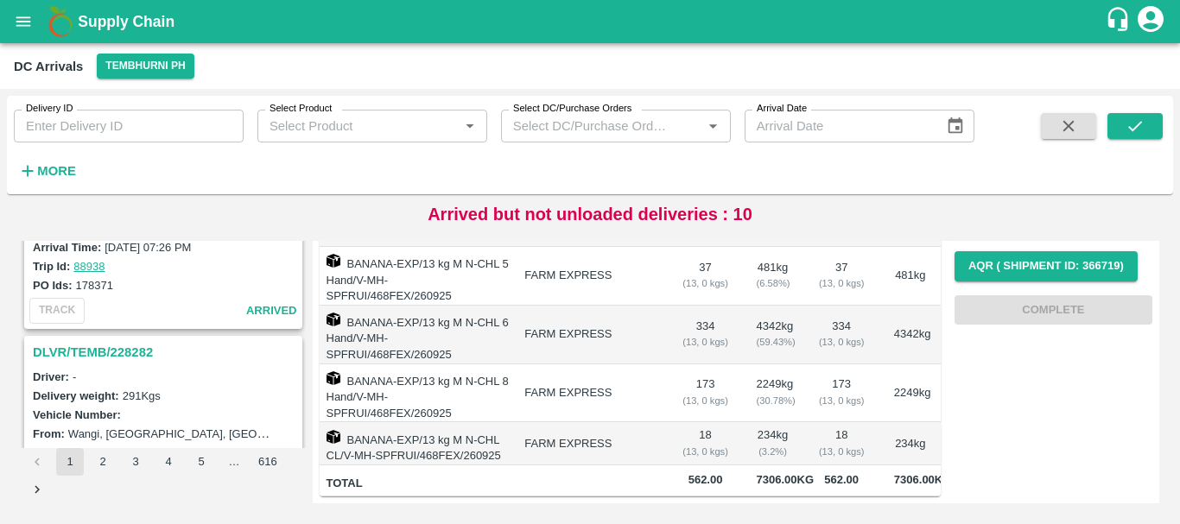
scroll to position [2395, 0]
click at [120, 348] on h3 "DLVR/TEMB/228282" at bounding box center [166, 353] width 266 height 22
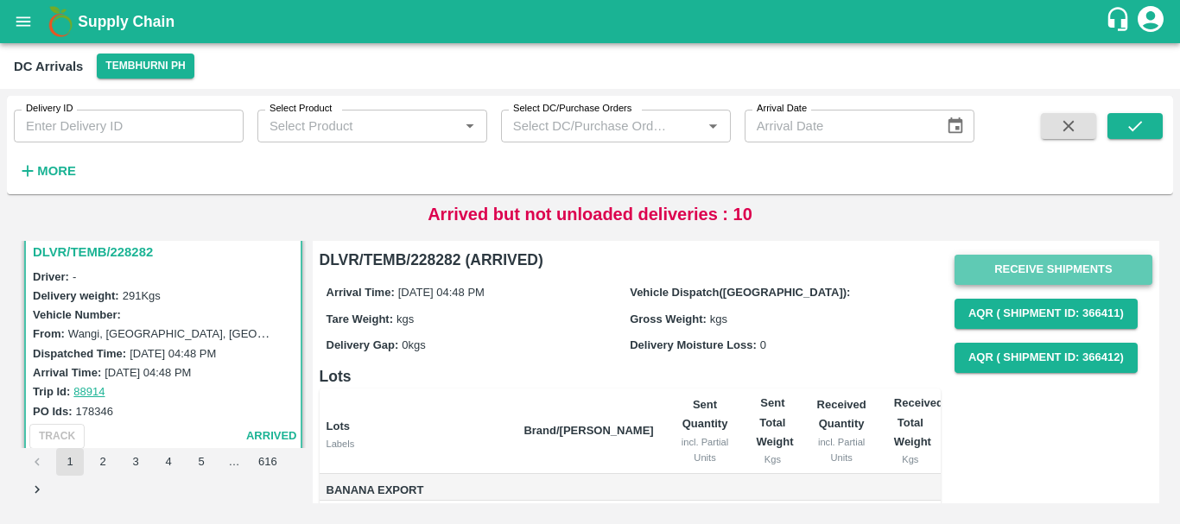
click at [1010, 269] on button "Receive Shipments" at bounding box center [1053, 270] width 198 height 30
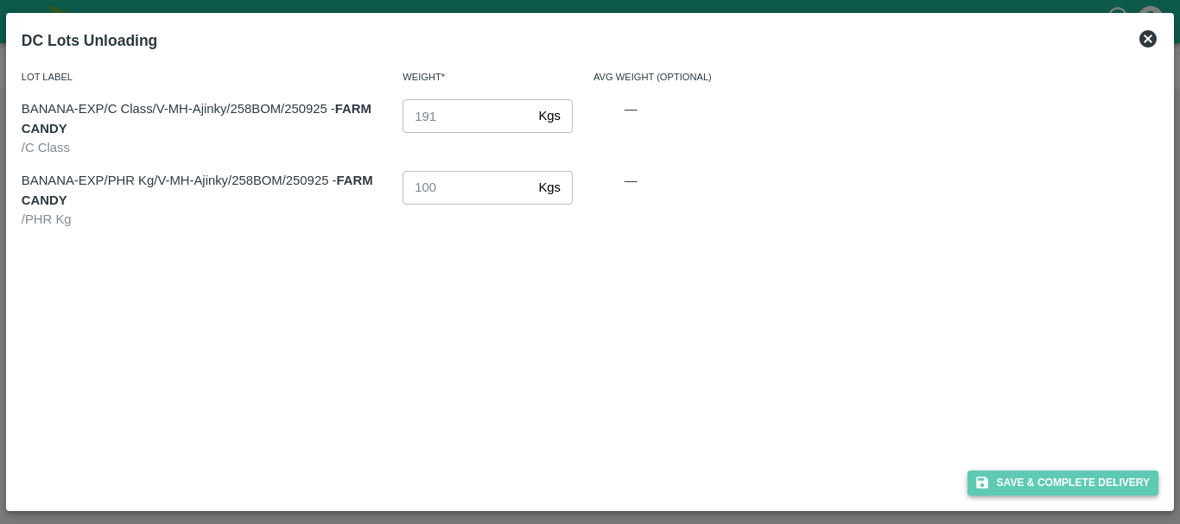
click at [1029, 477] on button "Save & Complete Delivery" at bounding box center [1063, 483] width 192 height 25
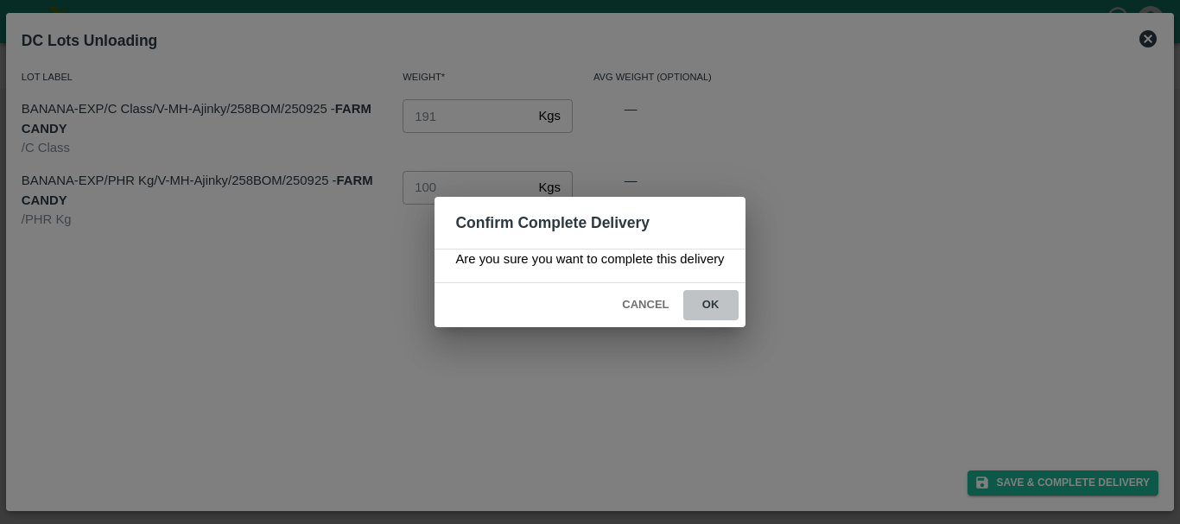
click at [713, 306] on button "ok" at bounding box center [710, 305] width 55 height 30
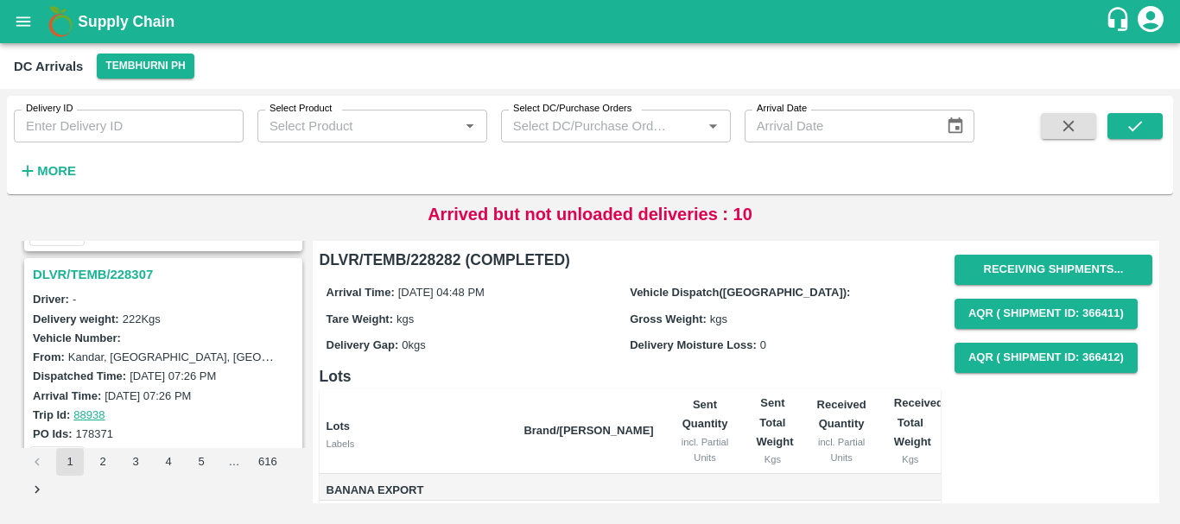
scroll to position [2247, 0]
click at [123, 273] on h3 "DLVR/TEMB/228307" at bounding box center [166, 275] width 266 height 22
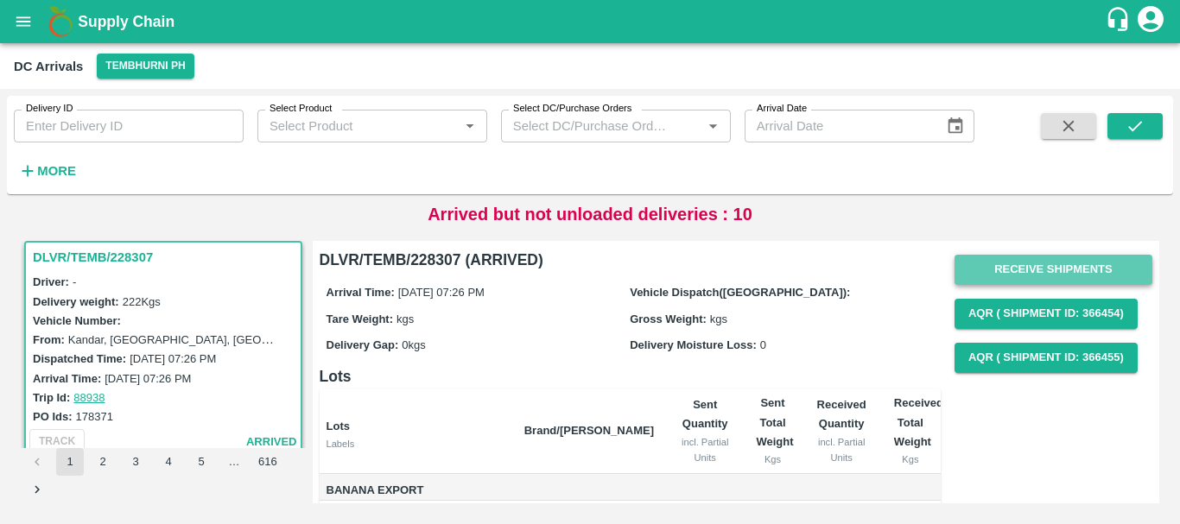
click at [996, 262] on button "Receive Shipments" at bounding box center [1053, 270] width 198 height 30
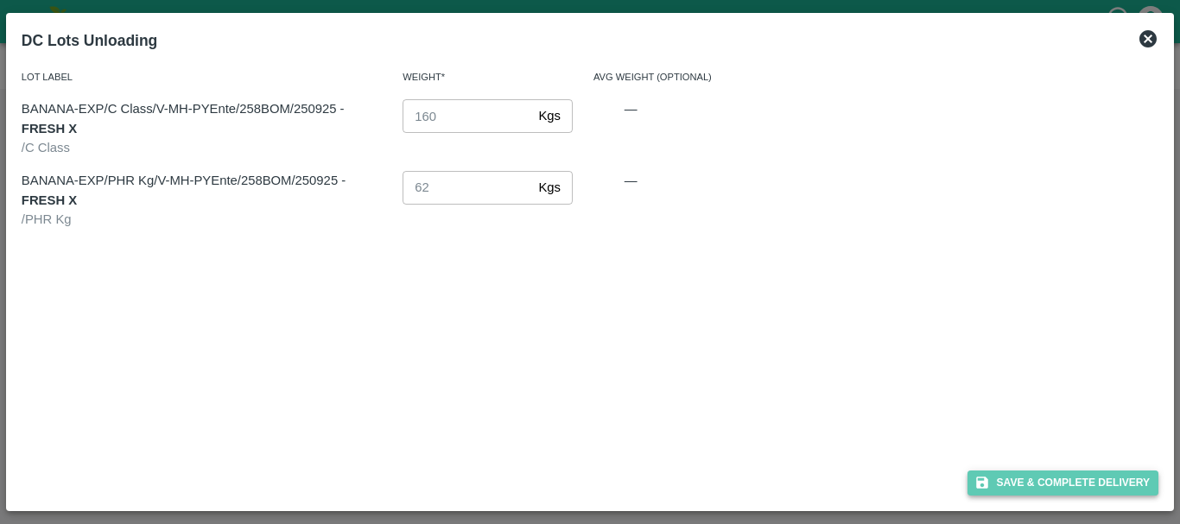
click at [995, 479] on button "Save & Complete Delivery" at bounding box center [1063, 483] width 192 height 25
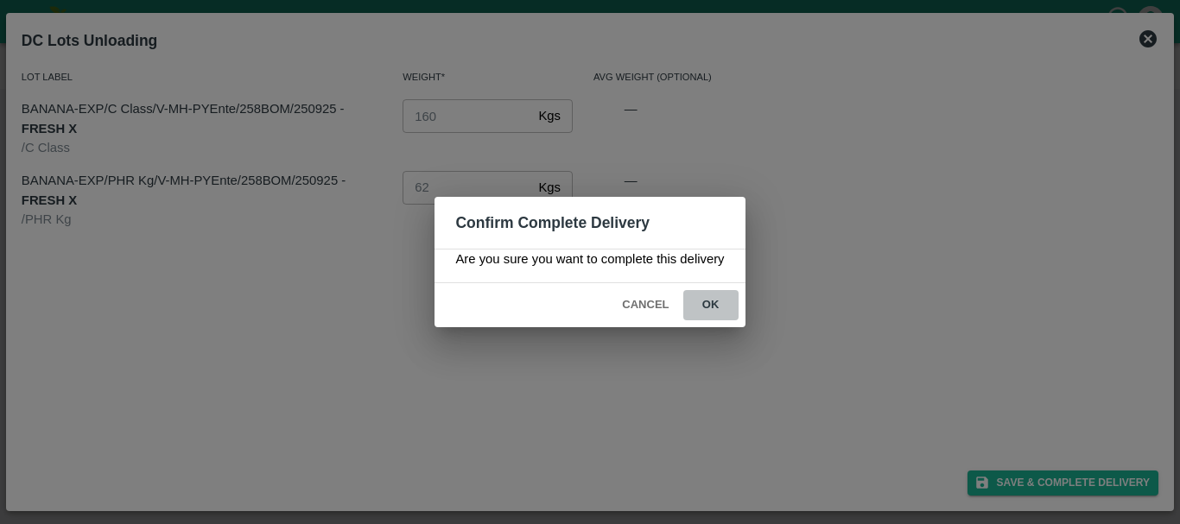
click at [722, 304] on button "ok" at bounding box center [710, 305] width 55 height 30
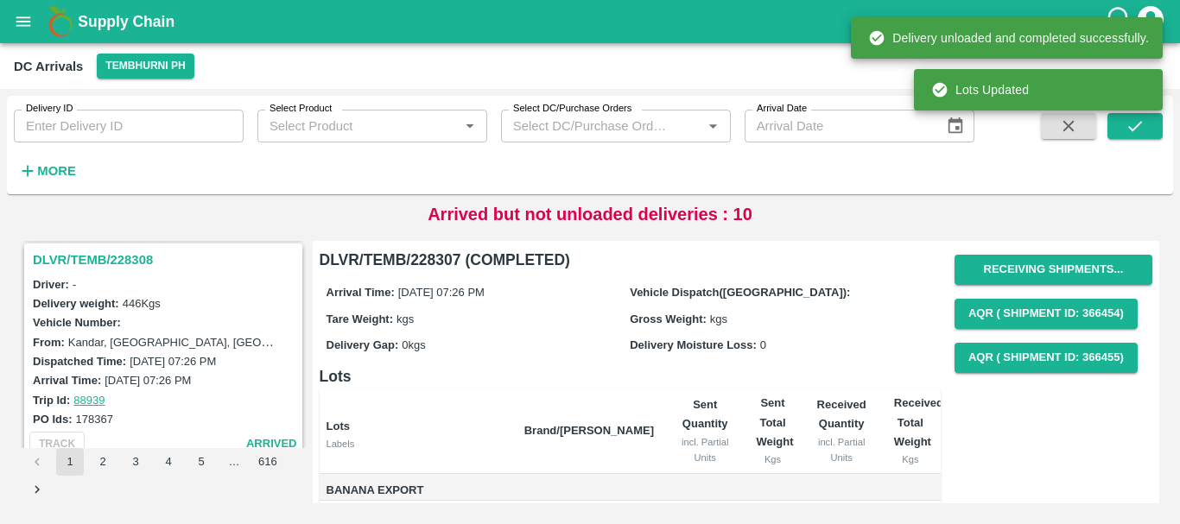
scroll to position [2035, 0]
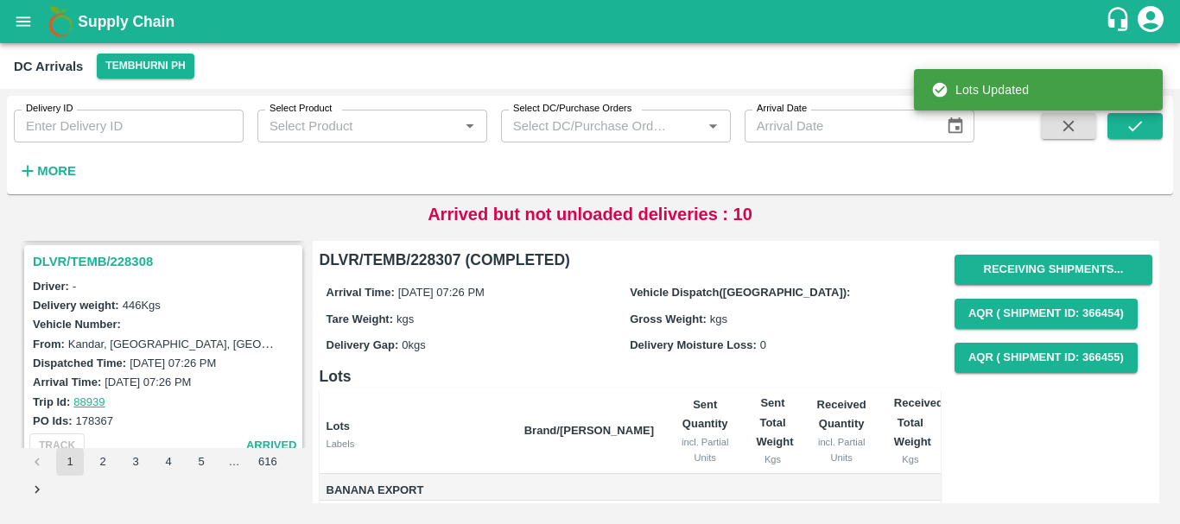
click at [113, 264] on h3 "DLVR/TEMB/228308" at bounding box center [166, 261] width 266 height 22
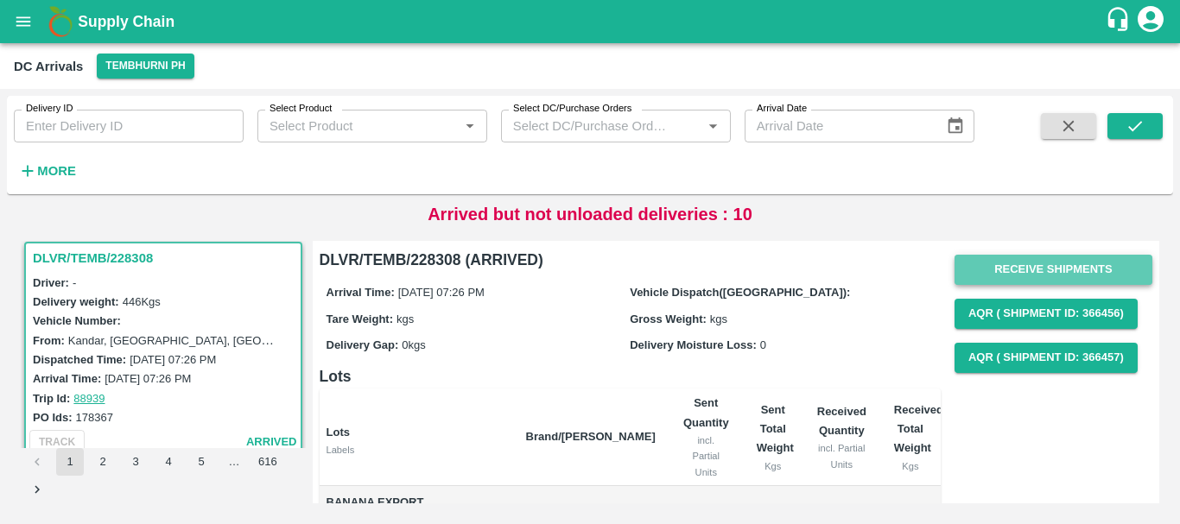
click at [1001, 265] on button "Receive Shipments" at bounding box center [1053, 270] width 198 height 30
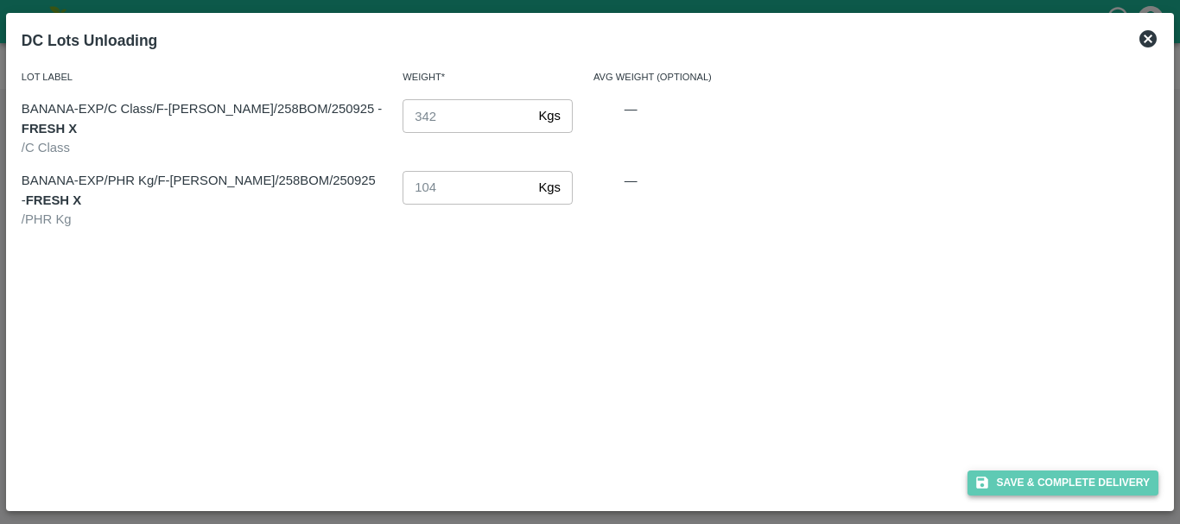
click at [998, 474] on button "Save & Complete Delivery" at bounding box center [1063, 483] width 192 height 25
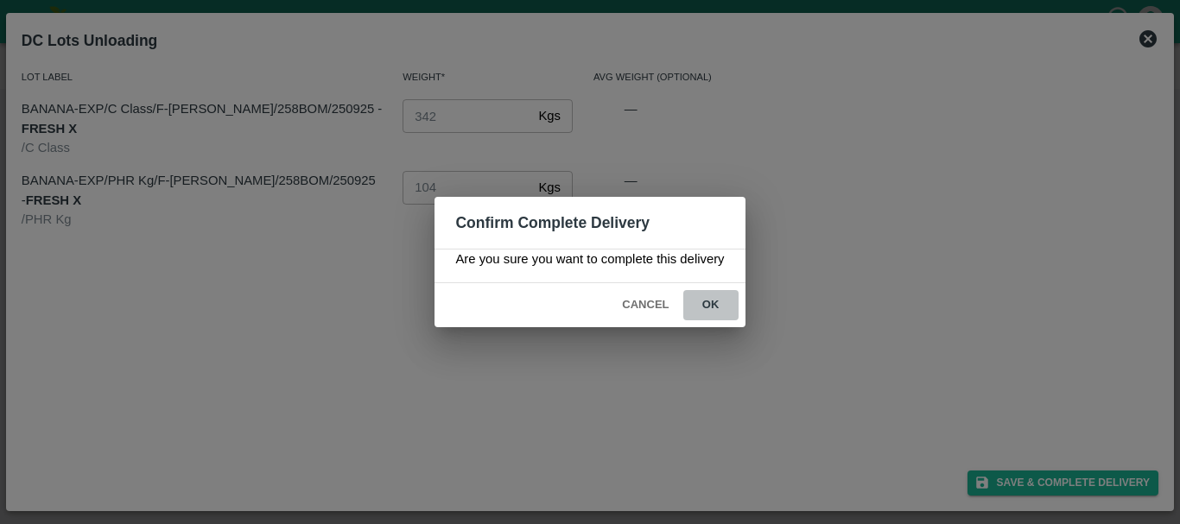
click at [723, 301] on button "ok" at bounding box center [710, 305] width 55 height 30
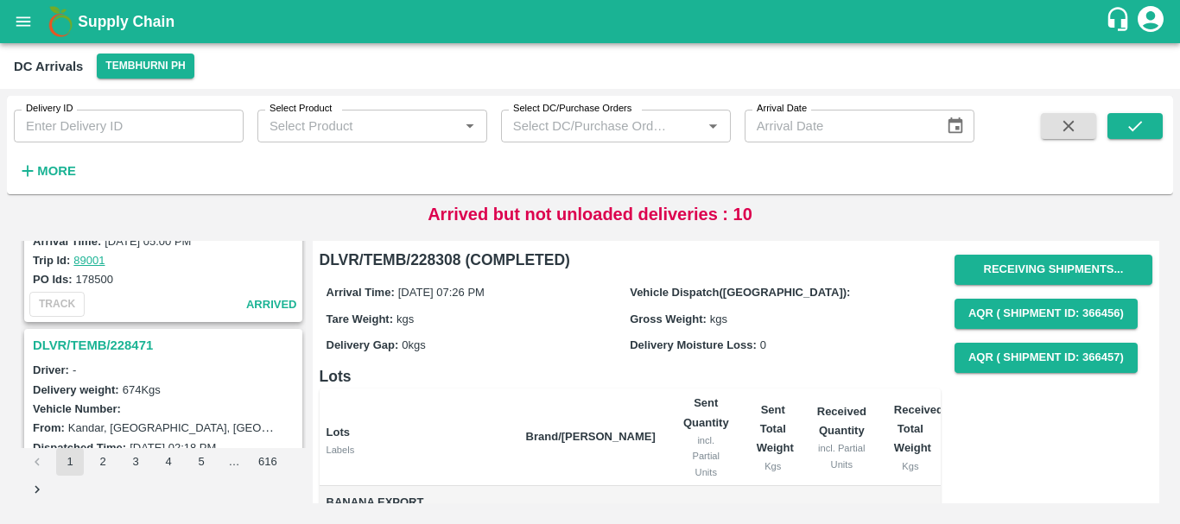
scroll to position [1722, 0]
click at [117, 348] on h3 "DLVR/TEMB/228471" at bounding box center [166, 348] width 266 height 22
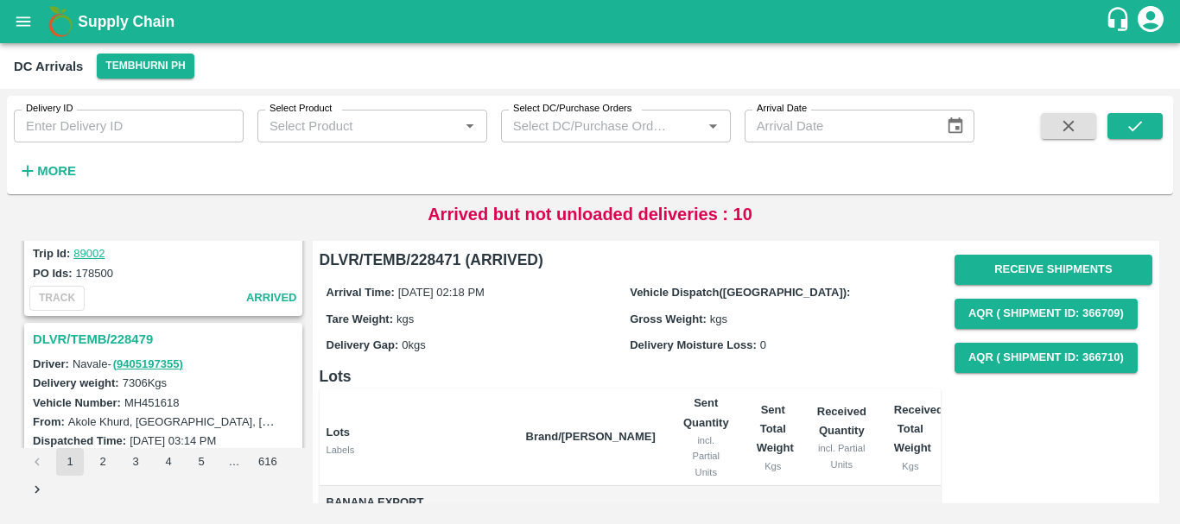
scroll to position [1505, 0]
click at [135, 334] on h3 "DLVR/TEMB/228479" at bounding box center [166, 340] width 266 height 22
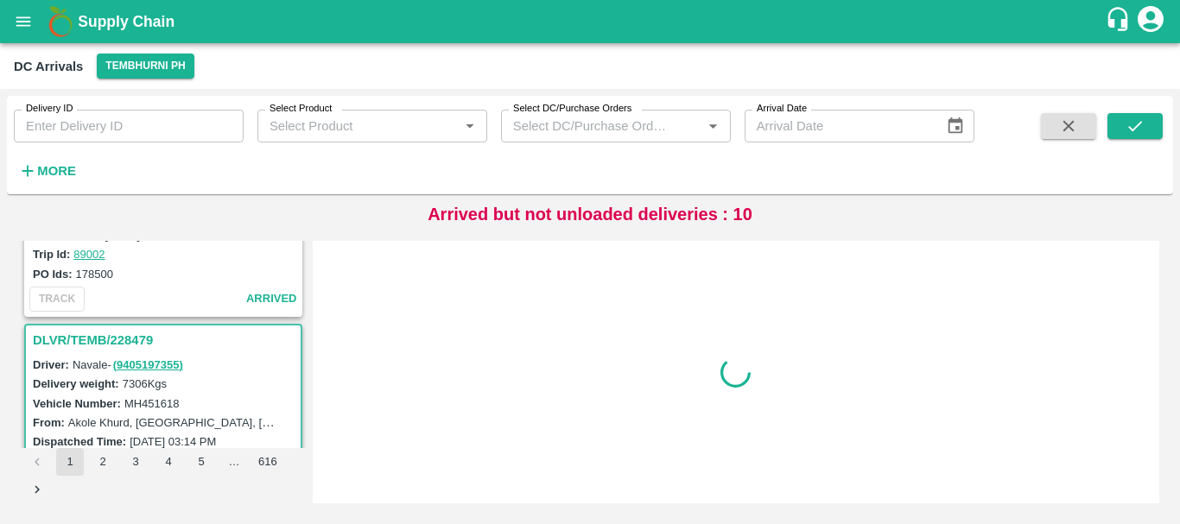
scroll to position [1588, 0]
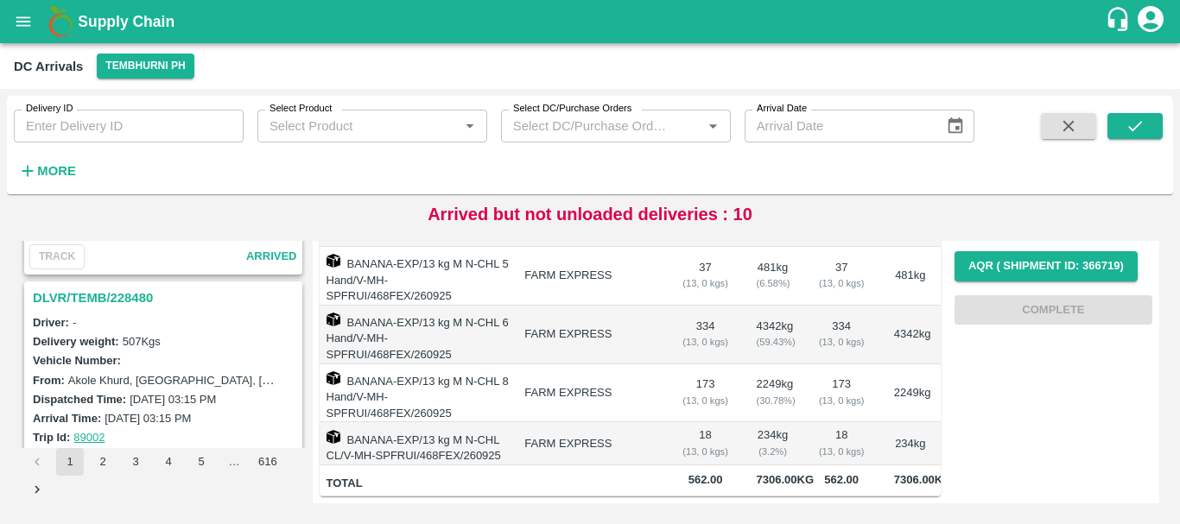
click at [127, 301] on h3 "DLVR/TEMB/228480" at bounding box center [166, 298] width 266 height 22
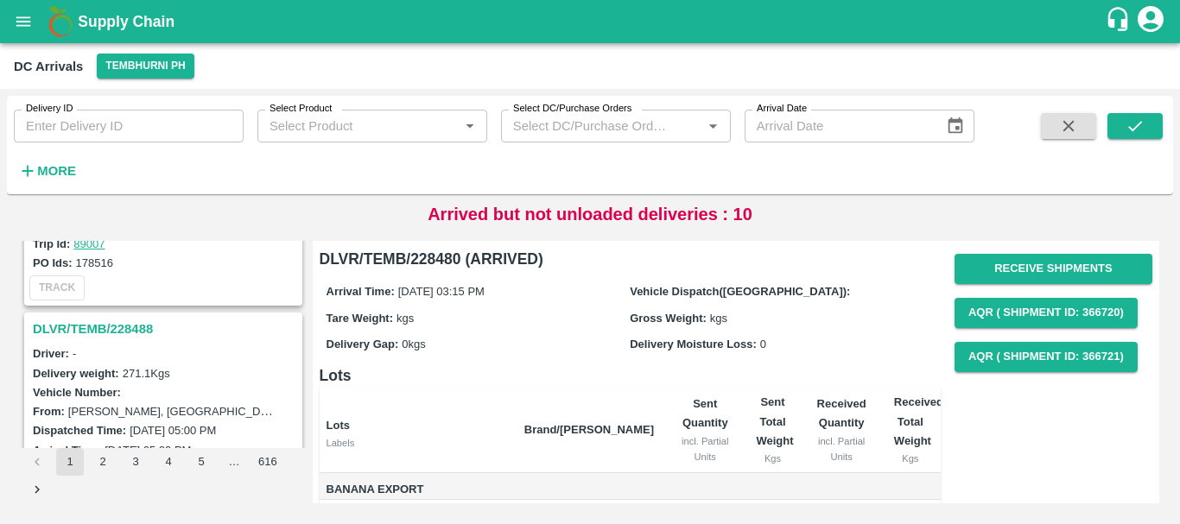
click at [136, 327] on h3 "DLVR/TEMB/228488" at bounding box center [166, 329] width 266 height 22
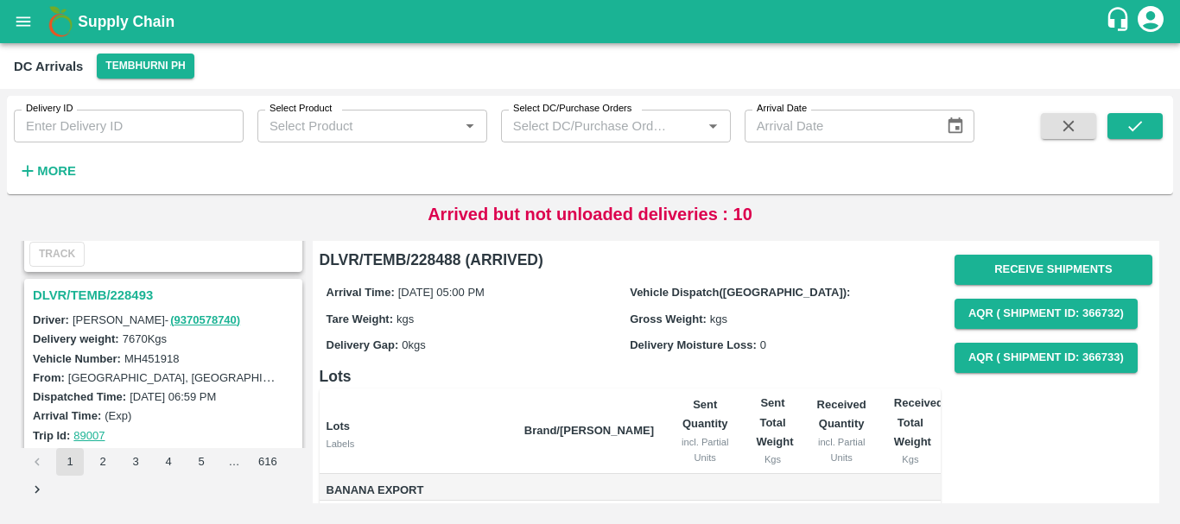
click at [130, 295] on h3 "DLVR/TEMB/228493" at bounding box center [166, 295] width 266 height 22
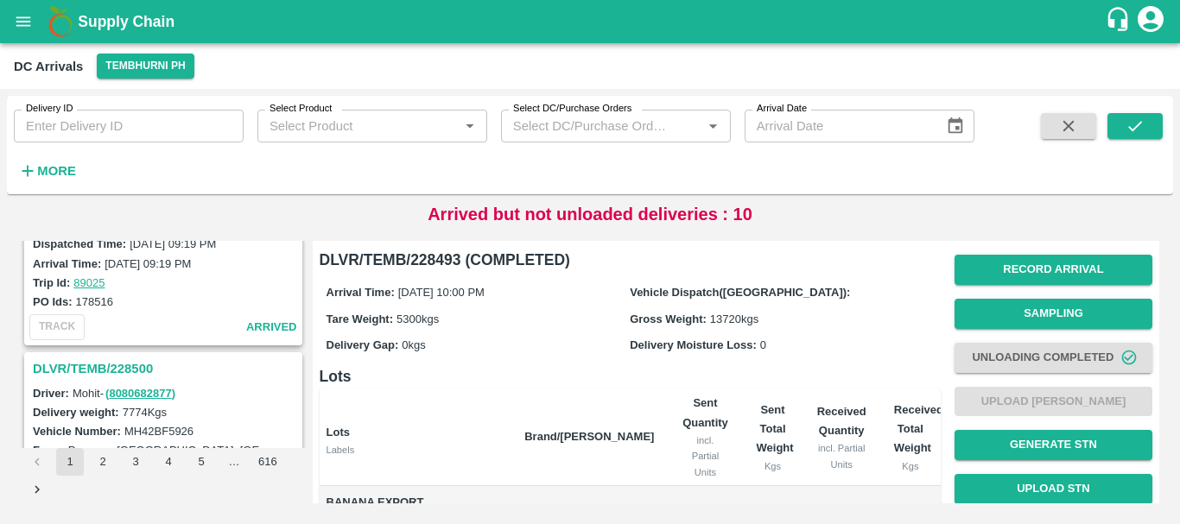
click at [141, 361] on h3 "DLVR/TEMB/228500" at bounding box center [166, 369] width 266 height 22
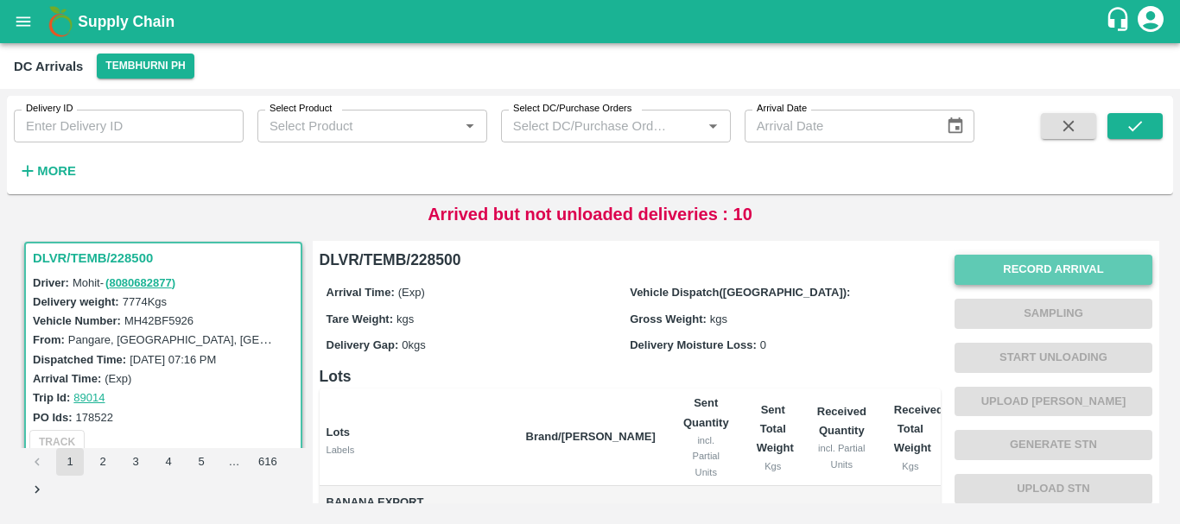
click at [982, 278] on button "Record Arrival" at bounding box center [1053, 270] width 198 height 30
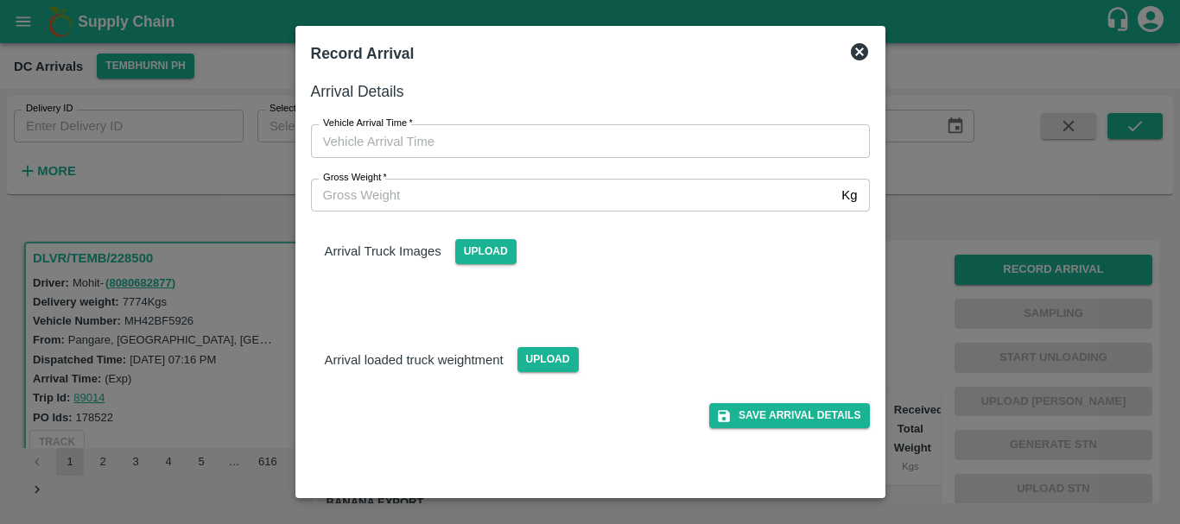
type input "DD/MM/YYYY hh:mm aa"
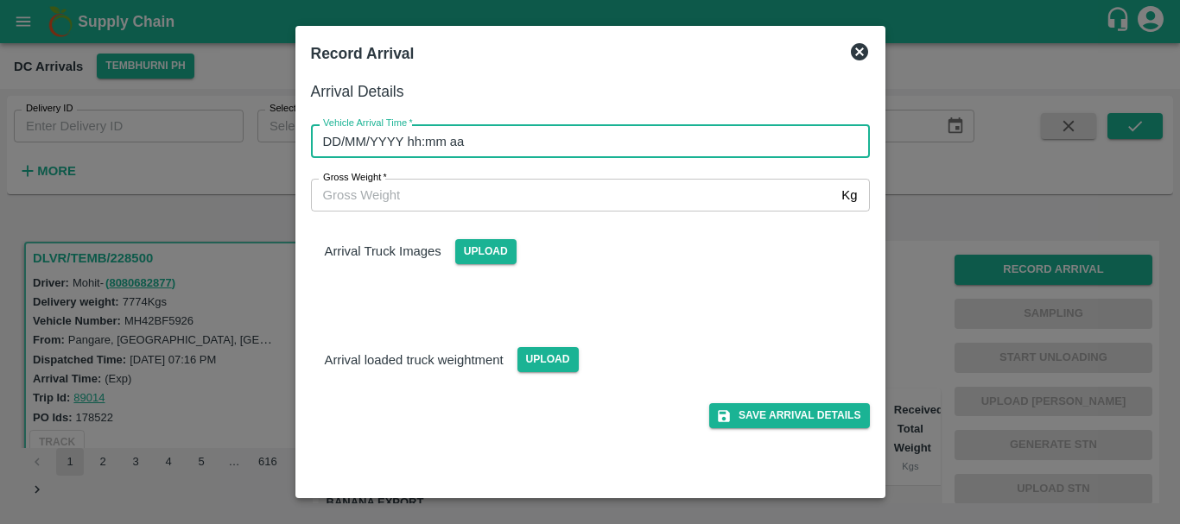
click at [660, 141] on input "DD/MM/YYYY hh:mm aa" at bounding box center [584, 140] width 547 height 33
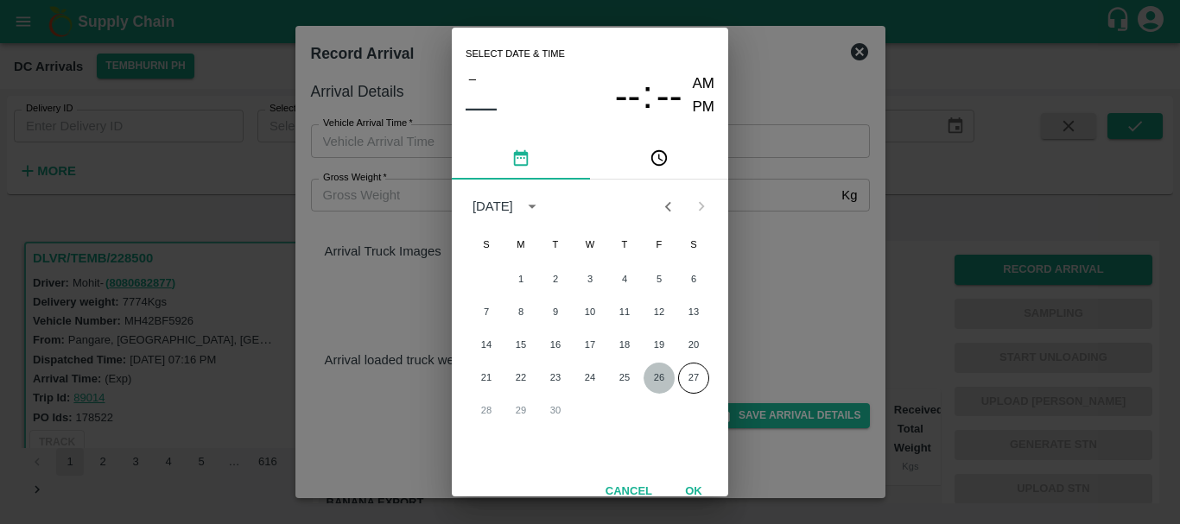
click at [652, 377] on button "26" at bounding box center [659, 378] width 31 height 31
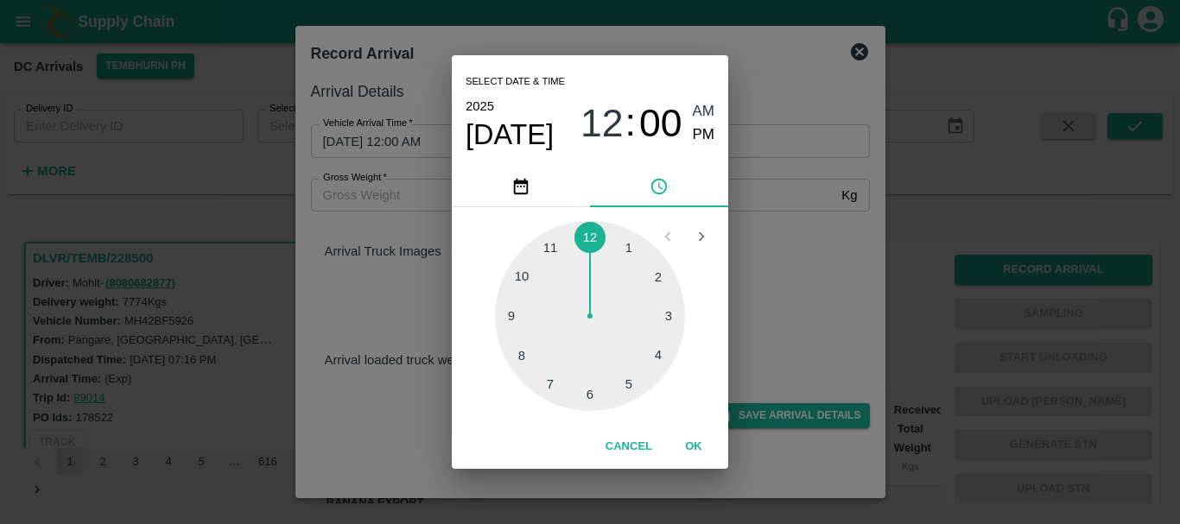
click at [554, 250] on div at bounding box center [590, 316] width 190 height 190
click at [698, 146] on span "PM" at bounding box center [704, 135] width 22 height 23
type input "26/09/2025 11:00 PM"
click at [781, 198] on div "Select date & time 2025 Sep 26 11 : 00 AM PM 05 10 15 20 25 30 35 40 45 50 55 0…" at bounding box center [590, 262] width 1180 height 524
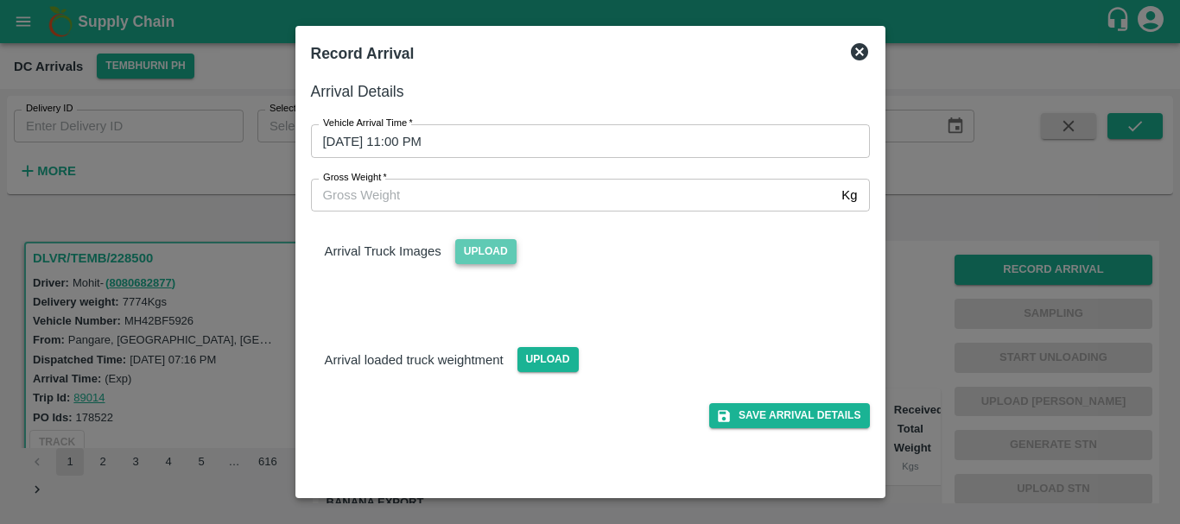
click at [498, 249] on span "Upload" at bounding box center [485, 251] width 61 height 25
click at [0, 0] on input "Upload" at bounding box center [0, 0] width 0 height 0
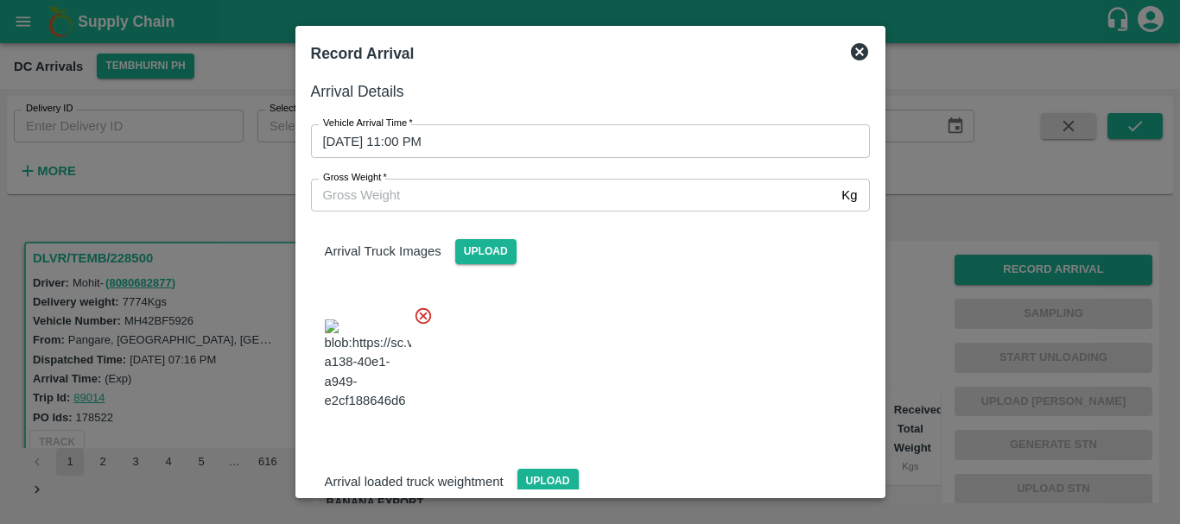
scroll to position [130, 0]
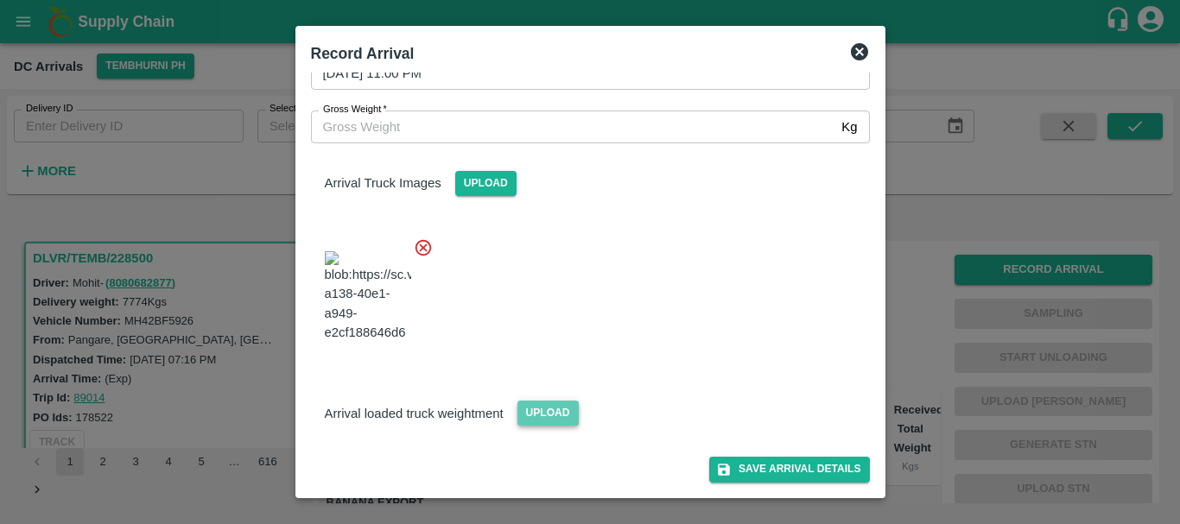
click at [546, 409] on span "Upload" at bounding box center [547, 413] width 61 height 25
click at [0, 0] on input "Upload" at bounding box center [0, 0] width 0 height 0
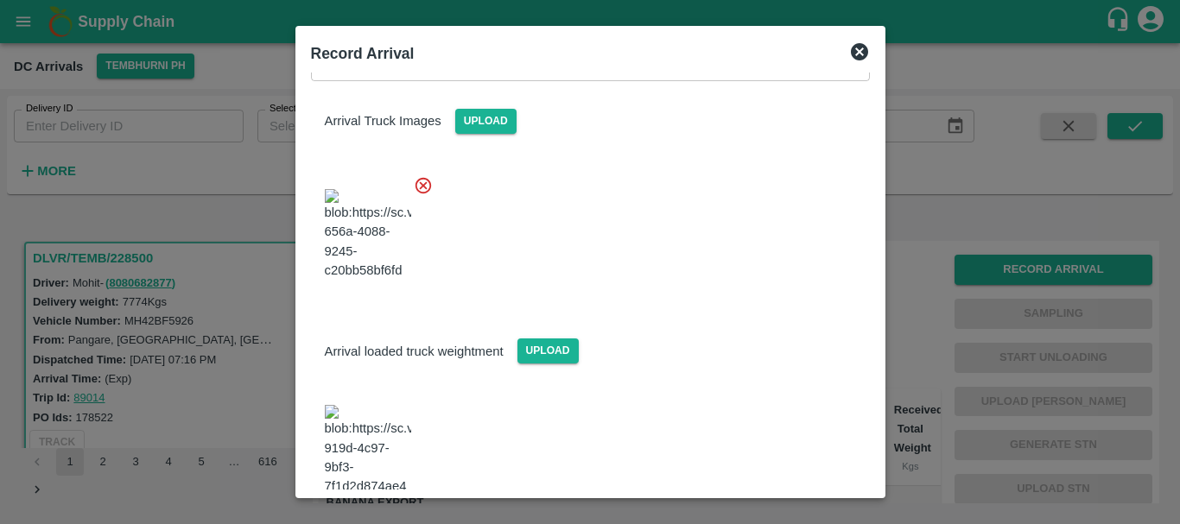
scroll to position [224, 0]
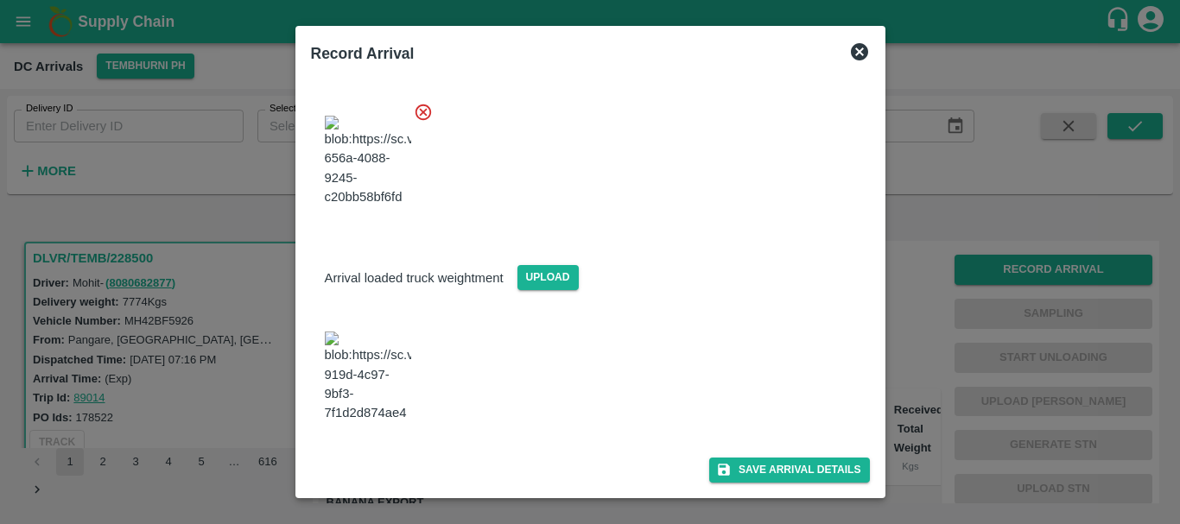
click at [376, 388] on img at bounding box center [368, 377] width 86 height 91
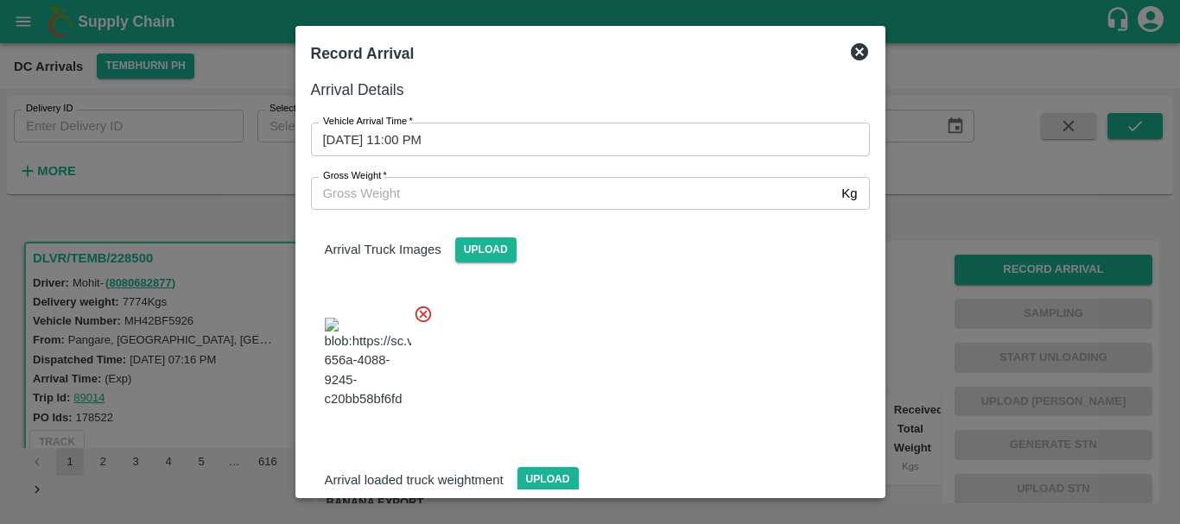
scroll to position [0, 0]
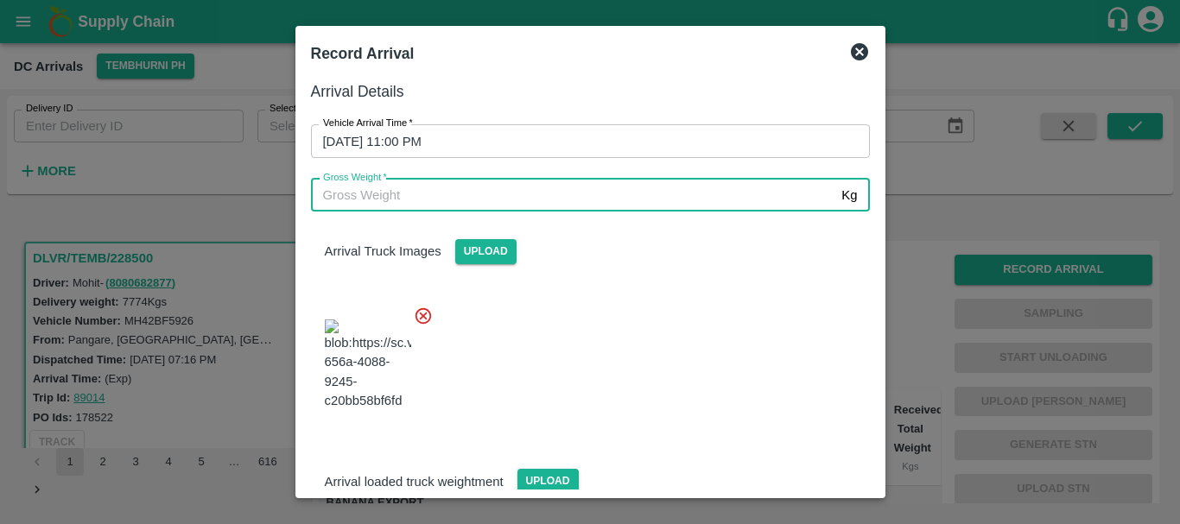
click at [445, 185] on input "Gross Weight   *" at bounding box center [573, 195] width 524 height 33
type input "14400"
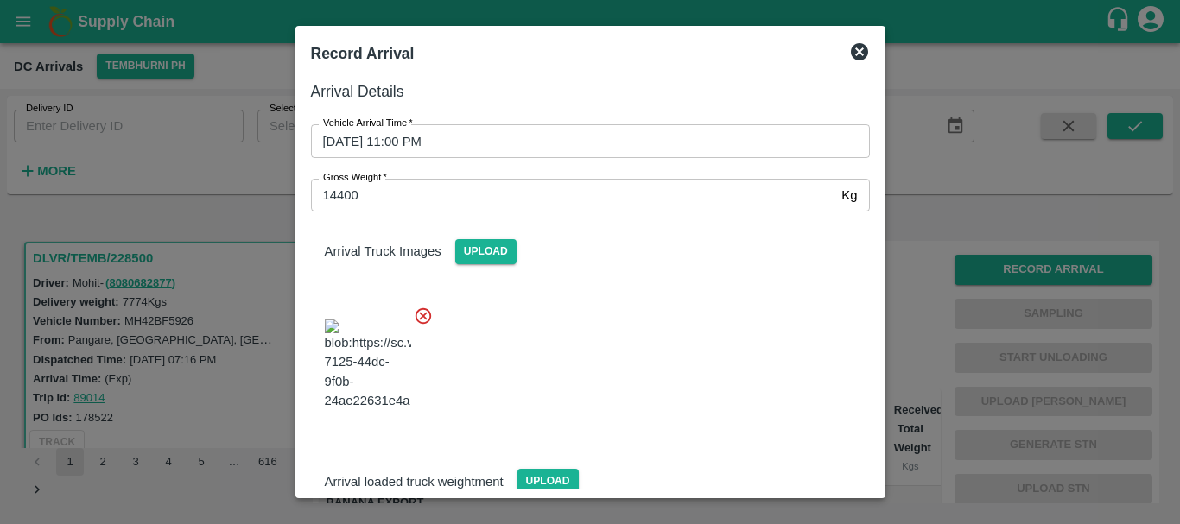
click at [708, 319] on div at bounding box center [583, 360] width 573 height 136
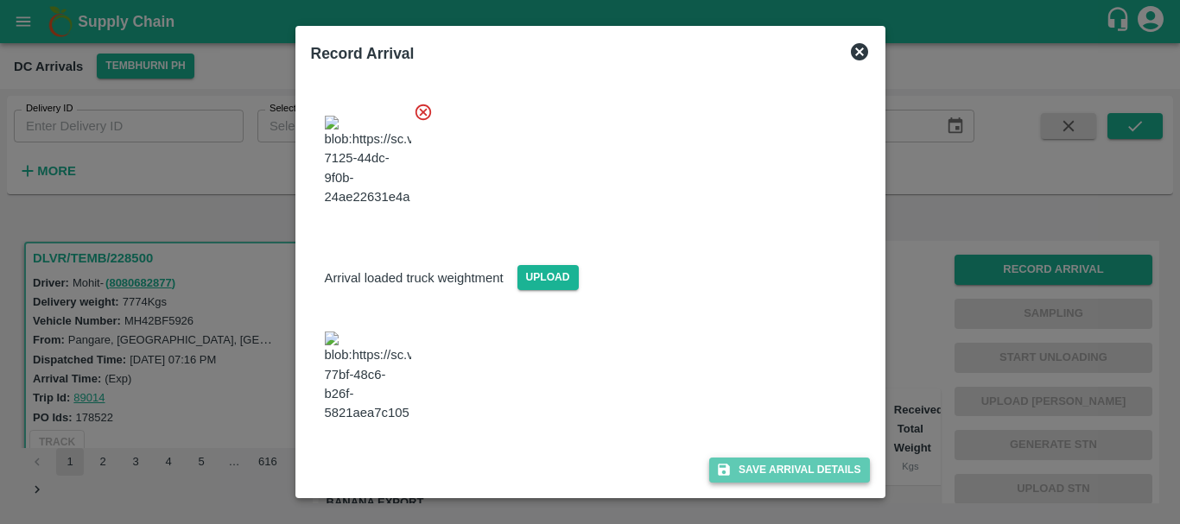
click at [802, 461] on button "Save Arrival Details" at bounding box center [789, 470] width 160 height 25
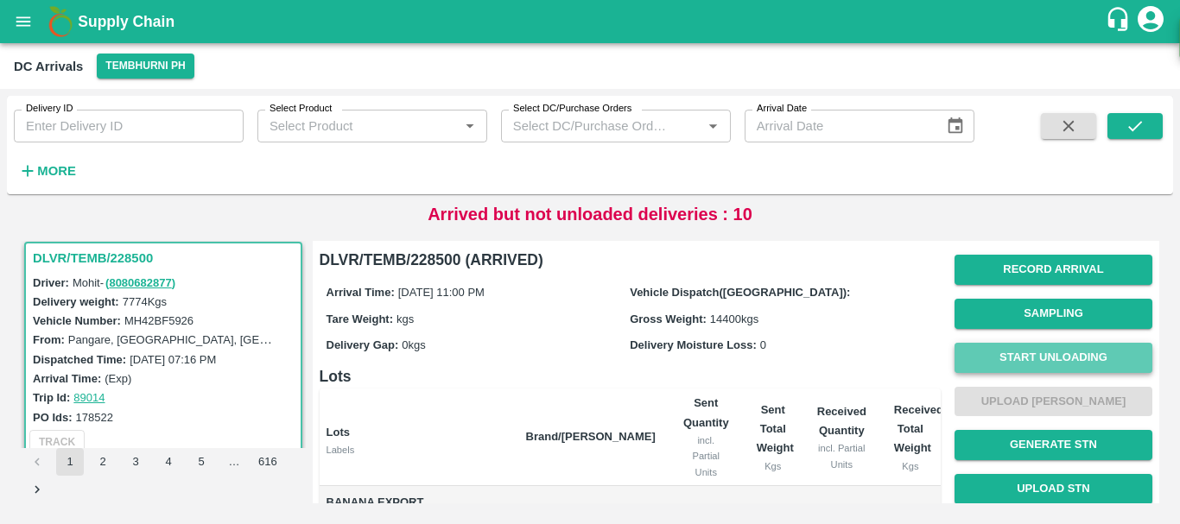
click at [1014, 358] on button "Start Unloading" at bounding box center [1053, 358] width 198 height 30
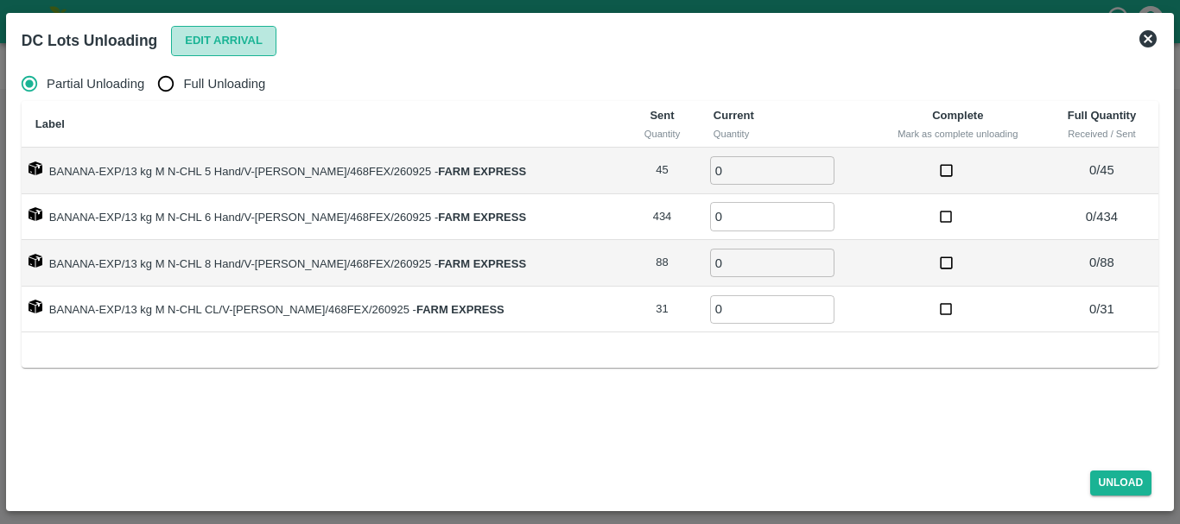
click at [223, 42] on button "Edit Arrival" at bounding box center [223, 41] width 105 height 30
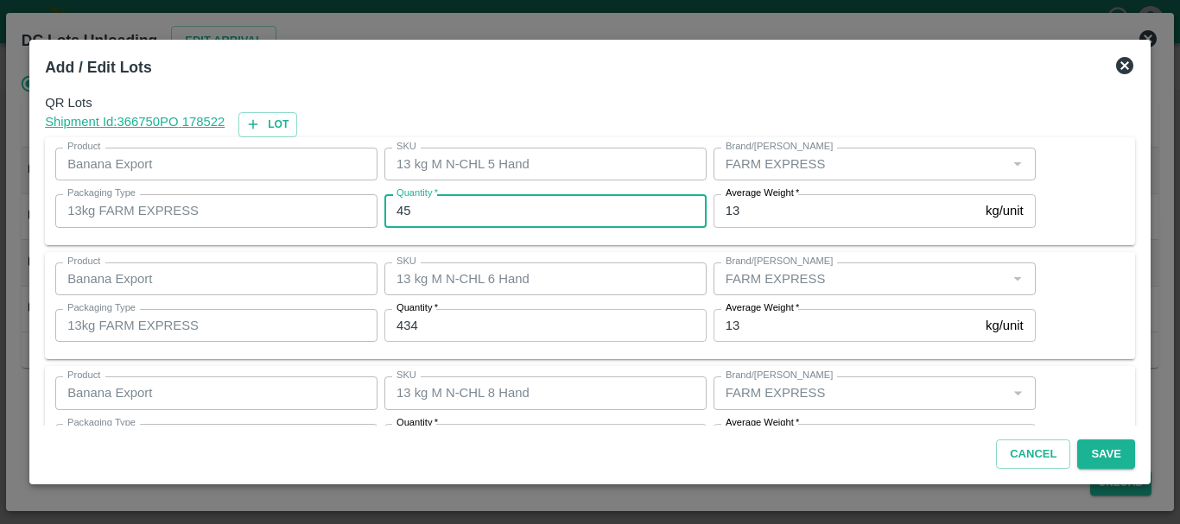
click at [463, 209] on input "45" at bounding box center [545, 210] width 322 height 33
type input "4"
type input "48"
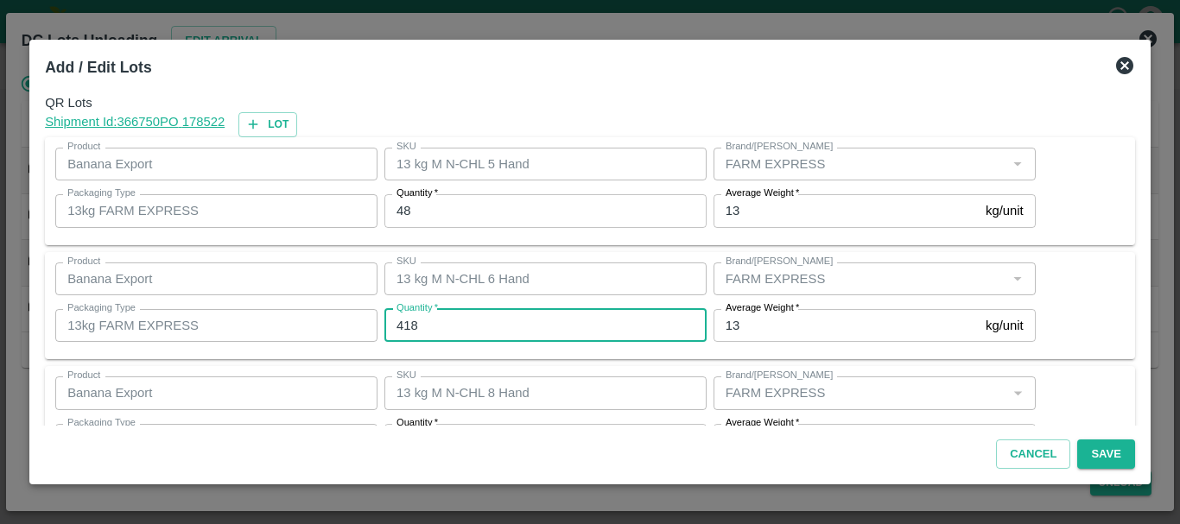
type input "418"
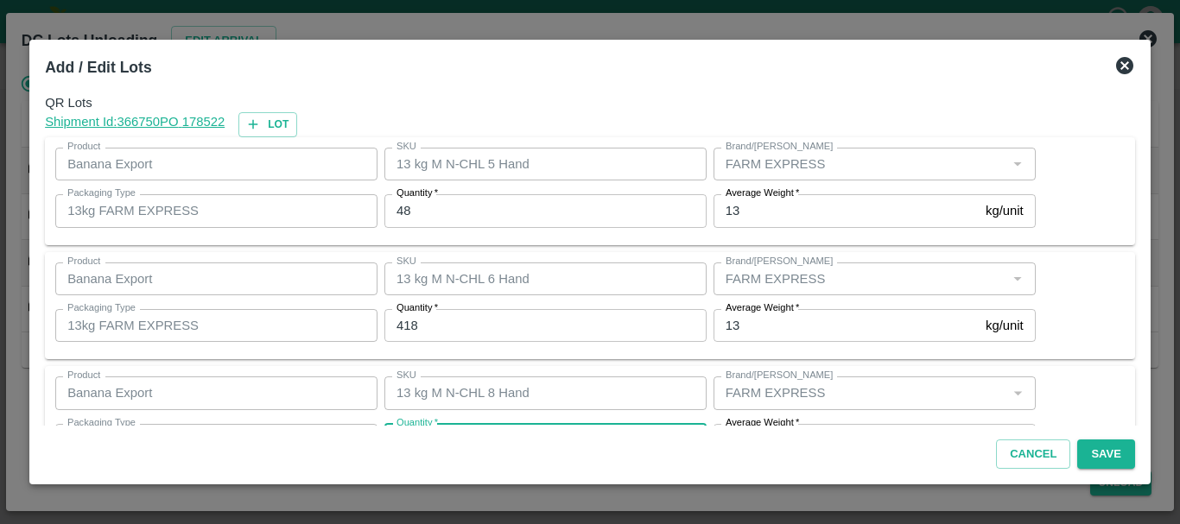
scroll to position [31, 0]
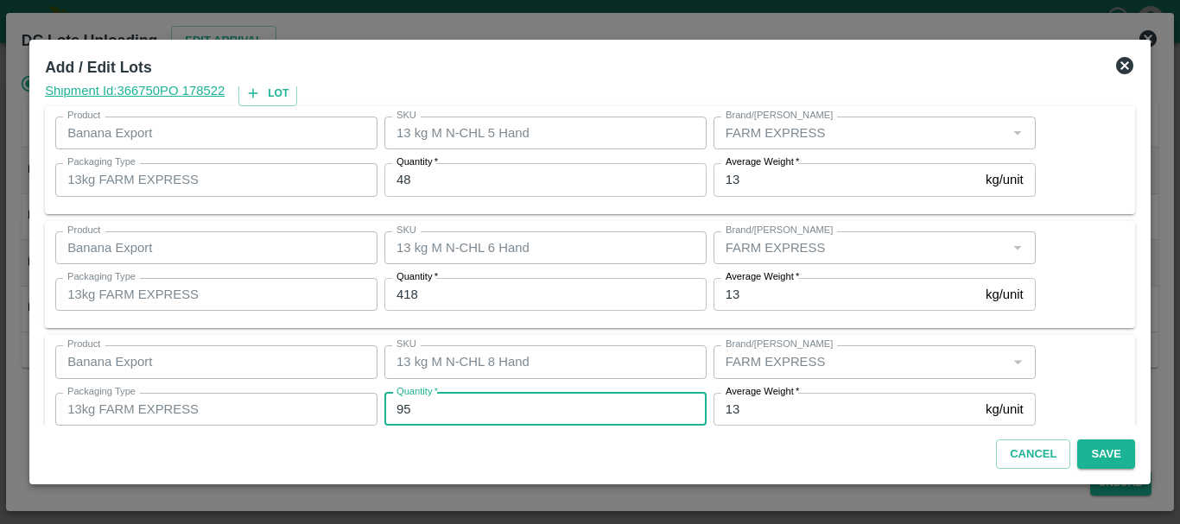
type input "95"
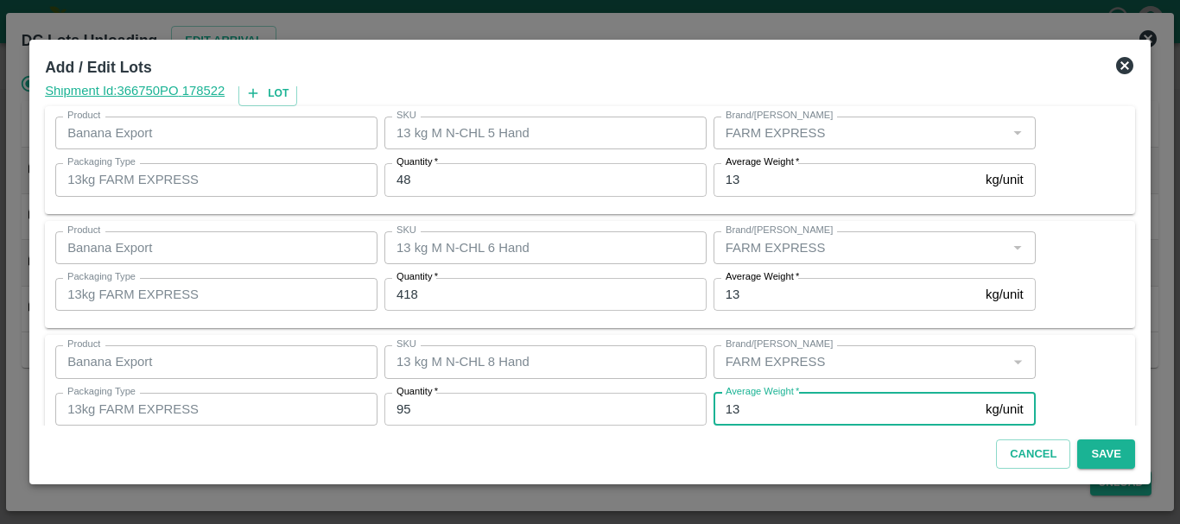
scroll to position [177, 0]
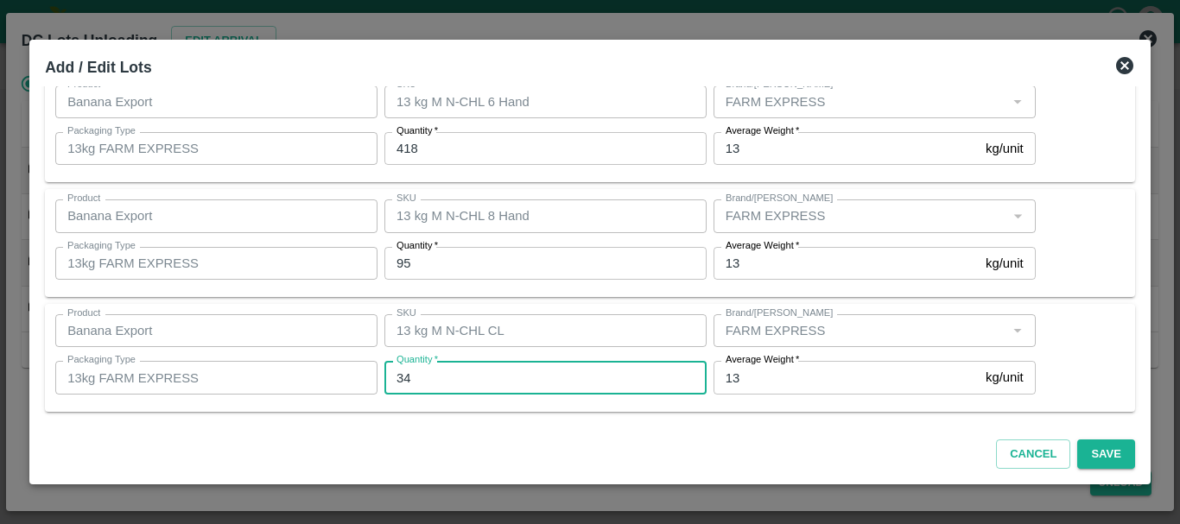
type input "34"
click at [552, 309] on div "SKU 13 kg M N-CHL CL SKU" at bounding box center [541, 331] width 329 height 47
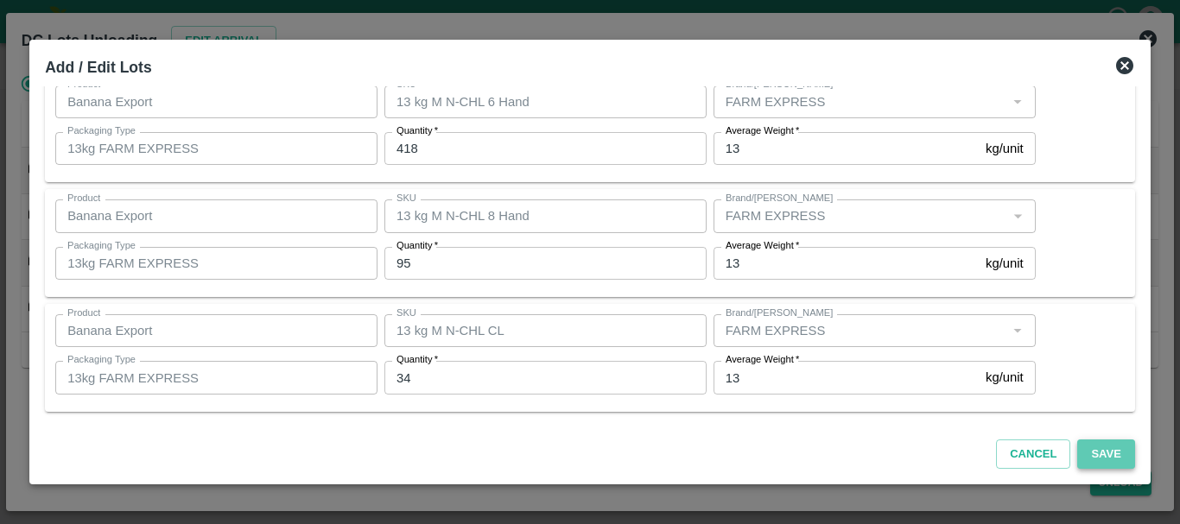
click at [1086, 448] on button "Save" at bounding box center [1105, 455] width 57 height 30
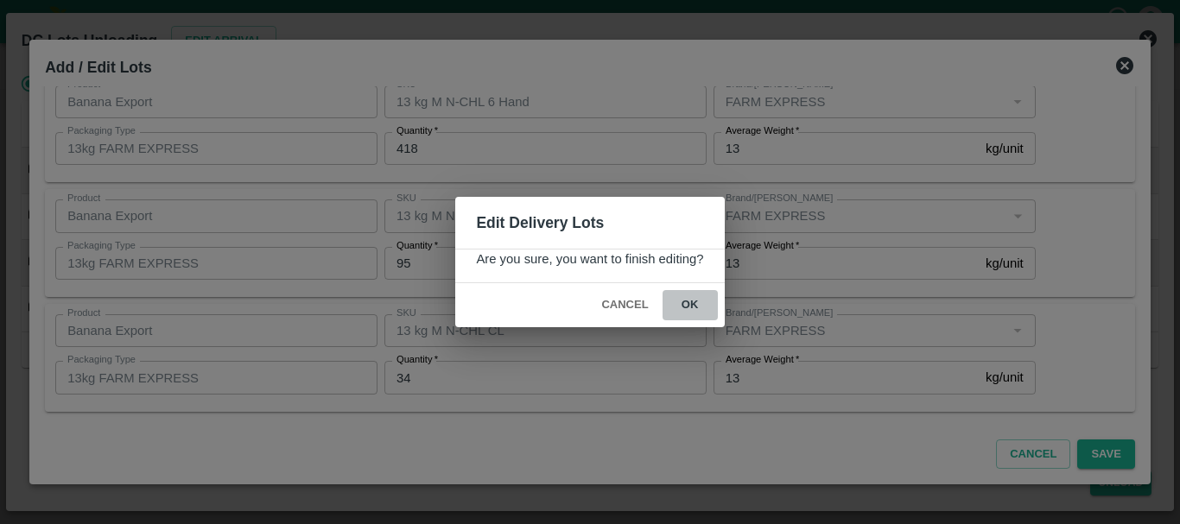
click at [697, 309] on button "ok" at bounding box center [690, 305] width 55 height 30
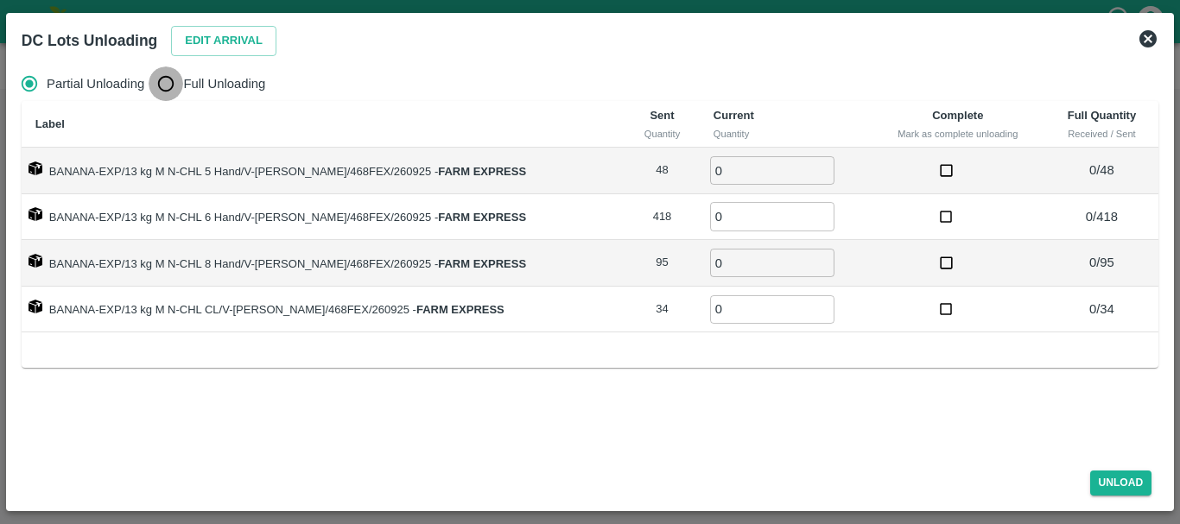
click at [167, 92] on input "Full Unloading" at bounding box center [166, 84] width 35 height 35
radio input "true"
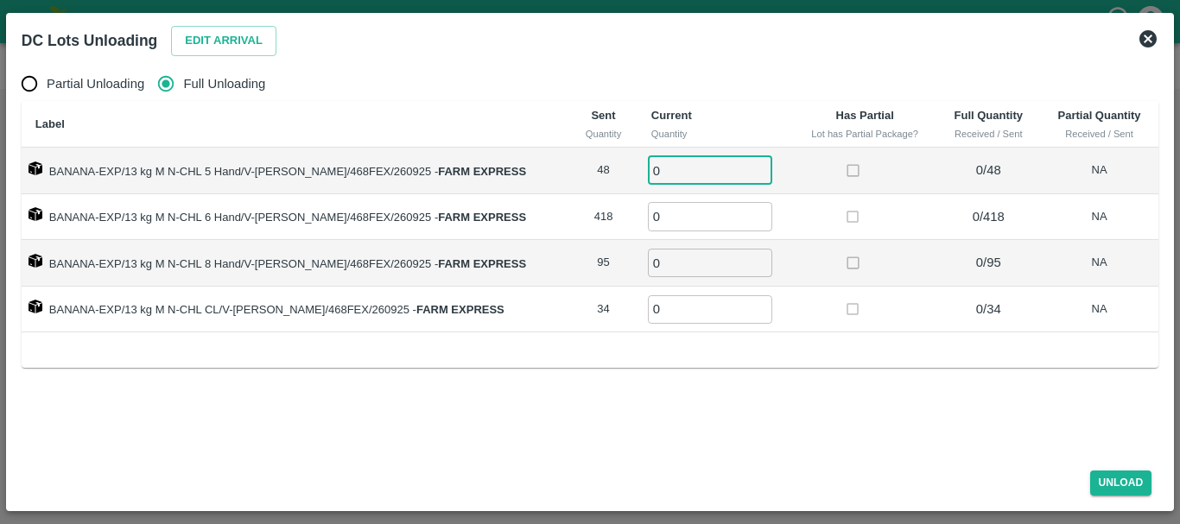
click at [654, 165] on input "0" at bounding box center [710, 170] width 124 height 29
type input "048"
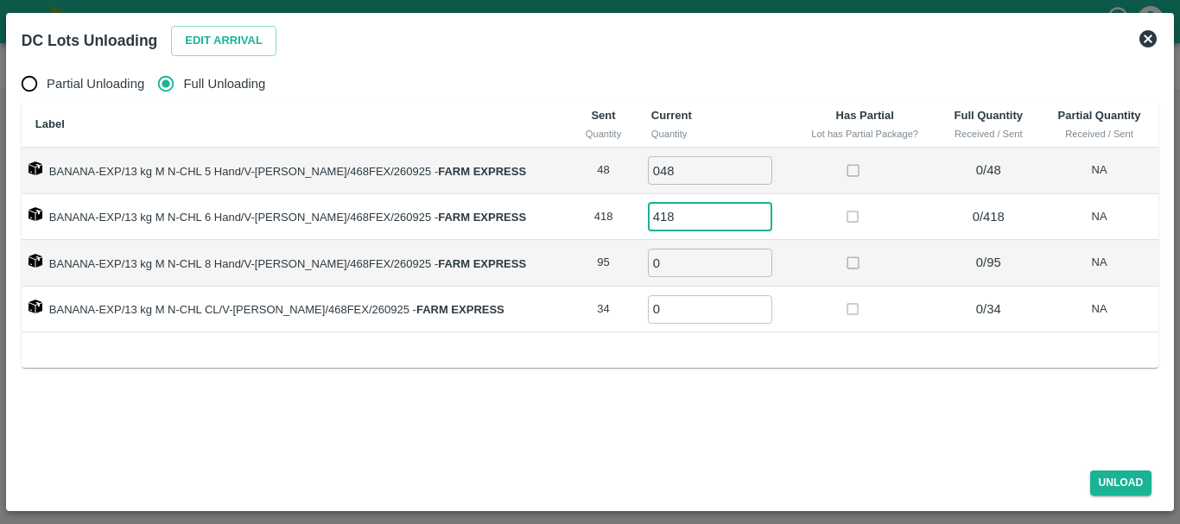
type input "418"
type input "95"
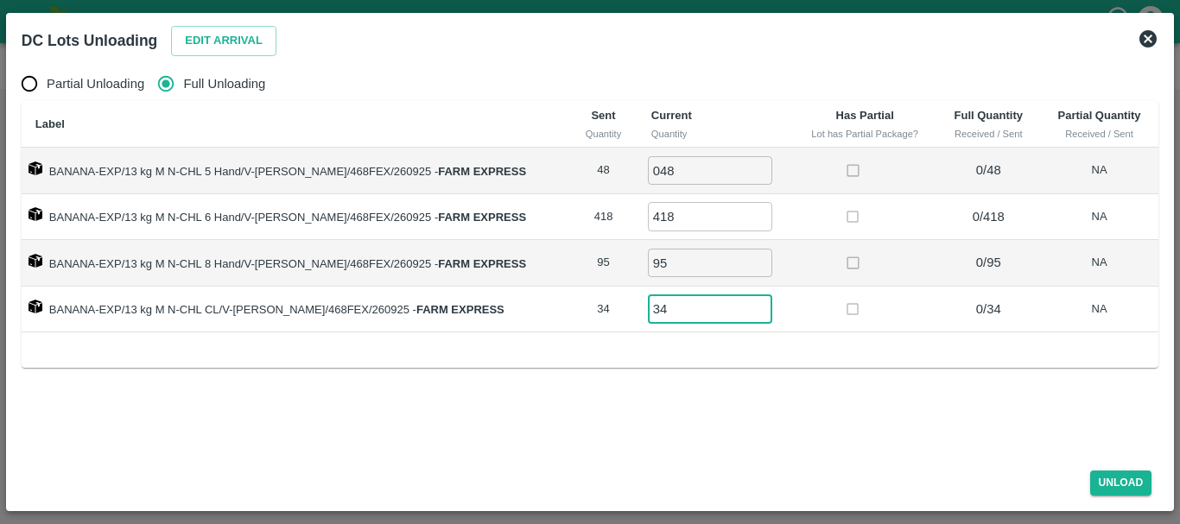
type input "34"
click at [793, 295] on td at bounding box center [865, 310] width 144 height 47
click at [1113, 486] on button "Unload" at bounding box center [1121, 483] width 62 height 25
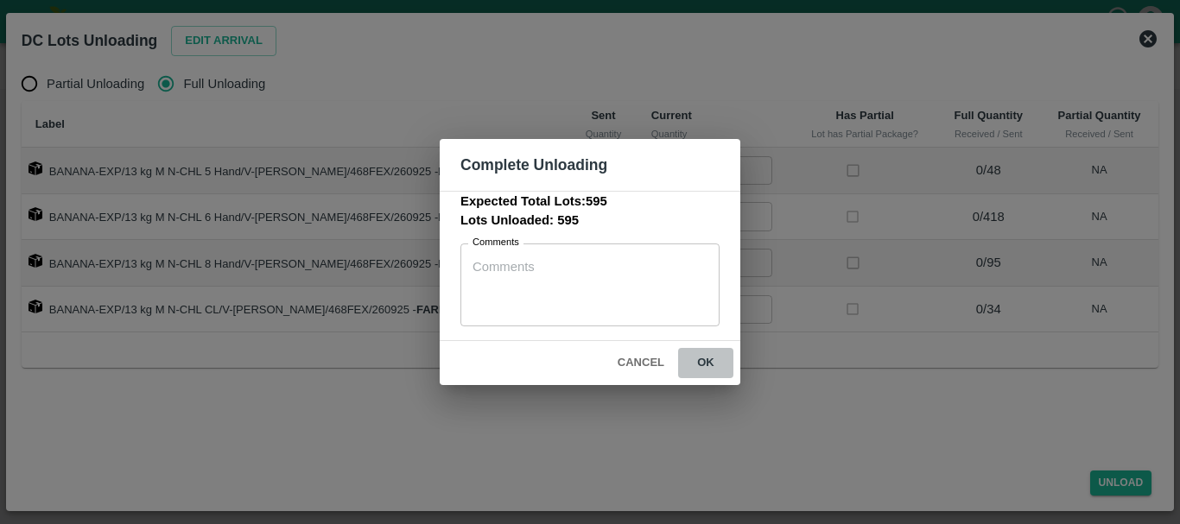
click at [697, 358] on button "ok" at bounding box center [705, 363] width 55 height 30
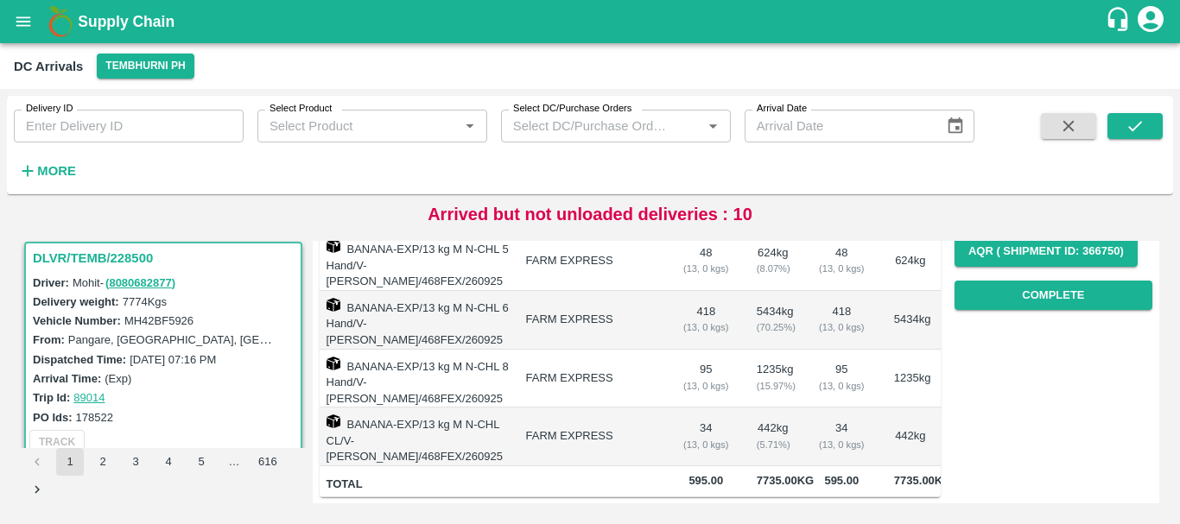
scroll to position [0, 0]
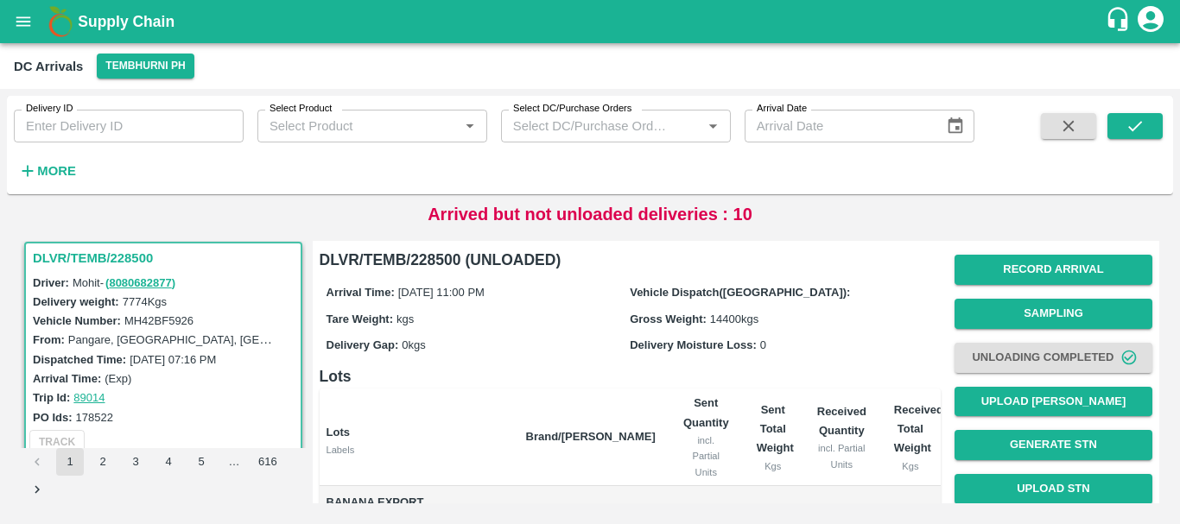
click at [1001, 385] on div "Record Arrival Sampling Unloading Completed Upload Tare Weight Generate STN Upl…" at bounding box center [1053, 423] width 198 height 351
click at [999, 396] on button "Upload Tare Weight" at bounding box center [1053, 402] width 198 height 30
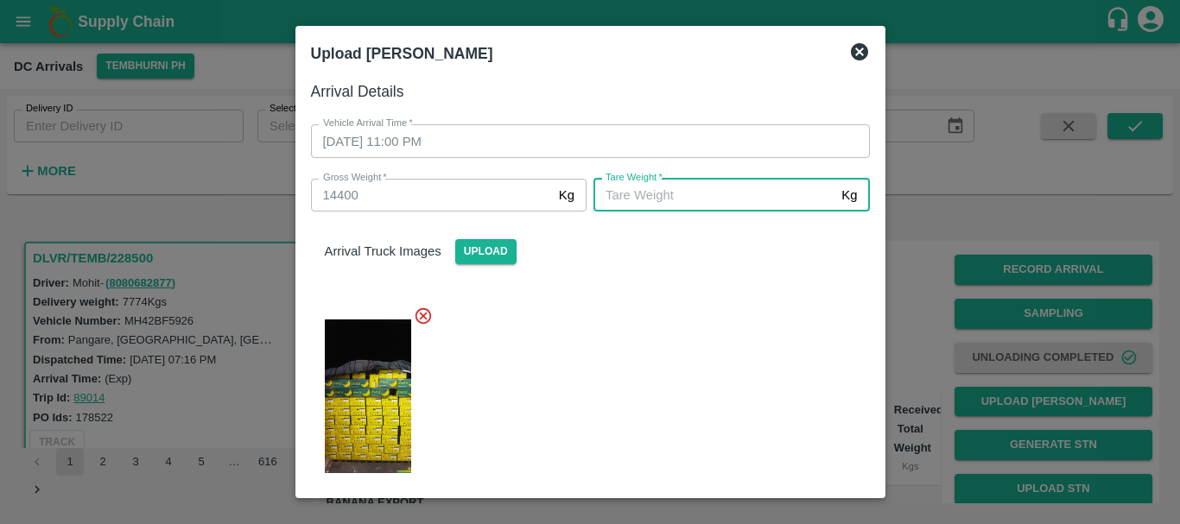
click at [719, 193] on input "Tare Weight   *" at bounding box center [713, 195] width 241 height 33
type input "5750"
click at [717, 293] on div at bounding box center [583, 391] width 573 height 199
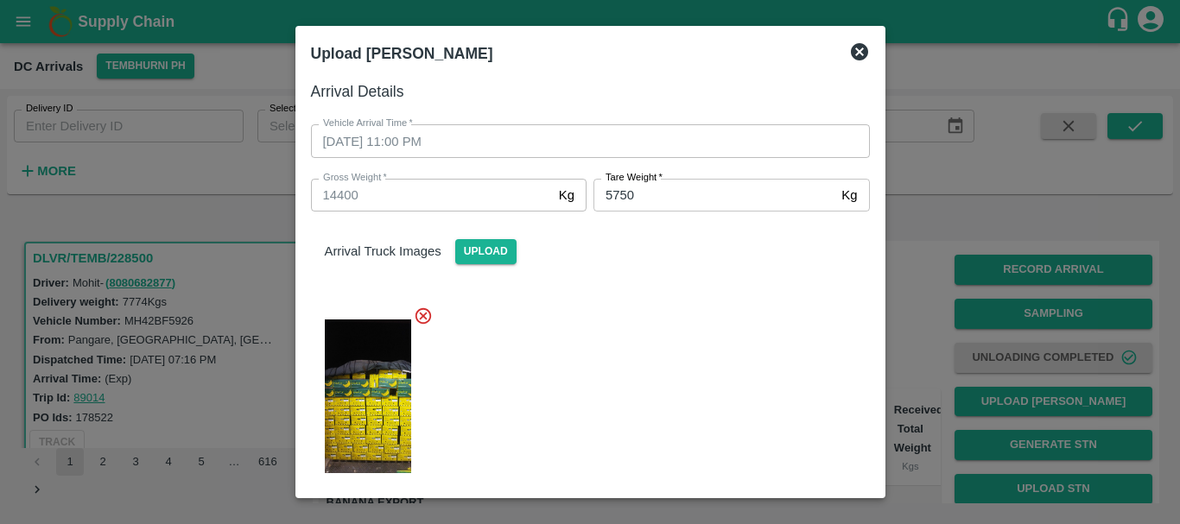
scroll to position [224, 0]
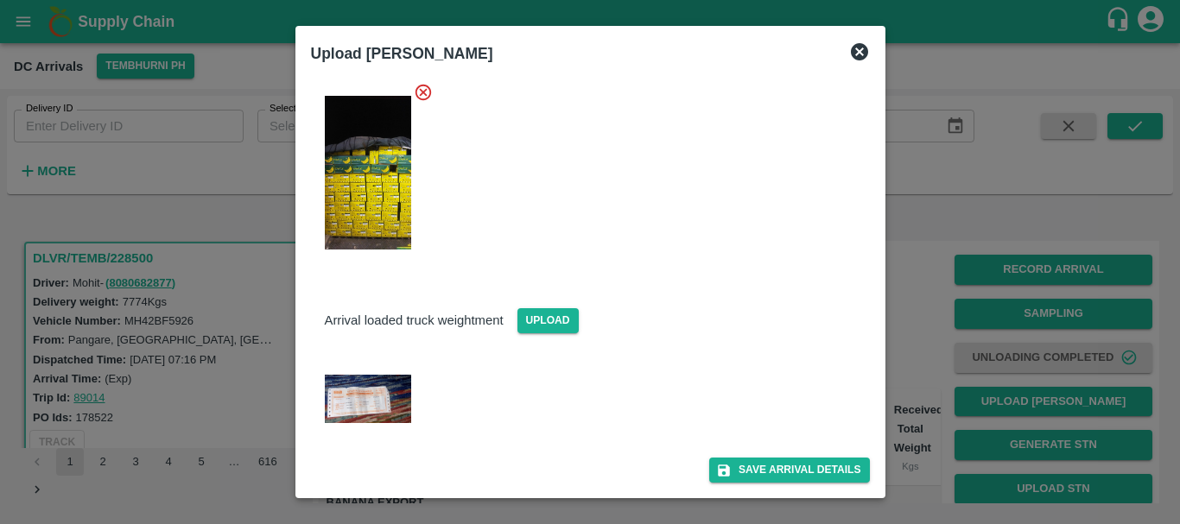
click at [769, 457] on div "Save Arrival Details" at bounding box center [583, 463] width 573 height 39
click at [769, 465] on button "Save Arrival Details" at bounding box center [789, 470] width 160 height 25
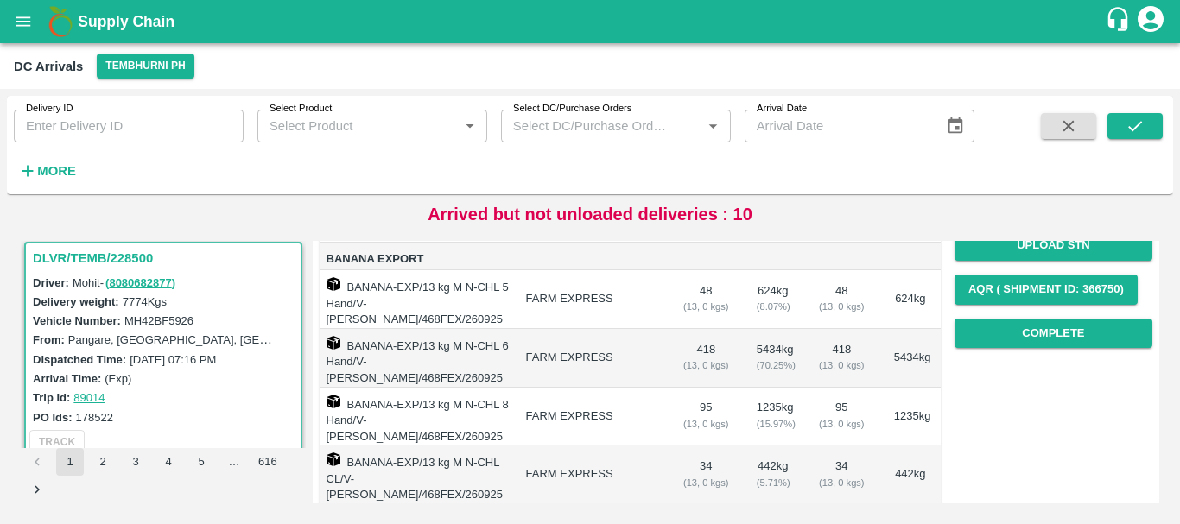
scroll to position [242, 0]
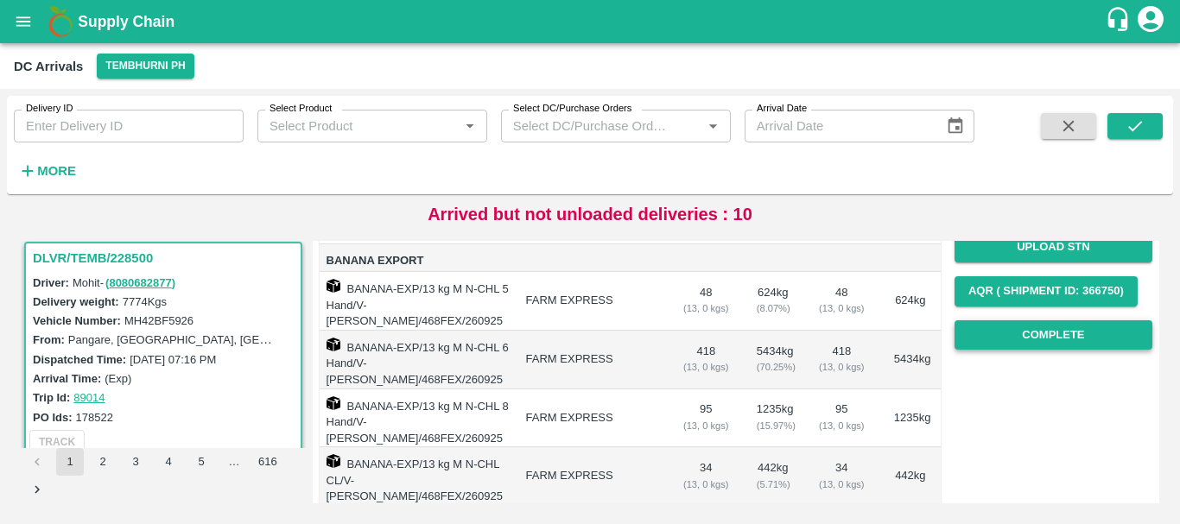
click at [989, 346] on button "Complete" at bounding box center [1053, 335] width 198 height 30
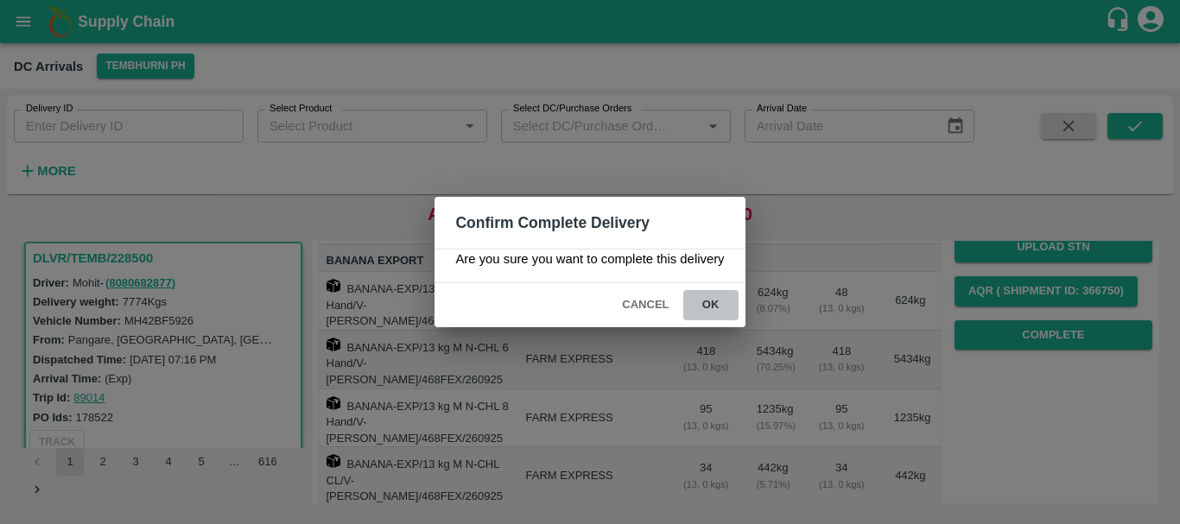
click at [724, 307] on button "ok" at bounding box center [710, 305] width 55 height 30
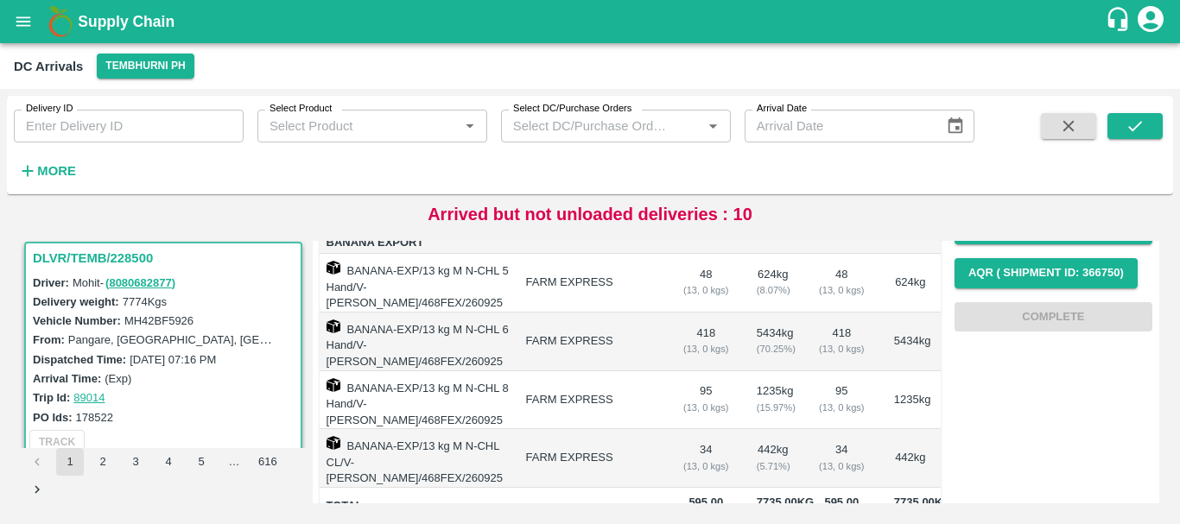
scroll to position [269, 0]
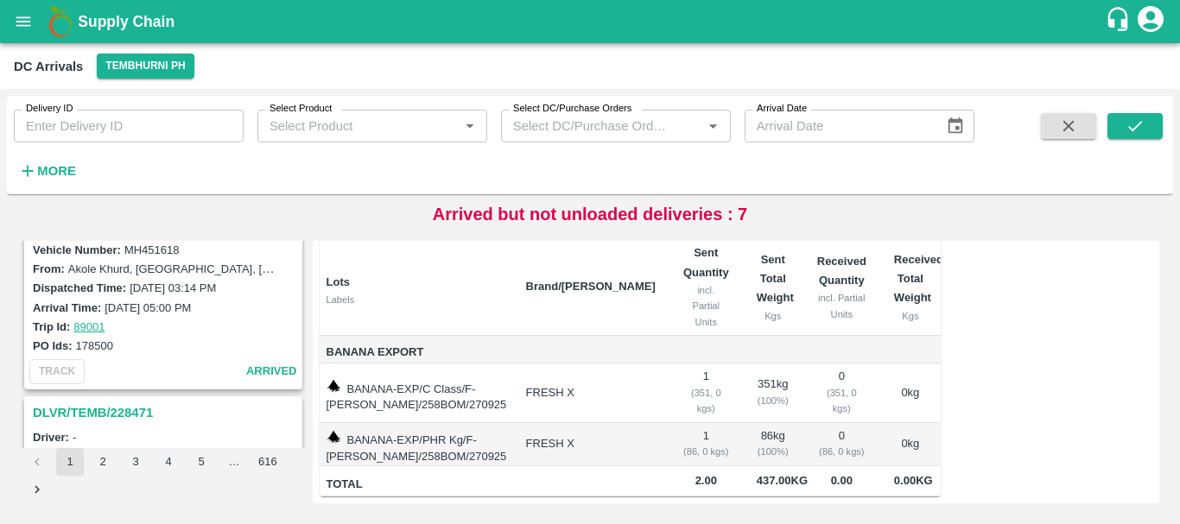
scroll to position [1105, 0]
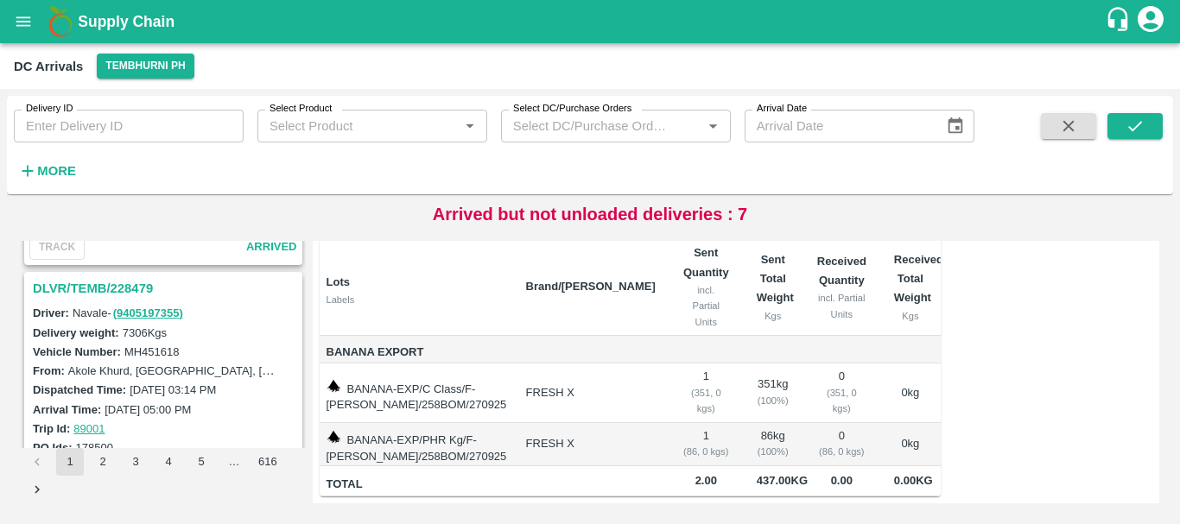
click at [115, 284] on h3 "DLVR/TEMB/228479" at bounding box center [166, 288] width 266 height 22
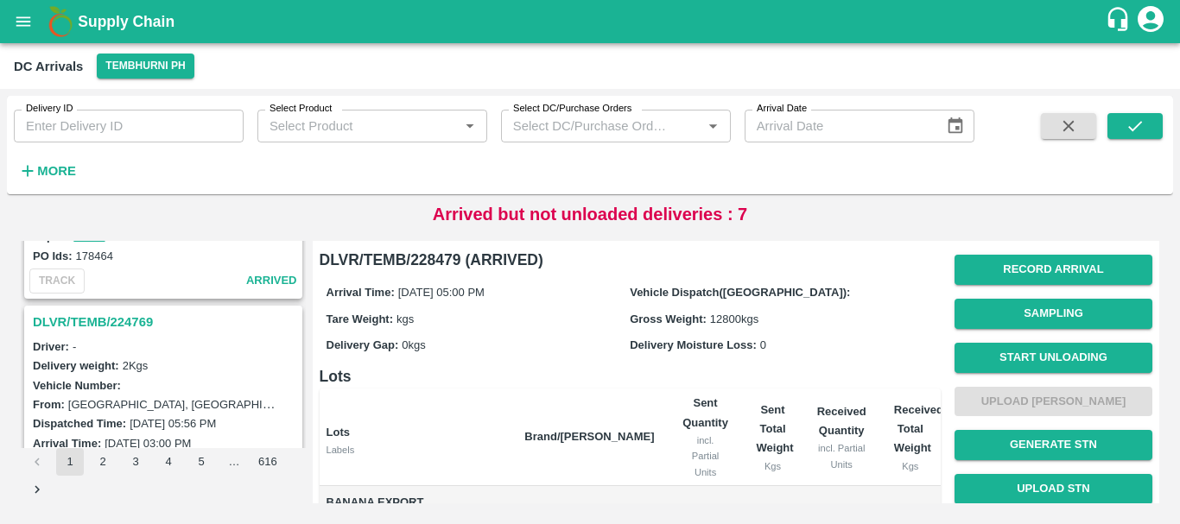
click at [125, 321] on h3 "DLVR/TEMB/224769" at bounding box center [166, 322] width 266 height 22
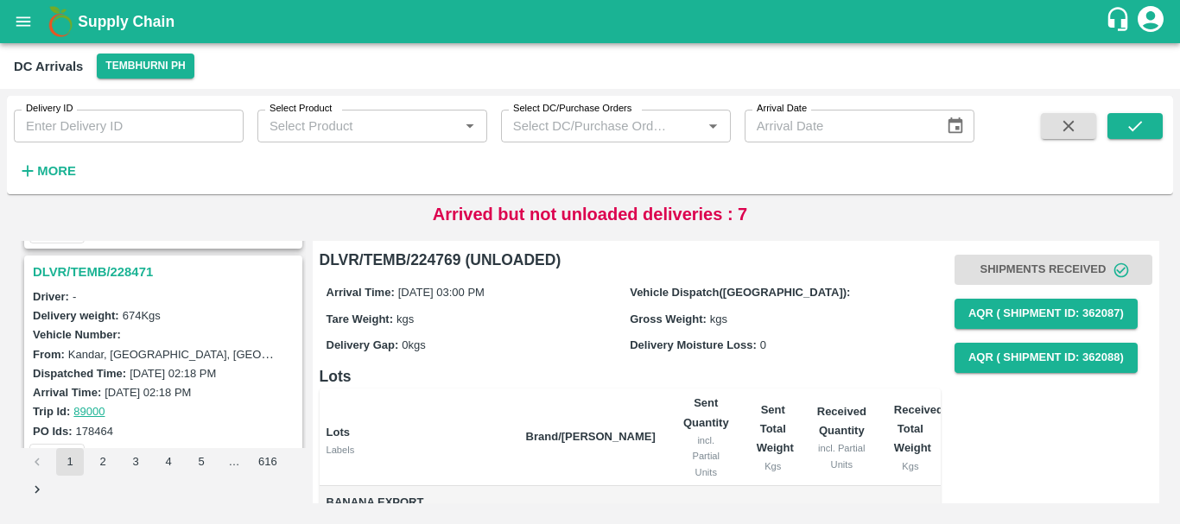
scroll to position [1347, 0]
click at [123, 272] on h3 "DLVR/TEMB/228471" at bounding box center [166, 273] width 266 height 22
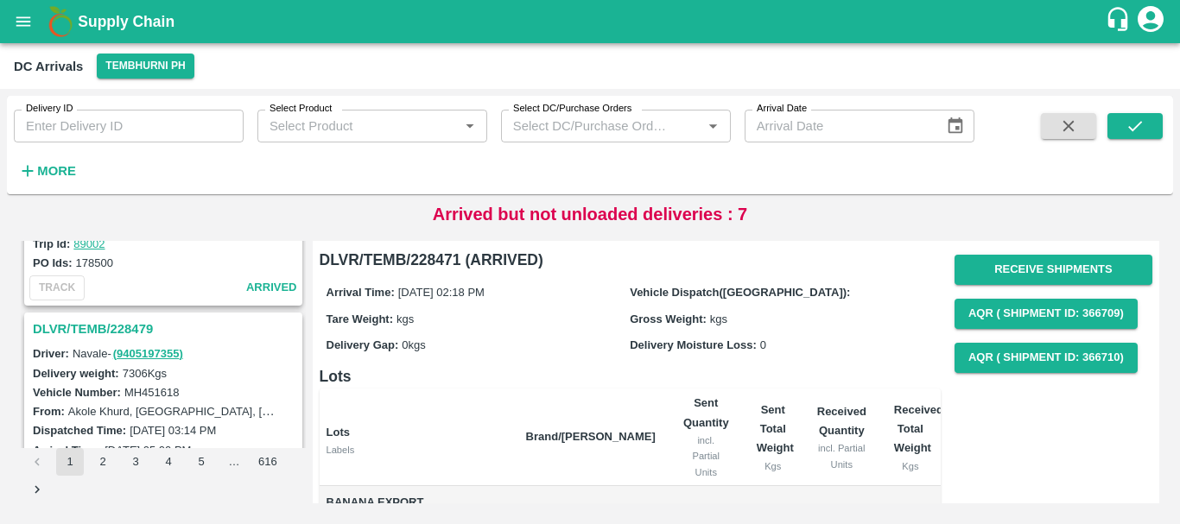
scroll to position [1062, 0]
click at [130, 330] on h3 "DLVR/TEMB/228479" at bounding box center [166, 331] width 266 height 22
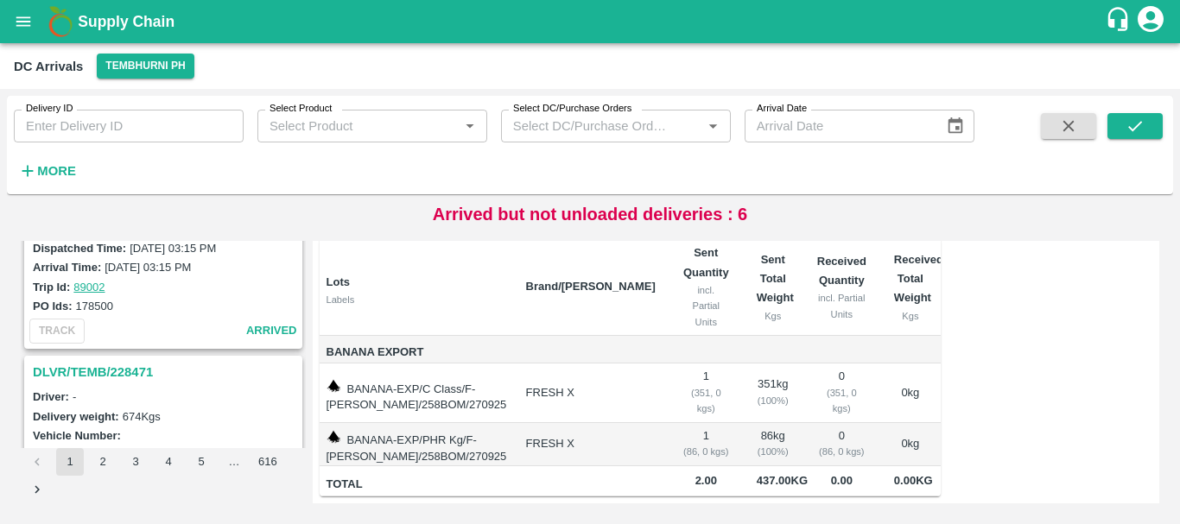
scroll to position [897, 0]
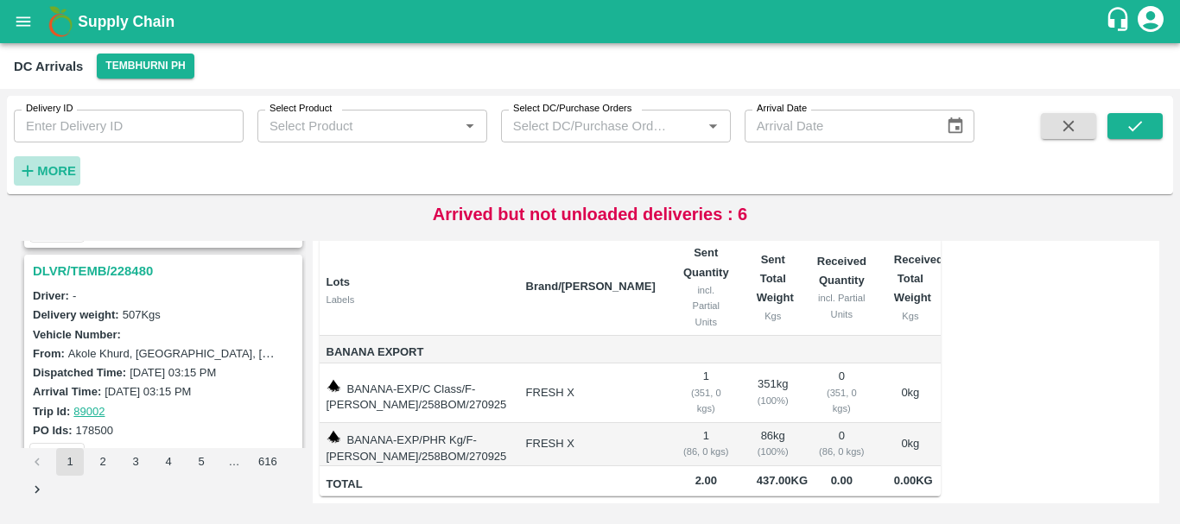
click at [57, 168] on strong "More" at bounding box center [56, 171] width 39 height 14
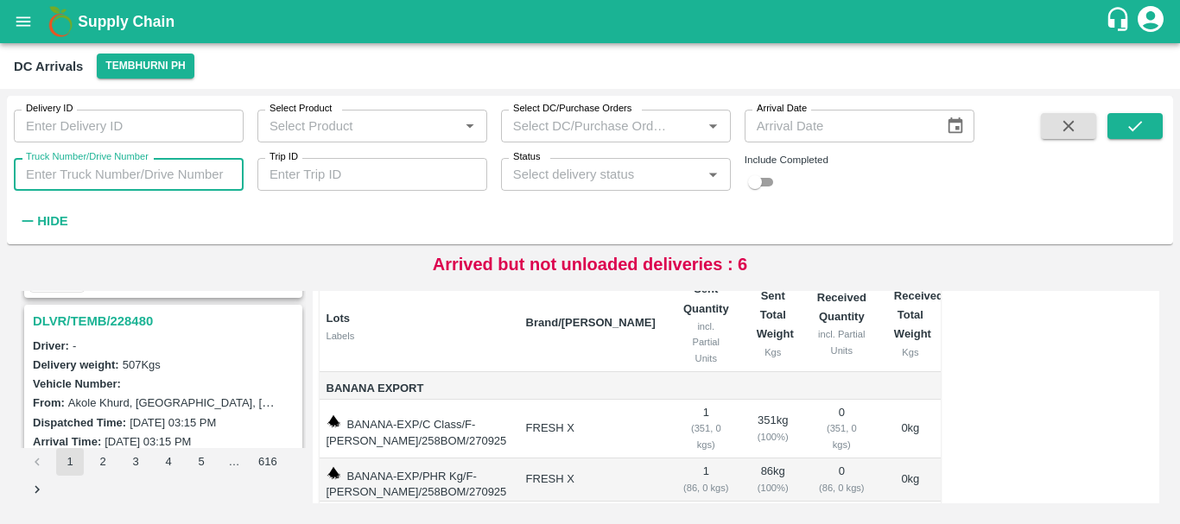
click at [149, 182] on input "Truck Number/Drive Number" at bounding box center [129, 174] width 230 height 33
type input "1618"
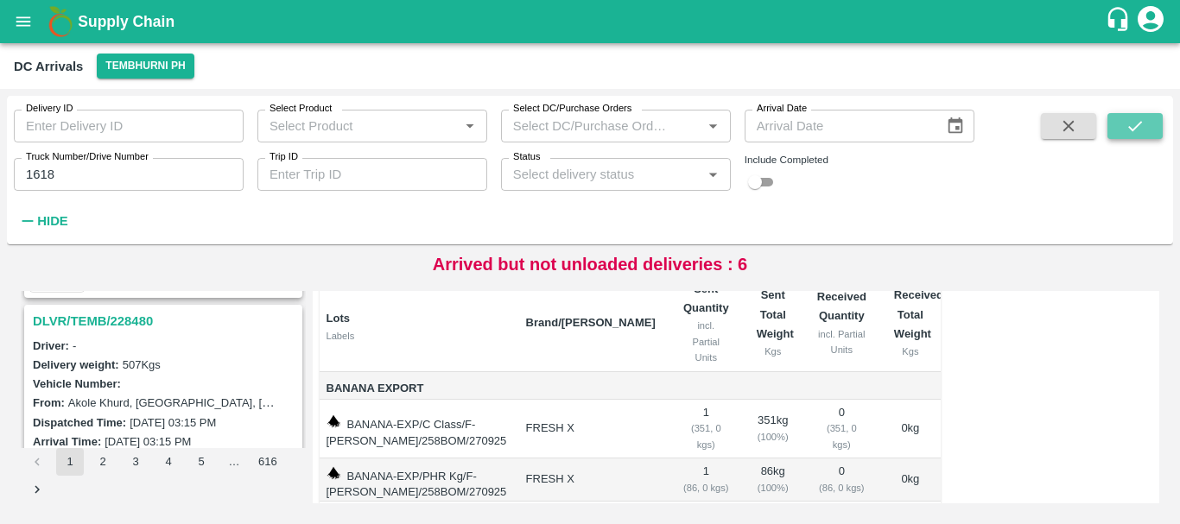
click at [1125, 124] on icon "submit" at bounding box center [1134, 126] width 19 height 19
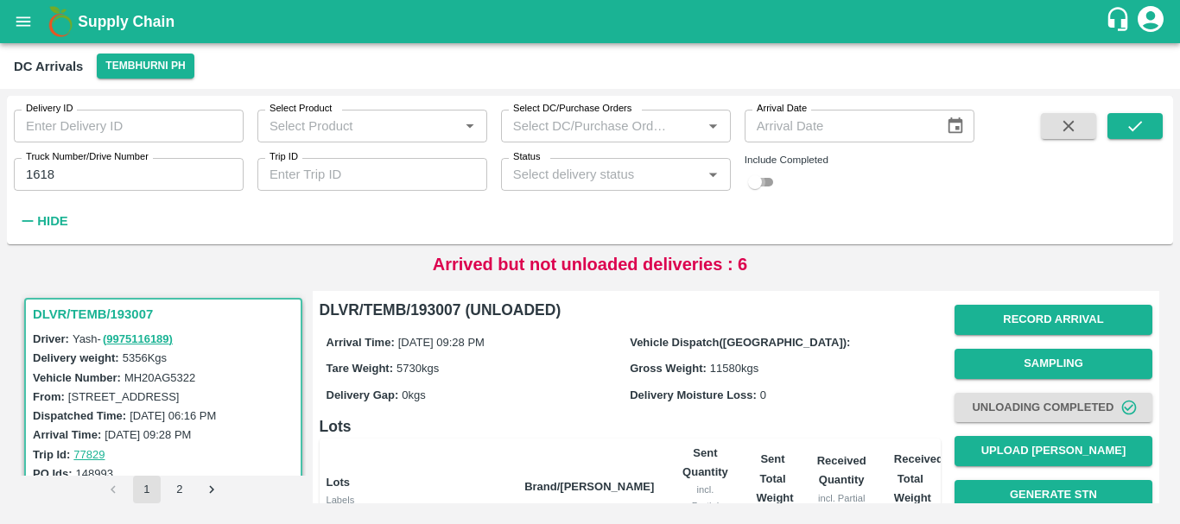
click at [762, 179] on input "checkbox" at bounding box center [755, 182] width 62 height 21
click at [1151, 124] on button "submit" at bounding box center [1134, 126] width 55 height 26
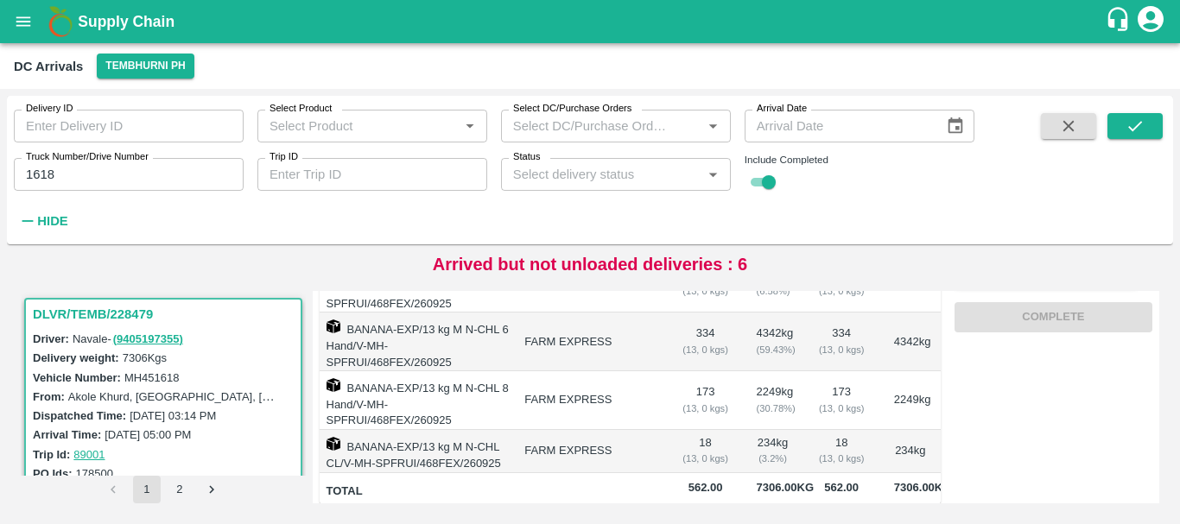
scroll to position [349, 0]
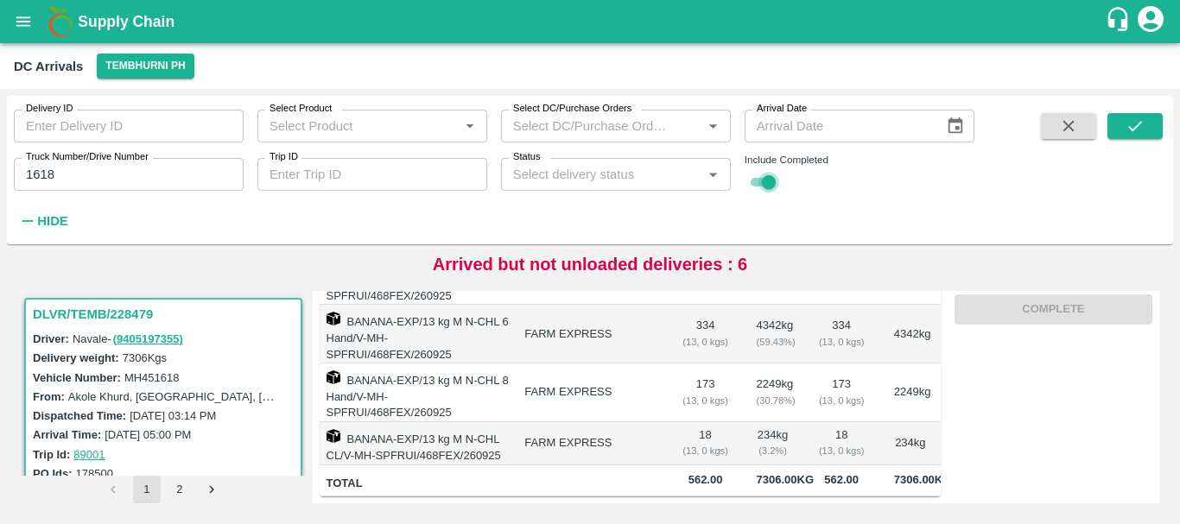
click at [759, 187] on input "checkbox" at bounding box center [769, 182] width 62 height 21
checkbox input "false"
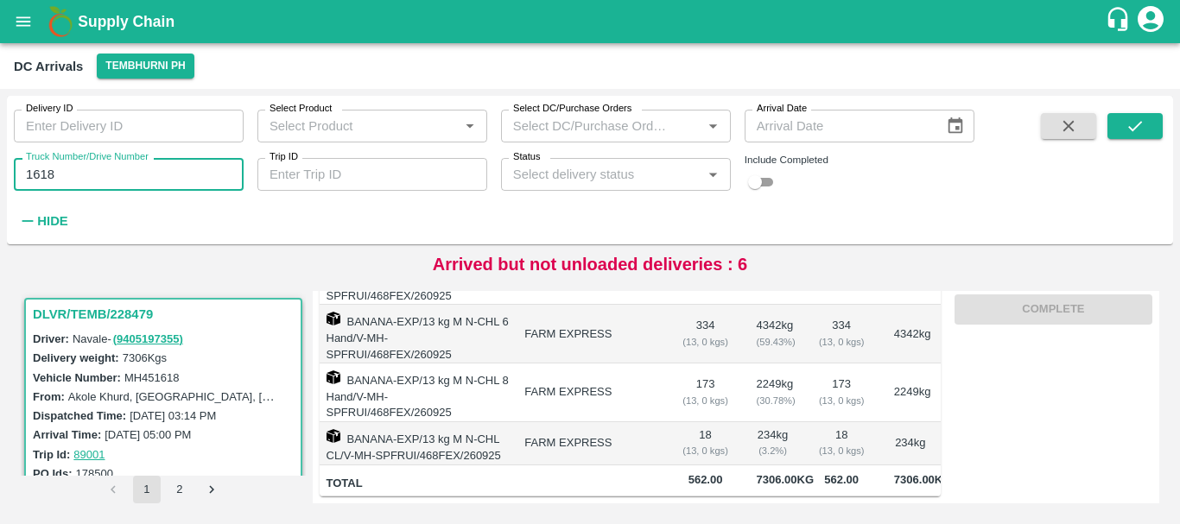
click at [95, 183] on input "1618" at bounding box center [129, 174] width 230 height 33
type input "1"
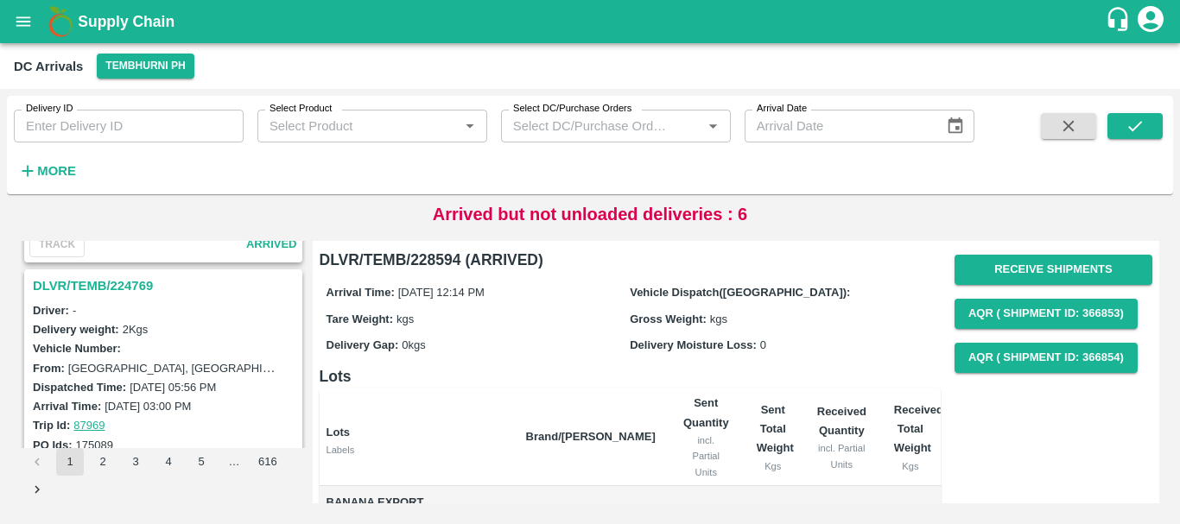
scroll to position [1414, 0]
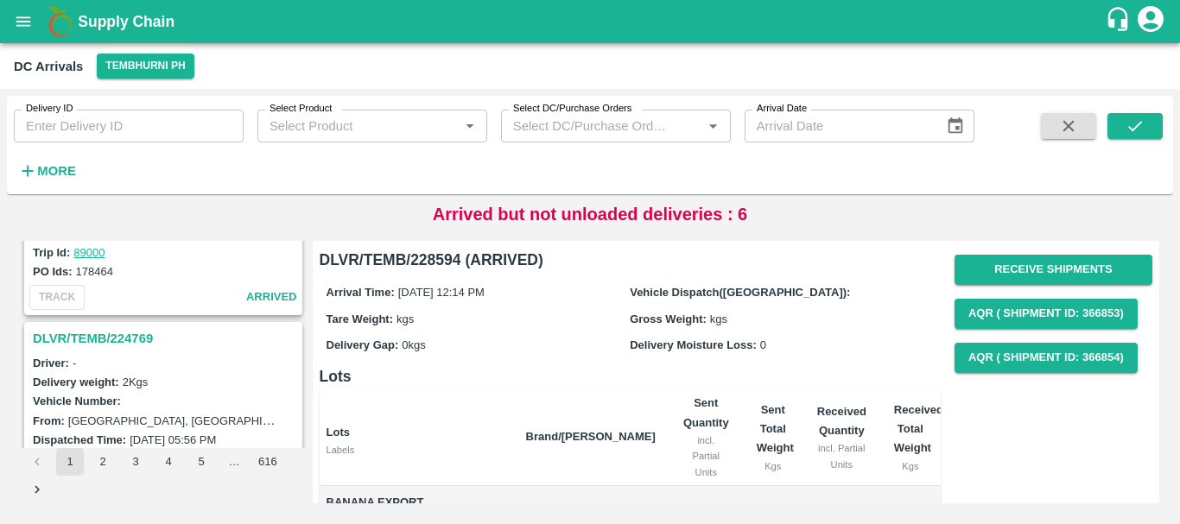
click at [142, 335] on h3 "DLVR/TEMB/224769" at bounding box center [166, 338] width 266 height 22
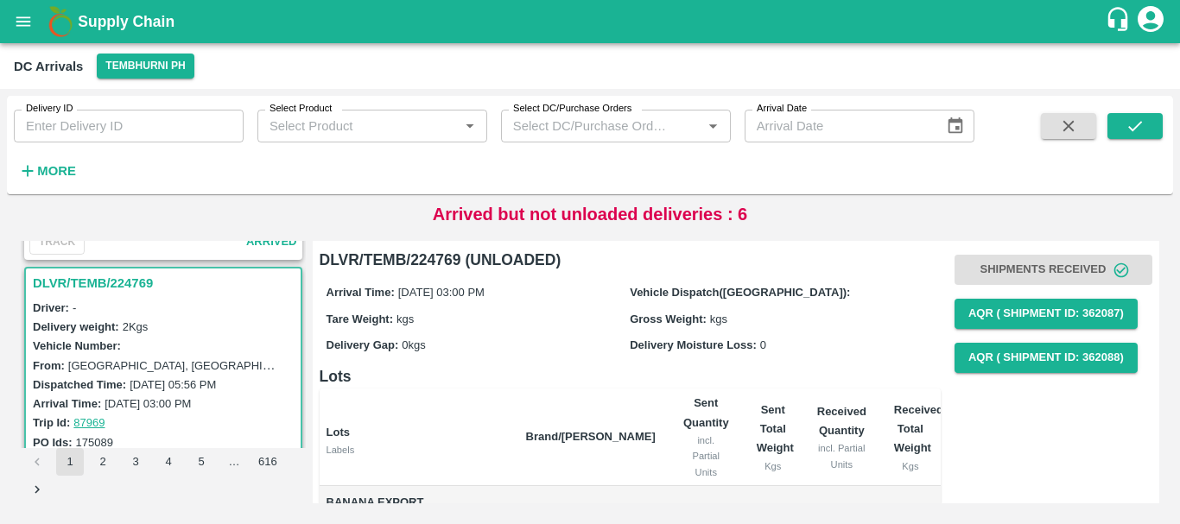
scroll to position [149, 0]
